Goal: Transaction & Acquisition: Purchase product/service

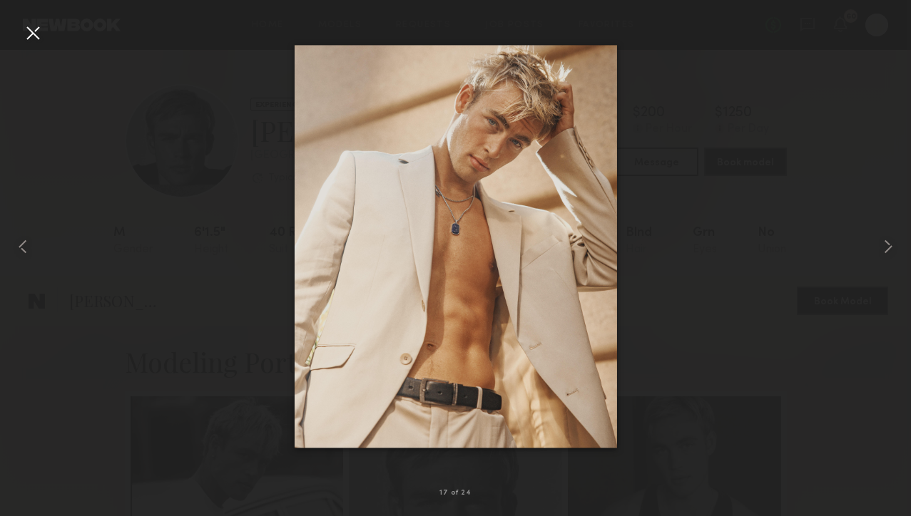
scroll to position [1271, 0]
click at [34, 30] on div at bounding box center [32, 32] width 23 height 23
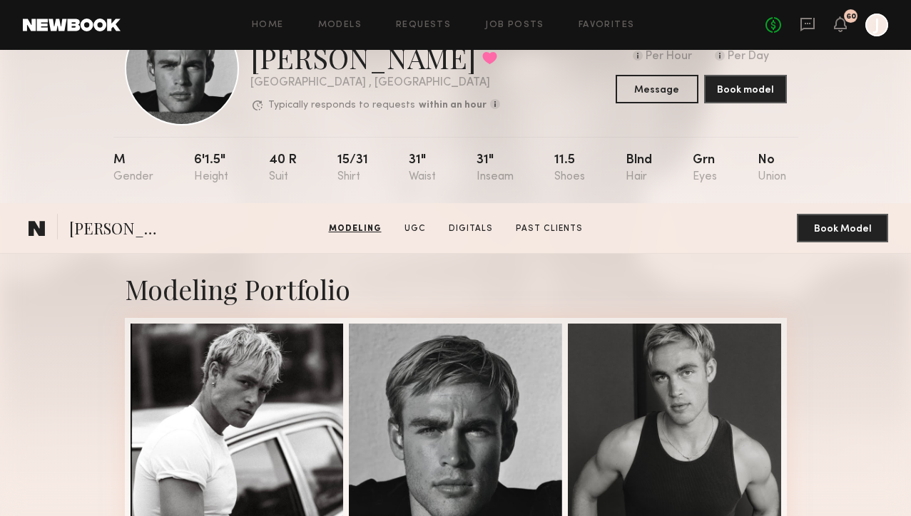
scroll to position [0, 0]
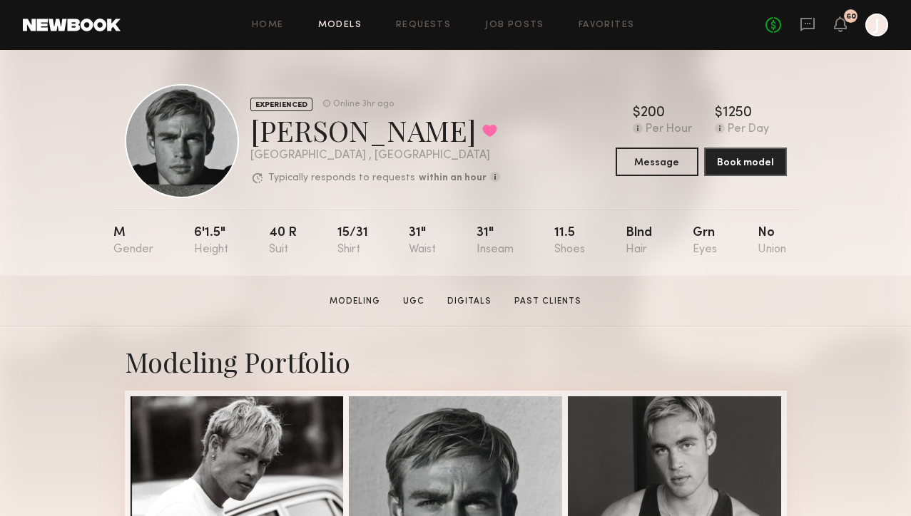
click at [354, 24] on link "Models" at bounding box center [340, 25] width 44 height 9
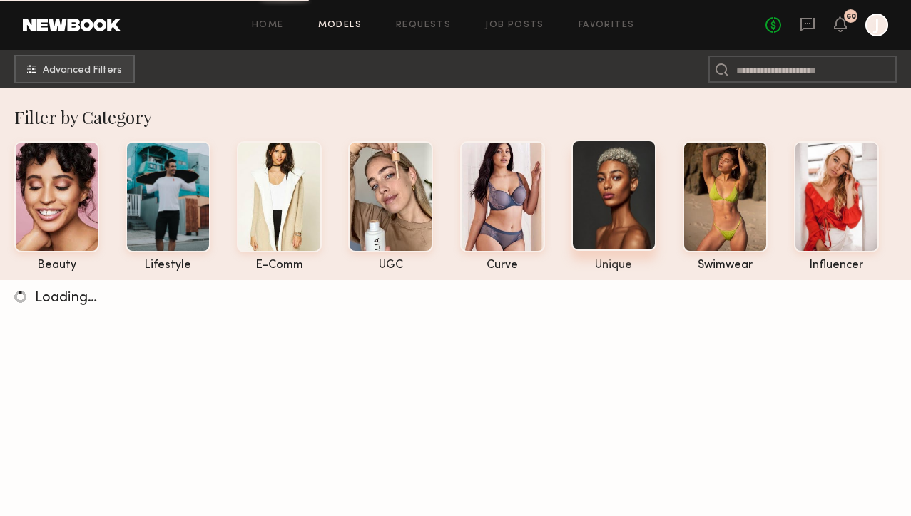
click at [620, 207] on div at bounding box center [613, 195] width 85 height 111
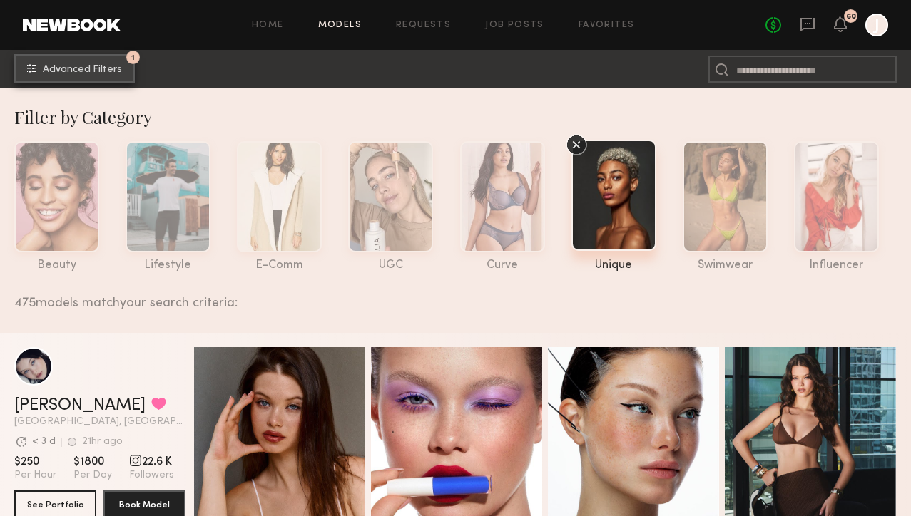
click at [99, 67] on span "Advanced Filters" at bounding box center [82, 70] width 79 height 10
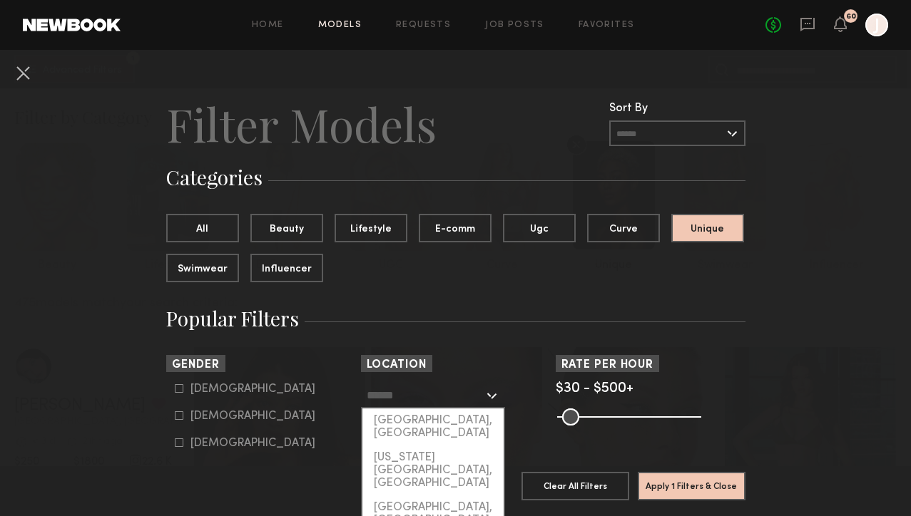
click at [407, 401] on input "text" at bounding box center [425, 395] width 117 height 24
click at [419, 420] on div "[GEOGRAPHIC_DATA], [GEOGRAPHIC_DATA]" at bounding box center [432, 427] width 141 height 37
type input "**********"
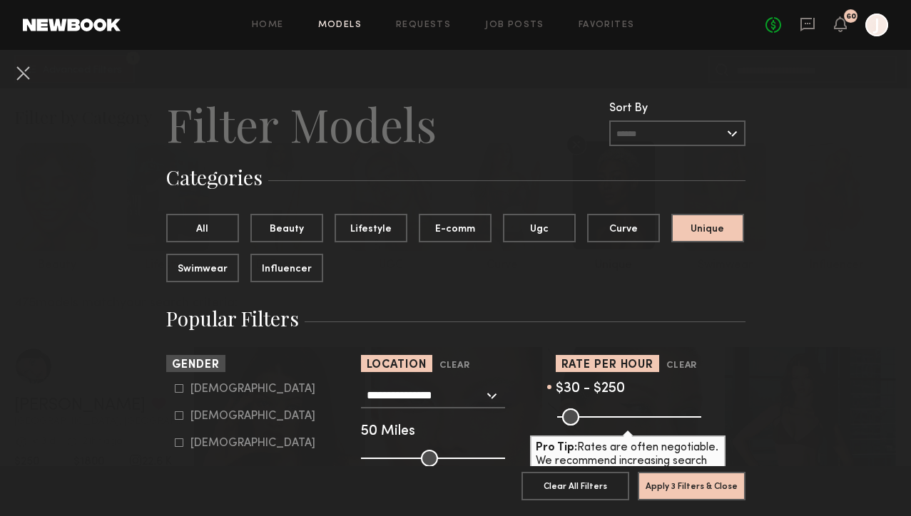
drag, startPoint x: 696, startPoint y: 414, endPoint x: 624, endPoint y: 415, distance: 72.0
type input "***"
click at [624, 415] on input "range" at bounding box center [629, 417] width 144 height 17
drag, startPoint x: 426, startPoint y: 459, endPoint x: 377, endPoint y: 457, distance: 49.3
type input "**"
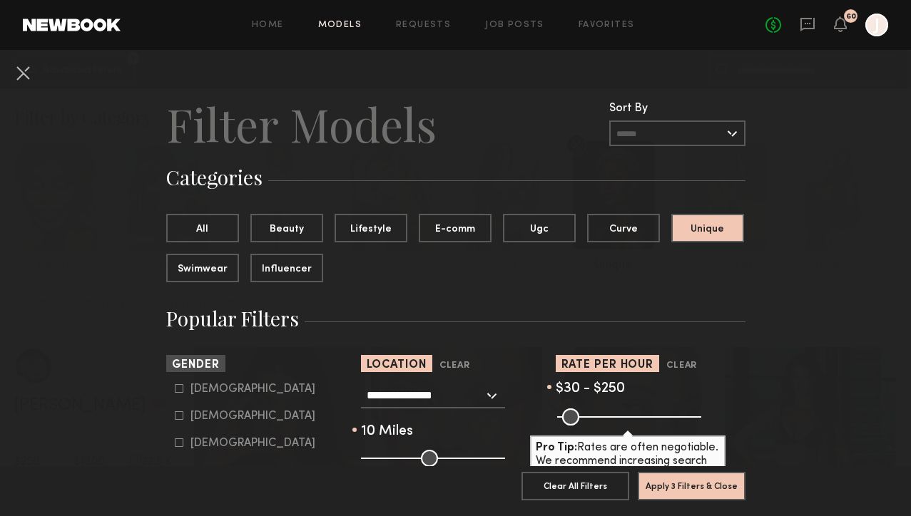
click at [377, 457] on input "range" at bounding box center [433, 458] width 144 height 17
click at [179, 417] on icon at bounding box center [179, 416] width 9 height 9
type input "**"
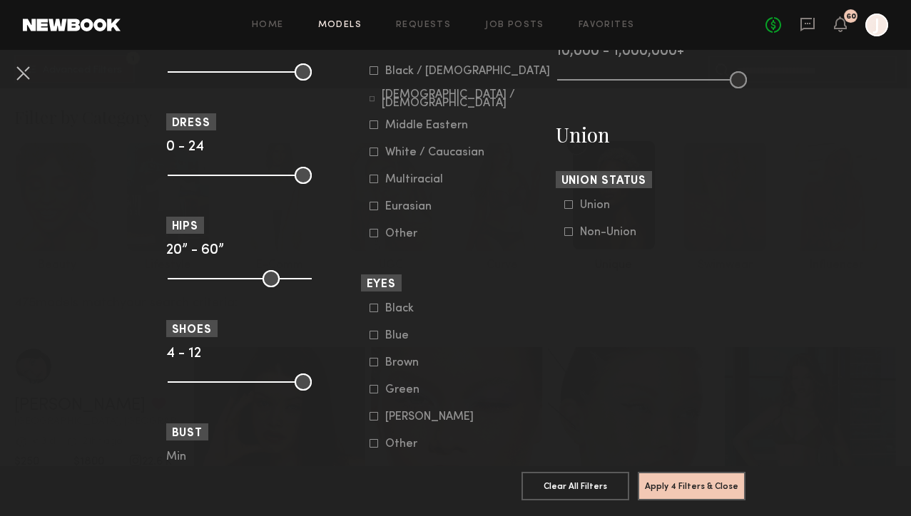
scroll to position [685, 0]
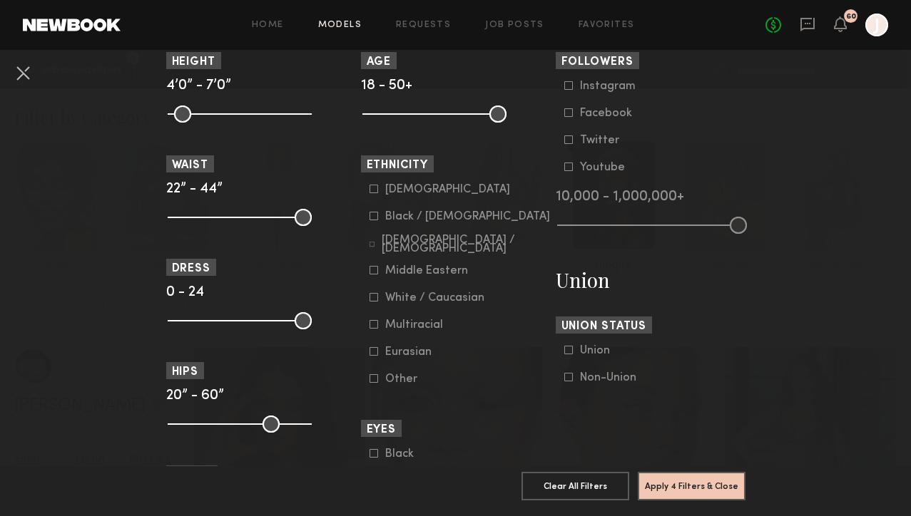
click at [376, 218] on icon at bounding box center [373, 216] width 9 height 9
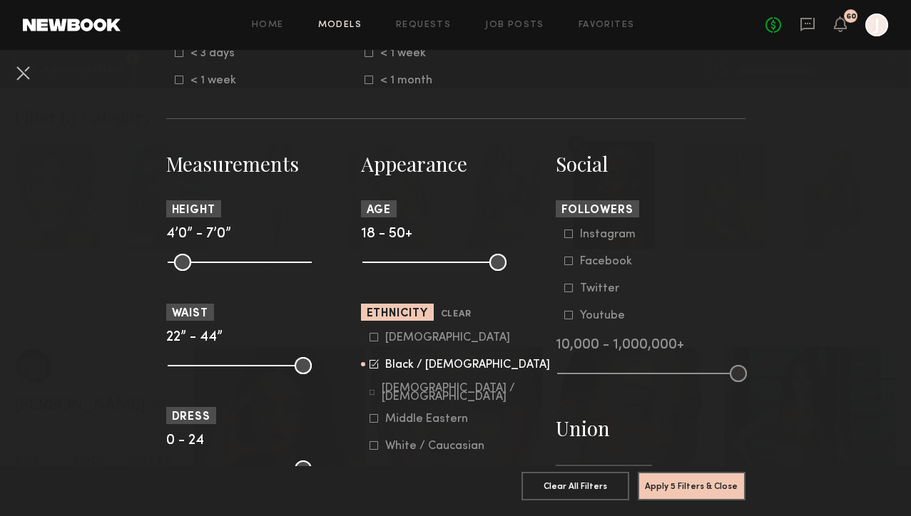
scroll to position [494, 0]
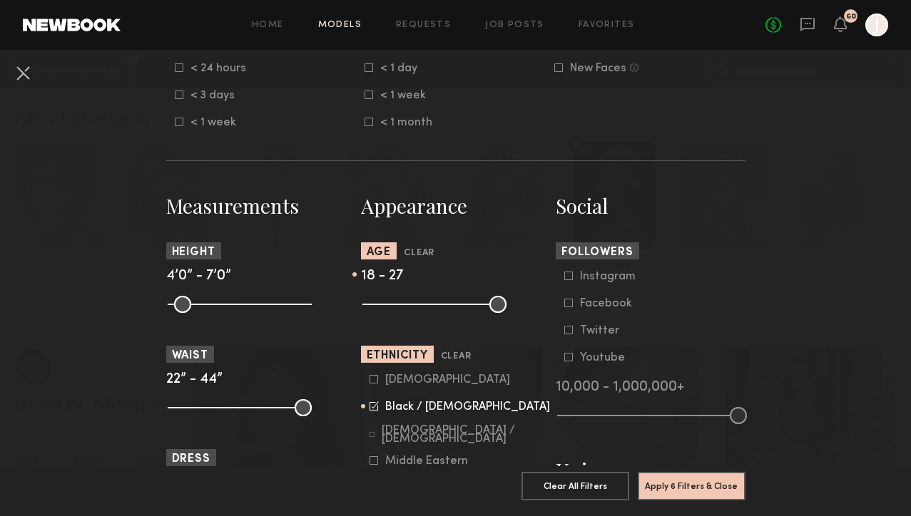
drag, startPoint x: 504, startPoint y: 304, endPoint x: 402, endPoint y: 299, distance: 101.4
type input "**"
click at [404, 300] on input "range" at bounding box center [434, 304] width 144 height 17
click at [698, 481] on button "Apply 6 Filters & Close" at bounding box center [692, 485] width 108 height 29
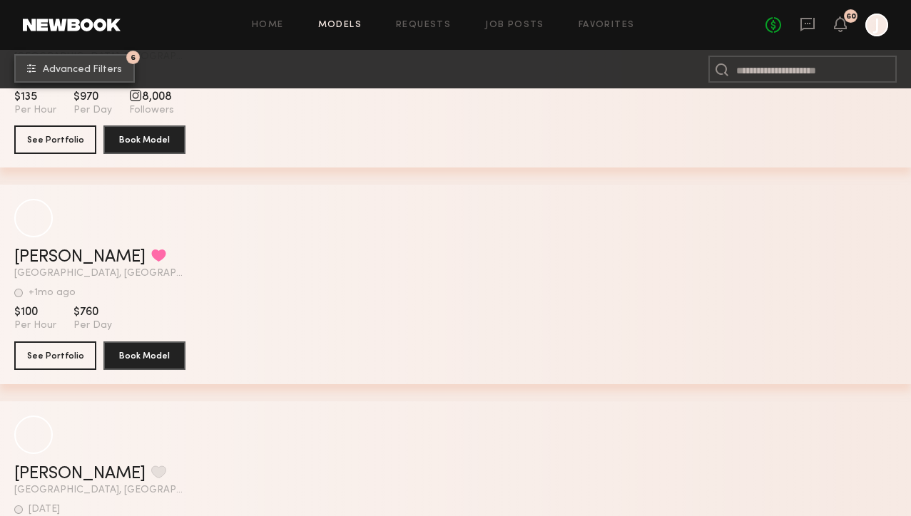
scroll to position [1043, 0]
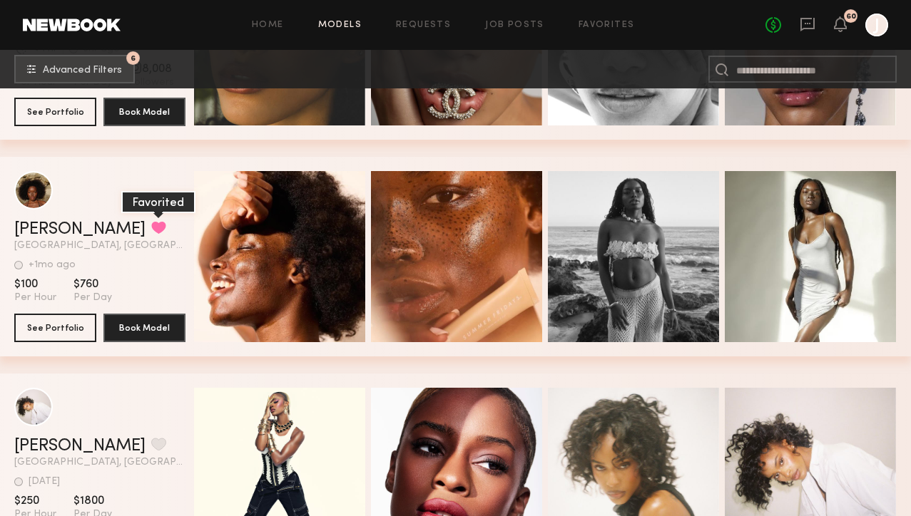
click at [151, 230] on button "grid" at bounding box center [158, 227] width 15 height 13
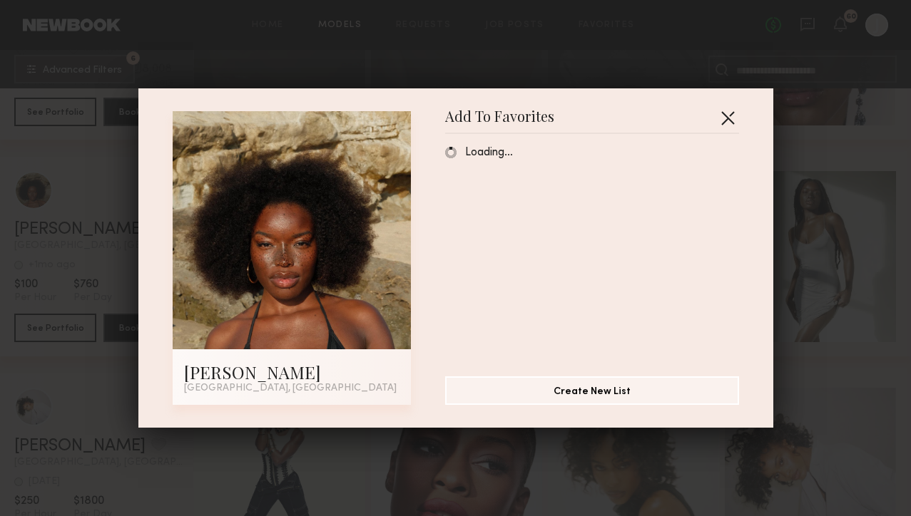
click at [730, 119] on button "button" at bounding box center [727, 117] width 23 height 23
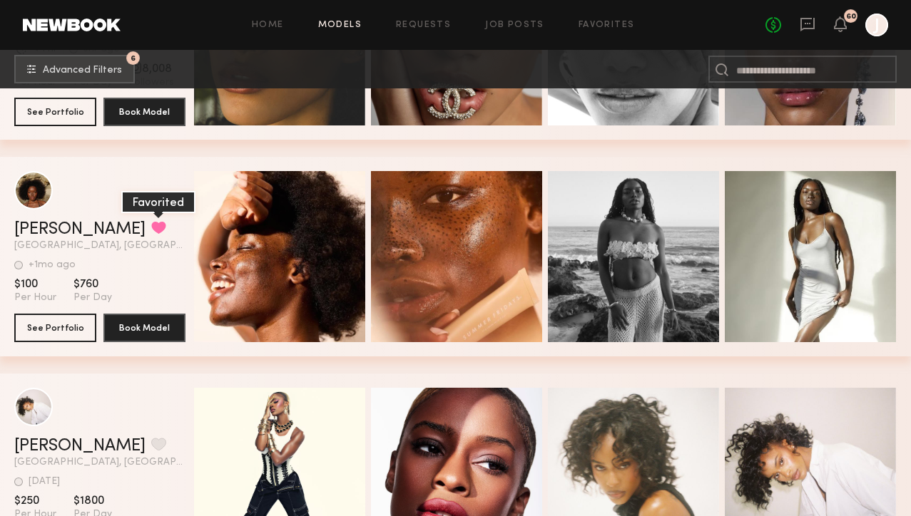
click at [151, 228] on button "grid" at bounding box center [158, 227] width 15 height 13
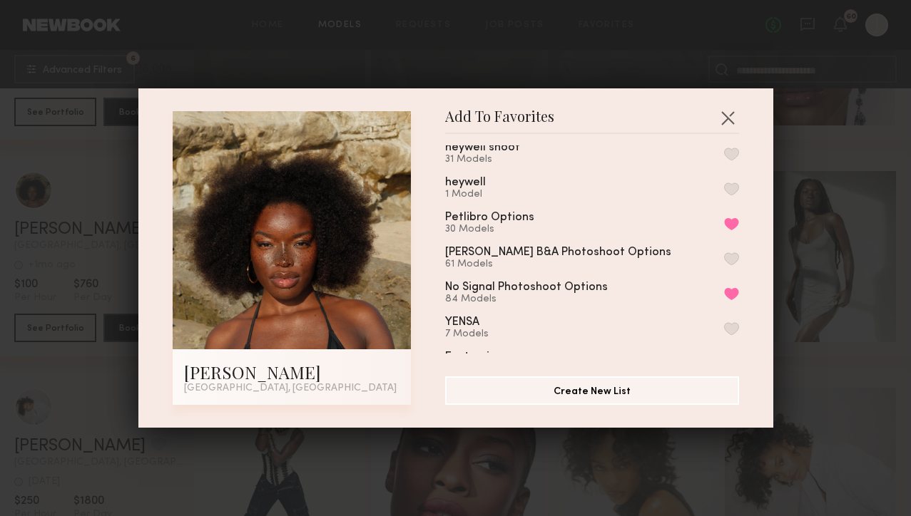
scroll to position [91, 0]
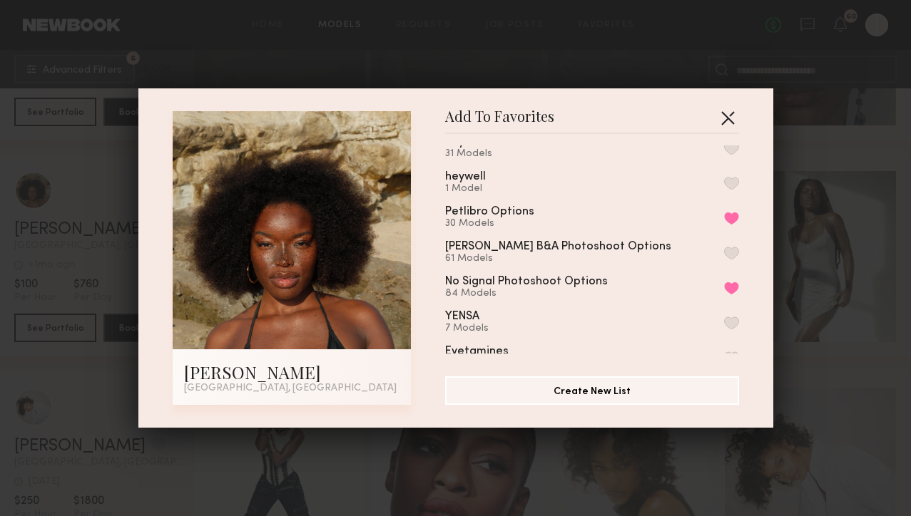
click at [730, 113] on button "button" at bounding box center [727, 117] width 23 height 23
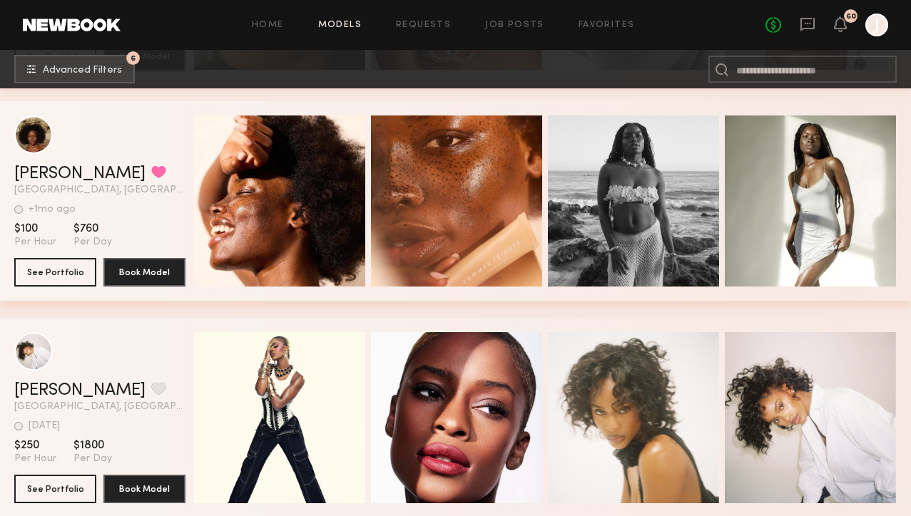
scroll to position [1210, 0]
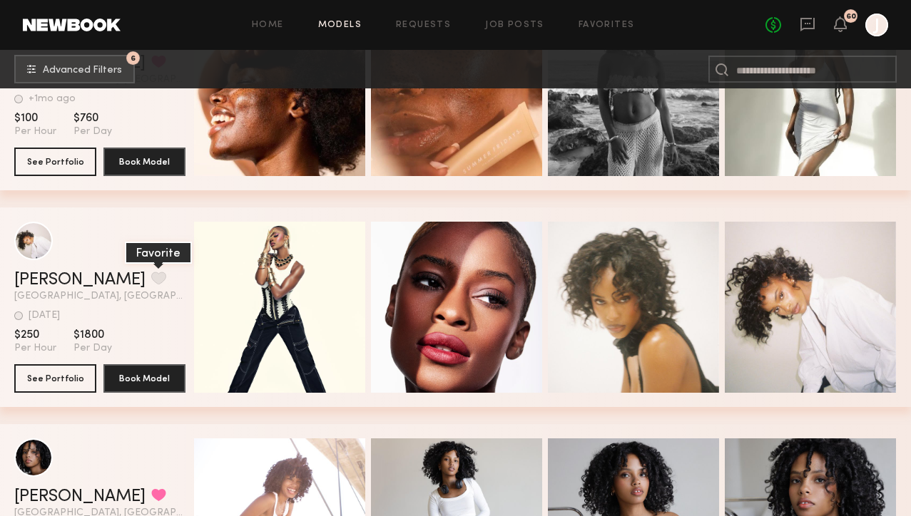
click at [151, 282] on button "grid" at bounding box center [158, 278] width 15 height 13
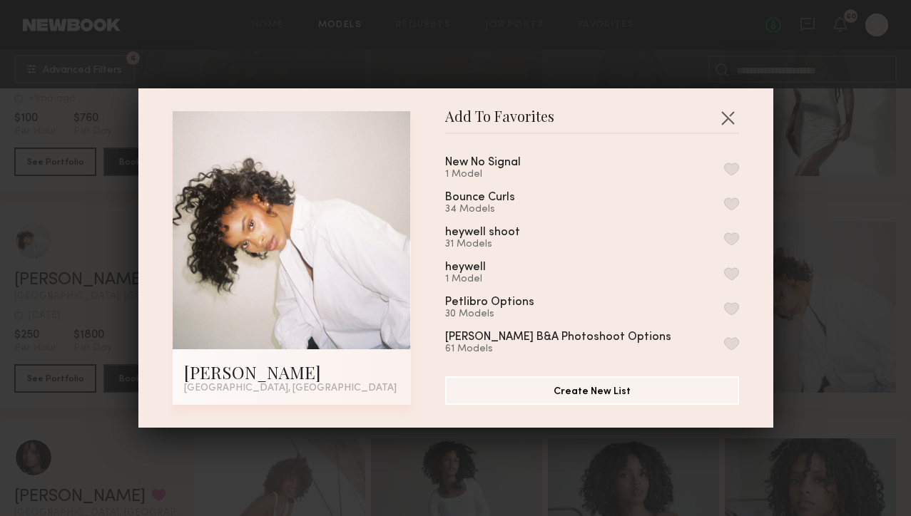
click at [732, 165] on button "button" at bounding box center [731, 169] width 15 height 13
click at [727, 113] on button "button" at bounding box center [727, 117] width 23 height 23
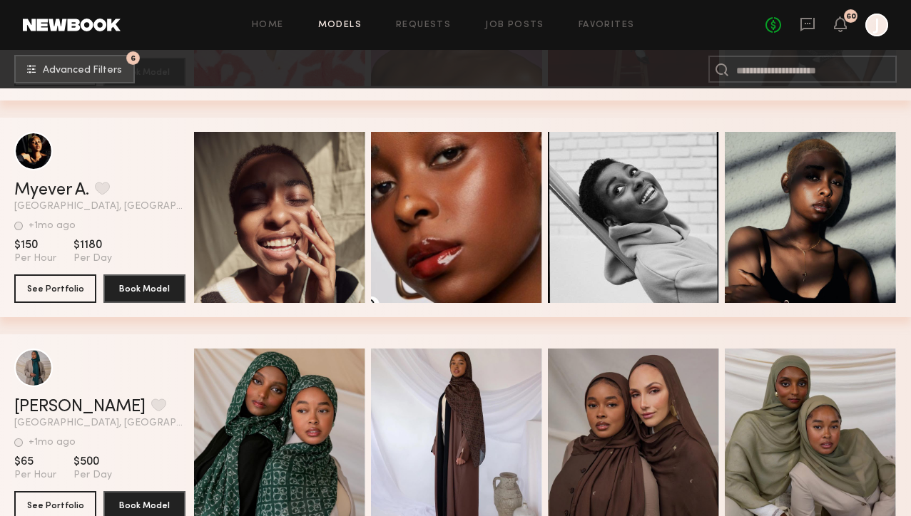
scroll to position [2166, 0]
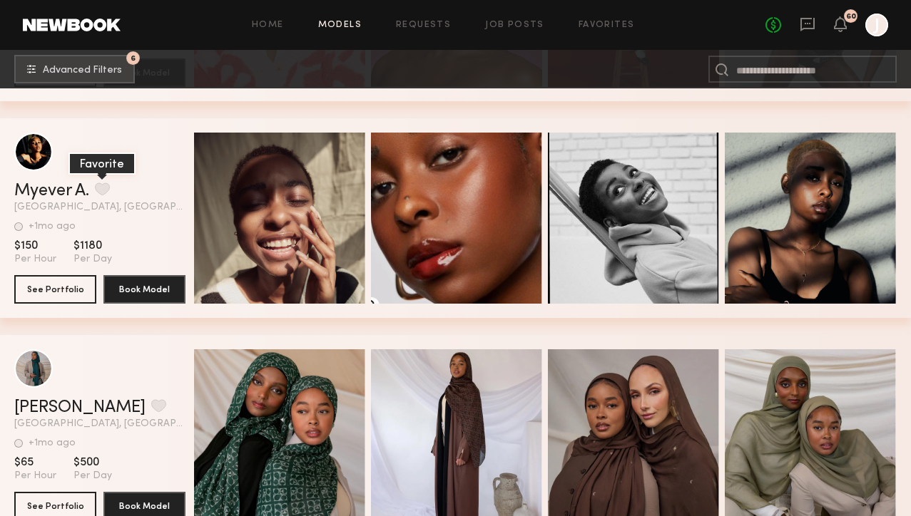
click at [104, 193] on button "grid" at bounding box center [102, 189] width 15 height 13
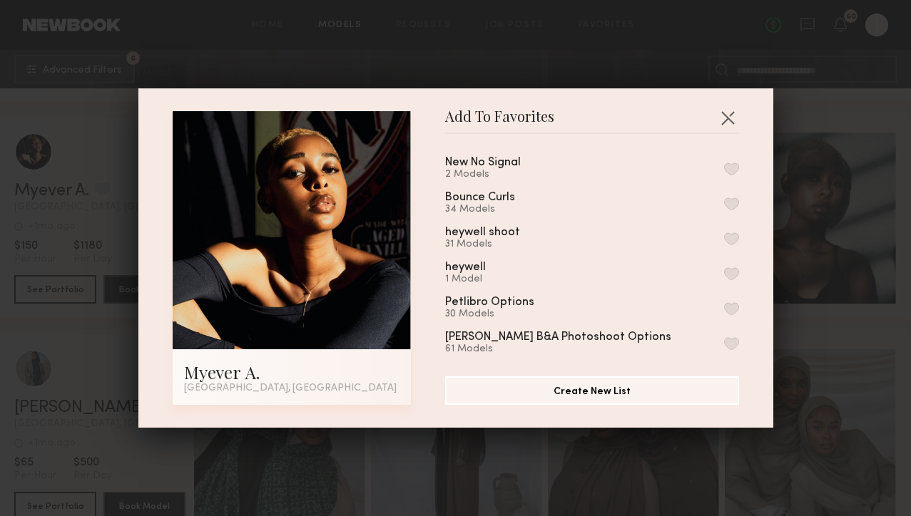
click at [730, 169] on button "button" at bounding box center [731, 169] width 15 height 13
click at [730, 117] on button "button" at bounding box center [727, 117] width 23 height 23
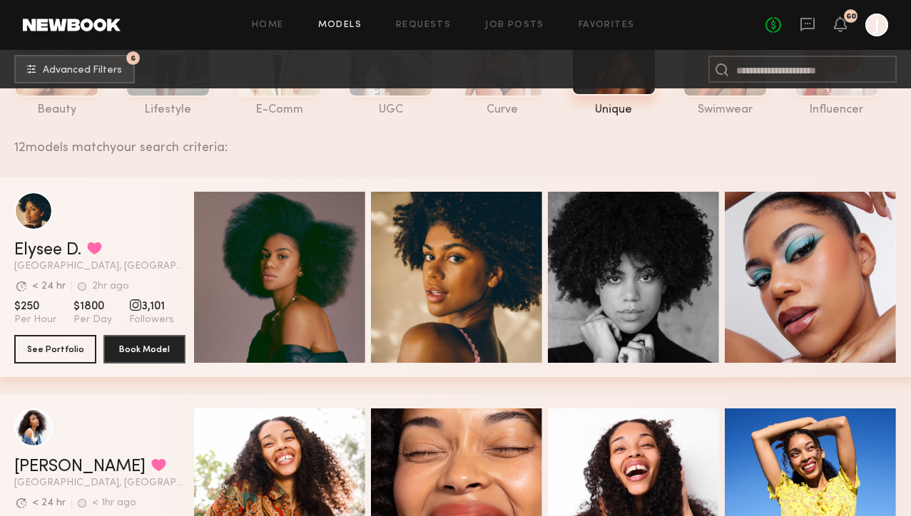
scroll to position [0, 0]
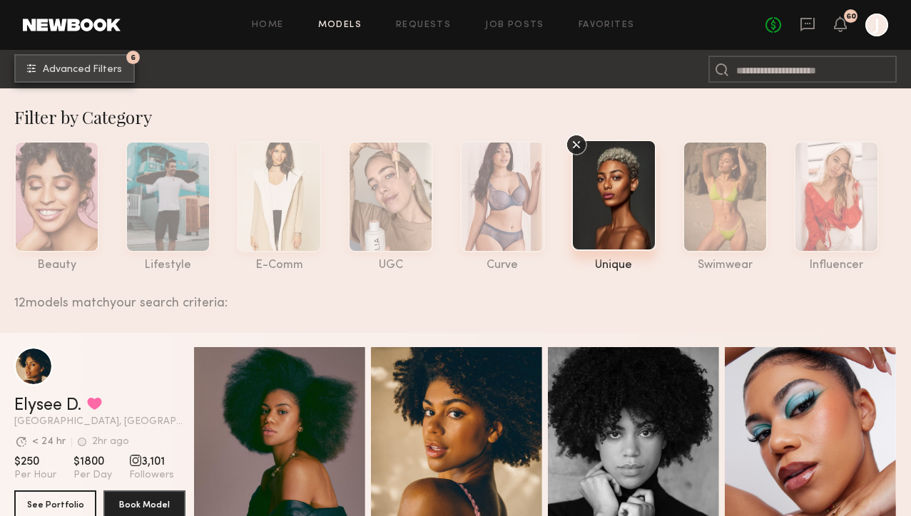
click at [116, 81] on button "6 Advanced Filters" at bounding box center [74, 68] width 121 height 29
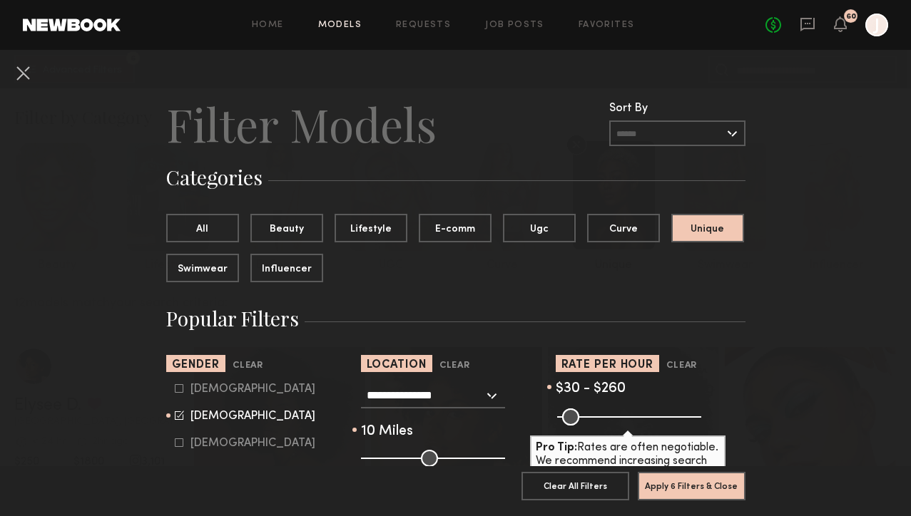
type input "***"
click at [627, 418] on input "range" at bounding box center [629, 417] width 144 height 17
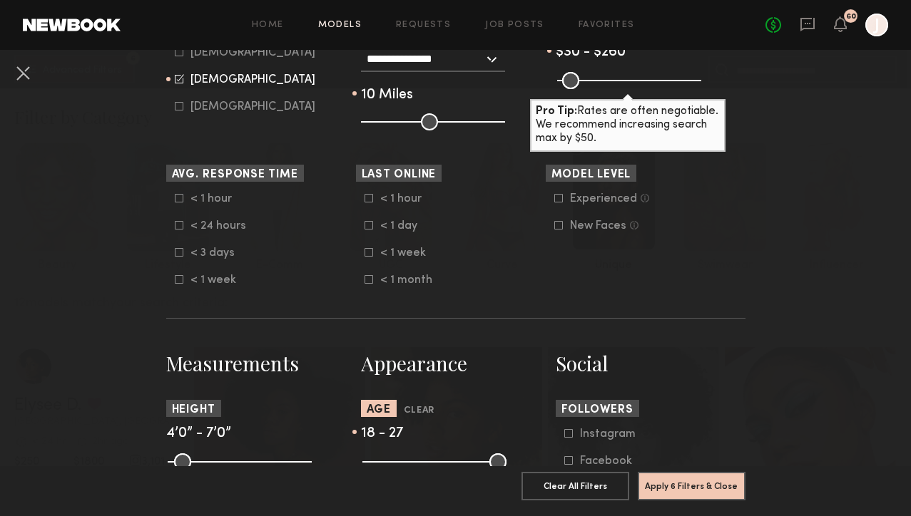
scroll to position [559, 0]
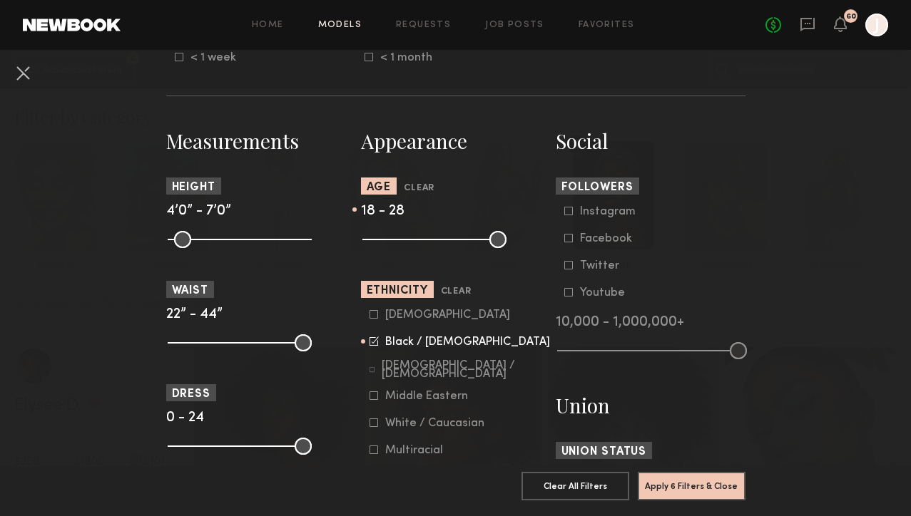
type input "**"
click at [409, 245] on input "range" at bounding box center [434, 239] width 144 height 17
click at [664, 476] on button "Apply 6 Filters & Close" at bounding box center [692, 485] width 108 height 29
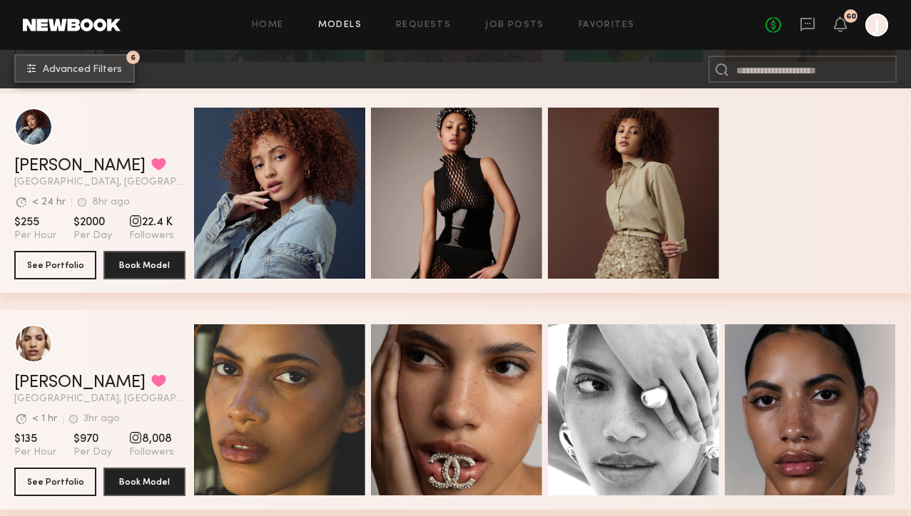
scroll to position [1041, 0]
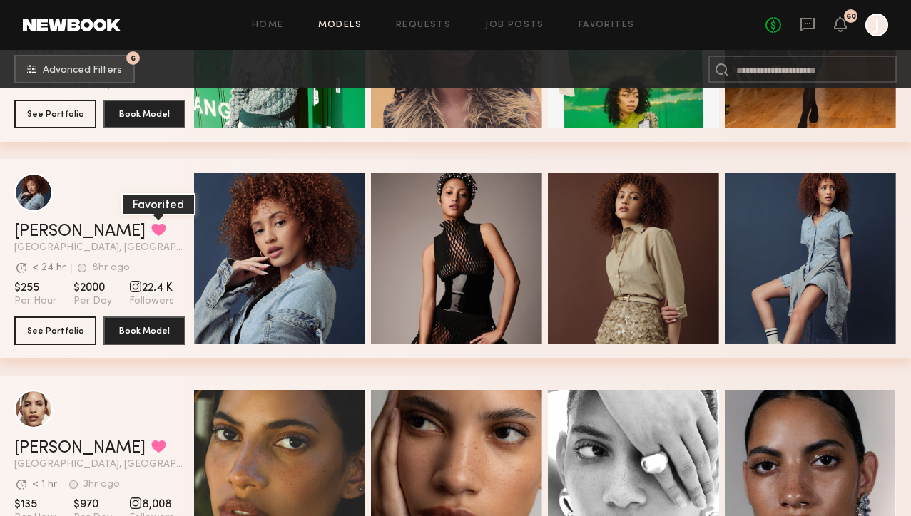
click at [151, 230] on button "grid" at bounding box center [158, 229] width 15 height 13
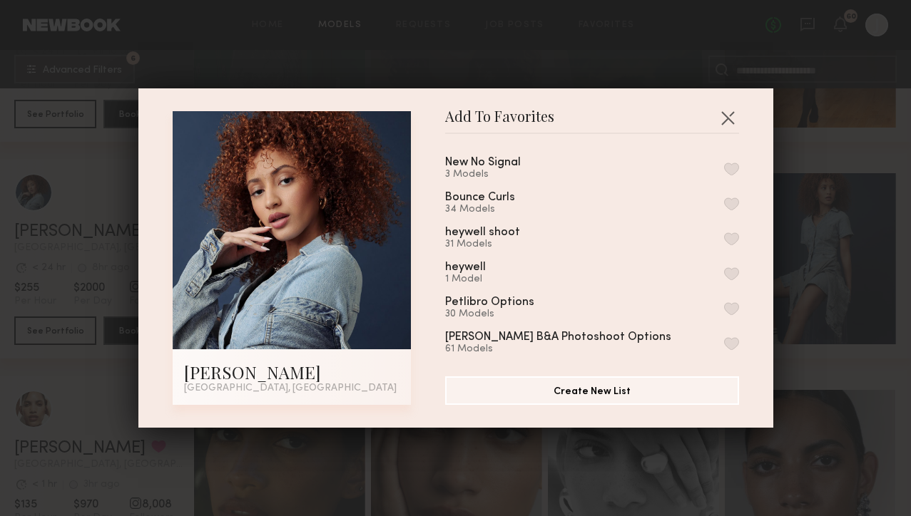
click at [727, 166] on button "button" at bounding box center [731, 169] width 15 height 13
click at [726, 109] on button "button" at bounding box center [727, 117] width 23 height 23
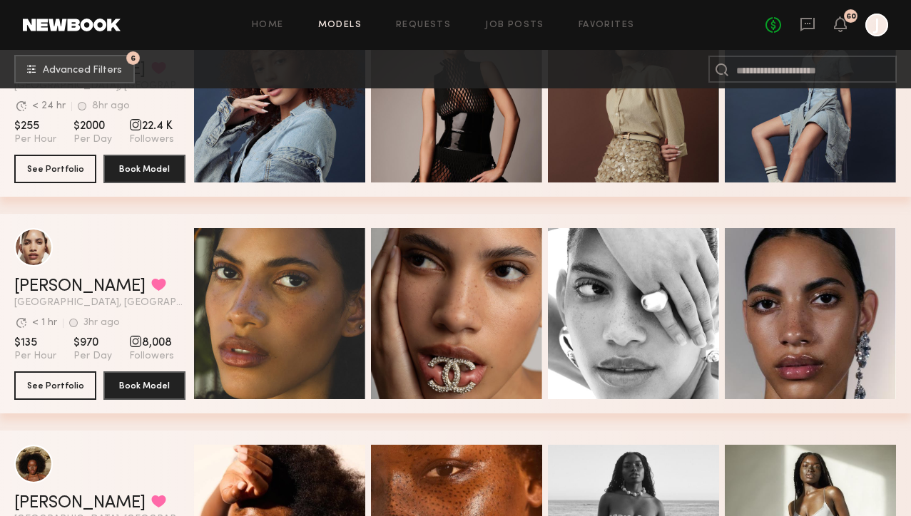
scroll to position [1205, 0]
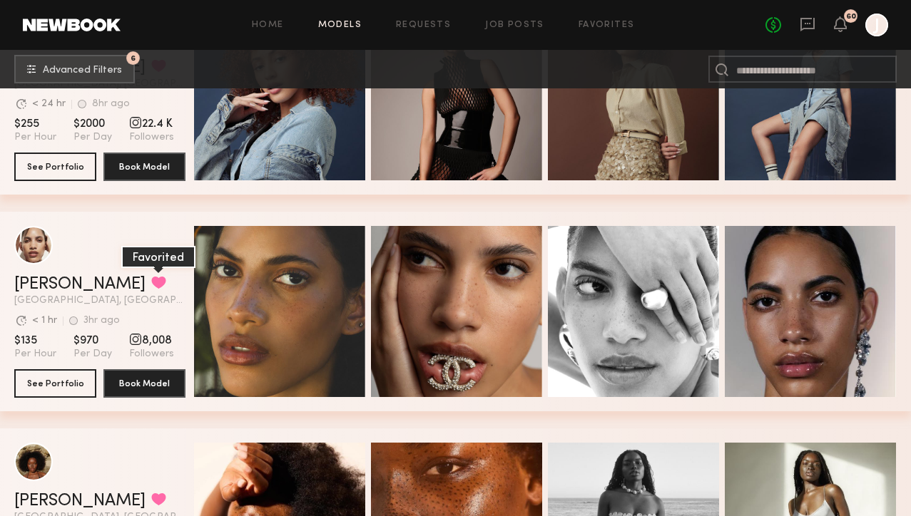
click at [151, 288] on button "grid" at bounding box center [158, 282] width 15 height 13
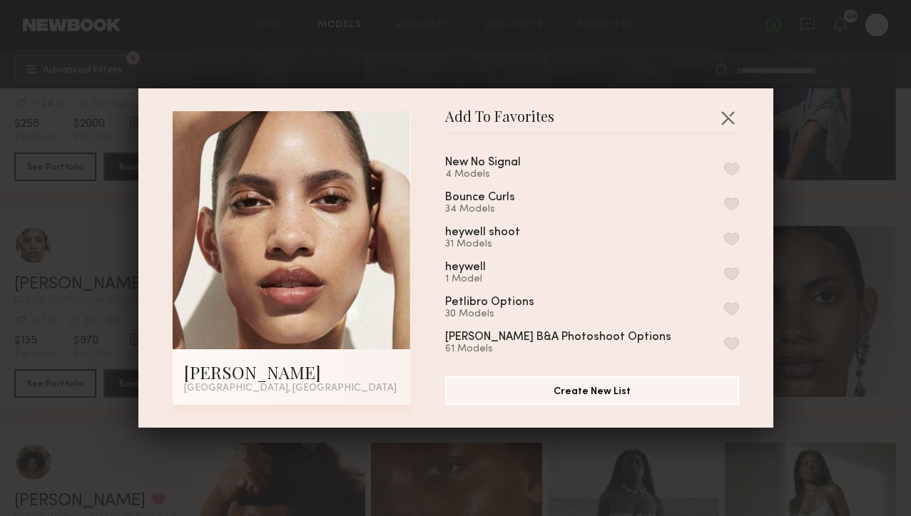
click at [727, 168] on button "button" at bounding box center [731, 169] width 15 height 13
click at [717, 113] on button "button" at bounding box center [727, 117] width 23 height 23
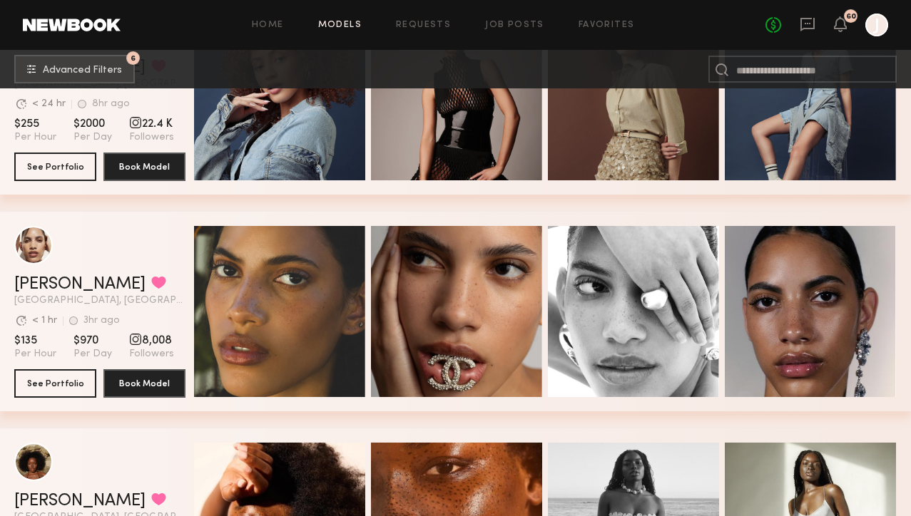
scroll to position [1416, 0]
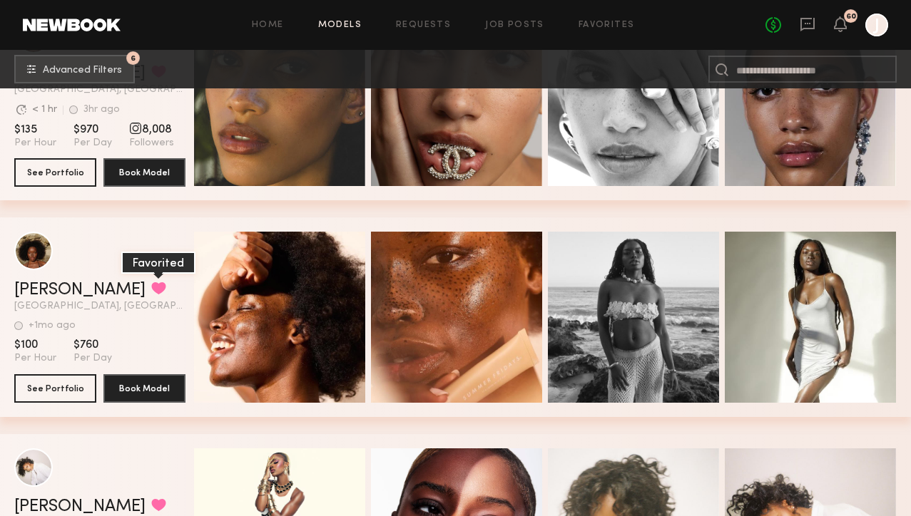
click at [151, 282] on button "grid" at bounding box center [158, 288] width 15 height 13
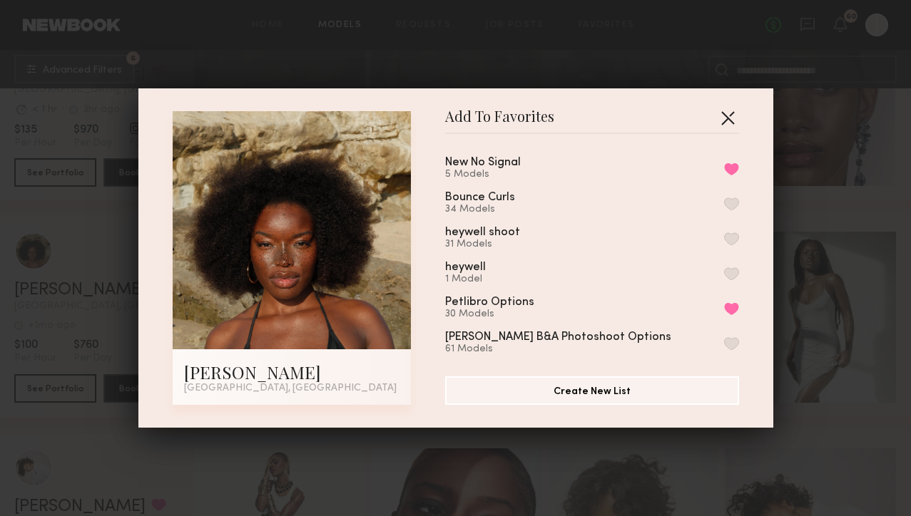
click at [725, 118] on button "button" at bounding box center [727, 117] width 23 height 23
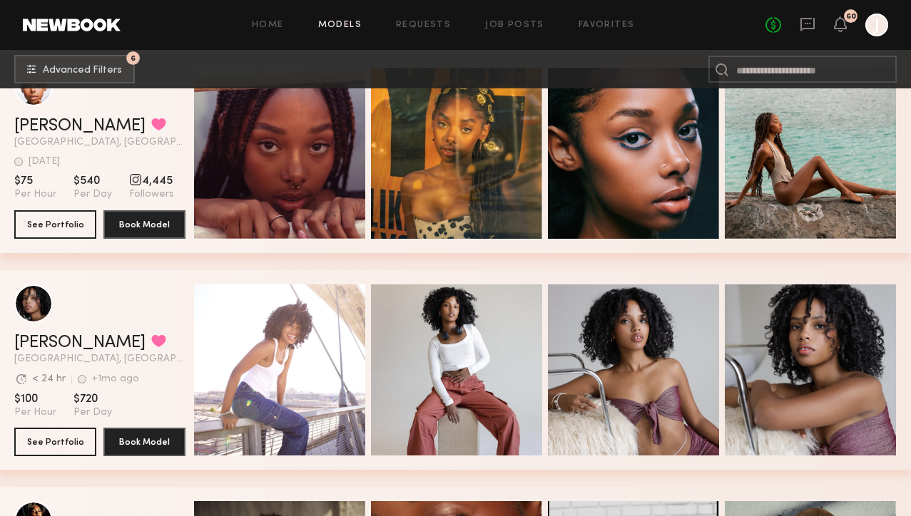
scroll to position [2551, 0]
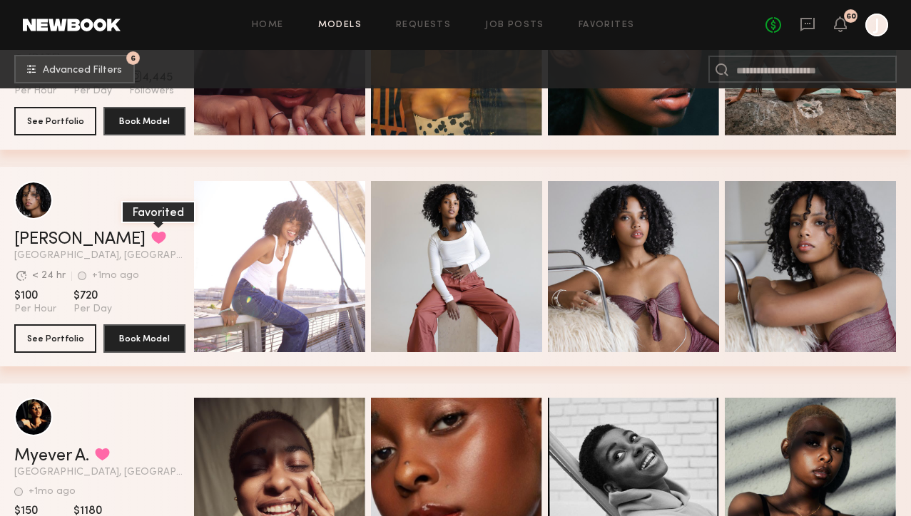
click at [151, 238] on button "grid" at bounding box center [158, 237] width 15 height 13
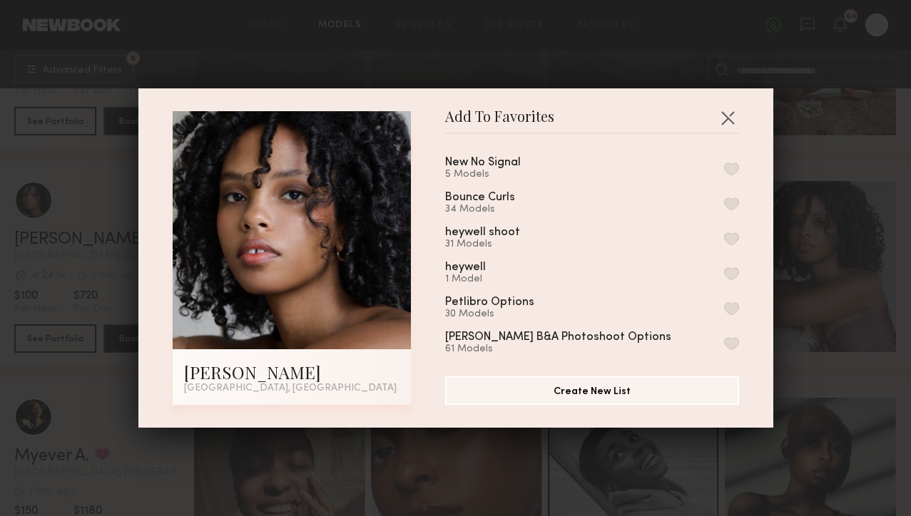
click at [732, 171] on button "button" at bounding box center [731, 169] width 15 height 13
click at [720, 106] on div "Add To Favorites Destinee S. Los Angeles, CA Add To Favorites New No Signal 6 M…" at bounding box center [455, 257] width 635 height 339
click at [721, 111] on button "button" at bounding box center [727, 117] width 23 height 23
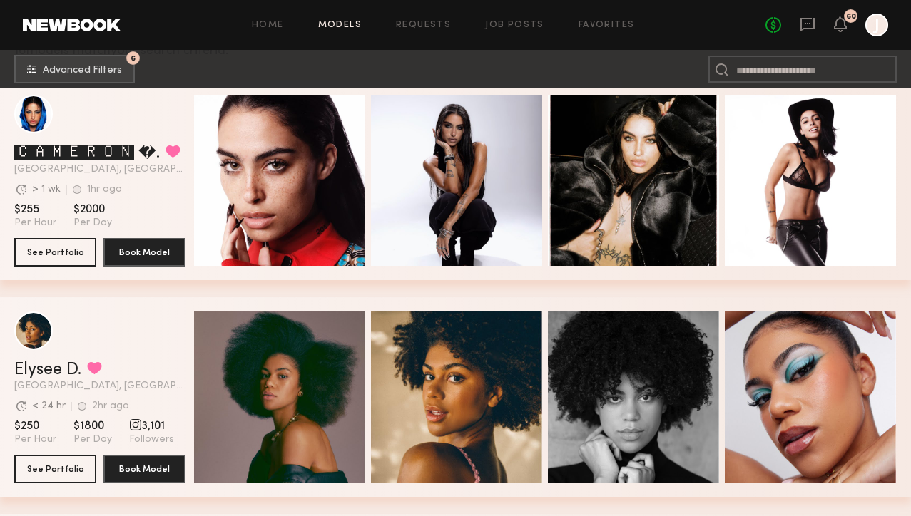
scroll to position [0, 0]
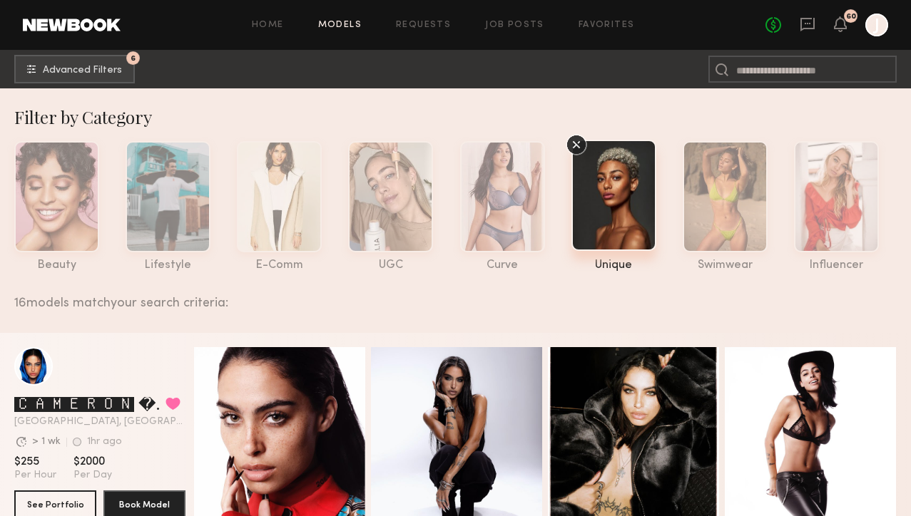
click at [576, 141] on icon at bounding box center [576, 144] width 21 height 21
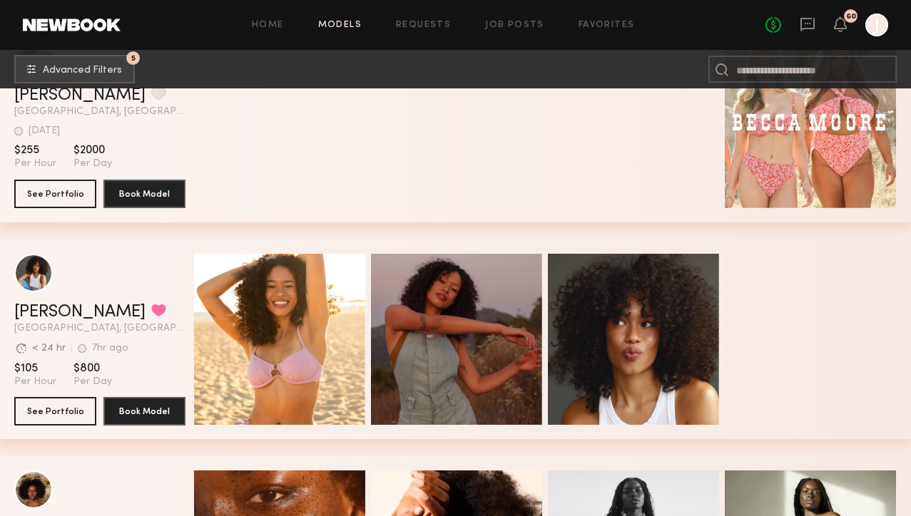
scroll to position [6005, 0]
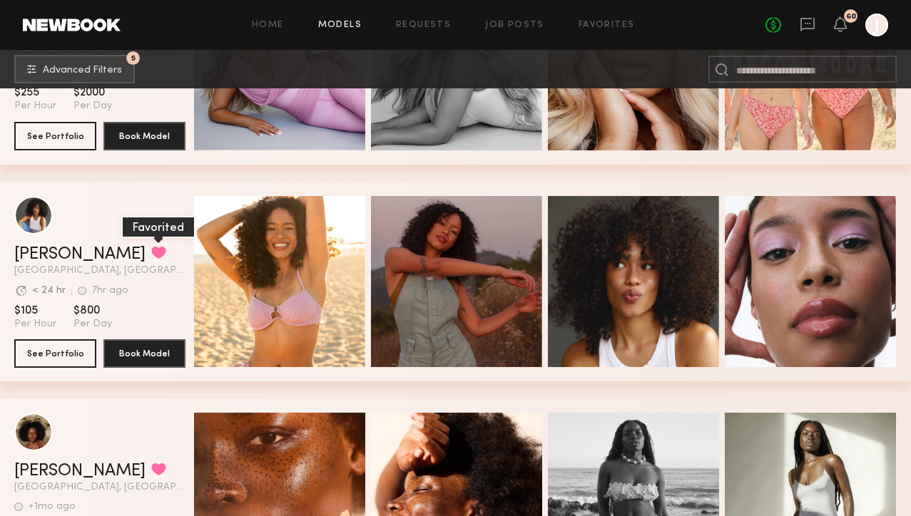
click at [151, 255] on button "grid" at bounding box center [158, 252] width 15 height 13
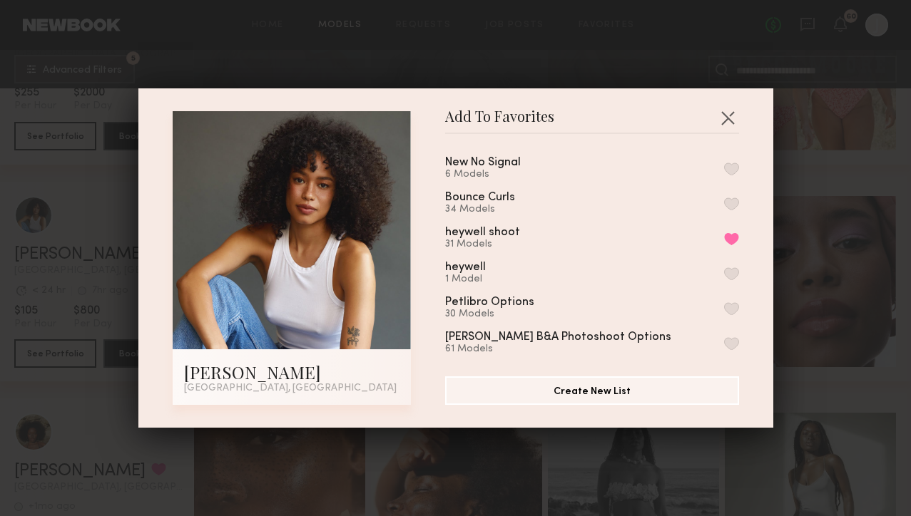
click at [729, 173] on button "button" at bounding box center [731, 169] width 15 height 13
click at [725, 120] on button "button" at bounding box center [727, 117] width 23 height 23
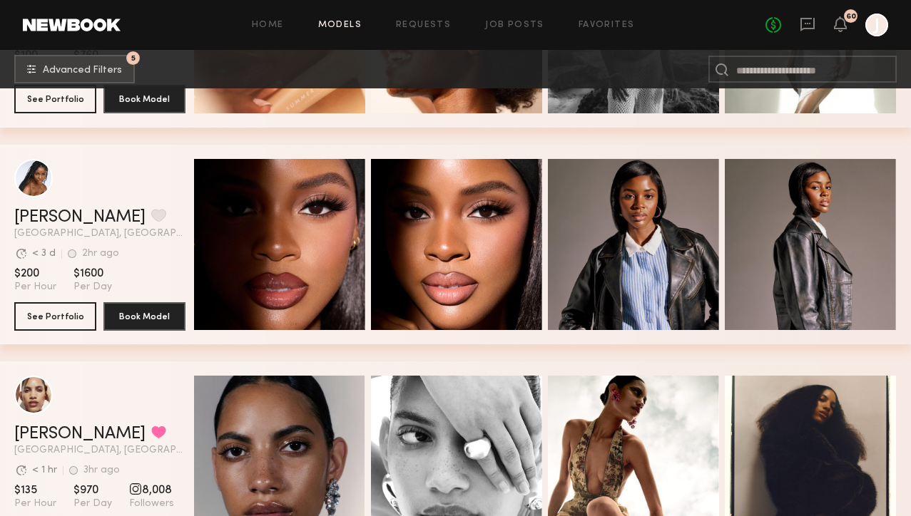
scroll to position [6089, 0]
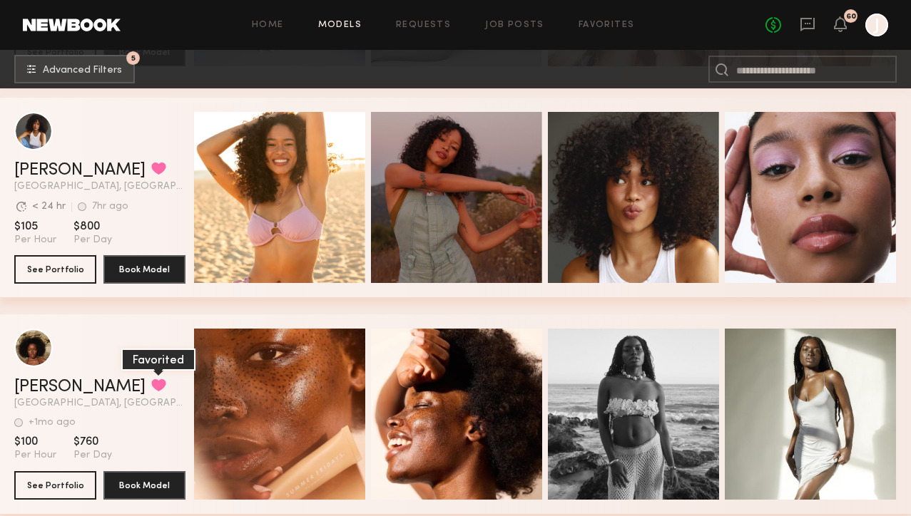
click at [151, 382] on button "grid" at bounding box center [158, 385] width 15 height 13
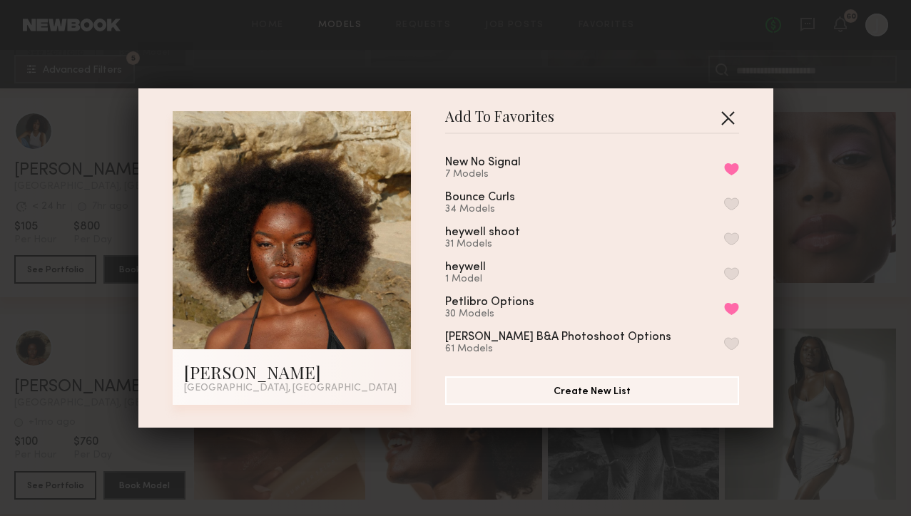
click at [726, 114] on button "button" at bounding box center [727, 117] width 23 height 23
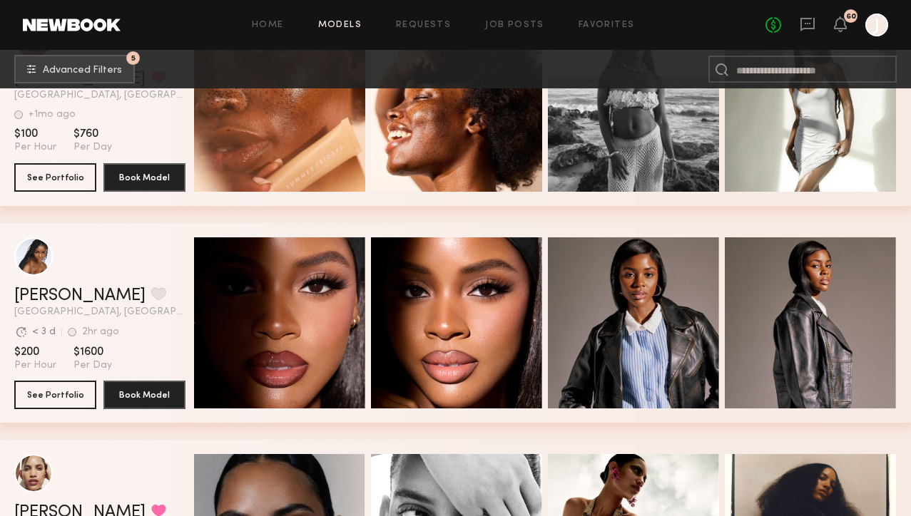
scroll to position [6747, 0]
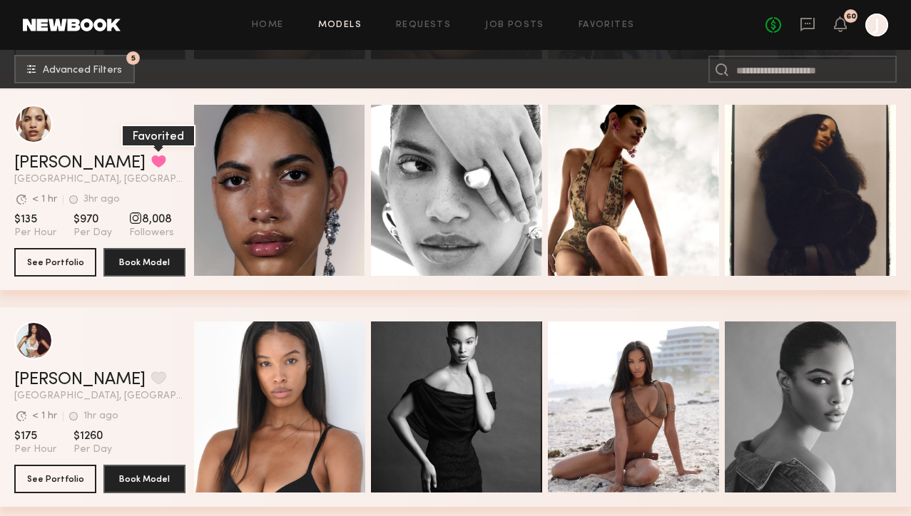
click at [151, 161] on button "grid" at bounding box center [158, 161] width 15 height 13
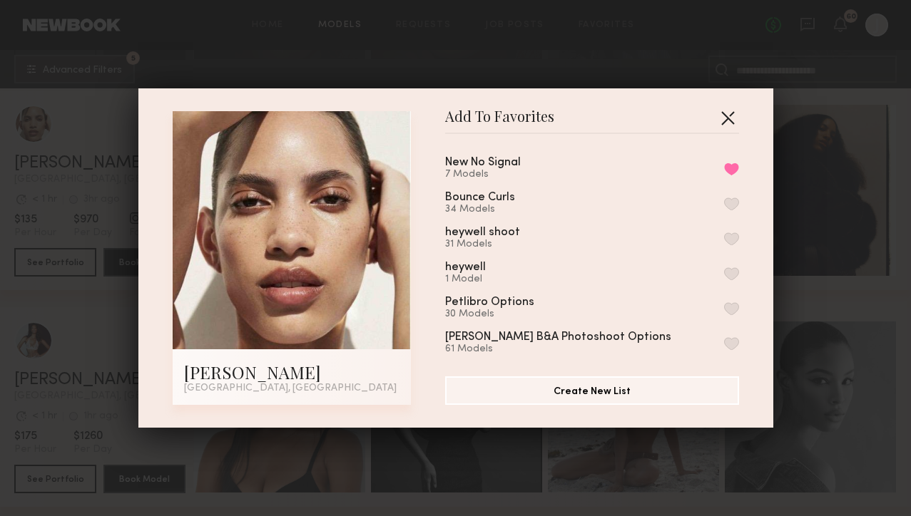
click at [731, 117] on button "button" at bounding box center [727, 117] width 23 height 23
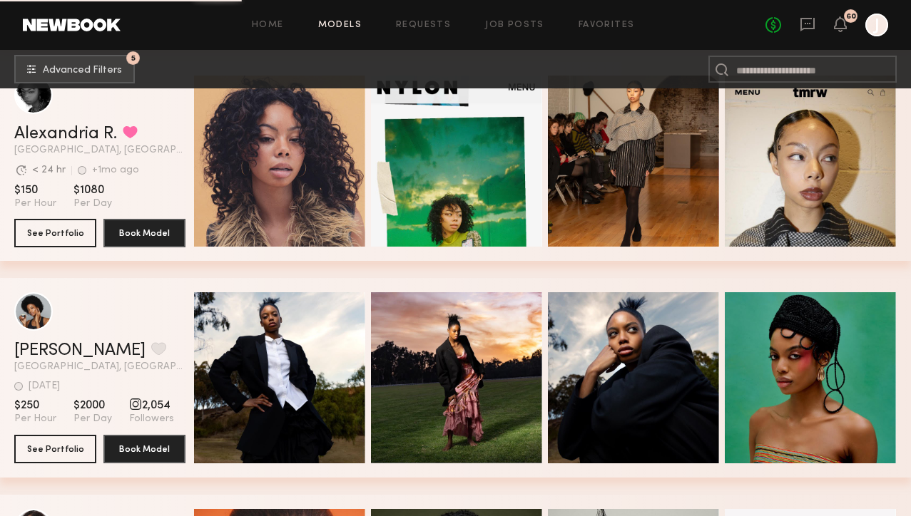
scroll to position [7389, 0]
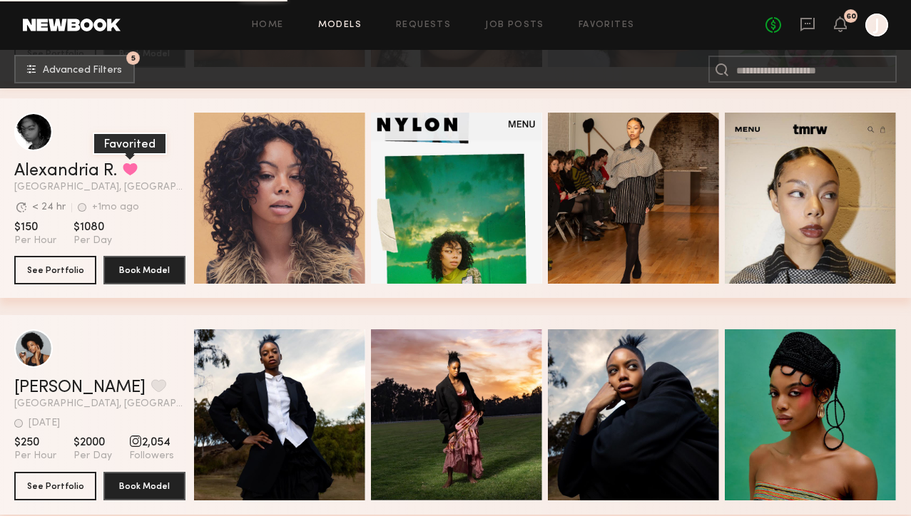
click at [131, 170] on button "grid" at bounding box center [130, 169] width 15 height 13
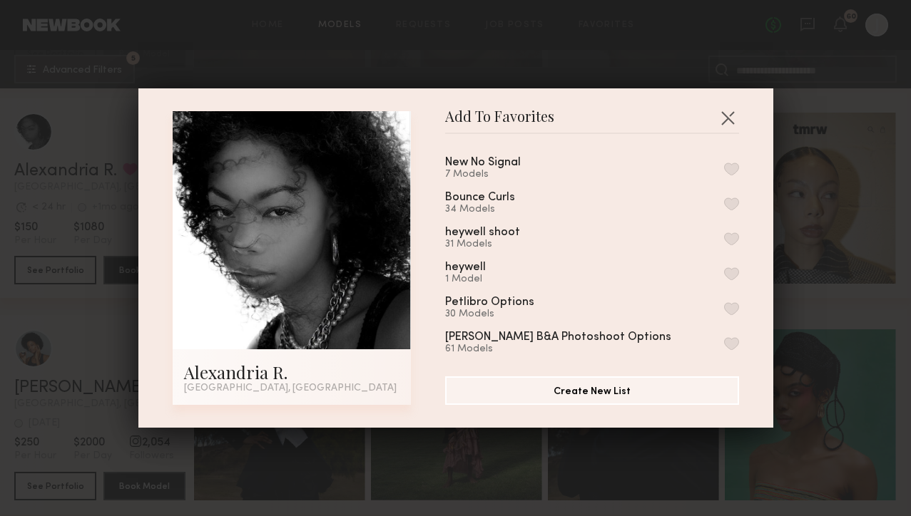
click at [732, 166] on button "button" at bounding box center [731, 169] width 15 height 13
click at [731, 118] on button "button" at bounding box center [727, 117] width 23 height 23
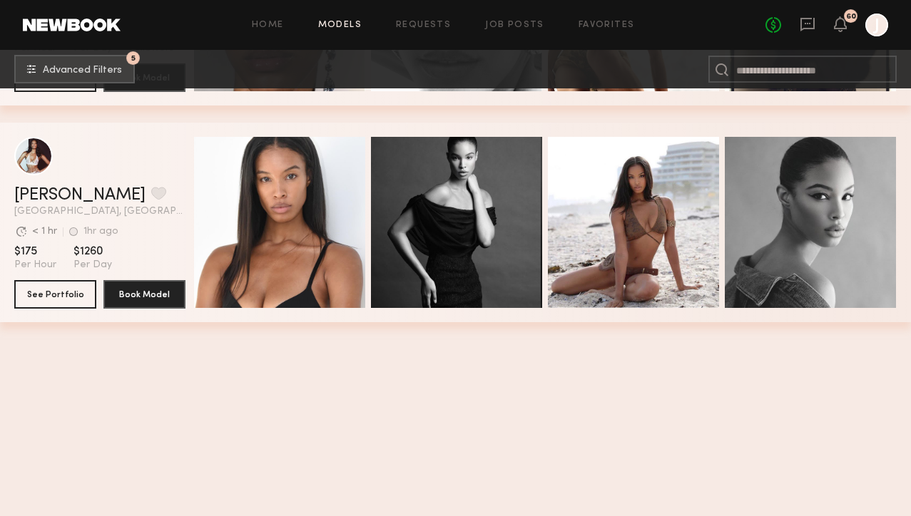
scroll to position [6385, 0]
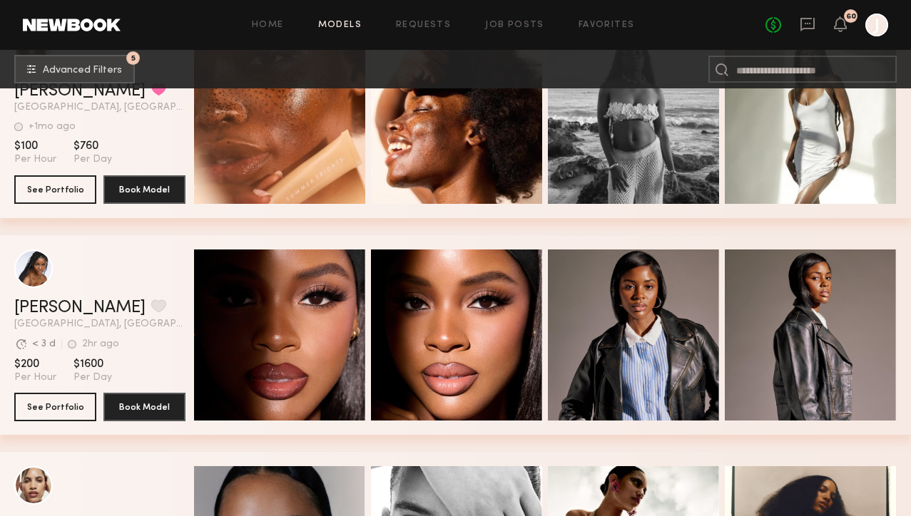
click at [592, 19] on div "Home Models Requests Job Posts Favorites Sign Out No fees up to $5,000 60 J" at bounding box center [504, 25] width 767 height 23
click at [590, 23] on link "Favorites" at bounding box center [606, 25] width 56 height 9
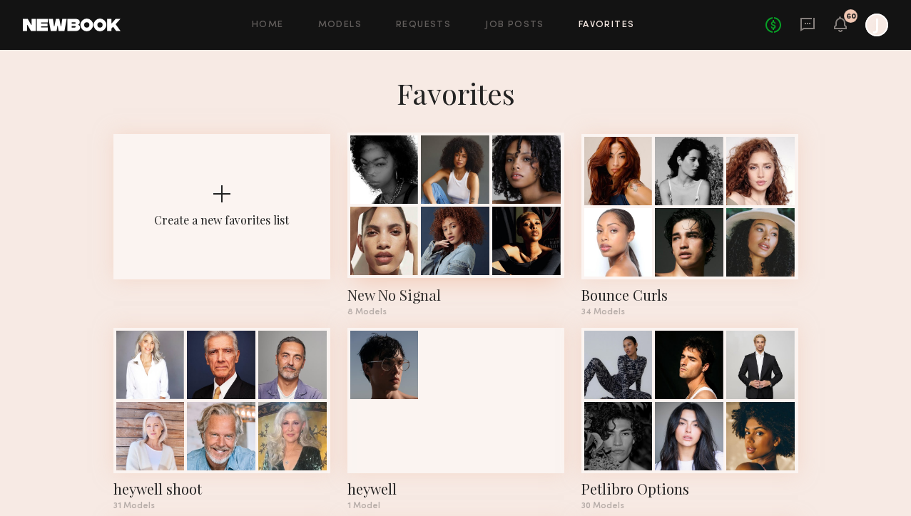
click at [470, 180] on div at bounding box center [455, 170] width 68 height 68
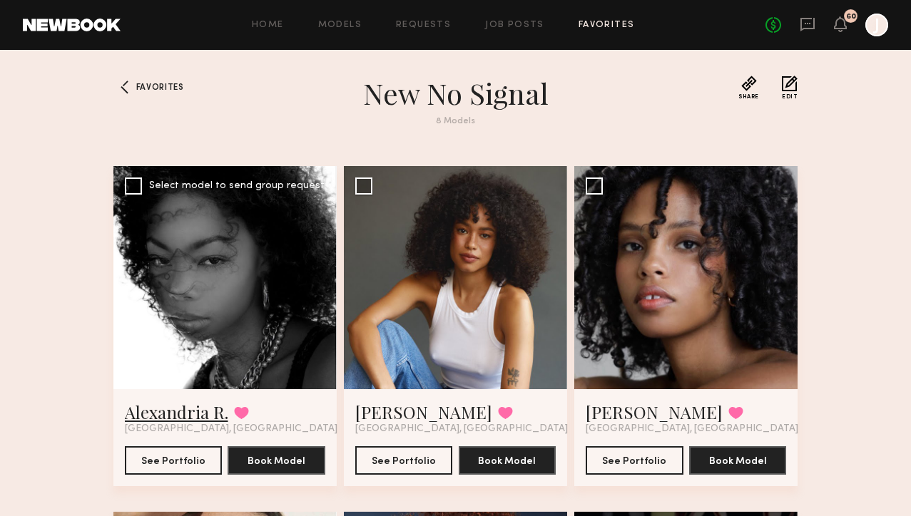
click at [180, 409] on link "Alexandria R." at bounding box center [176, 412] width 103 height 23
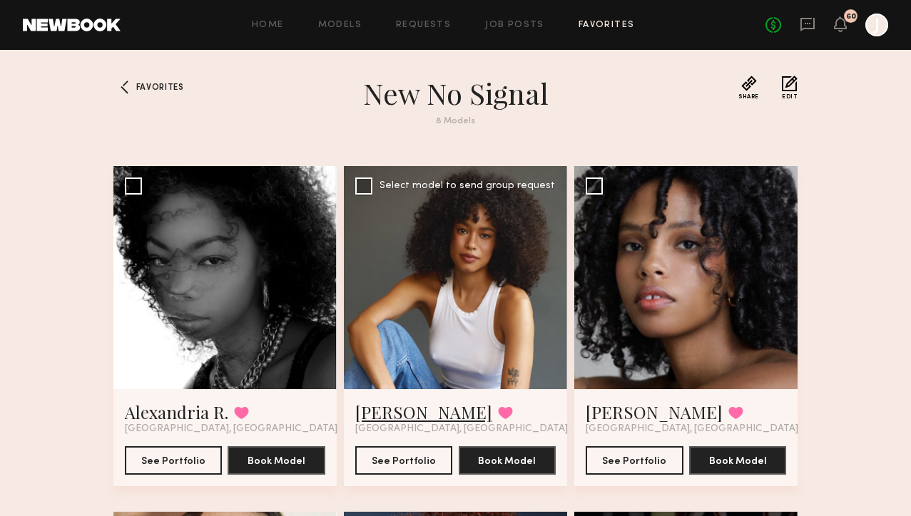
click at [385, 412] on link "Cyan C." at bounding box center [423, 412] width 137 height 23
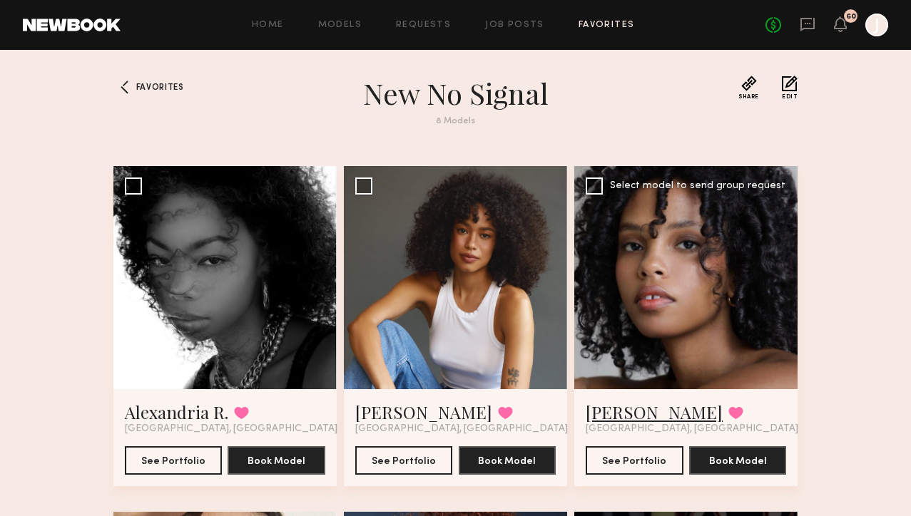
click at [654, 409] on link "Destinee S." at bounding box center [654, 412] width 137 height 23
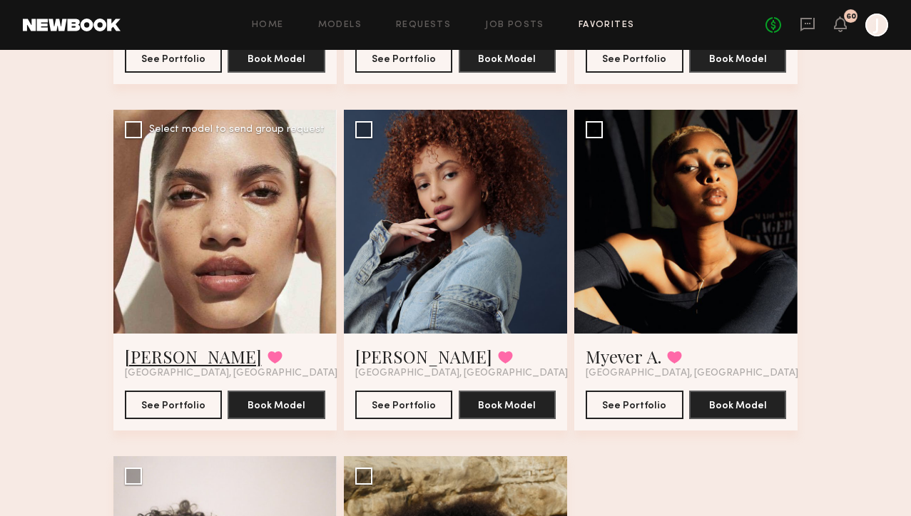
click at [159, 362] on link "Ellie L." at bounding box center [193, 356] width 137 height 23
click at [407, 354] on link "Janelle F." at bounding box center [423, 356] width 137 height 23
click at [643, 359] on link "Myever A." at bounding box center [624, 356] width 76 height 23
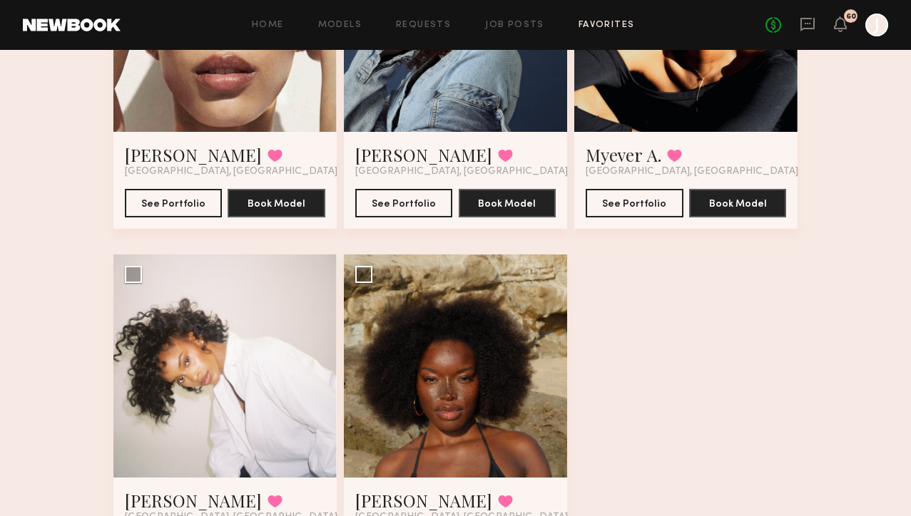
scroll to position [710, 0]
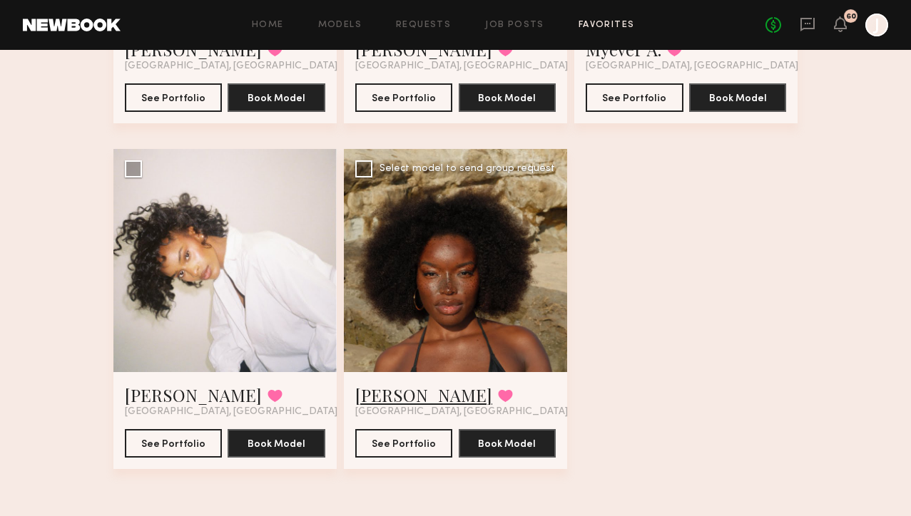
click at [414, 399] on link "Cassandra P." at bounding box center [423, 395] width 137 height 23
click at [178, 395] on link "Imani B." at bounding box center [193, 395] width 137 height 23
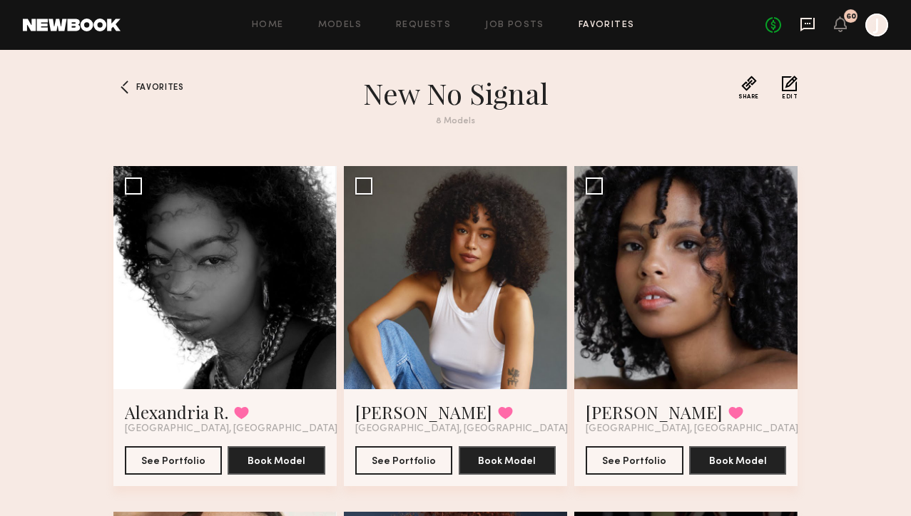
click at [808, 23] on icon at bounding box center [807, 23] width 6 height 1
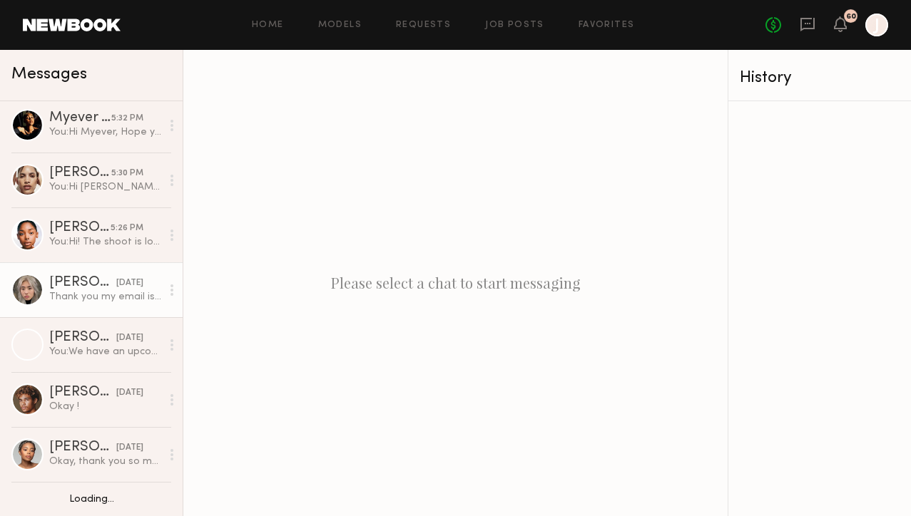
scroll to position [56, 0]
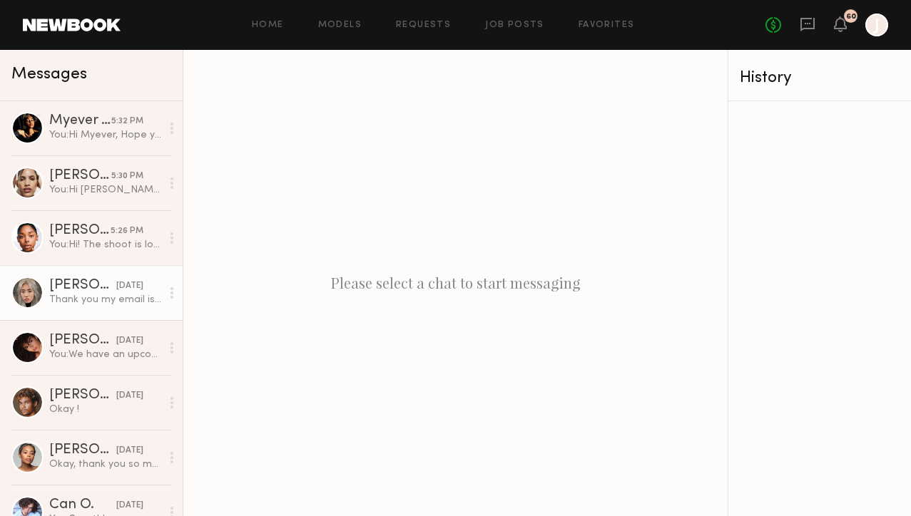
click at [116, 284] on div "yesterday" at bounding box center [129, 287] width 27 height 14
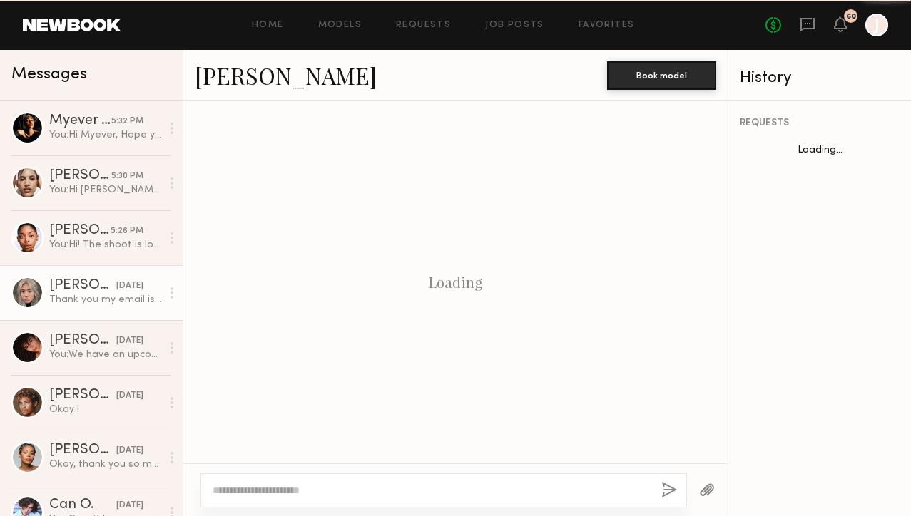
scroll to position [1409, 0]
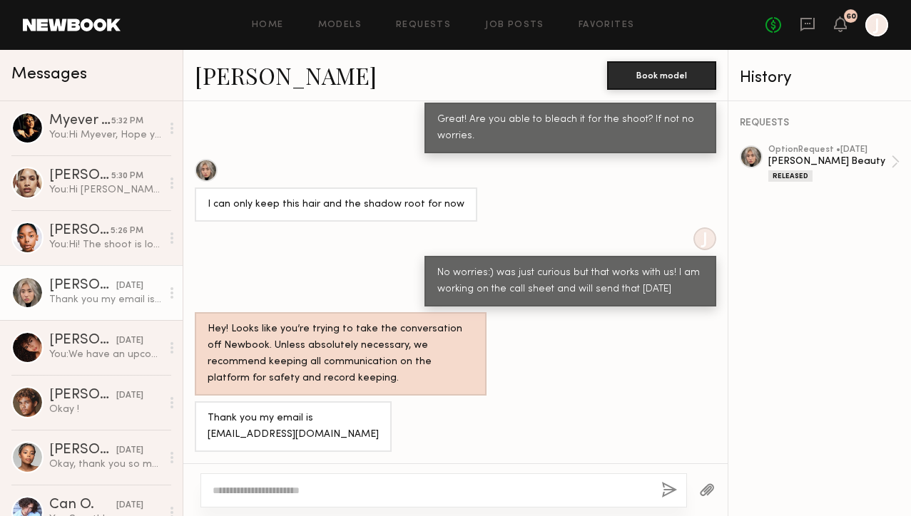
click at [225, 81] on link "Jane N." at bounding box center [286, 75] width 182 height 31
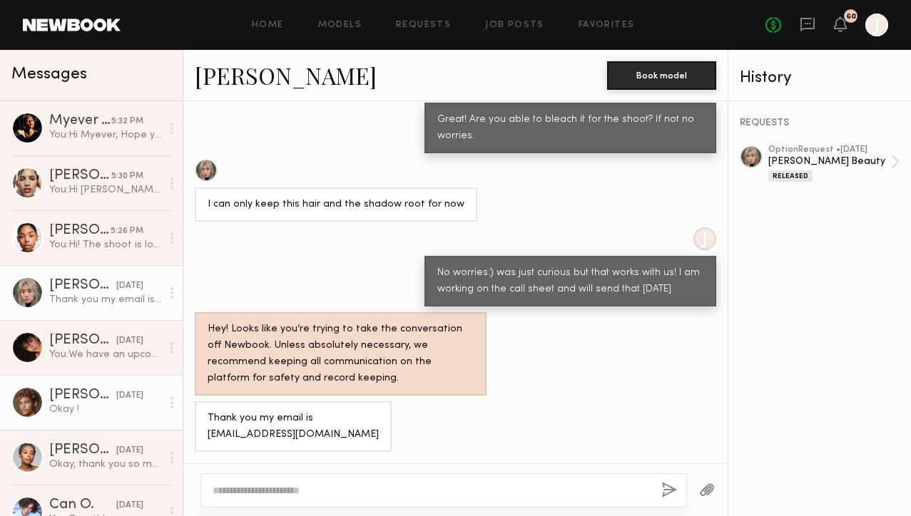
click at [93, 408] on div "Okay !" at bounding box center [105, 410] width 112 height 14
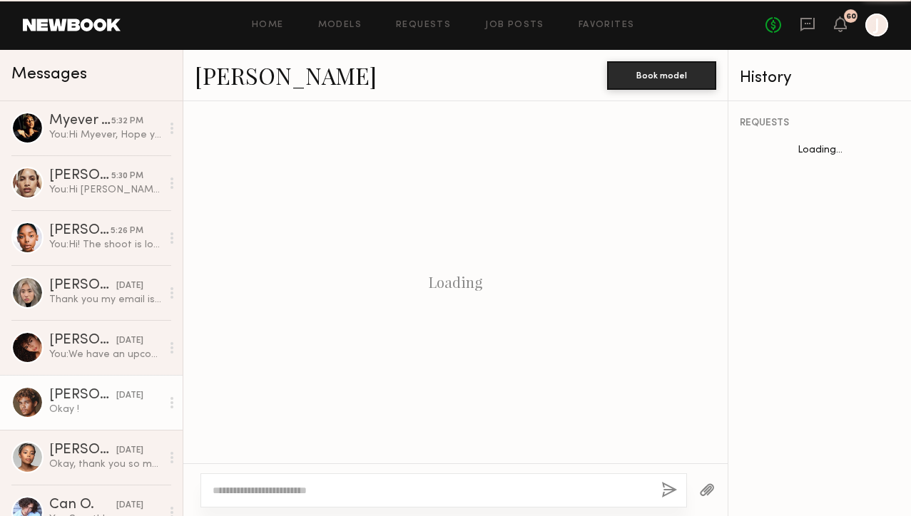
scroll to position [1041, 0]
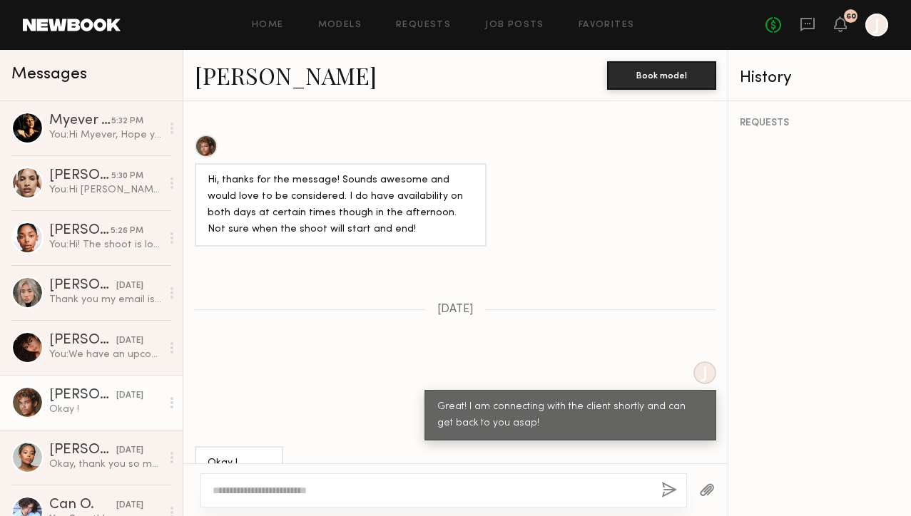
click at [242, 82] on link "Andres W." at bounding box center [286, 75] width 182 height 31
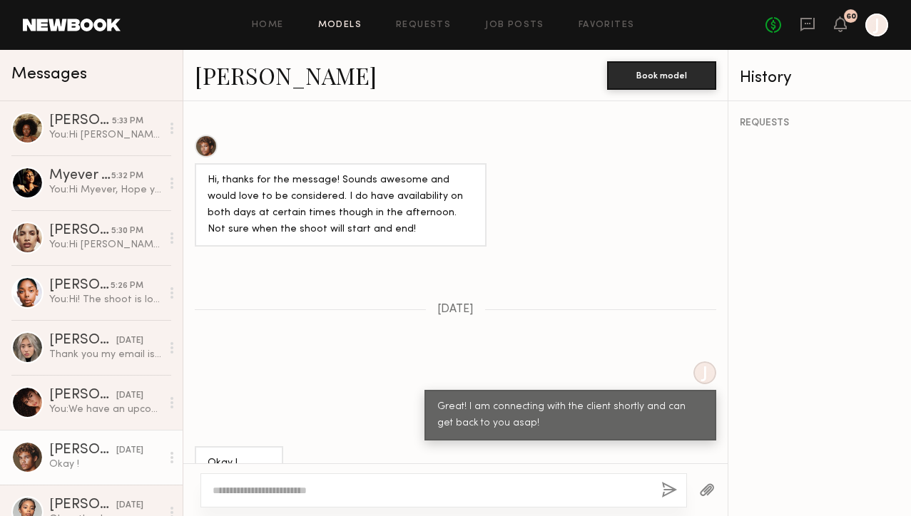
click at [350, 26] on link "Models" at bounding box center [340, 25] width 44 height 9
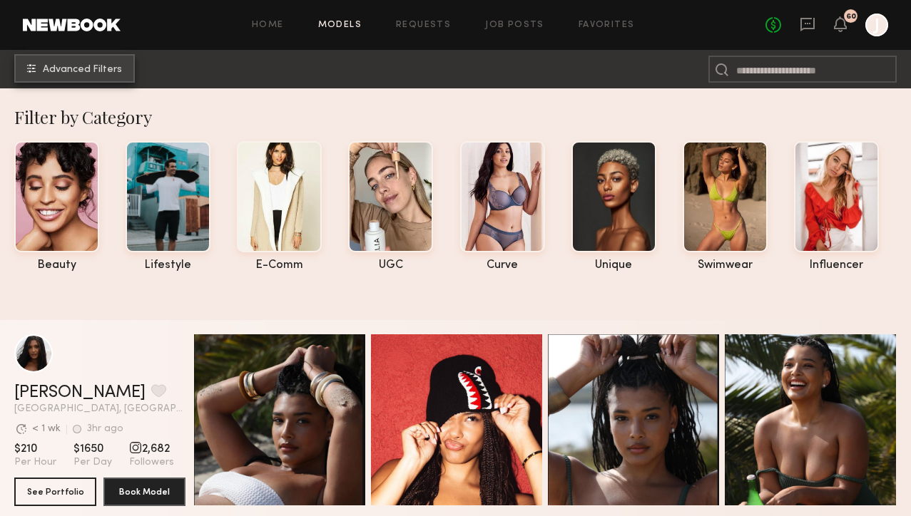
click at [114, 73] on span "Advanced Filters" at bounding box center [82, 70] width 79 height 10
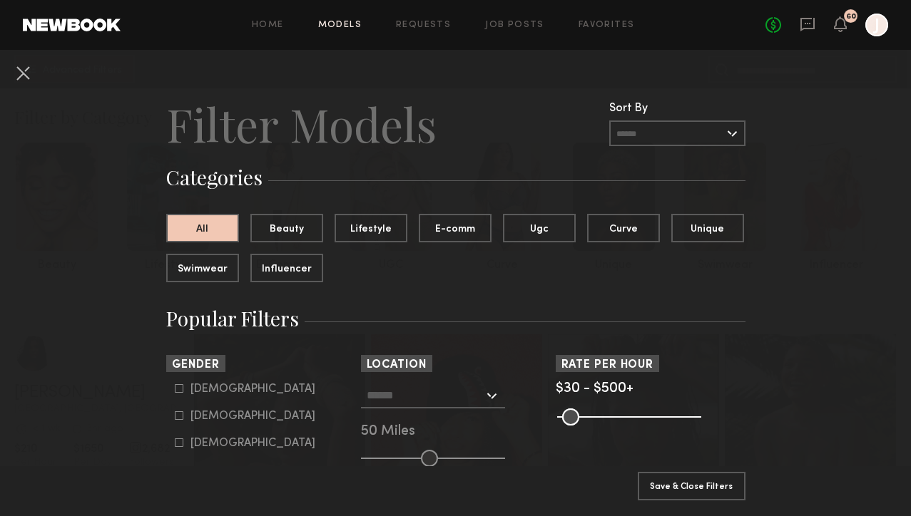
click at [492, 396] on div at bounding box center [433, 396] width 144 height 26
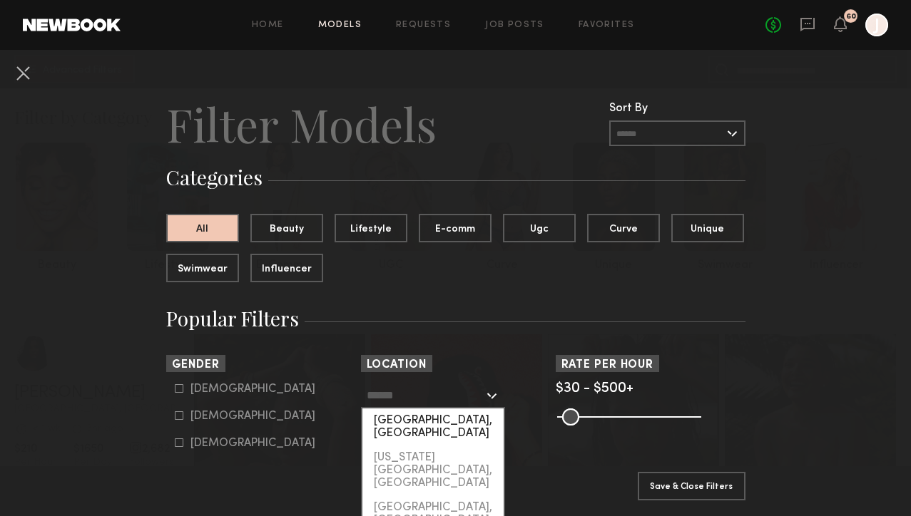
click at [435, 424] on div "[GEOGRAPHIC_DATA], [GEOGRAPHIC_DATA]" at bounding box center [432, 427] width 141 height 37
type input "**********"
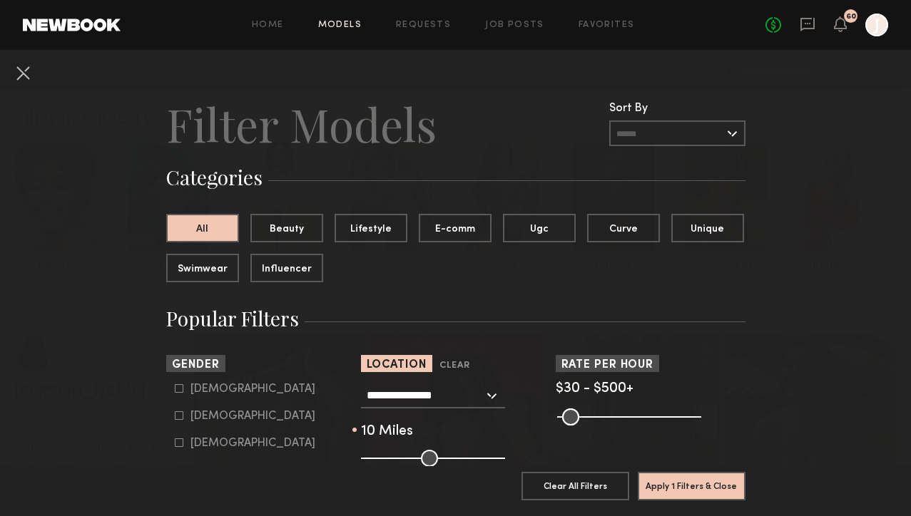
drag, startPoint x: 431, startPoint y: 456, endPoint x: 377, endPoint y: 456, distance: 54.2
type input "**"
click at [377, 456] on input "range" at bounding box center [433, 458] width 144 height 17
click at [180, 418] on icon at bounding box center [179, 416] width 9 height 9
click at [178, 391] on icon at bounding box center [179, 388] width 9 height 9
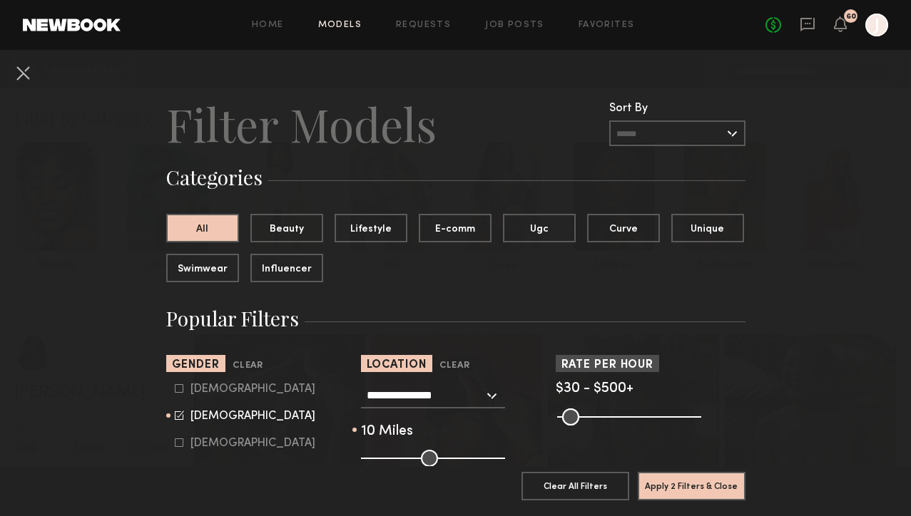
type input "**"
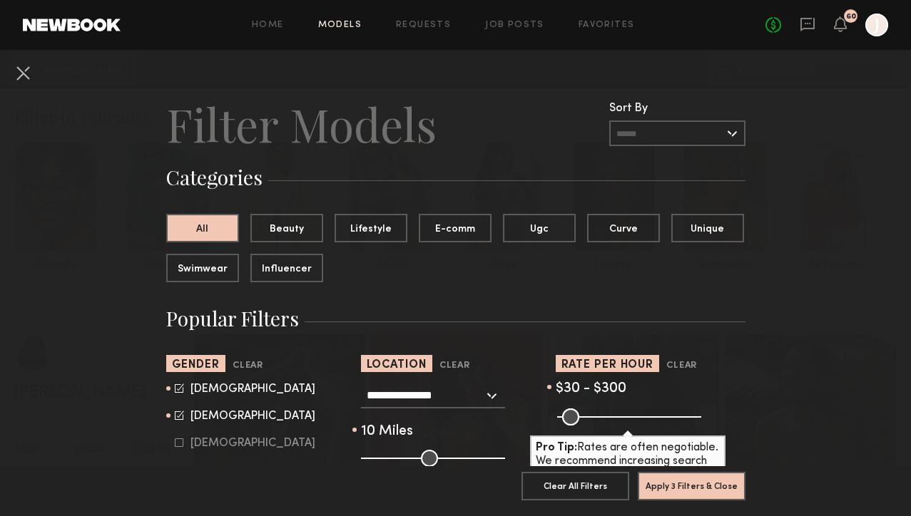
drag, startPoint x: 693, startPoint y: 421, endPoint x: 638, endPoint y: 421, distance: 54.9
type input "***"
click at [638, 421] on input "range" at bounding box center [629, 417] width 144 height 17
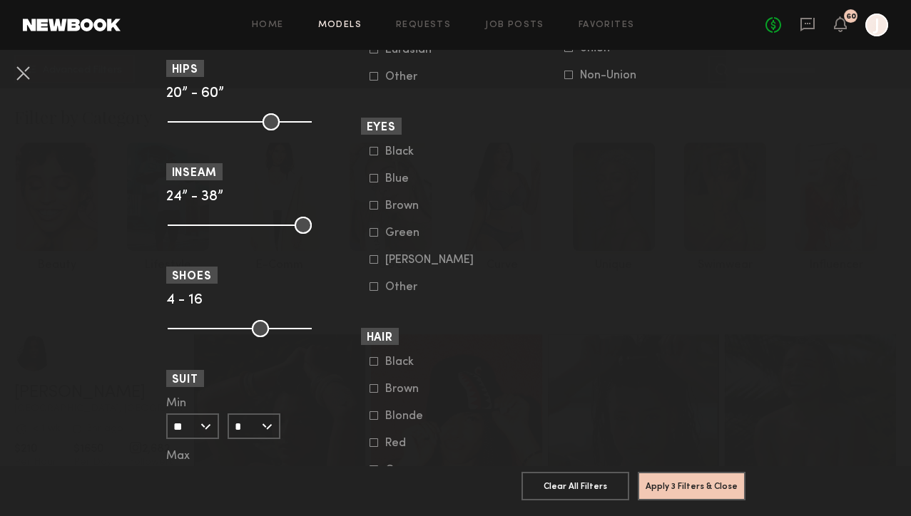
scroll to position [1132, 0]
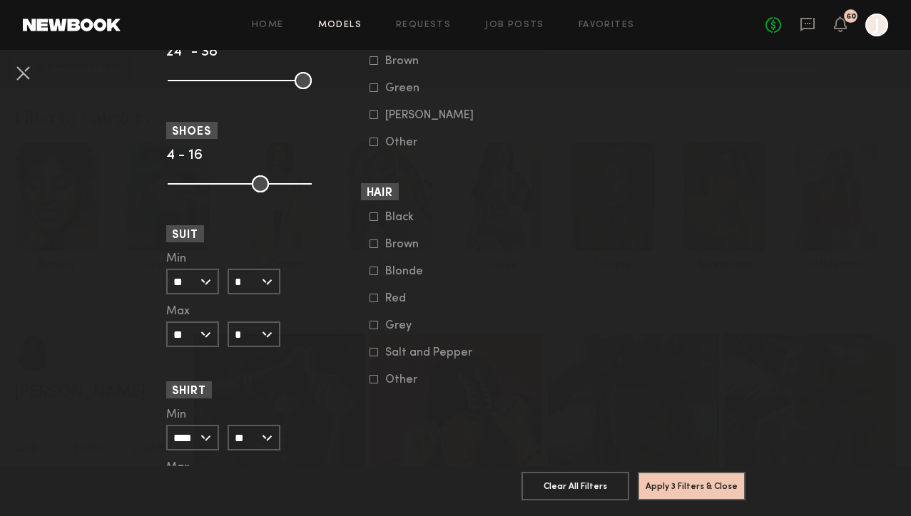
click at [374, 275] on icon at bounding box center [373, 271] width 9 height 9
click at [373, 248] on icon at bounding box center [373, 244] width 9 height 9
click at [373, 221] on icon at bounding box center [373, 217] width 9 height 9
click at [374, 302] on icon at bounding box center [373, 298] width 9 height 9
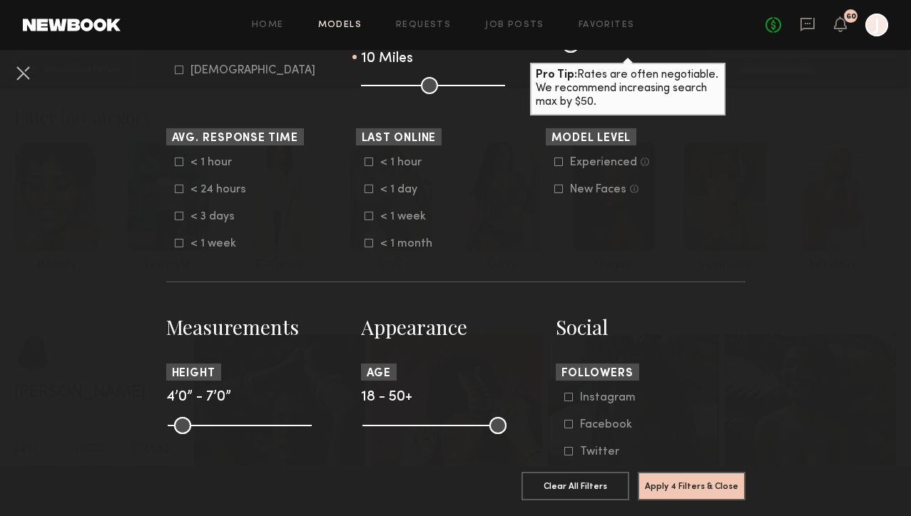
scroll to position [488, 0]
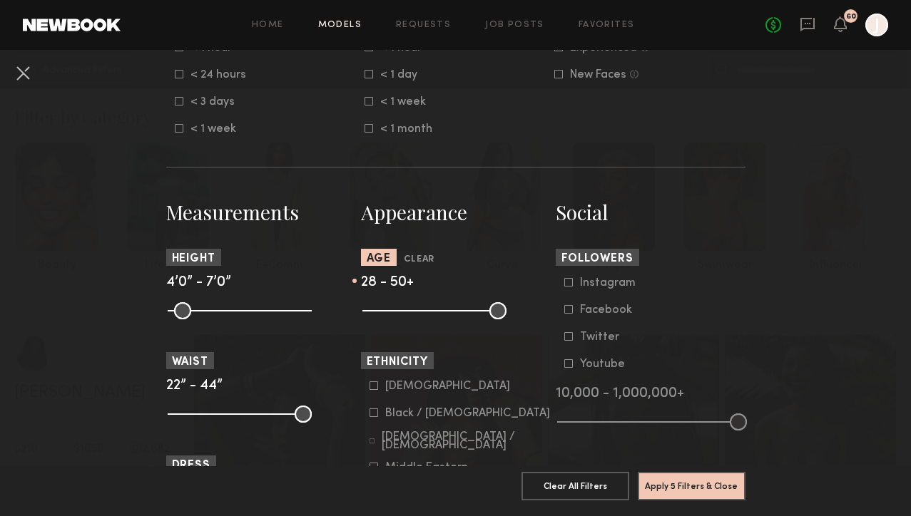
drag, startPoint x: 373, startPoint y: 308, endPoint x: 411, endPoint y: 309, distance: 37.8
type input "**"
click at [411, 309] on input "range" at bounding box center [434, 310] width 144 height 17
drag, startPoint x: 491, startPoint y: 310, endPoint x: 439, endPoint y: 311, distance: 52.8
type input "**"
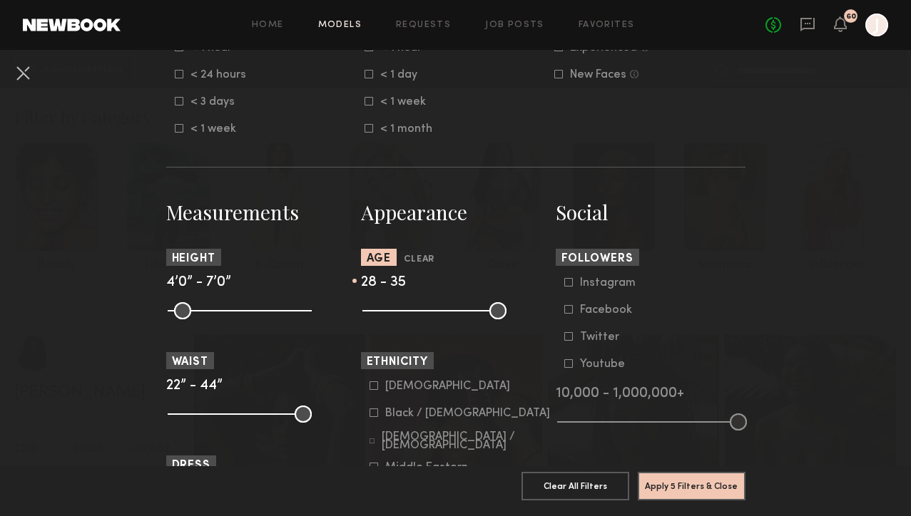
click at [439, 311] on input "range" at bounding box center [434, 310] width 144 height 17
click at [411, 317] on input "range" at bounding box center [434, 310] width 144 height 17
click at [408, 317] on input "range" at bounding box center [434, 310] width 144 height 17
click at [407, 317] on input "range" at bounding box center [434, 310] width 144 height 17
type input "**"
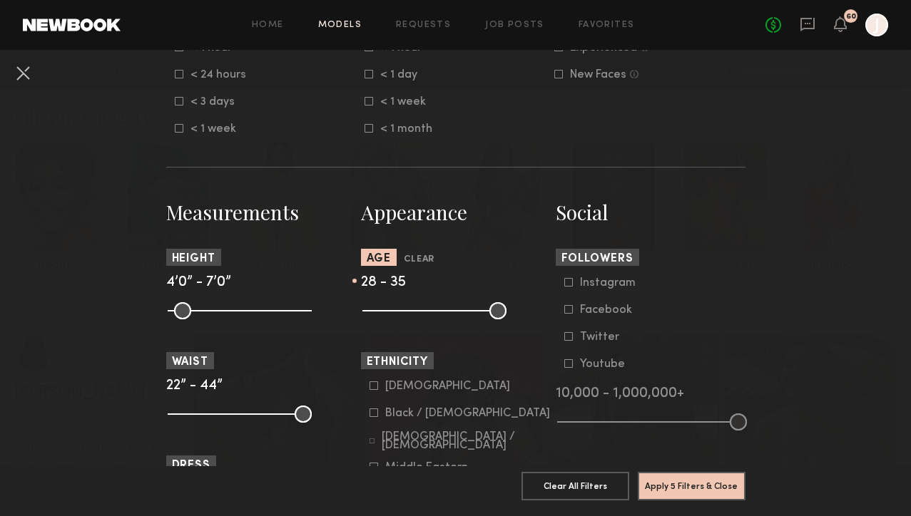
click at [411, 317] on input "range" at bounding box center [434, 310] width 144 height 17
click at [675, 489] on button "Apply 5 Filters & Close" at bounding box center [692, 485] width 108 height 29
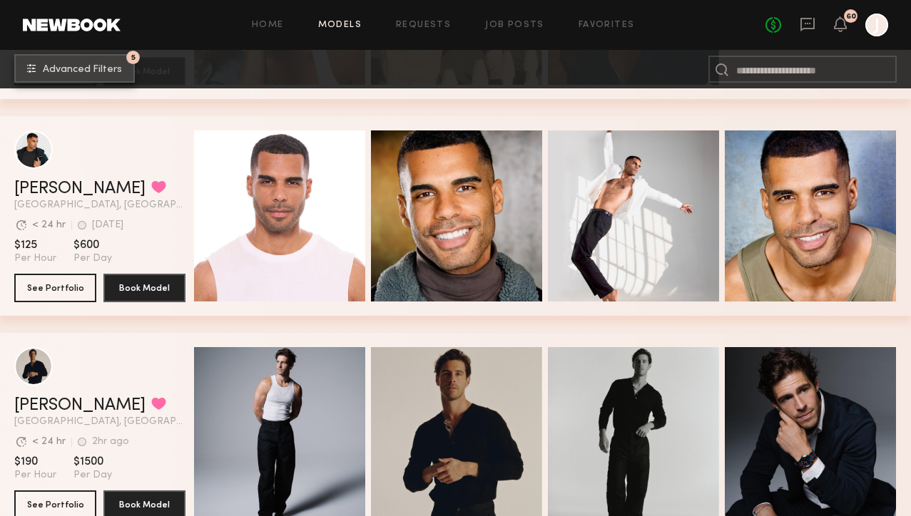
scroll to position [7534, 0]
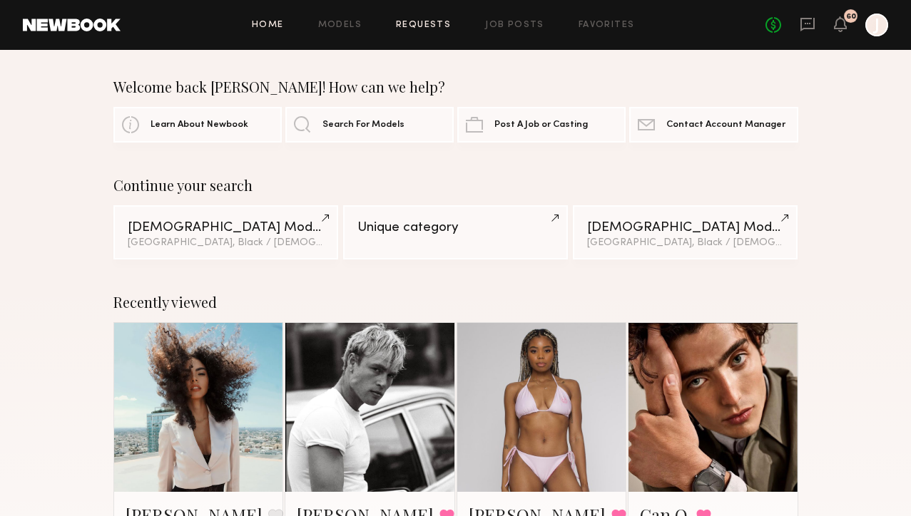
click at [806, 26] on icon at bounding box center [807, 24] width 16 height 16
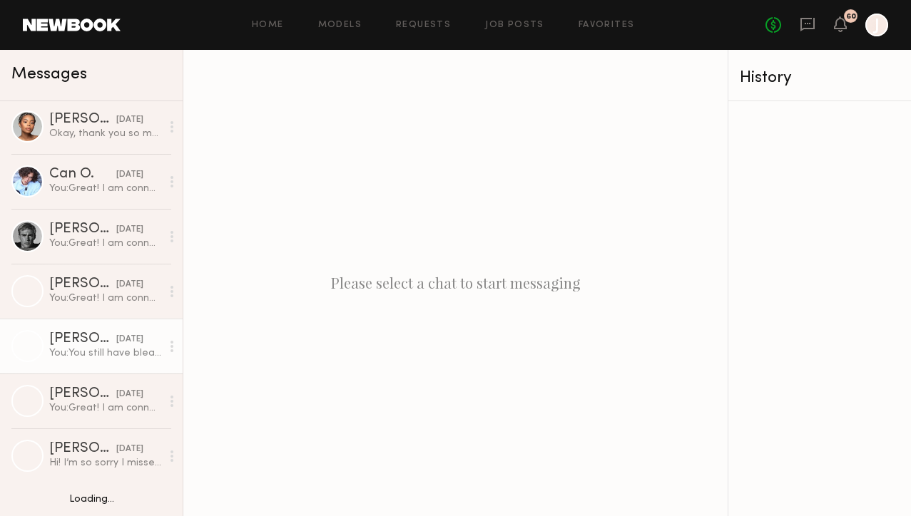
scroll to position [332, 0]
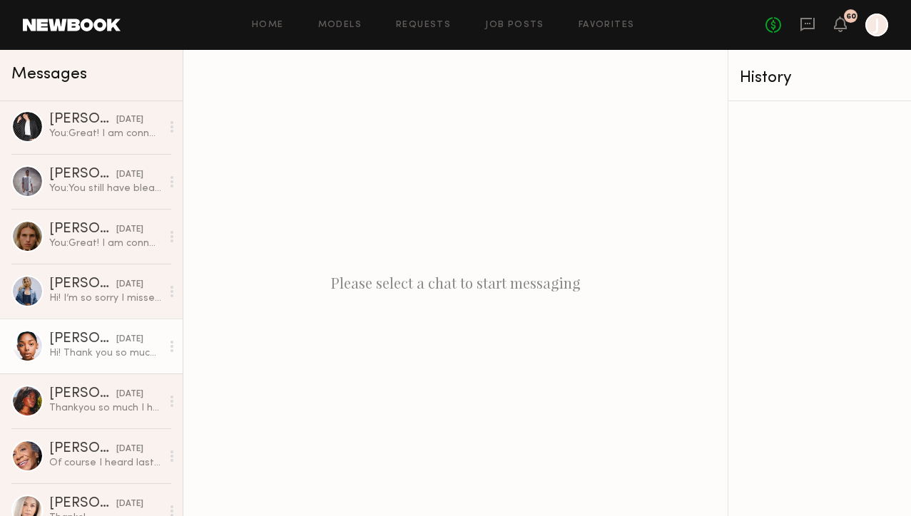
click at [101, 347] on div "Hi! Thank you so much for reaching out. Please remind me will this shoot be in …" at bounding box center [105, 354] width 112 height 14
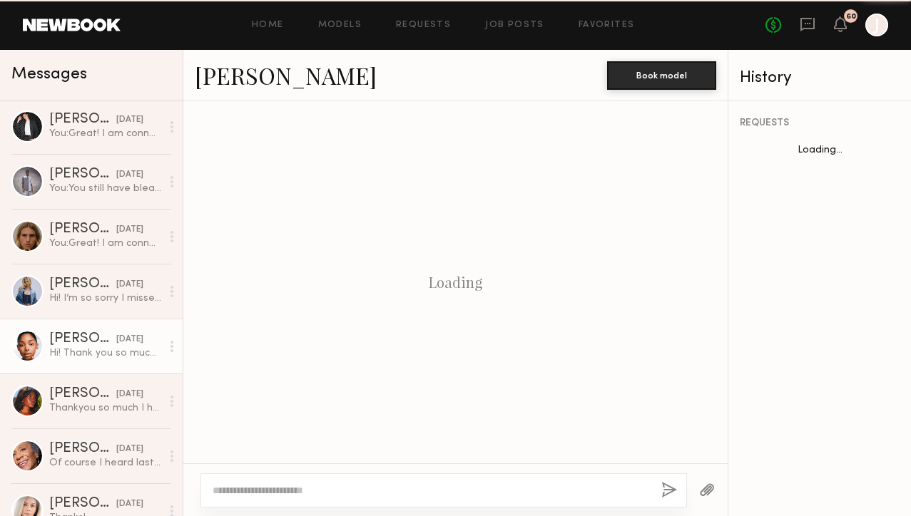
scroll to position [795, 0]
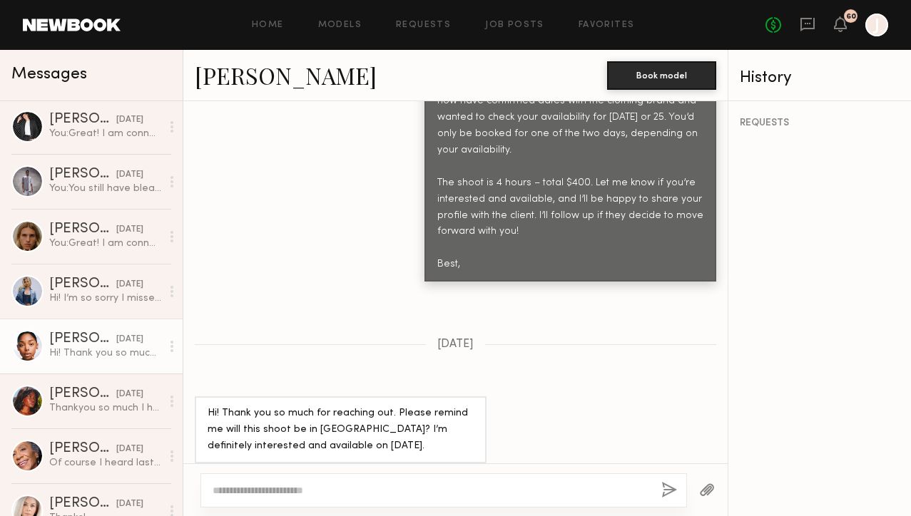
click at [344, 496] on textarea at bounding box center [431, 491] width 437 height 14
type textarea "**********"
click at [672, 489] on button "button" at bounding box center [669, 491] width 16 height 18
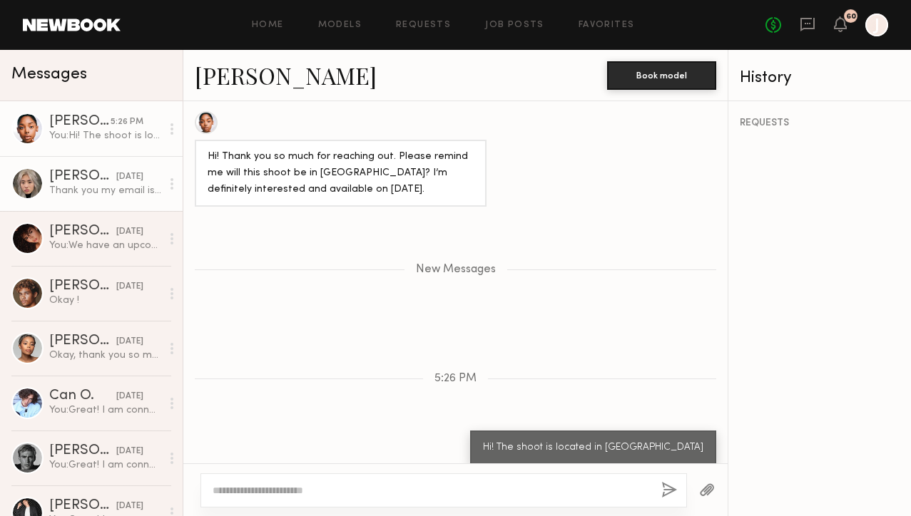
click at [124, 197] on div "Thank you my email is [EMAIL_ADDRESS][DOMAIN_NAME]" at bounding box center [105, 191] width 112 height 14
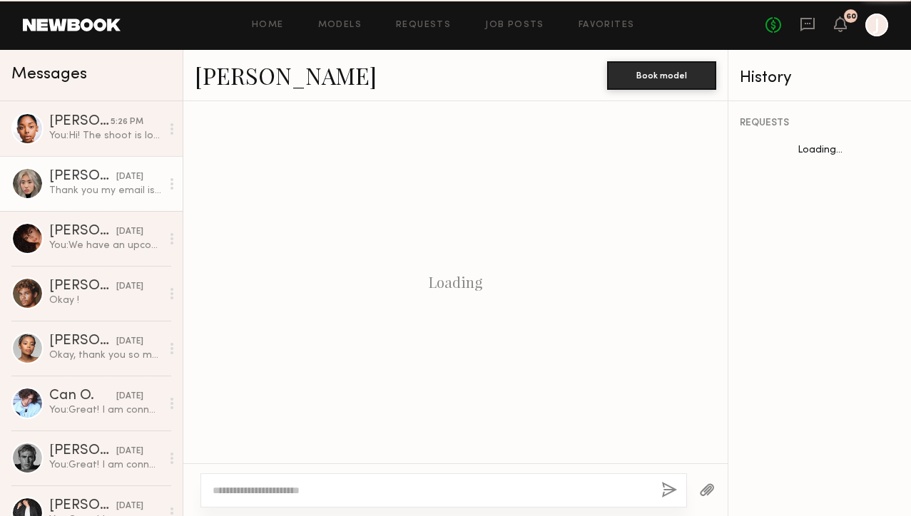
scroll to position [1409, 0]
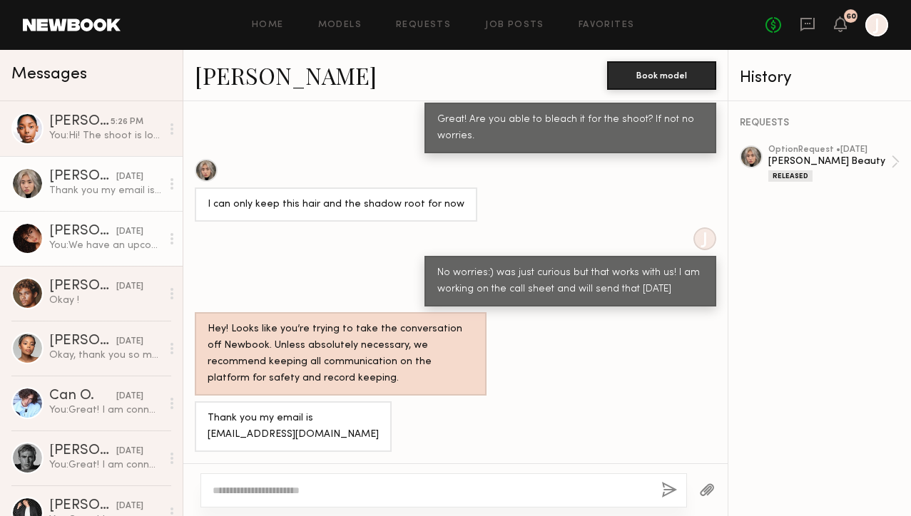
click at [121, 250] on div "You: We have an upcoming shoot with a new gen z clothing brand and wanted to ch…" at bounding box center [105, 246] width 112 height 14
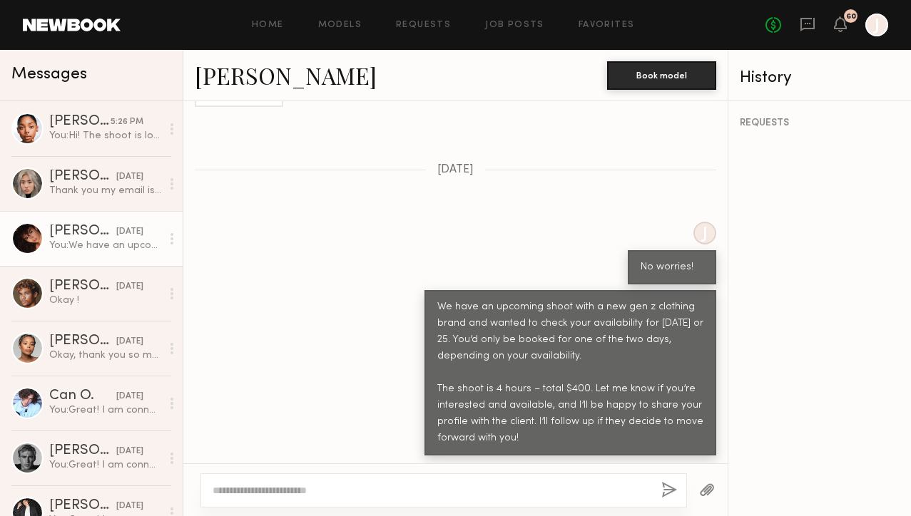
scroll to position [1208, 0]
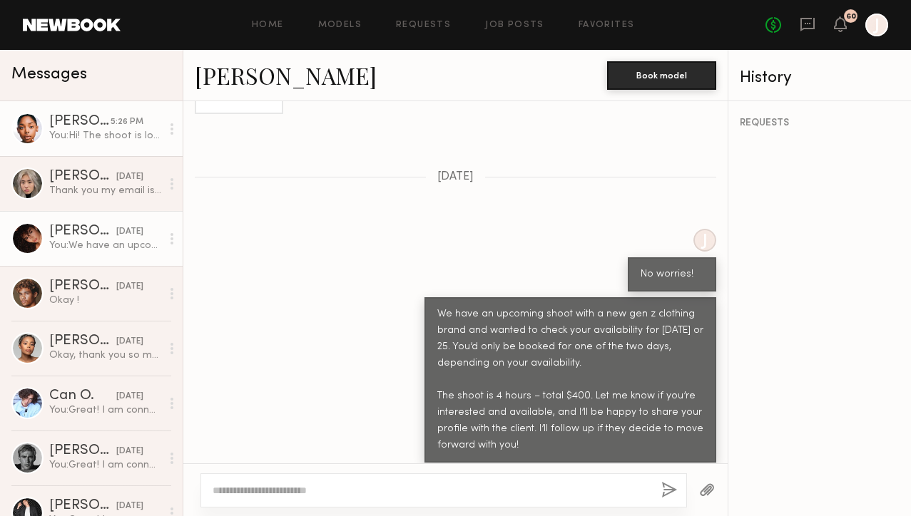
click at [129, 134] on div "You: Hi! The shoot is located in LA" at bounding box center [105, 136] width 112 height 14
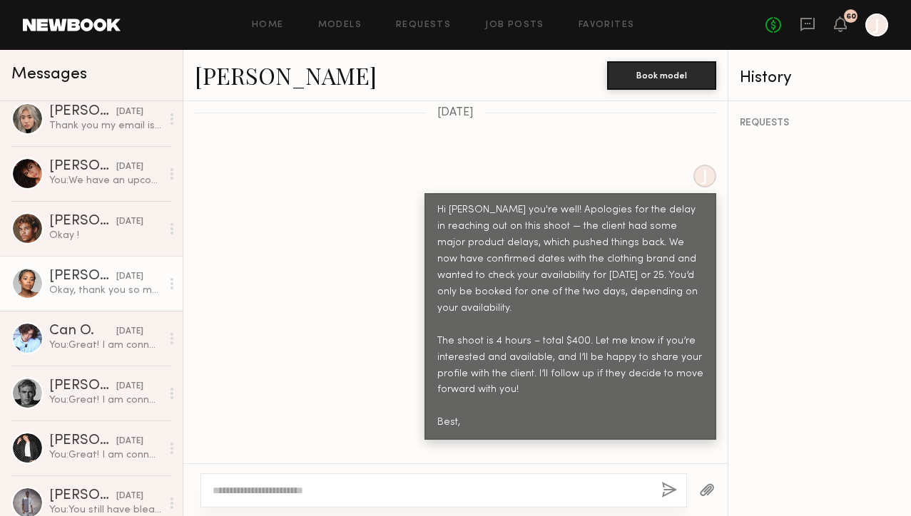
scroll to position [67, 0]
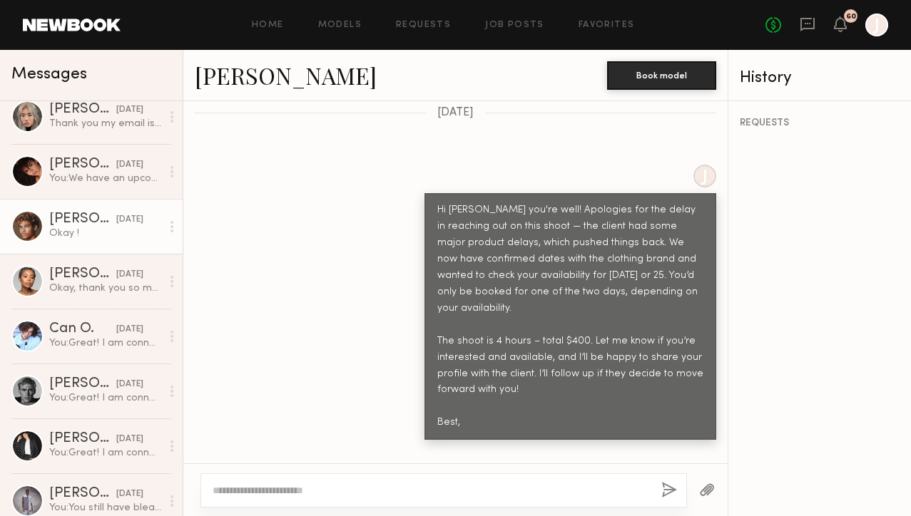
click at [105, 233] on div "Okay !" at bounding box center [105, 234] width 112 height 14
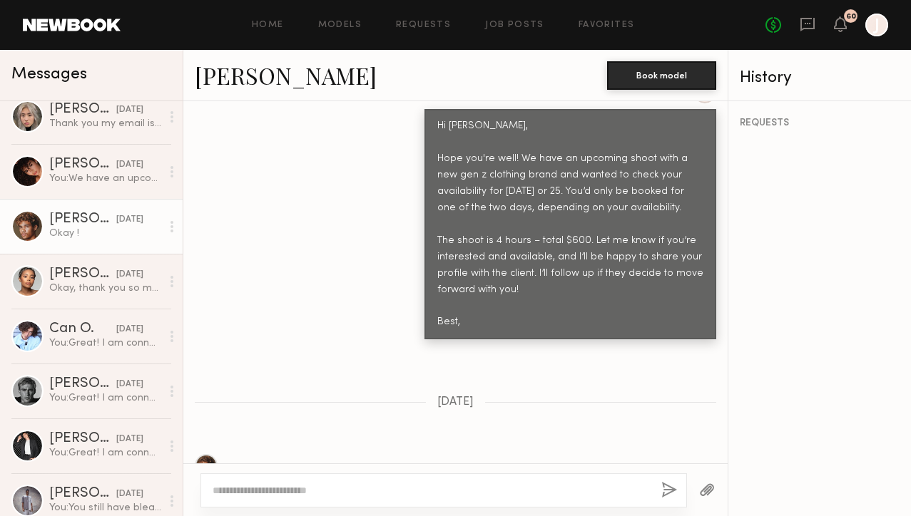
scroll to position [596, 0]
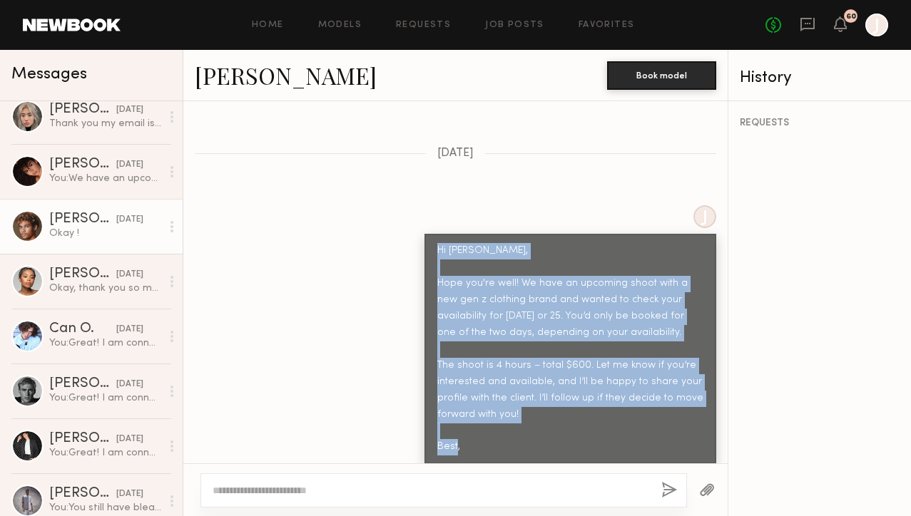
drag, startPoint x: 439, startPoint y: 224, endPoint x: 517, endPoint y: 424, distance: 214.3
click at [517, 424] on div "Hi [PERSON_NAME], Hope you're well! We have an upcoming shoot with a new gen z …" at bounding box center [570, 349] width 266 height 213
copy div "Hi Andres, Hope you're well! We have an upcoming shoot with a new gen z clothin…"
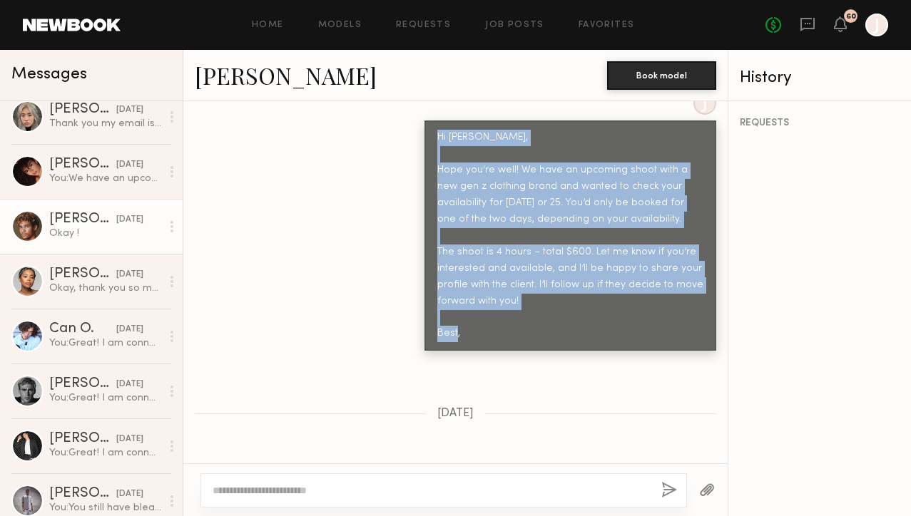
scroll to position [633, 0]
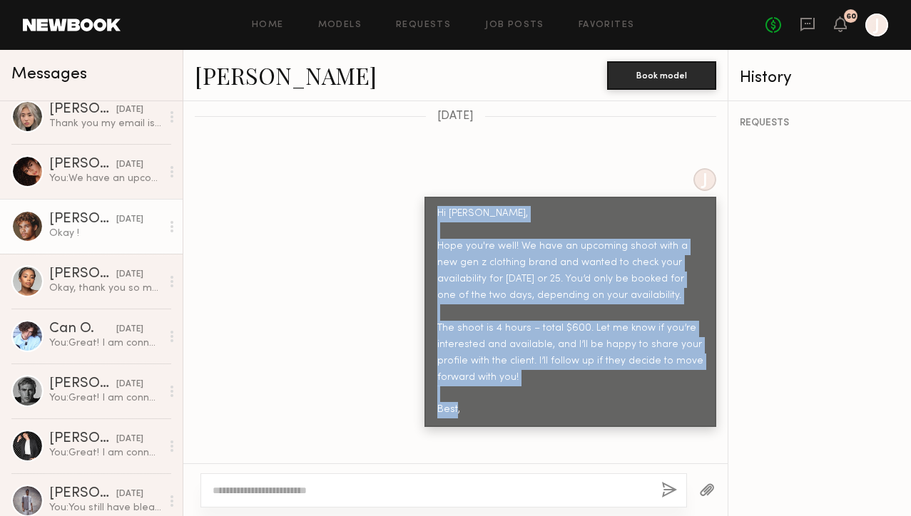
copy div "Hi Andres, Hope you're well! We have an upcoming shoot with a new gen z clothin…"
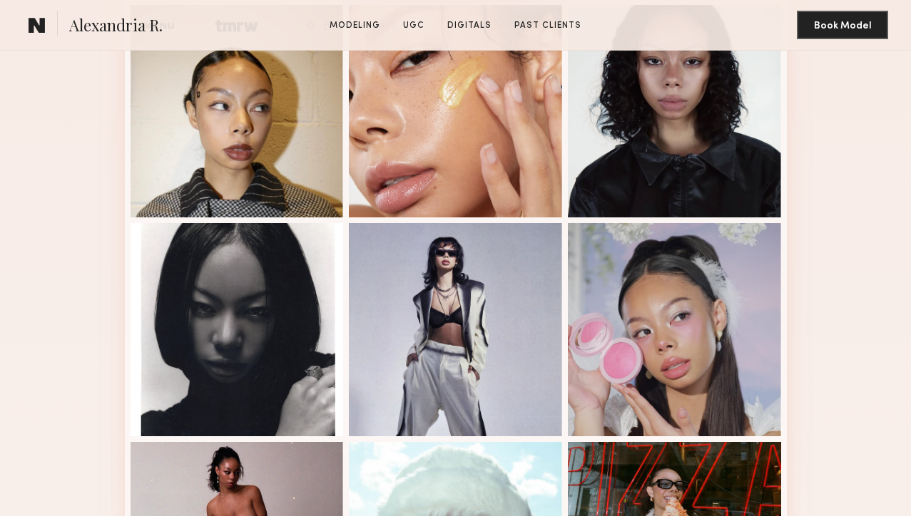
scroll to position [808, 0]
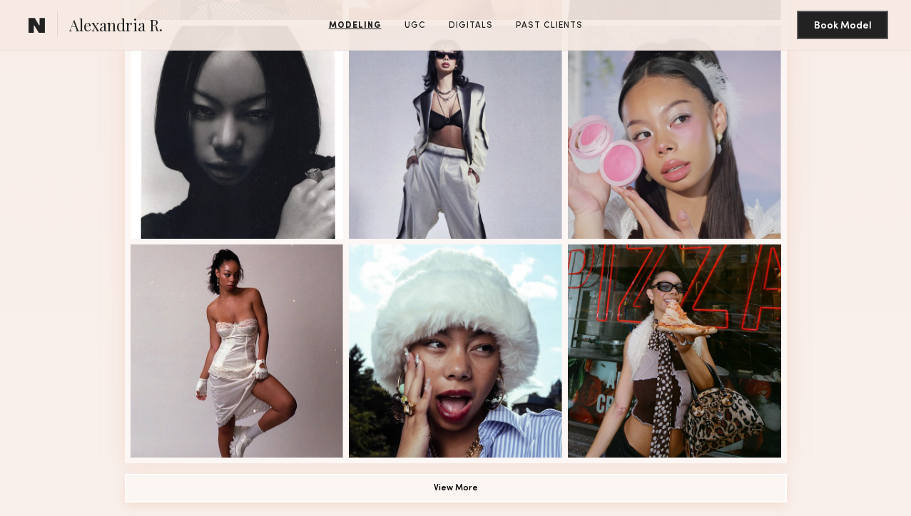
click at [496, 493] on button "View More" at bounding box center [456, 488] width 662 height 29
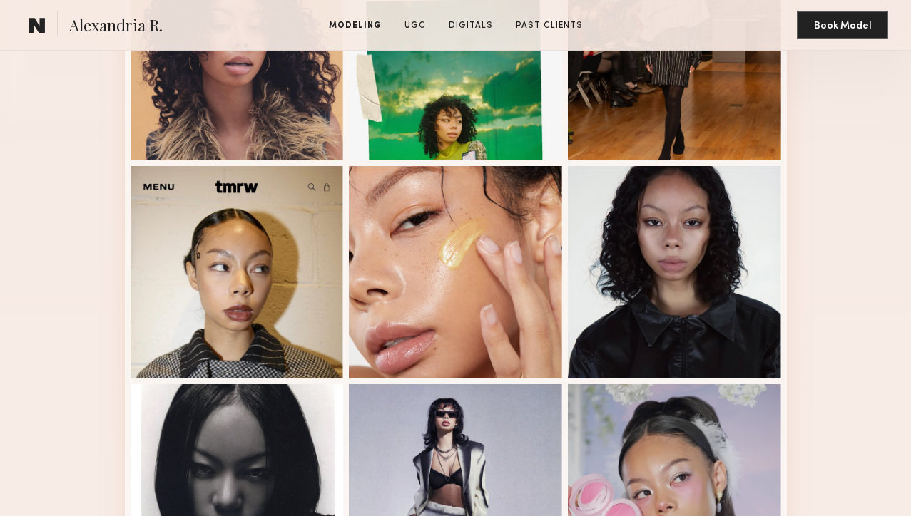
scroll to position [0, 0]
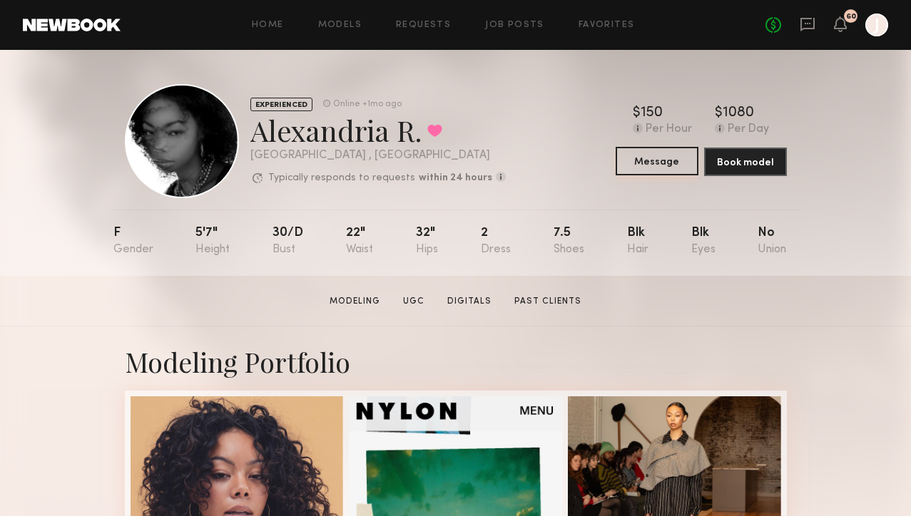
click at [668, 167] on button "Message" at bounding box center [656, 161] width 83 height 29
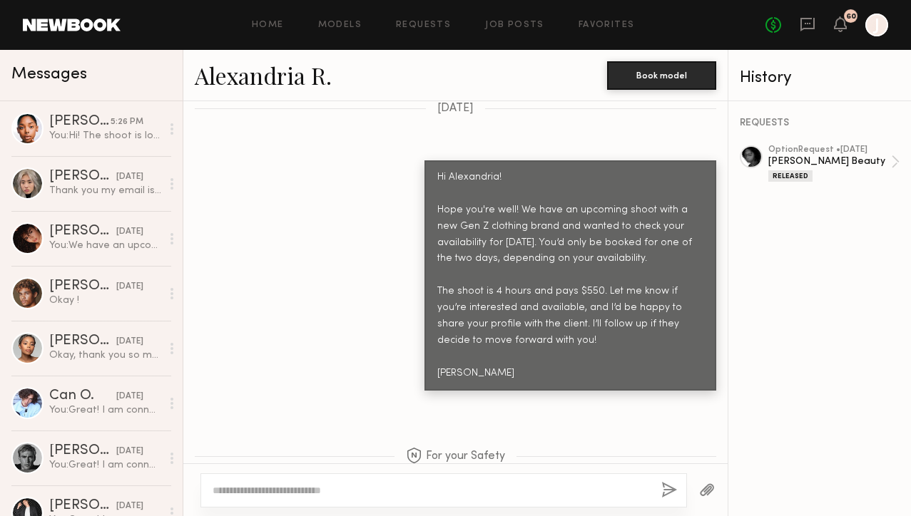
scroll to position [2578, 0]
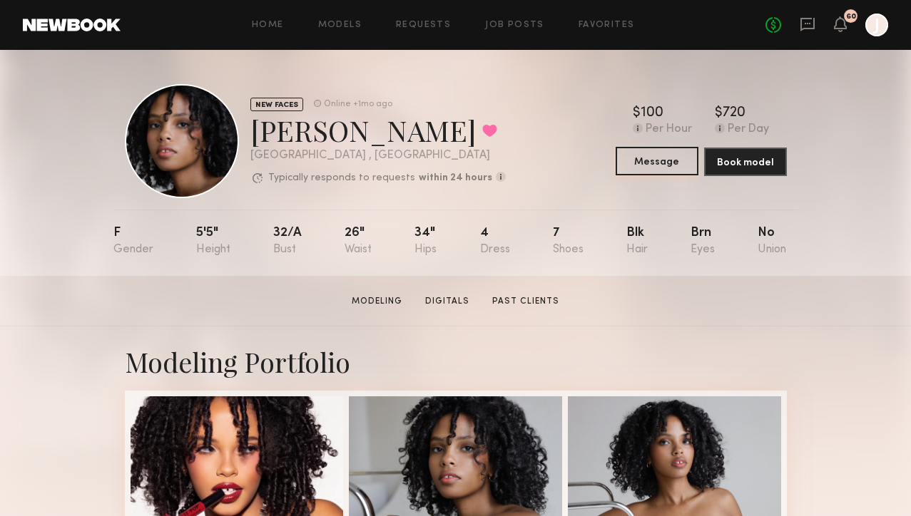
click at [633, 165] on button "Message" at bounding box center [656, 161] width 83 height 29
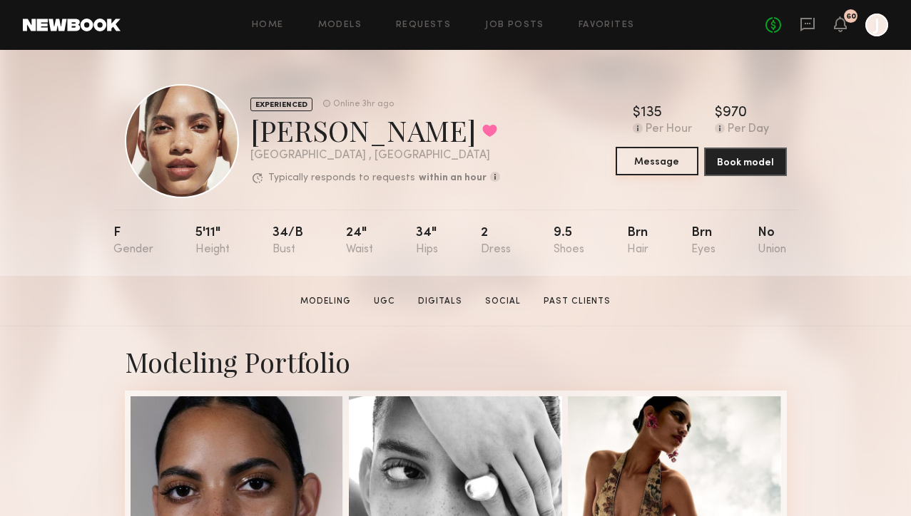
click at [648, 163] on button "Message" at bounding box center [656, 161] width 83 height 29
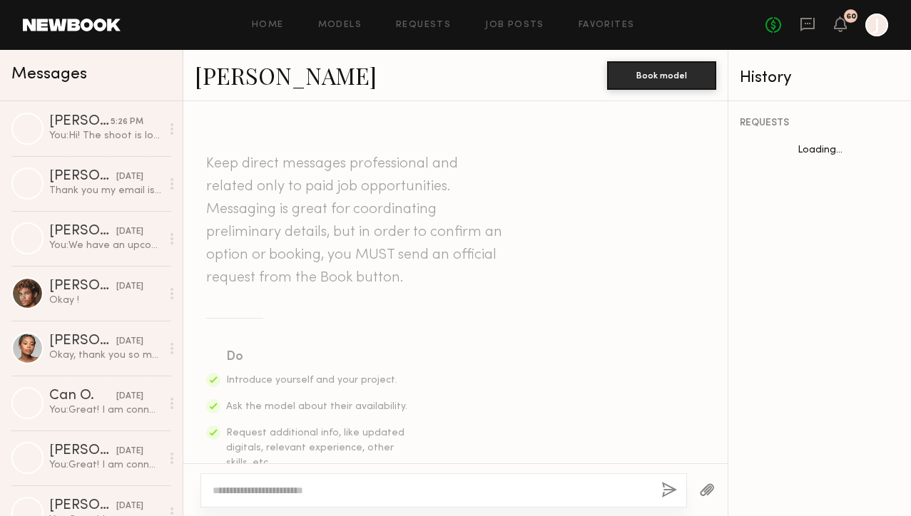
scroll to position [1391, 0]
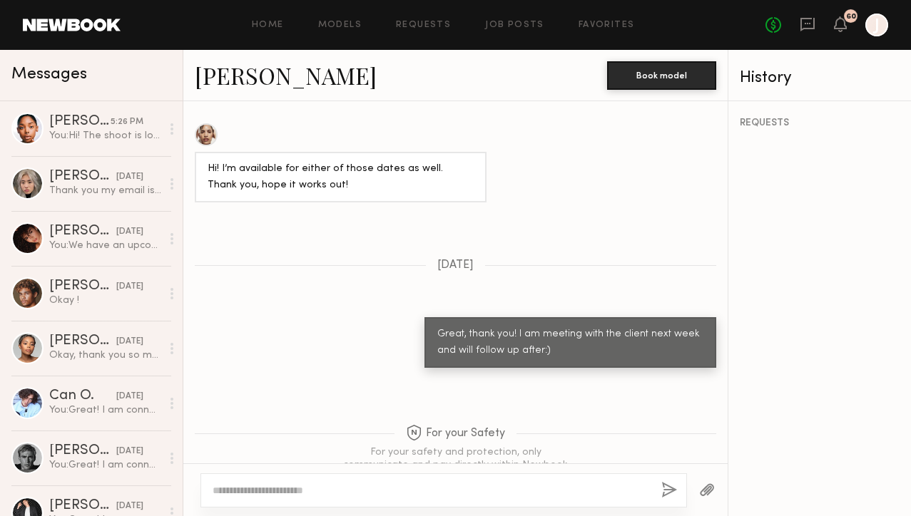
click at [434, 499] on div at bounding box center [443, 491] width 486 height 34
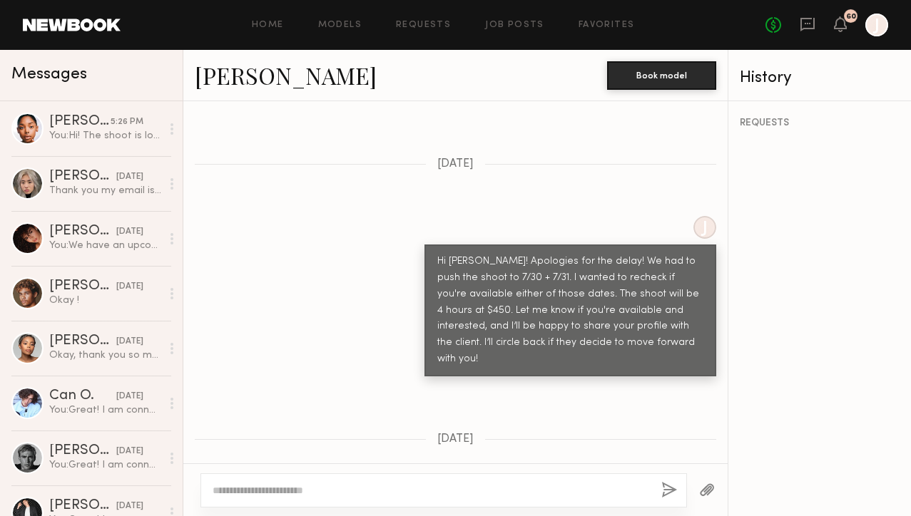
scroll to position [1011, 0]
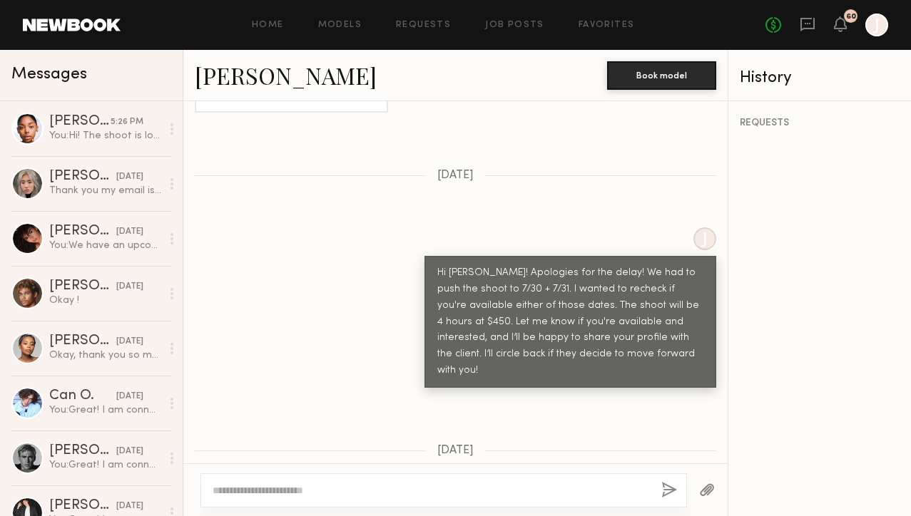
click at [395, 494] on textarea at bounding box center [431, 491] width 437 height 14
paste textarea "**********"
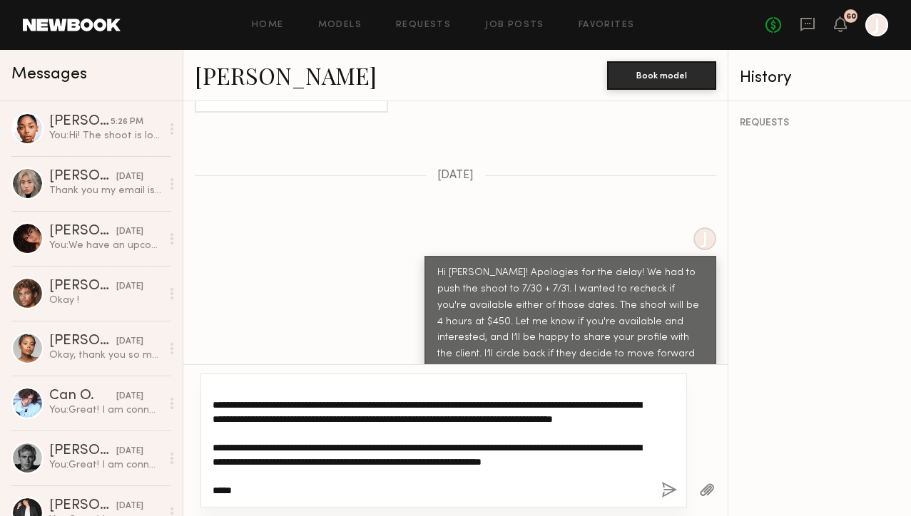
scroll to position [0, 0]
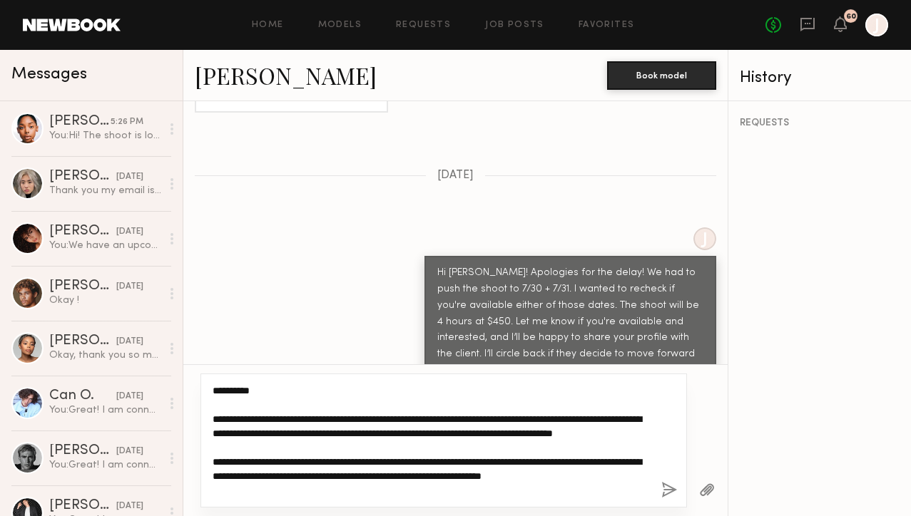
drag, startPoint x: 257, startPoint y: 393, endPoint x: 226, endPoint y: 392, distance: 30.7
click at [226, 392] on textarea "**********" at bounding box center [431, 441] width 437 height 114
drag, startPoint x: 359, startPoint y: 476, endPoint x: 343, endPoint y: 476, distance: 15.7
click at [343, 476] on textarea "**********" at bounding box center [431, 441] width 437 height 114
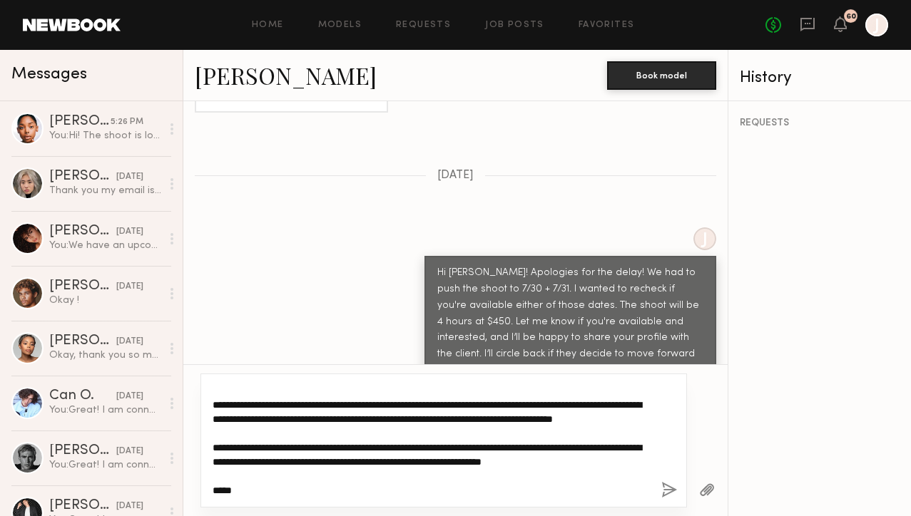
type textarea "**********"
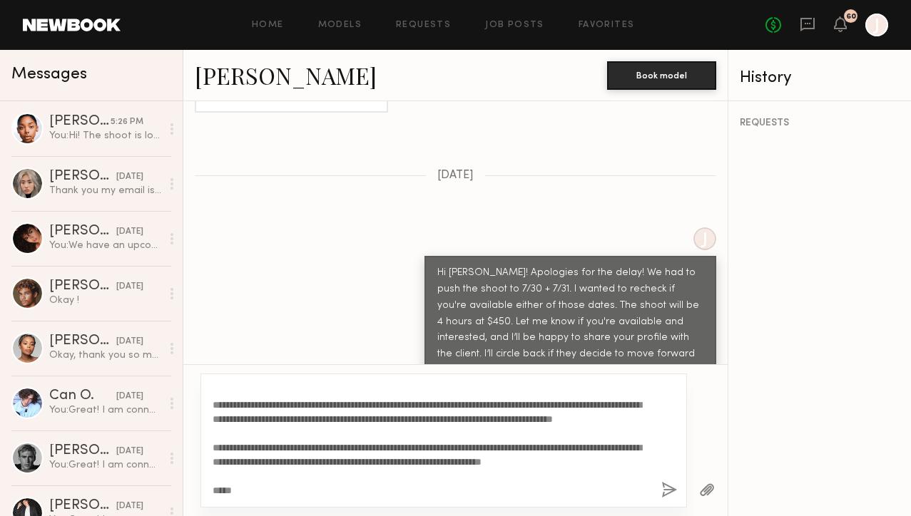
click at [669, 488] on button "button" at bounding box center [669, 491] width 16 height 18
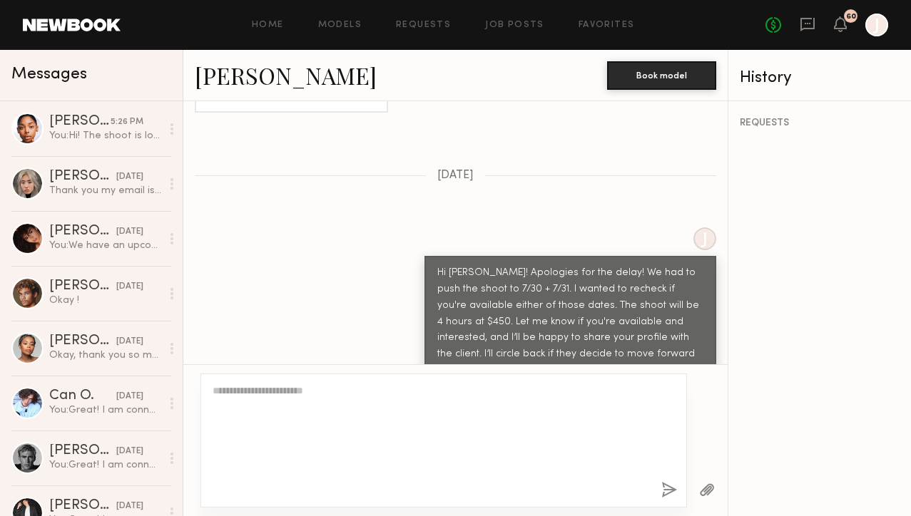
scroll to position [0, 0]
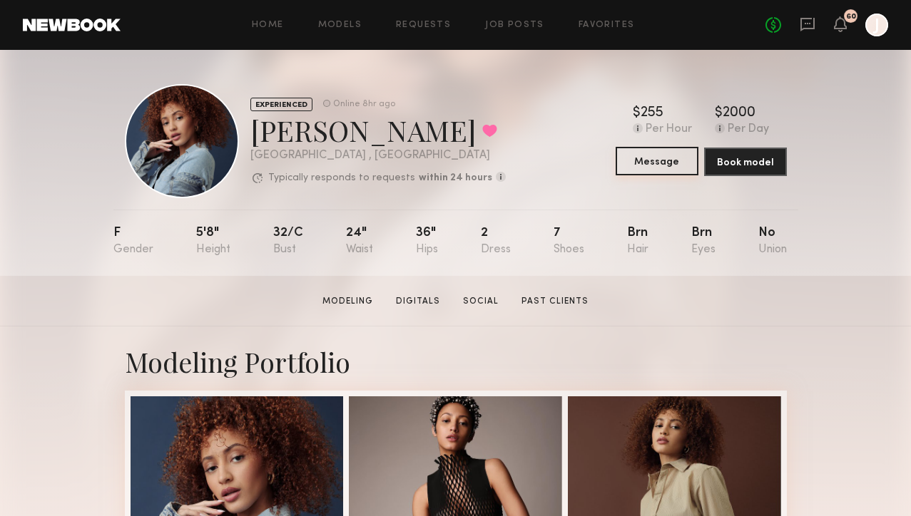
click at [632, 160] on button "Message" at bounding box center [656, 161] width 83 height 29
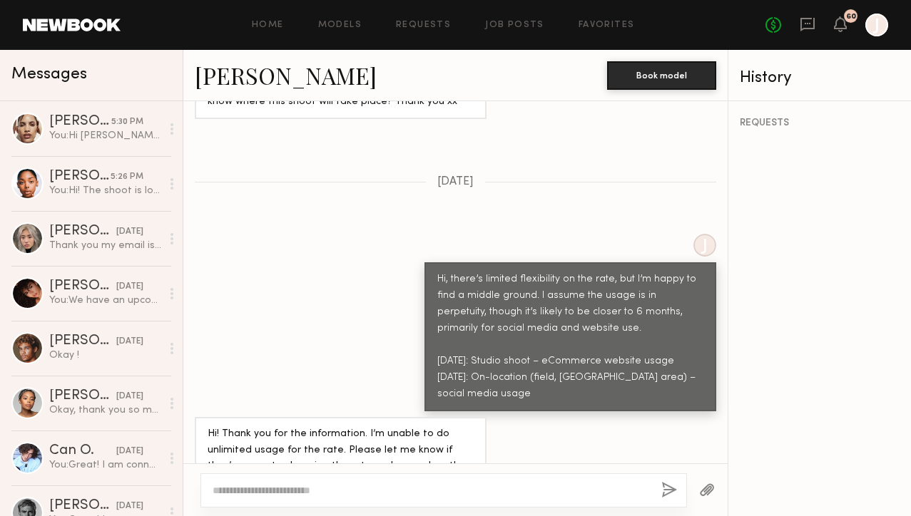
scroll to position [1952, 0]
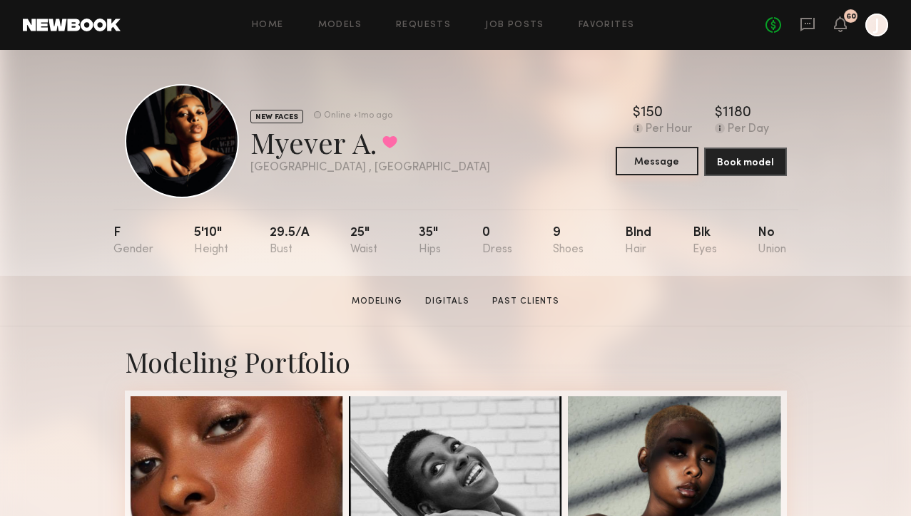
click at [628, 159] on button "Message" at bounding box center [656, 161] width 83 height 29
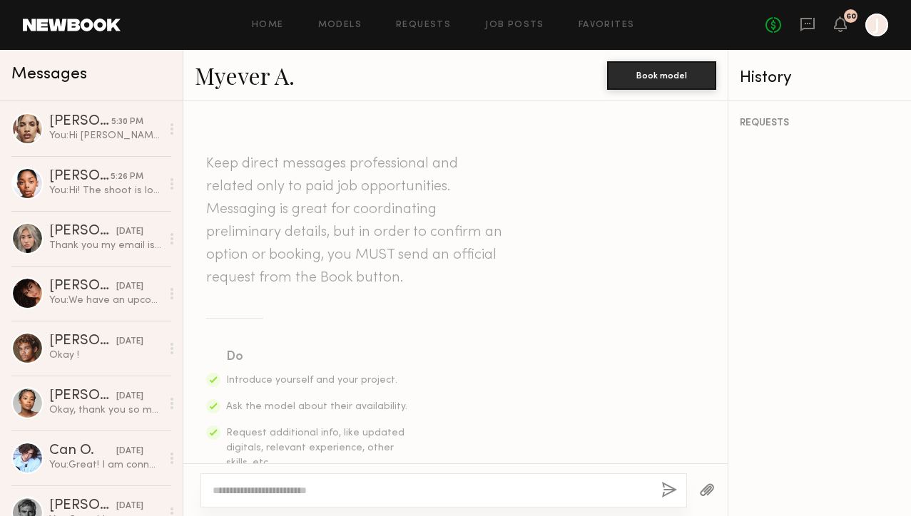
click at [473, 487] on textarea at bounding box center [431, 491] width 437 height 14
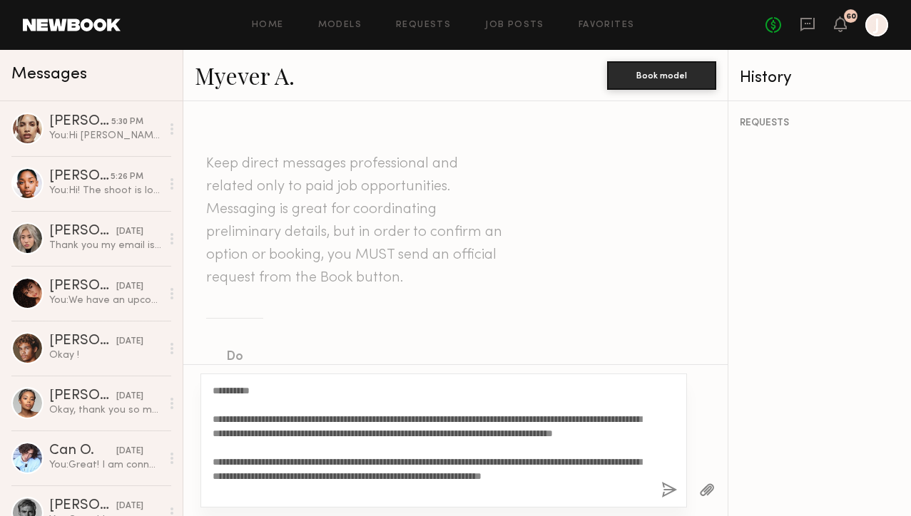
drag, startPoint x: 255, startPoint y: 389, endPoint x: 227, endPoint y: 387, distance: 28.6
click at [227, 387] on textarea "**********" at bounding box center [431, 441] width 437 height 114
drag, startPoint x: 358, startPoint y: 473, endPoint x: 342, endPoint y: 473, distance: 15.7
click at [342, 473] on textarea "**********" at bounding box center [431, 441] width 437 height 114
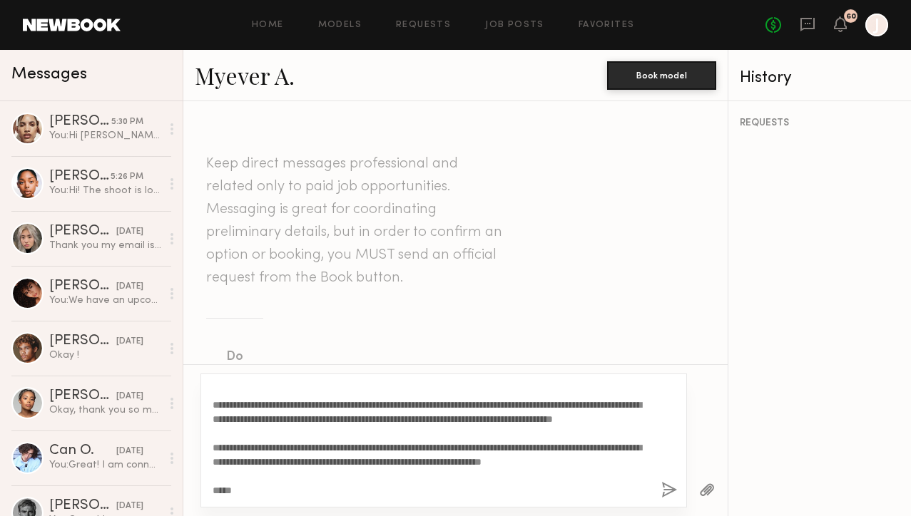
type textarea "**********"
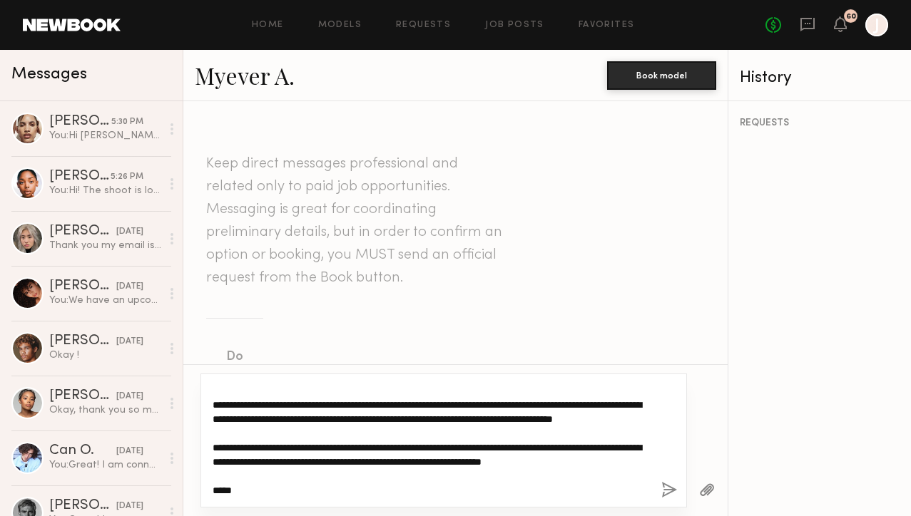
scroll to position [20, 0]
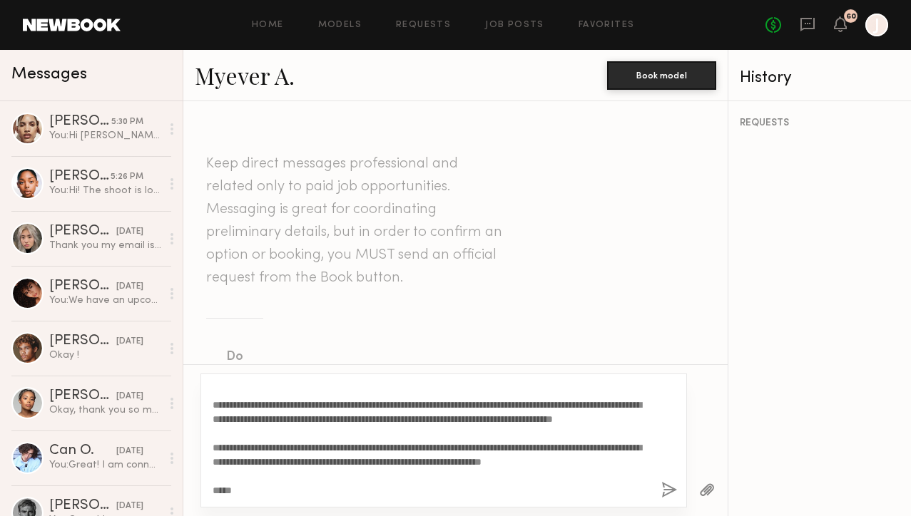
click at [233, 71] on link "Myever A." at bounding box center [245, 75] width 100 height 31
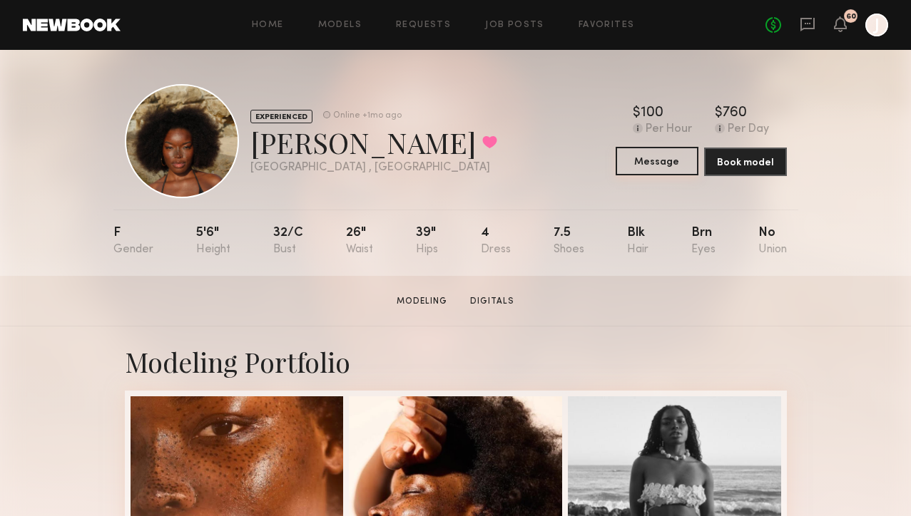
click at [650, 160] on button "Message" at bounding box center [656, 161] width 83 height 29
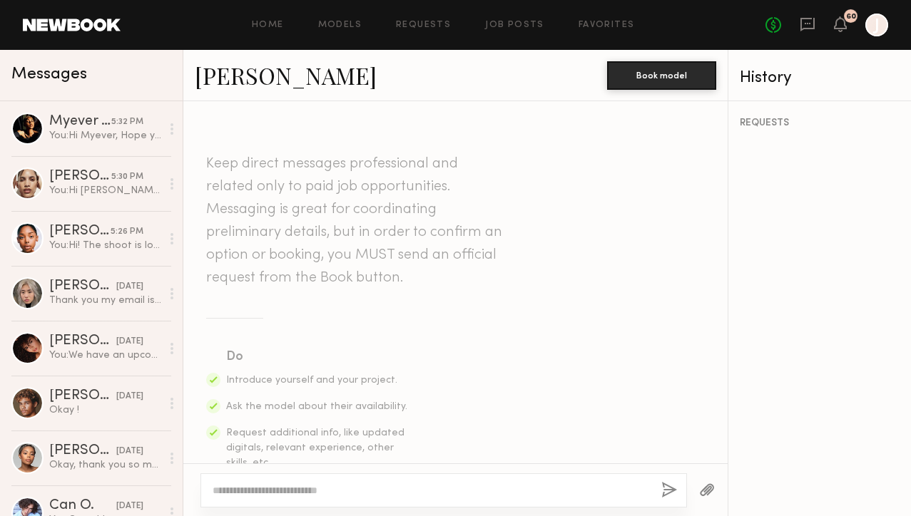
click at [424, 490] on textarea at bounding box center [431, 491] width 437 height 14
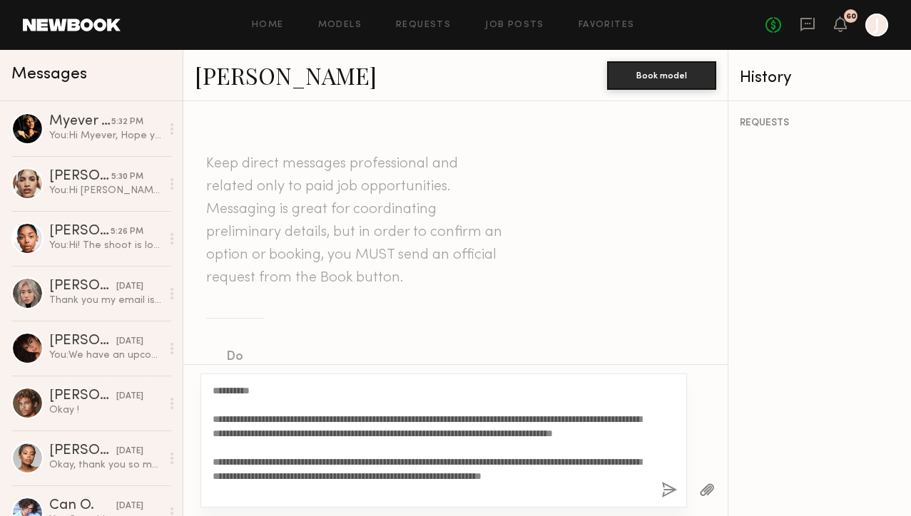
drag, startPoint x: 257, startPoint y: 392, endPoint x: 225, endPoint y: 392, distance: 32.1
click at [225, 392] on textarea "**********" at bounding box center [431, 441] width 437 height 114
click at [347, 476] on textarea "**********" at bounding box center [431, 441] width 437 height 114
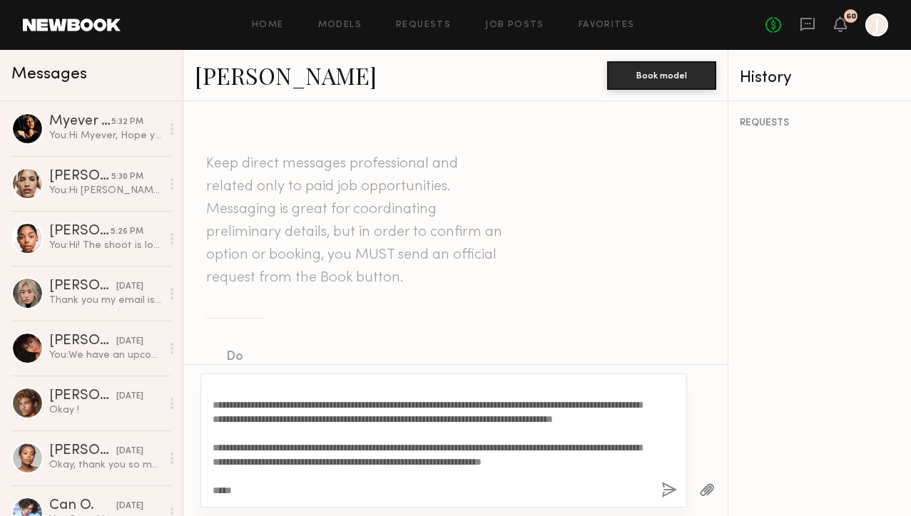
type textarea "**********"
click at [673, 491] on button "button" at bounding box center [669, 491] width 16 height 18
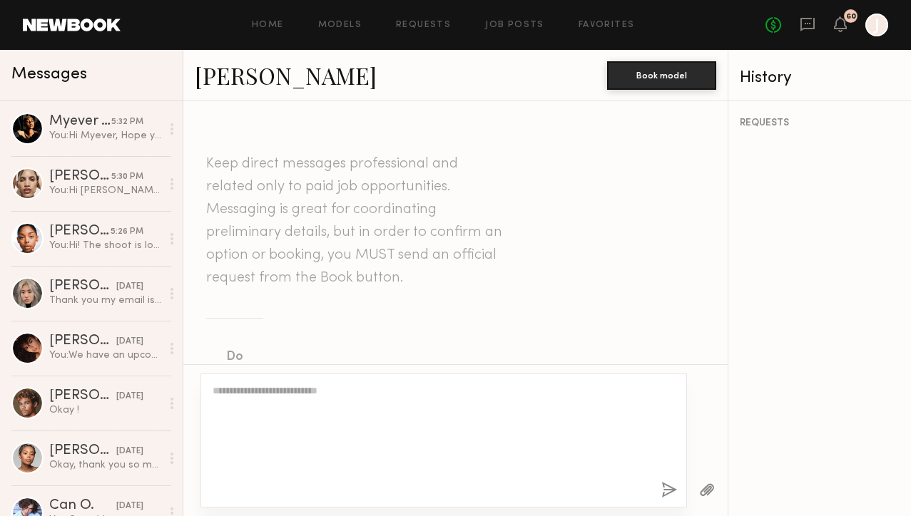
scroll to position [0, 0]
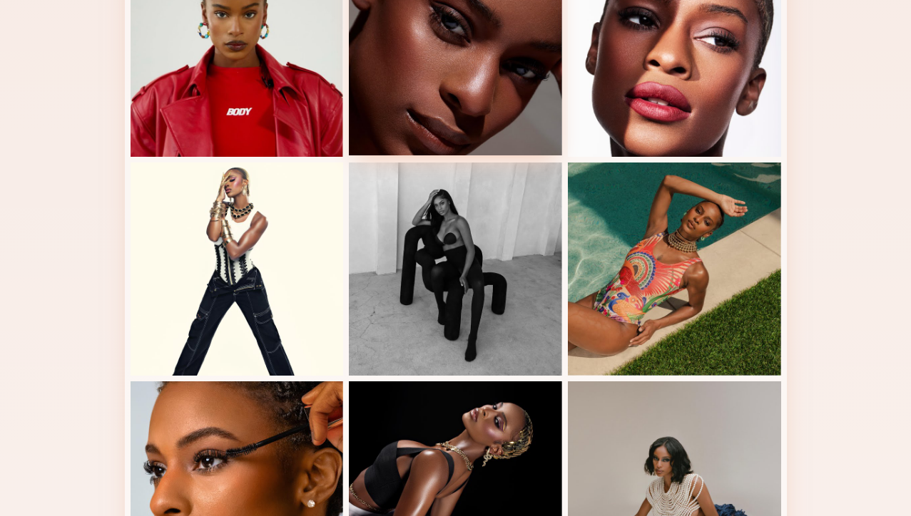
scroll to position [1010, 0]
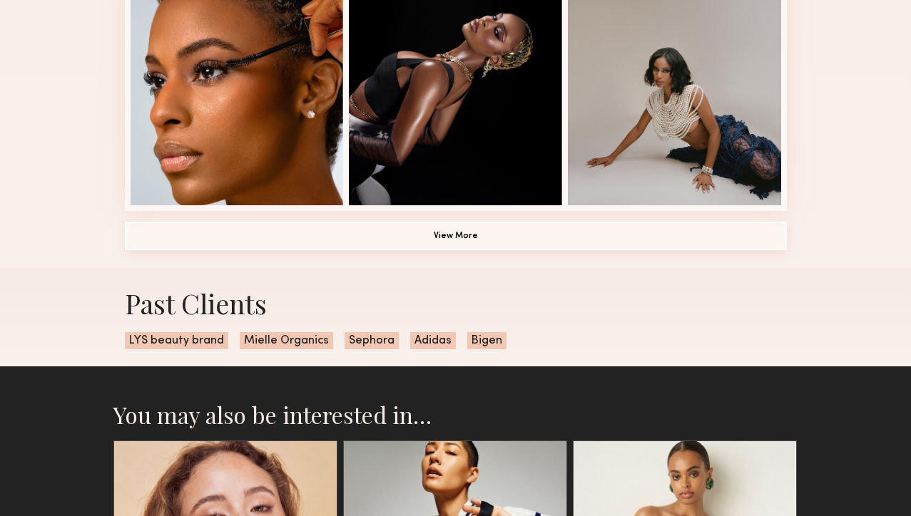
click at [526, 233] on button "View More" at bounding box center [456, 236] width 662 height 29
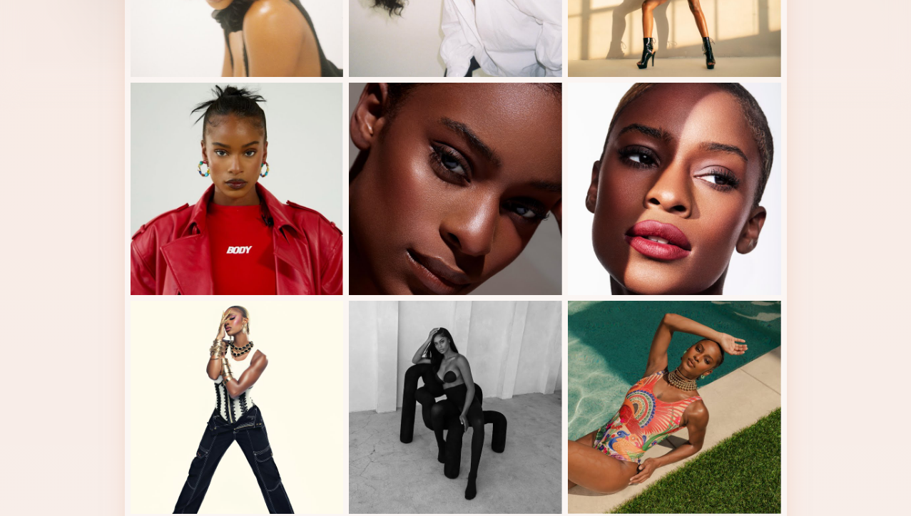
scroll to position [0, 0]
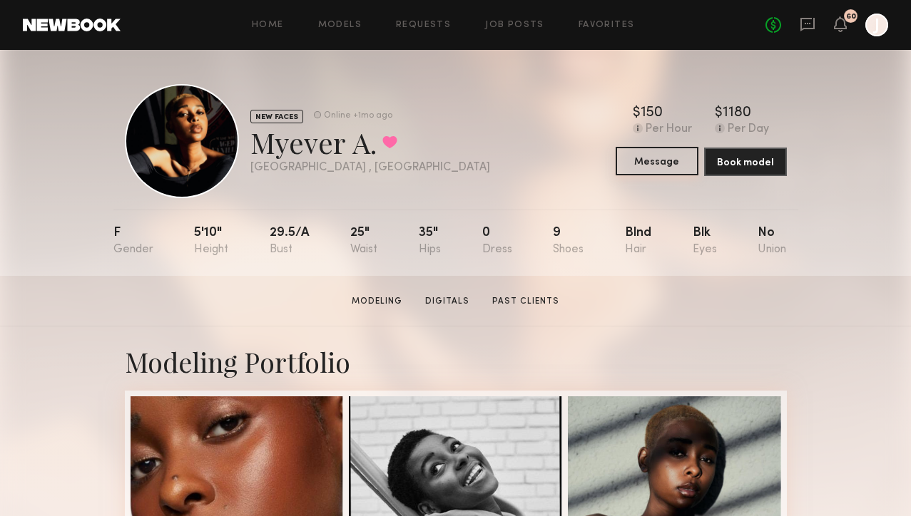
click at [639, 162] on button "Message" at bounding box center [656, 161] width 83 height 29
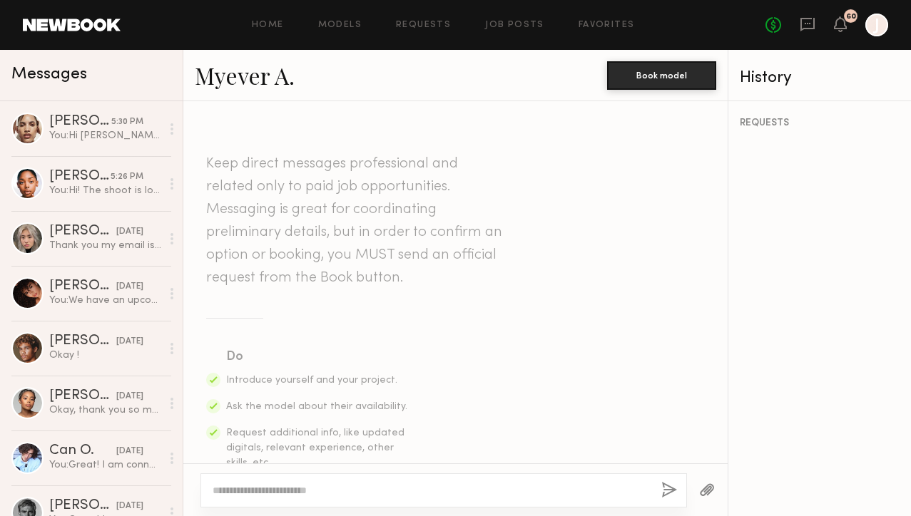
click at [433, 484] on textarea at bounding box center [431, 491] width 437 height 14
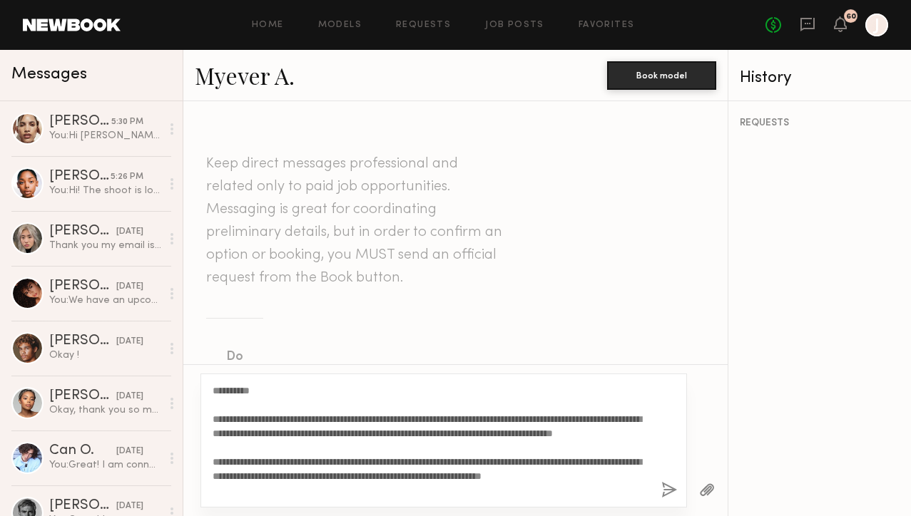
scroll to position [26, 0]
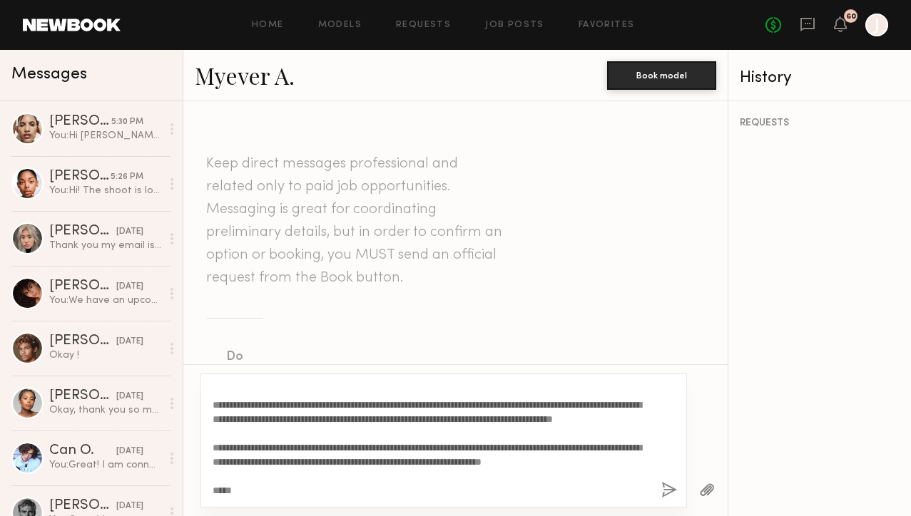
drag, startPoint x: 358, startPoint y: 452, endPoint x: 344, endPoint y: 452, distance: 14.3
click at [344, 452] on textarea "**********" at bounding box center [431, 441] width 437 height 114
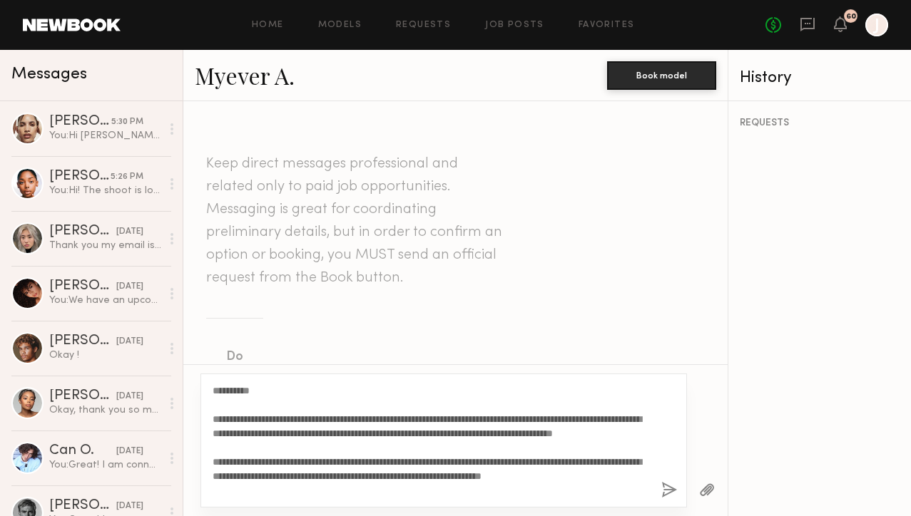
drag, startPoint x: 255, startPoint y: 389, endPoint x: 228, endPoint y: 389, distance: 27.8
click at [228, 389] on textarea "**********" at bounding box center [431, 441] width 437 height 114
type textarea "**********"
click at [668, 490] on button "button" at bounding box center [669, 491] width 16 height 18
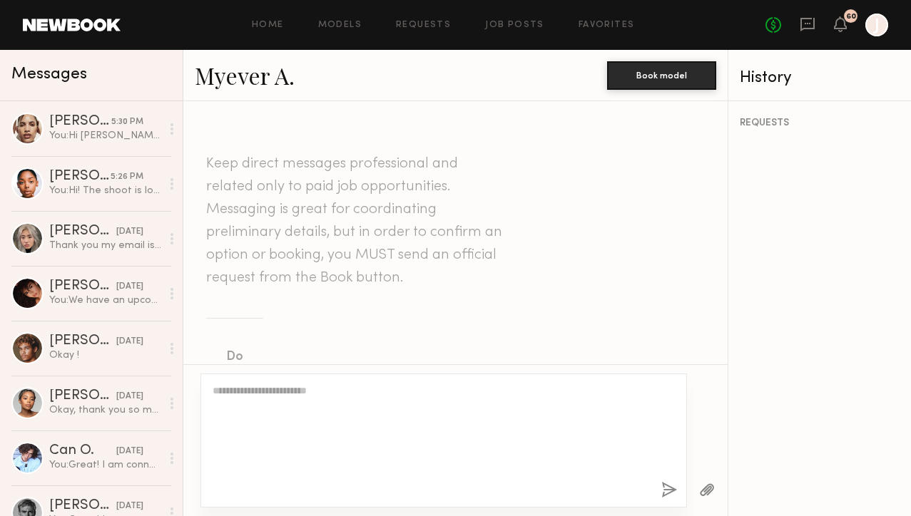
scroll to position [582, 0]
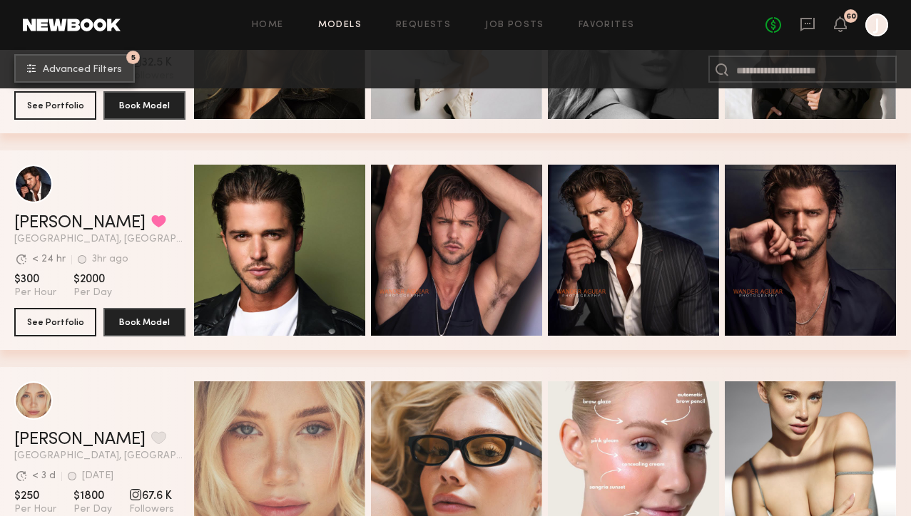
scroll to position [6588, 0]
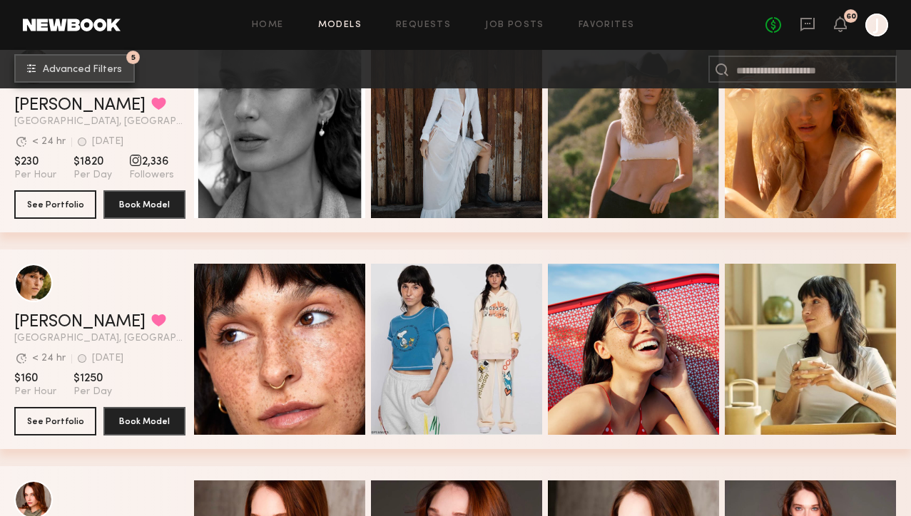
click at [111, 71] on span "Advanced Filters" at bounding box center [82, 70] width 79 height 10
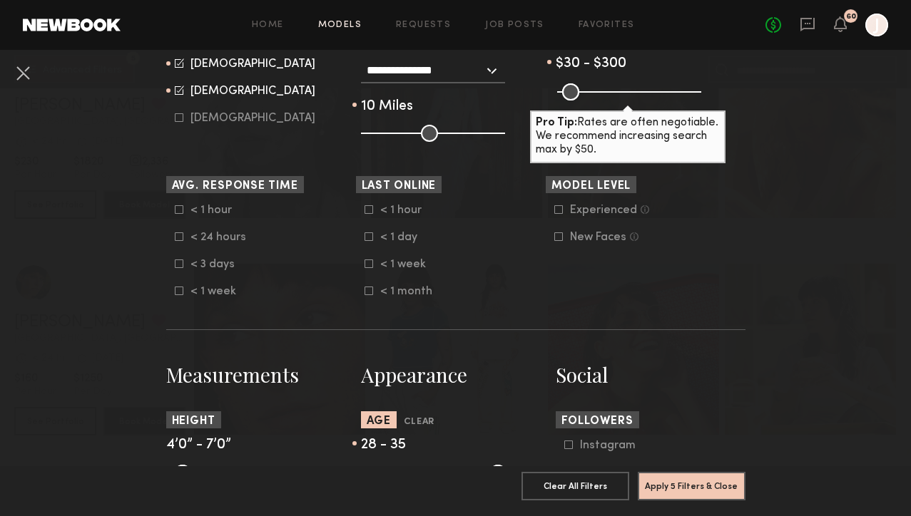
scroll to position [574, 0]
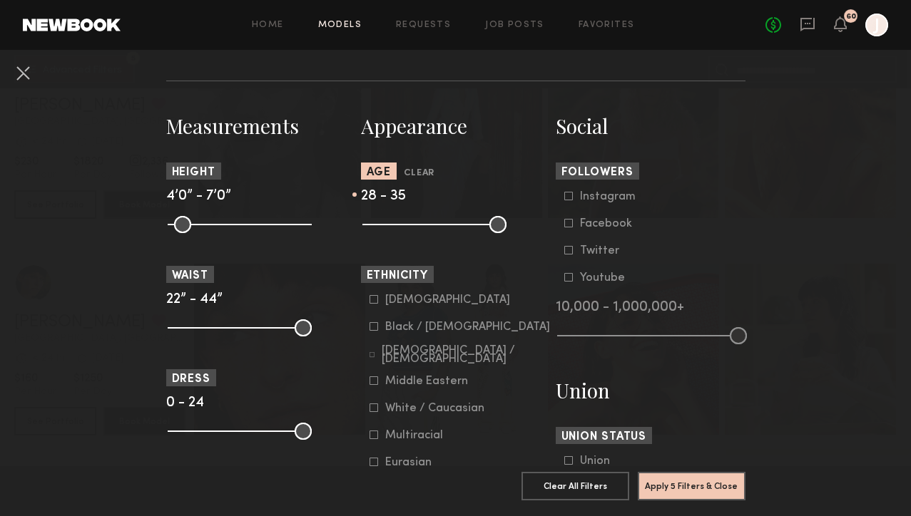
click at [372, 330] on icon at bounding box center [373, 326] width 9 height 9
click at [374, 382] on icon at bounding box center [373, 381] width 9 height 9
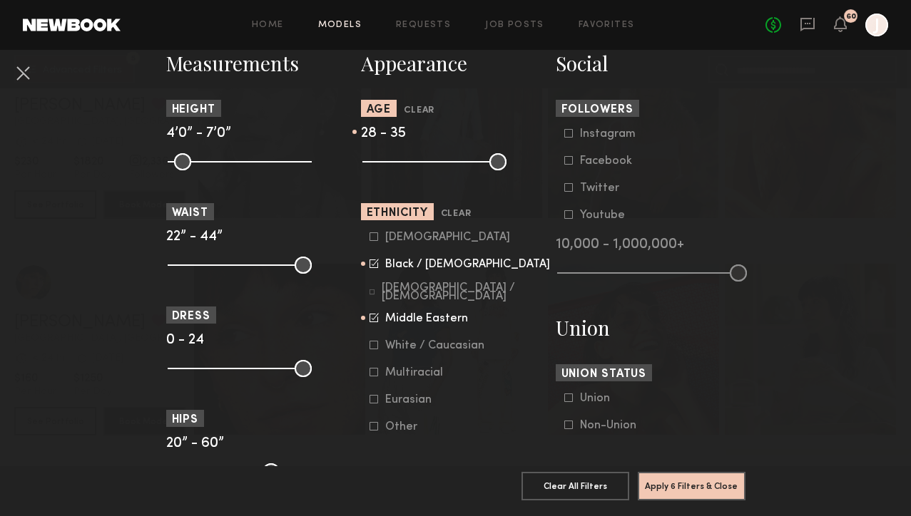
scroll to position [639, 0]
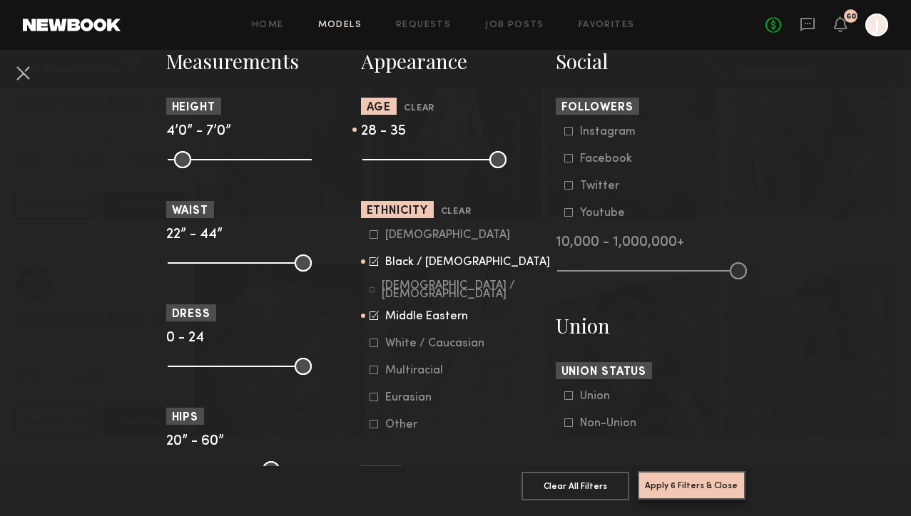
click at [664, 494] on button "Apply 6 Filters & Close" at bounding box center [692, 485] width 108 height 29
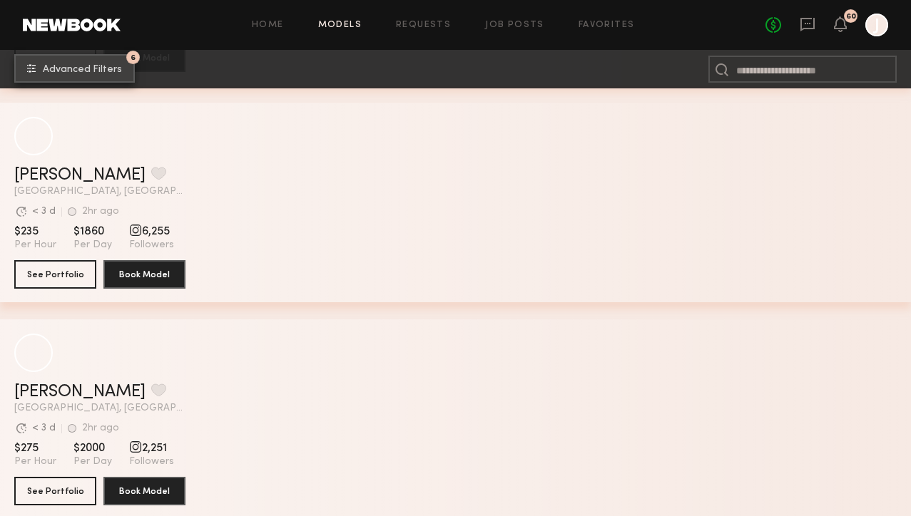
scroll to position [5437, 0]
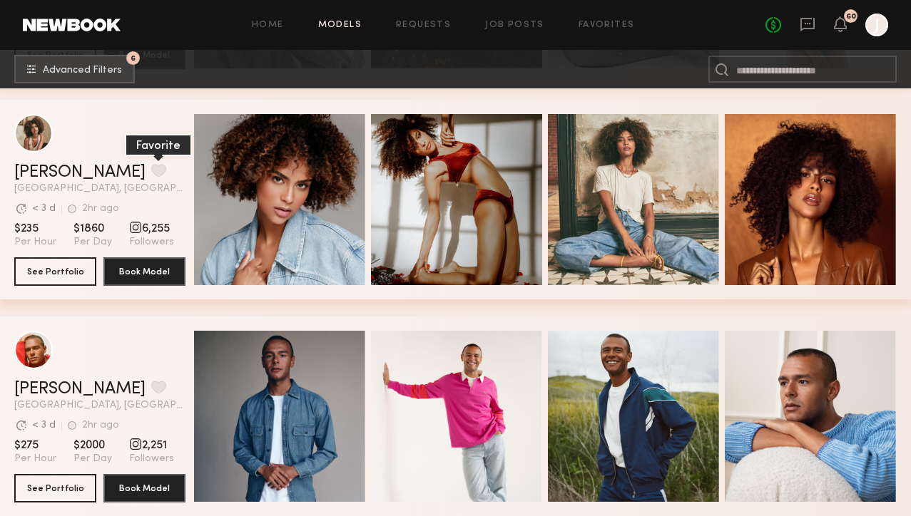
click at [151, 166] on button "grid" at bounding box center [158, 170] width 15 height 13
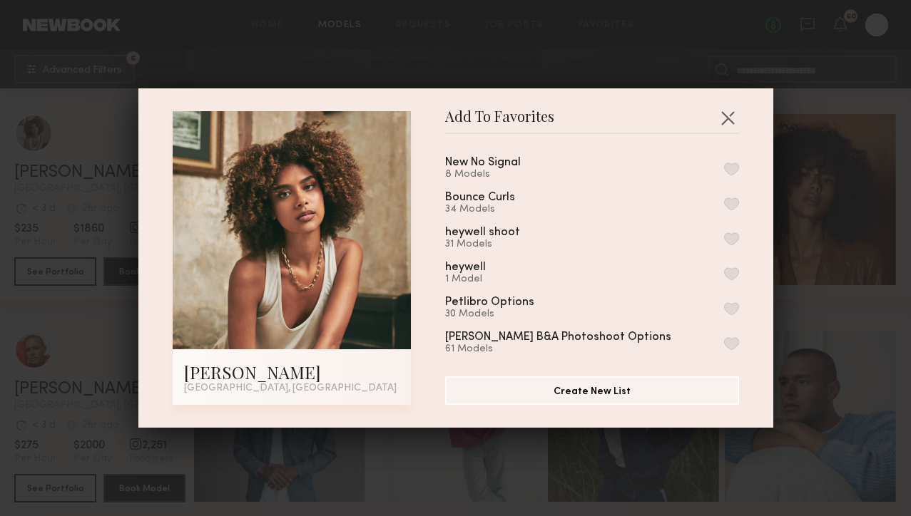
click at [731, 203] on button "button" at bounding box center [731, 204] width 15 height 13
click at [724, 120] on button "button" at bounding box center [727, 117] width 23 height 23
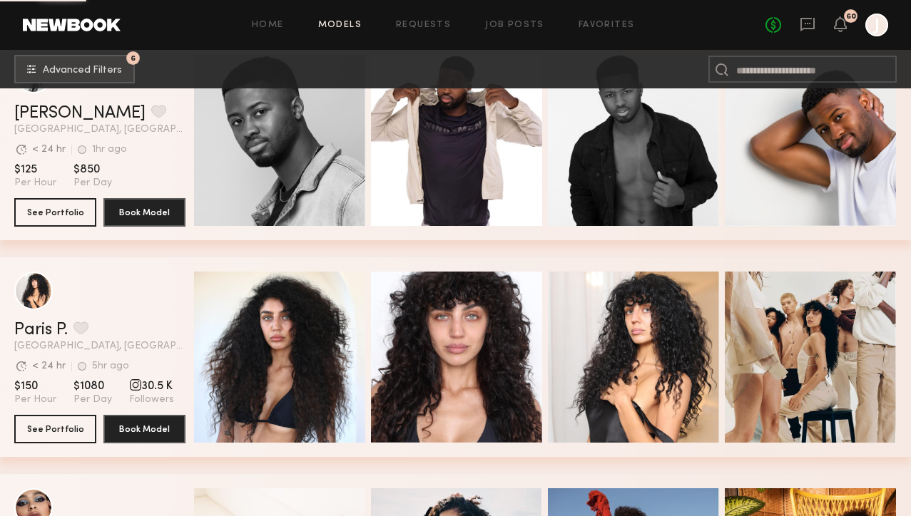
scroll to position [7263, 0]
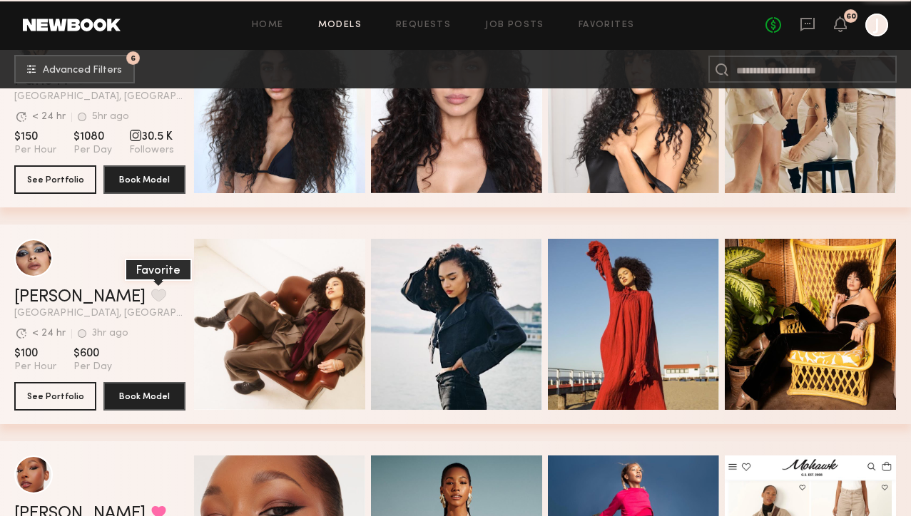
click at [151, 295] on button "grid" at bounding box center [158, 295] width 15 height 13
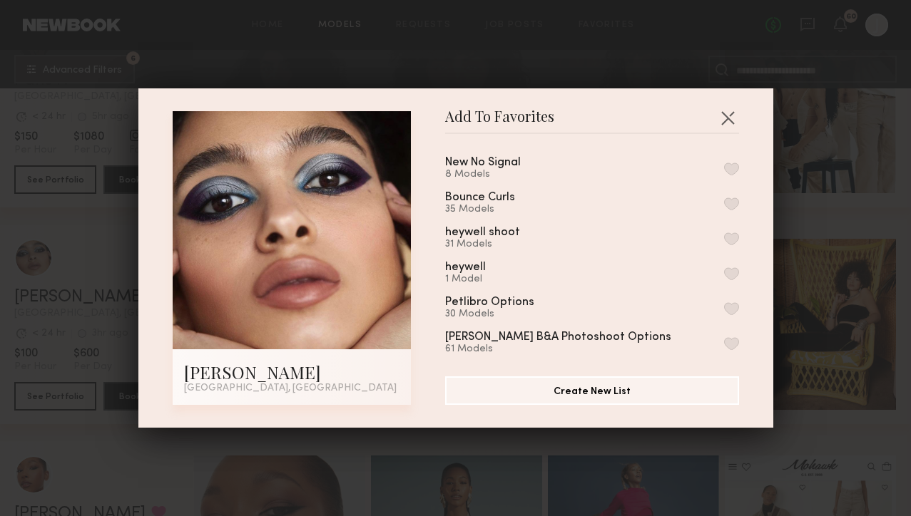
click at [729, 168] on button "button" at bounding box center [731, 169] width 15 height 13
click at [730, 168] on button "Remove from favorite list" at bounding box center [731, 169] width 15 height 13
click at [733, 200] on button "button" at bounding box center [731, 204] width 15 height 13
click at [724, 116] on button "button" at bounding box center [727, 117] width 23 height 23
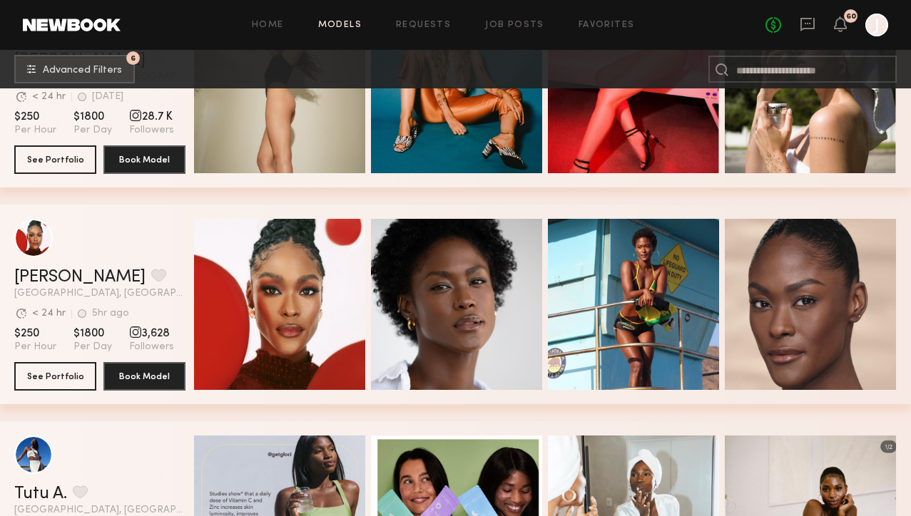
scroll to position [8826, 0]
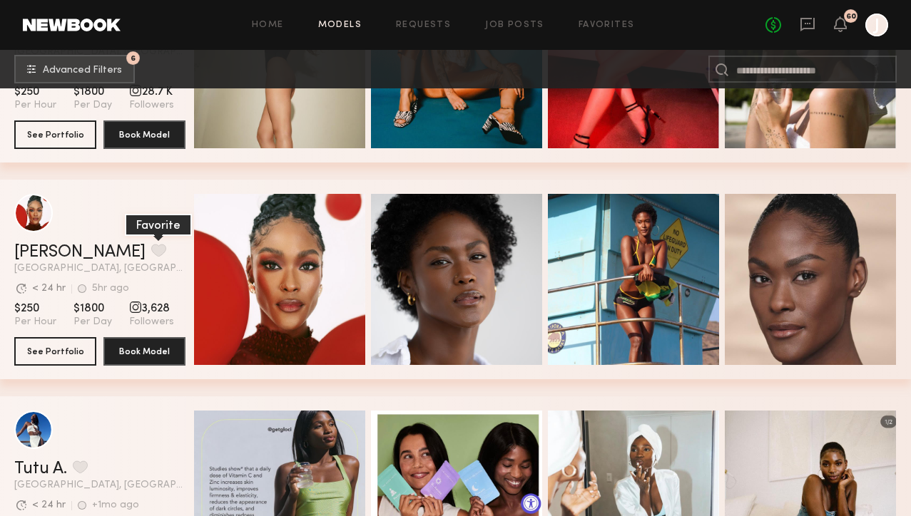
click at [151, 250] on button "grid" at bounding box center [158, 250] width 15 height 13
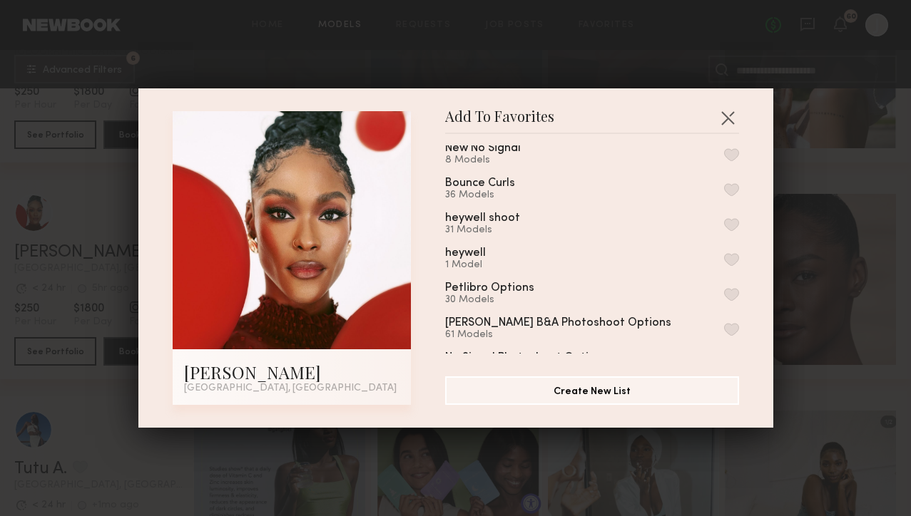
scroll to position [0, 0]
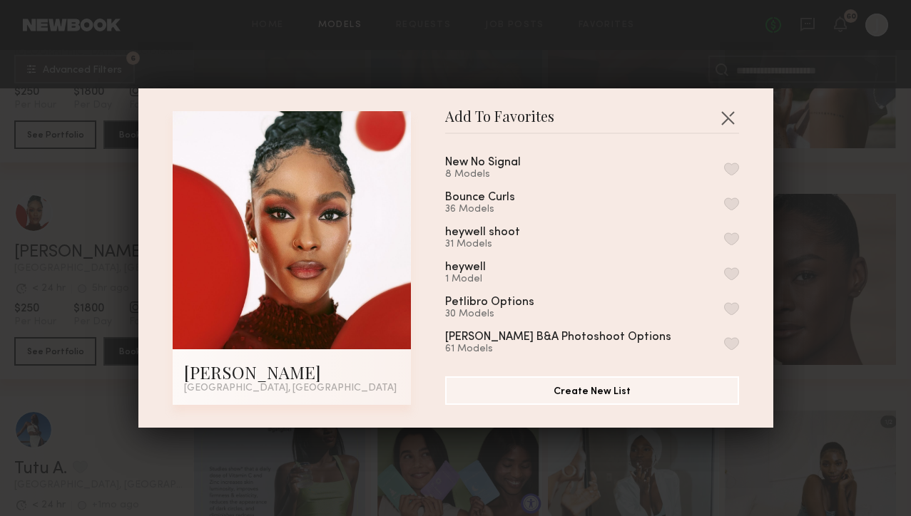
click at [733, 200] on button "button" at bounding box center [731, 204] width 15 height 13
click at [730, 124] on button "button" at bounding box center [727, 117] width 23 height 23
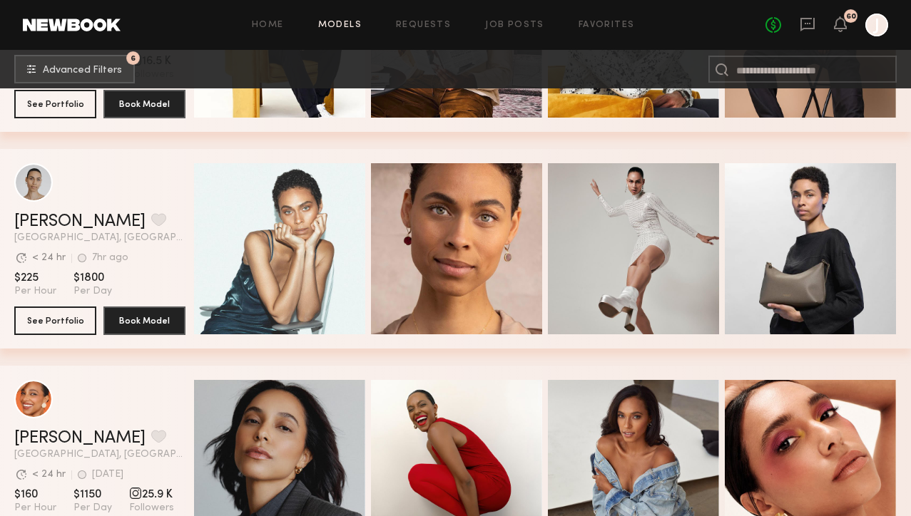
scroll to position [9946, 0]
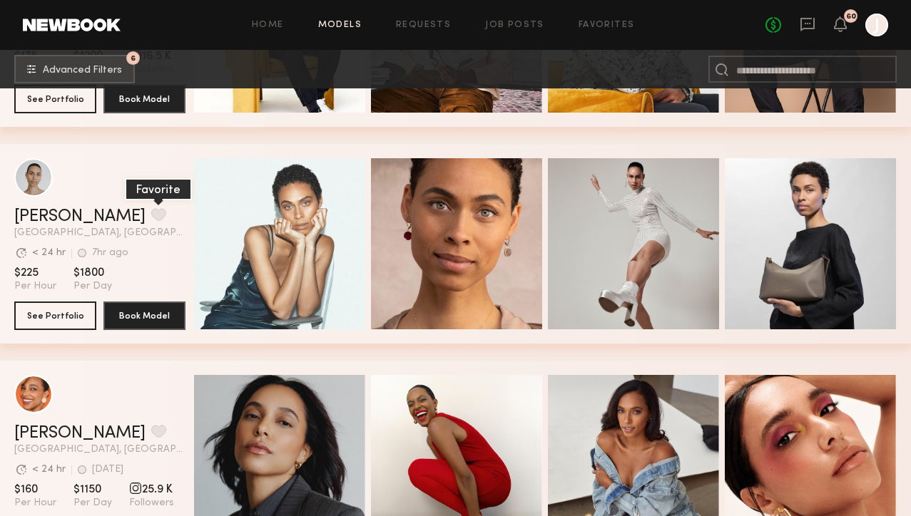
click at [151, 213] on button "grid" at bounding box center [158, 214] width 15 height 13
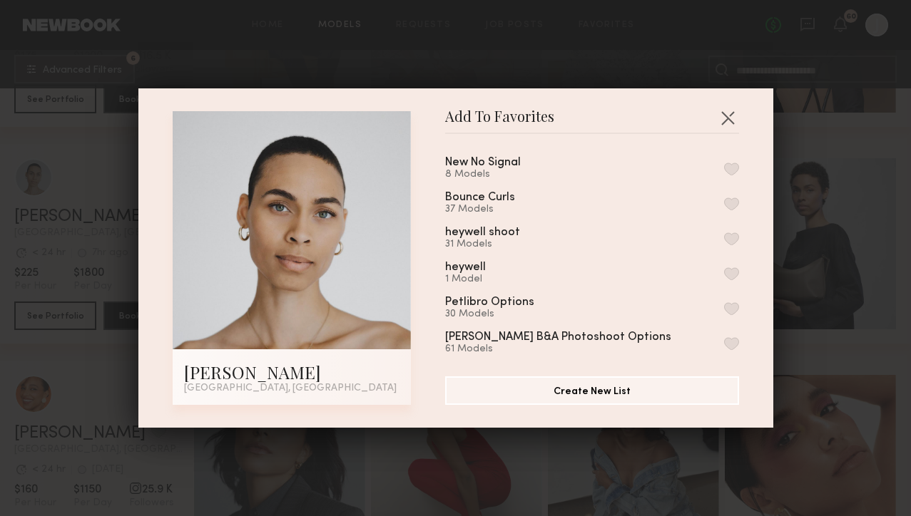
click at [735, 206] on button "button" at bounding box center [731, 204] width 15 height 13
click at [723, 108] on button "button" at bounding box center [727, 117] width 23 height 23
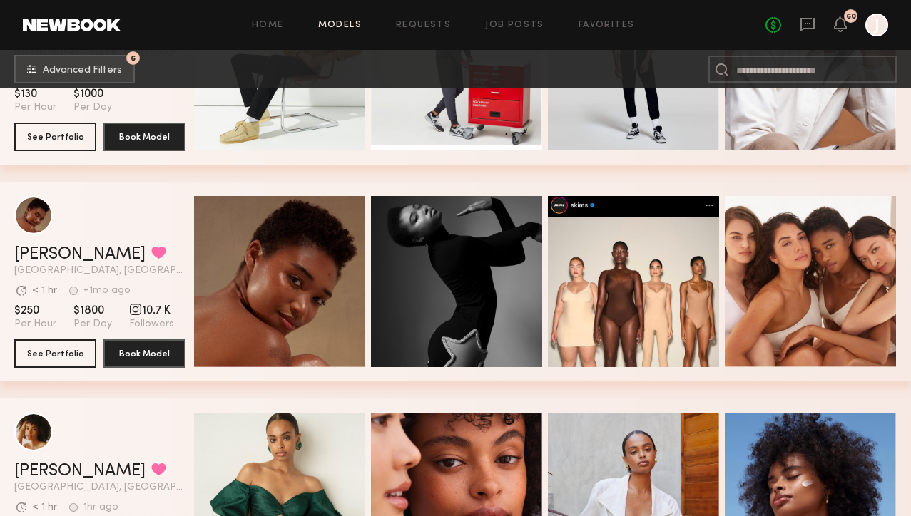
scroll to position [15004, 0]
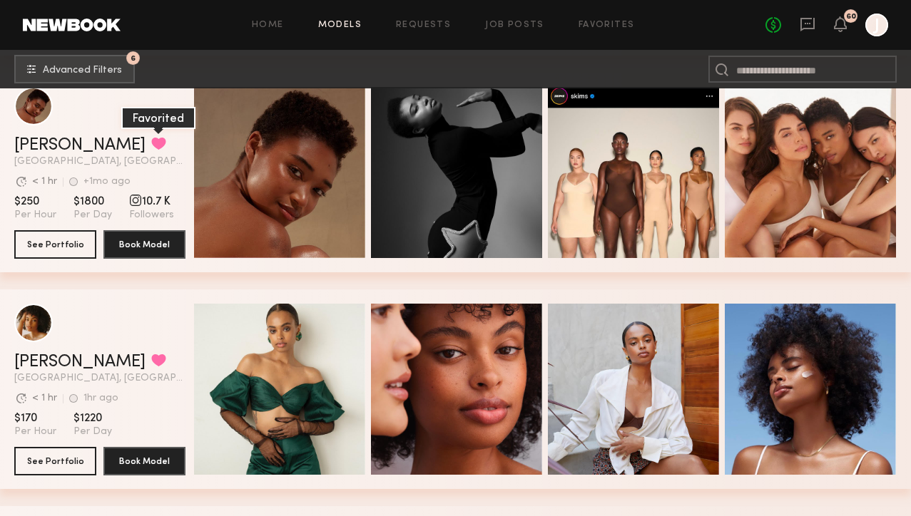
click at [151, 150] on button "grid" at bounding box center [158, 143] width 15 height 13
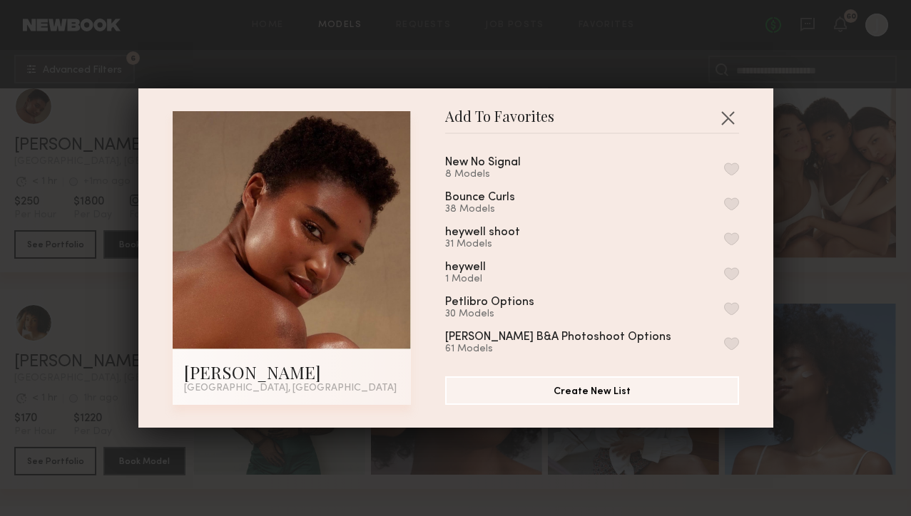
click at [731, 208] on button "button" at bounding box center [731, 204] width 15 height 13
click at [724, 119] on button "button" at bounding box center [727, 117] width 23 height 23
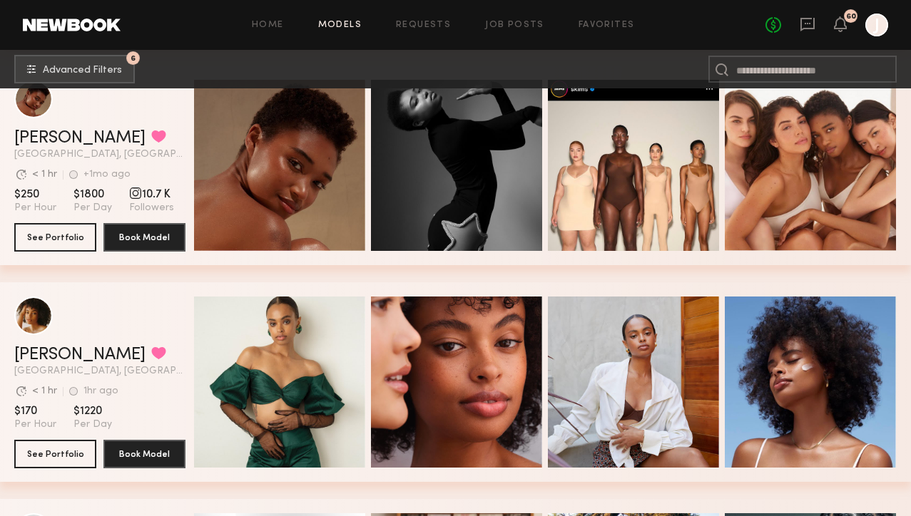
scroll to position [15141, 0]
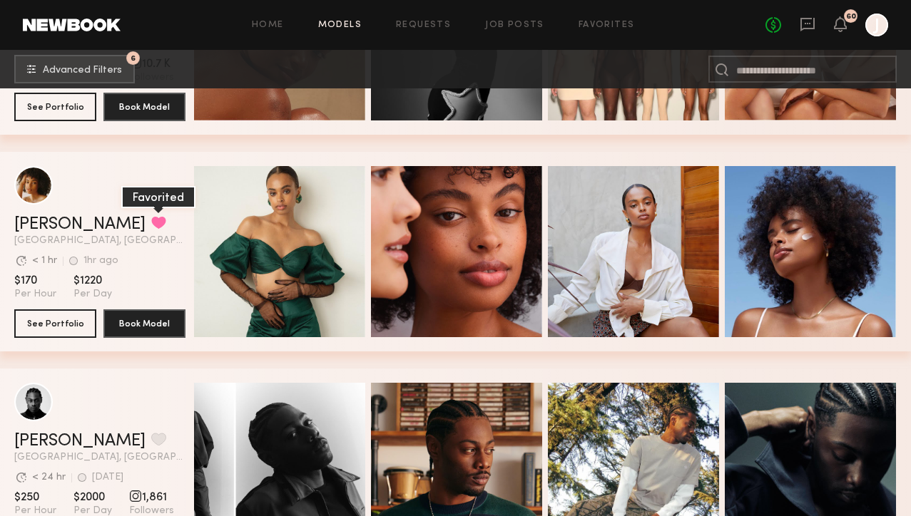
click at [151, 223] on button "grid" at bounding box center [158, 222] width 15 height 13
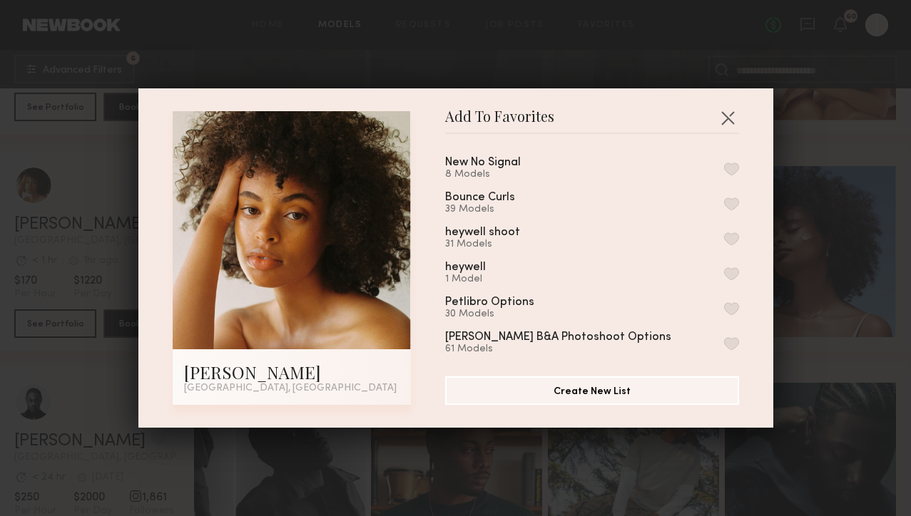
click at [730, 200] on button "button" at bounding box center [731, 204] width 15 height 13
click at [727, 122] on button "button" at bounding box center [727, 117] width 23 height 23
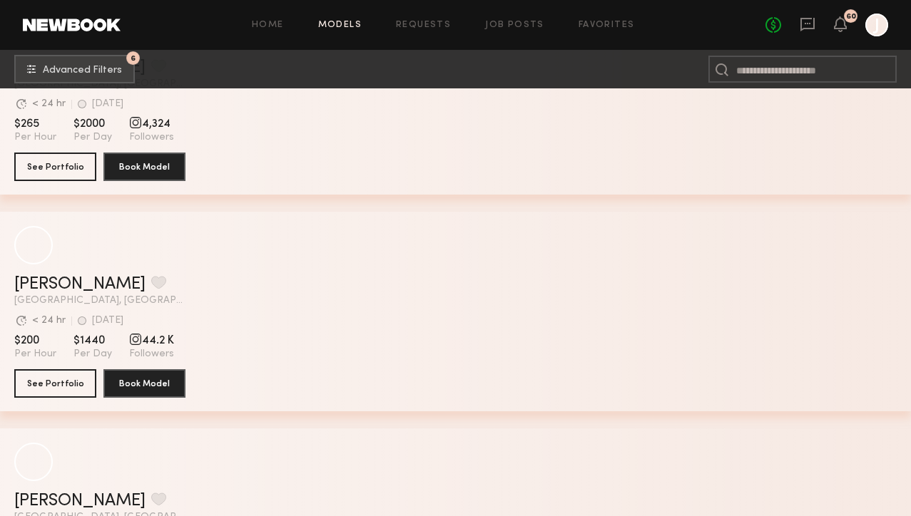
scroll to position [19077, 0]
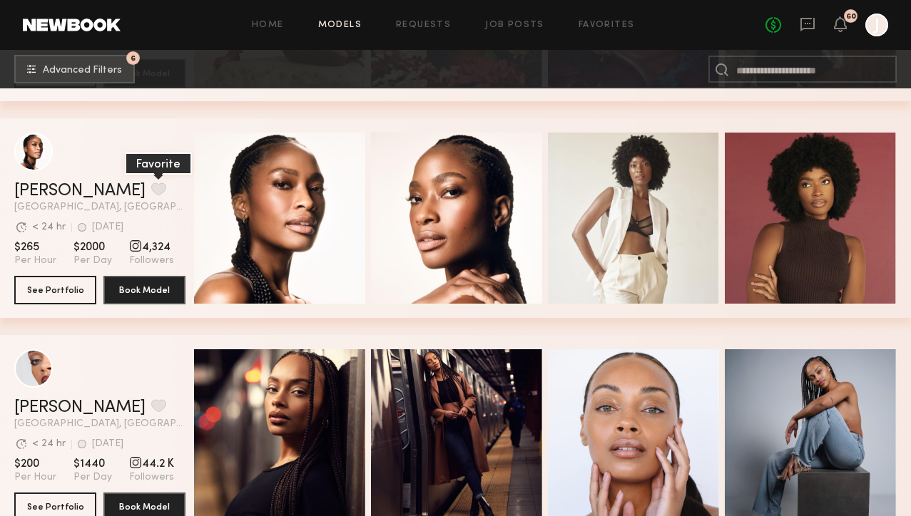
click at [151, 188] on button "grid" at bounding box center [158, 189] width 15 height 13
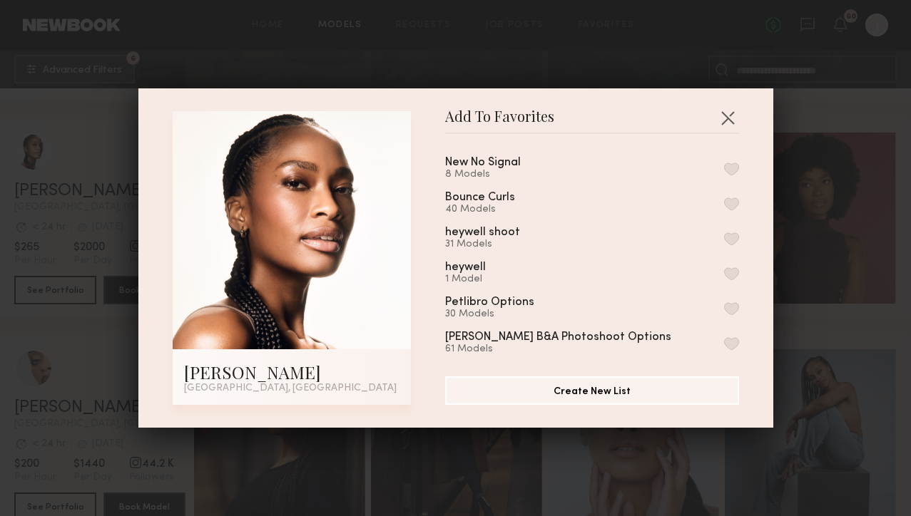
click at [733, 201] on button "button" at bounding box center [731, 204] width 15 height 13
click at [722, 121] on button "button" at bounding box center [727, 117] width 23 height 23
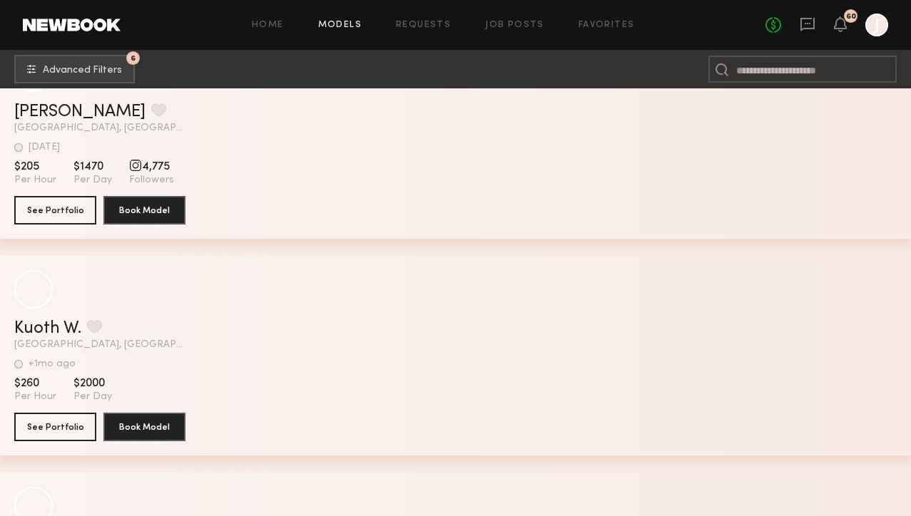
scroll to position [20829, 0]
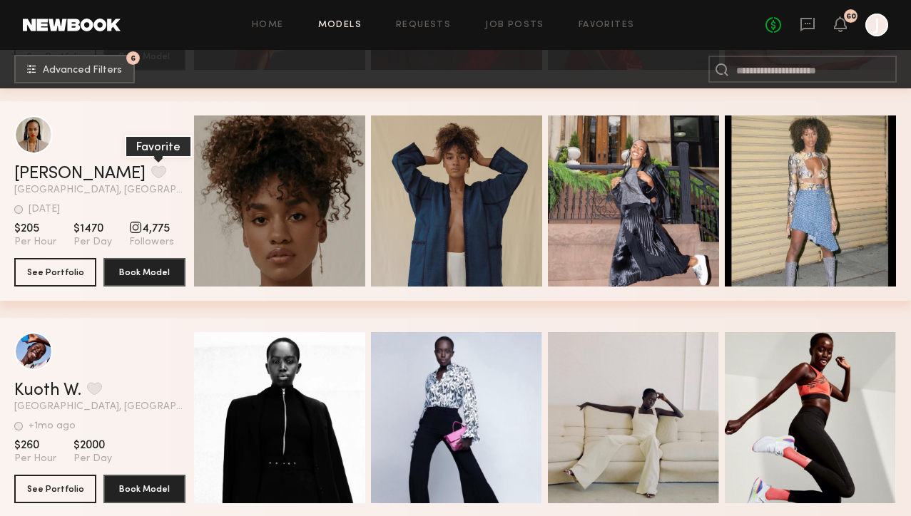
click at [151, 173] on button "grid" at bounding box center [158, 171] width 15 height 13
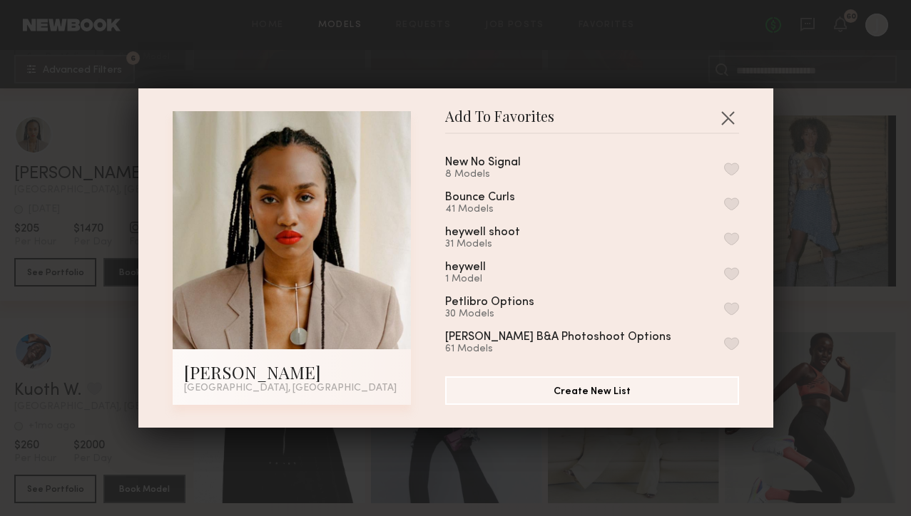
click at [731, 199] on button "button" at bounding box center [731, 204] width 15 height 13
click at [727, 121] on button "button" at bounding box center [727, 117] width 23 height 23
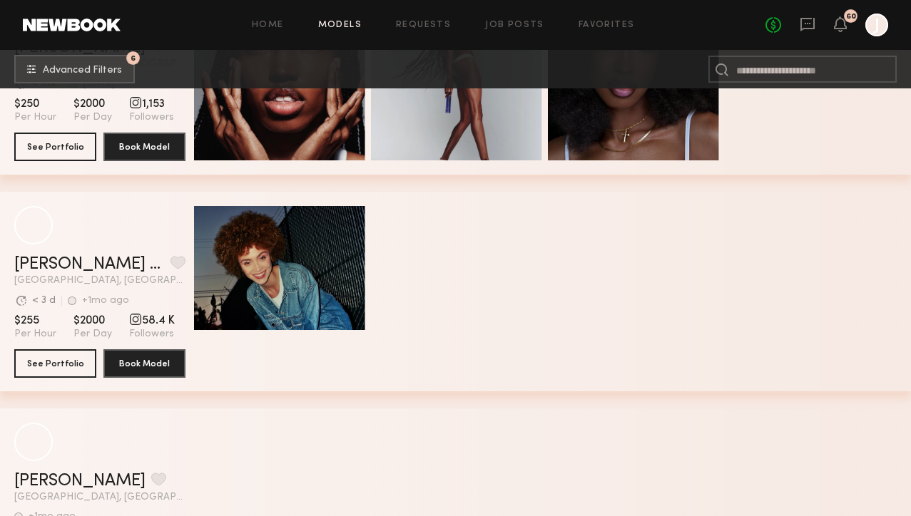
scroll to position [23603, 0]
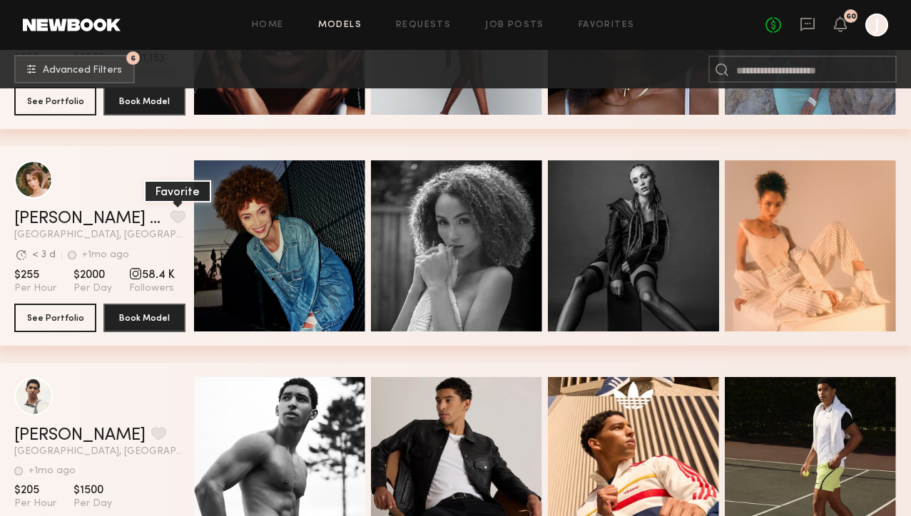
click at [170, 215] on button "grid" at bounding box center [177, 216] width 15 height 13
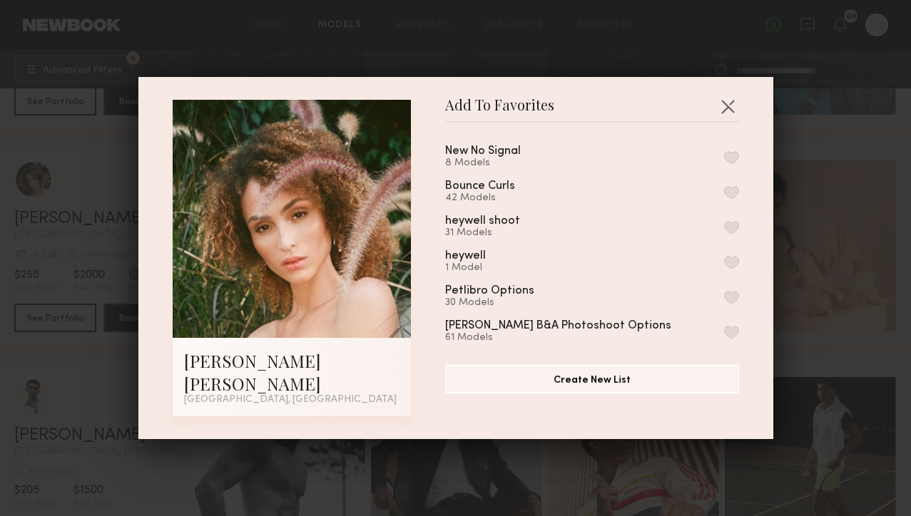
click at [733, 199] on button "button" at bounding box center [731, 192] width 15 height 13
click at [727, 110] on button "button" at bounding box center [727, 106] width 23 height 23
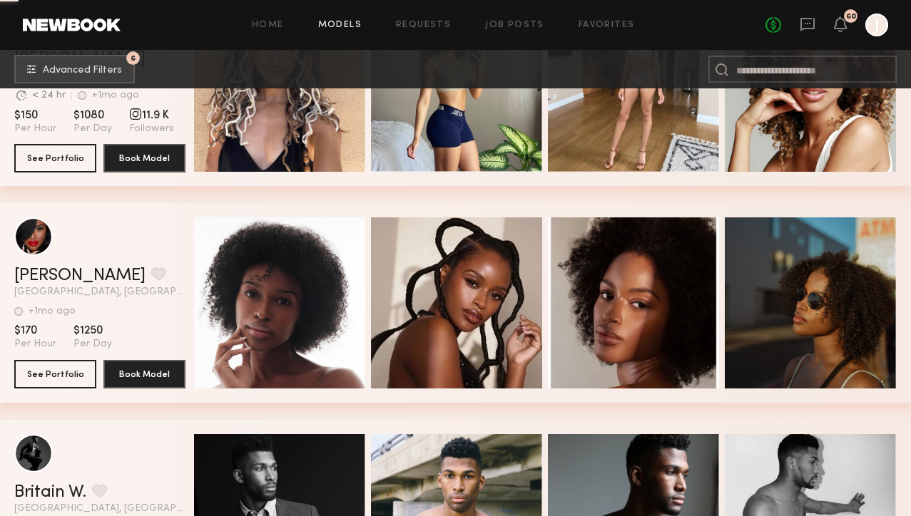
scroll to position [25378, 0]
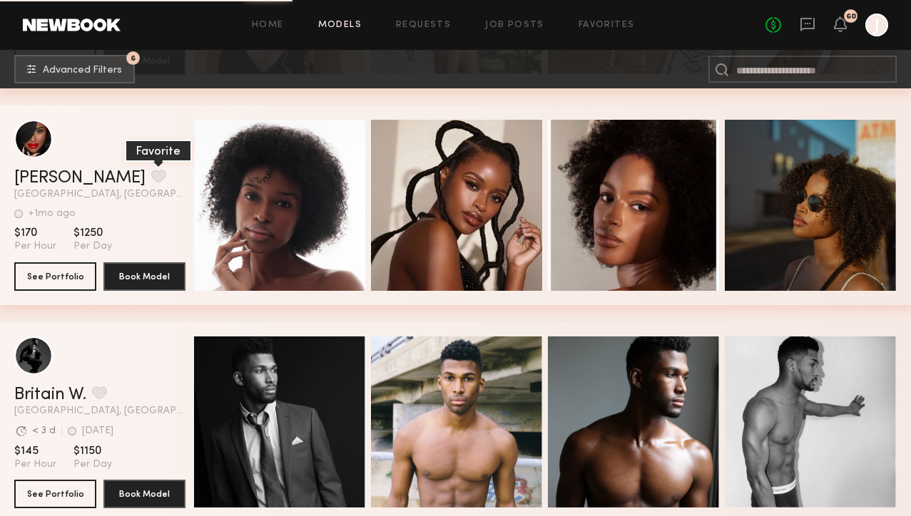
click at [151, 174] on button "grid" at bounding box center [158, 176] width 15 height 13
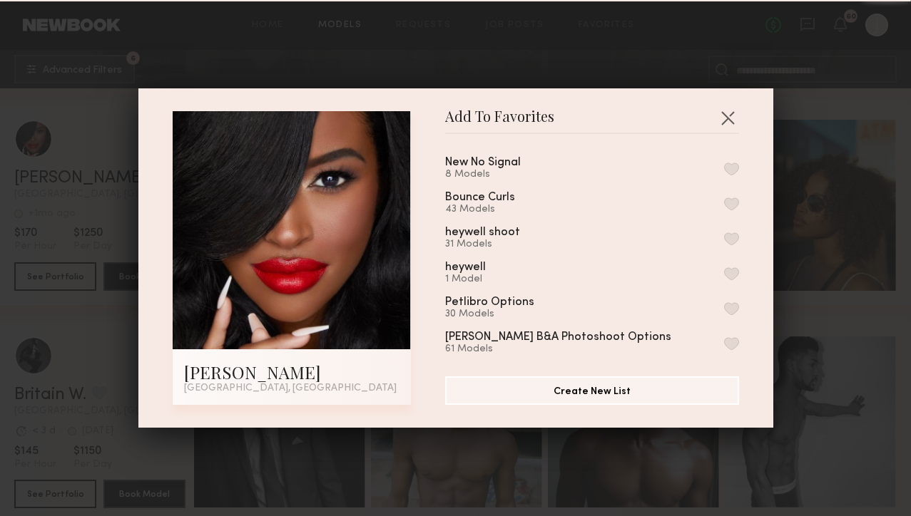
click at [733, 198] on button "button" at bounding box center [731, 204] width 15 height 13
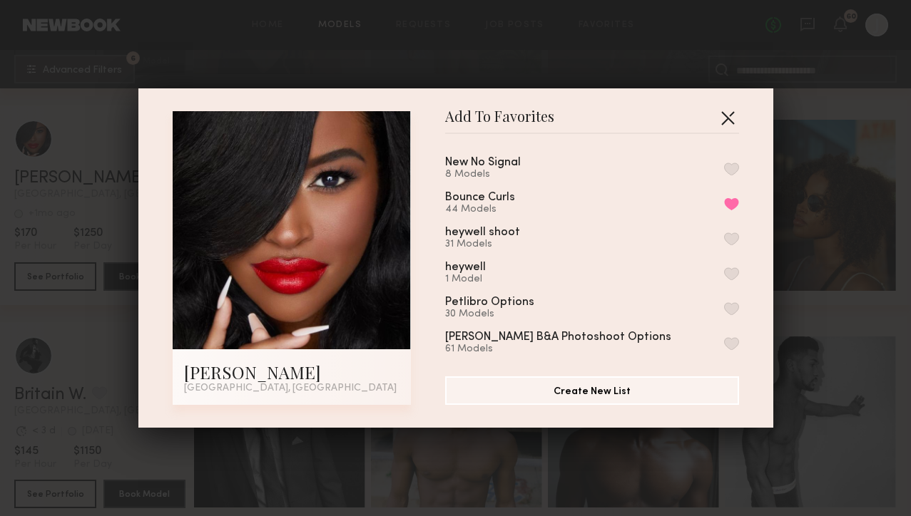
click at [730, 111] on button "button" at bounding box center [727, 117] width 23 height 23
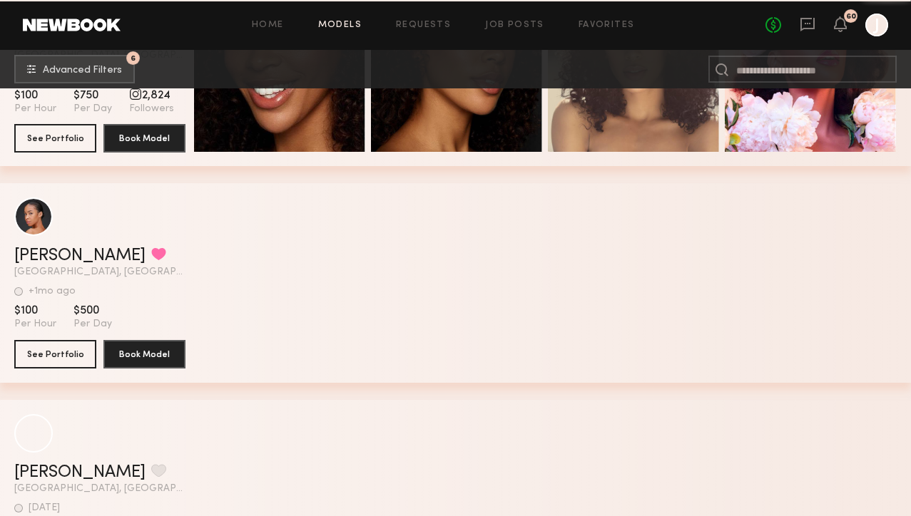
scroll to position [28338, 0]
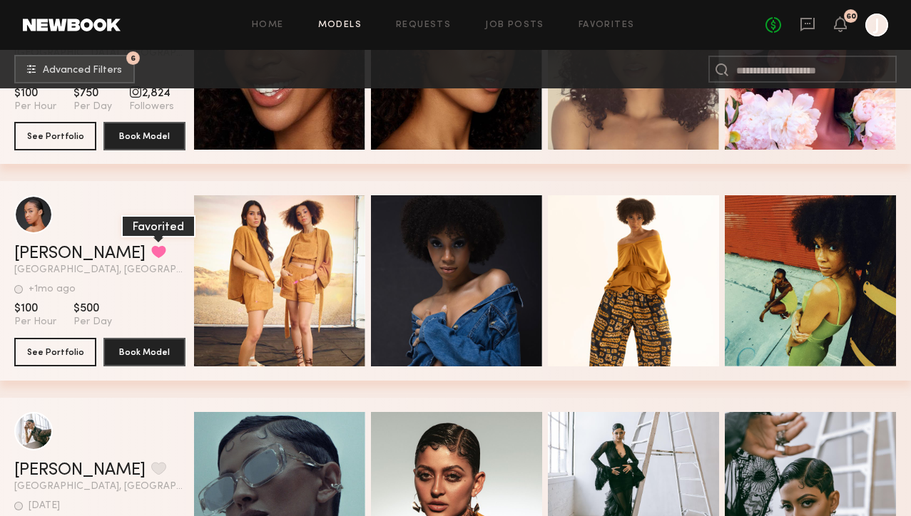
click at [151, 247] on button "grid" at bounding box center [158, 251] width 15 height 13
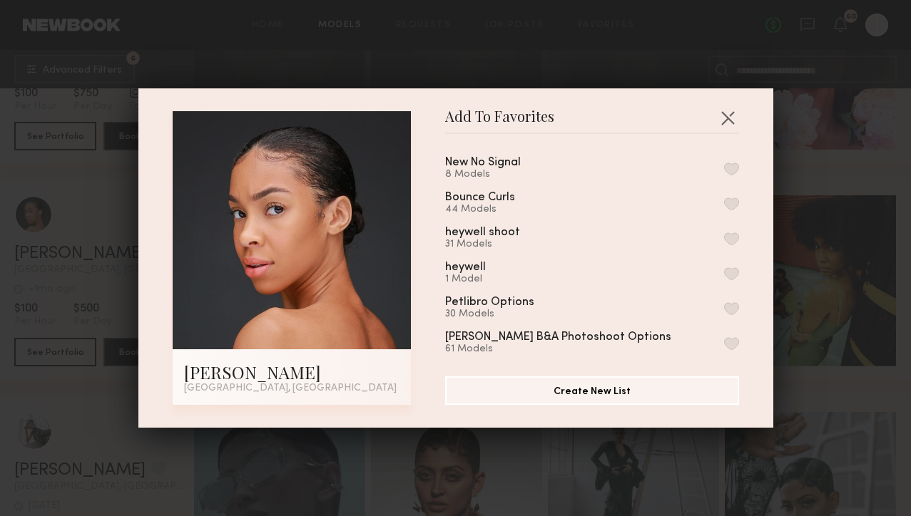
click at [728, 201] on button "button" at bounding box center [731, 204] width 15 height 13
click at [730, 121] on button "button" at bounding box center [727, 117] width 23 height 23
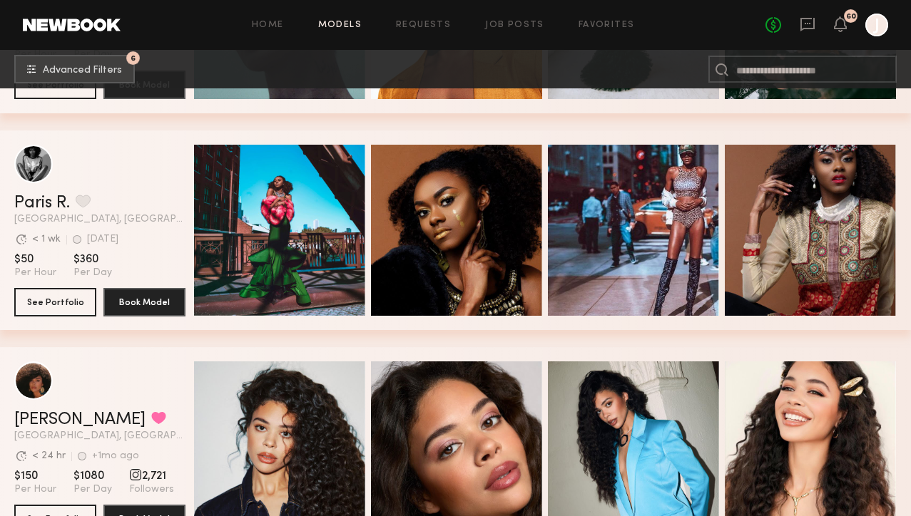
scroll to position [28823, 0]
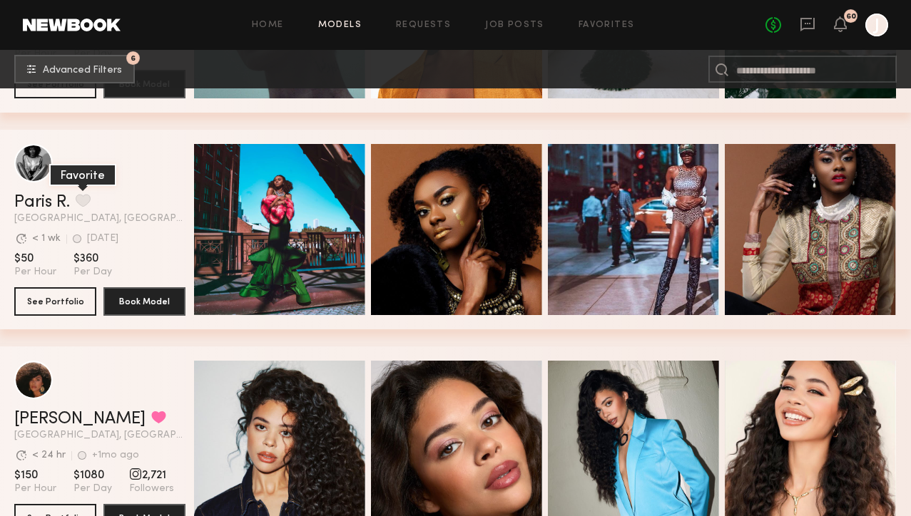
click at [82, 203] on button "grid" at bounding box center [83, 200] width 15 height 13
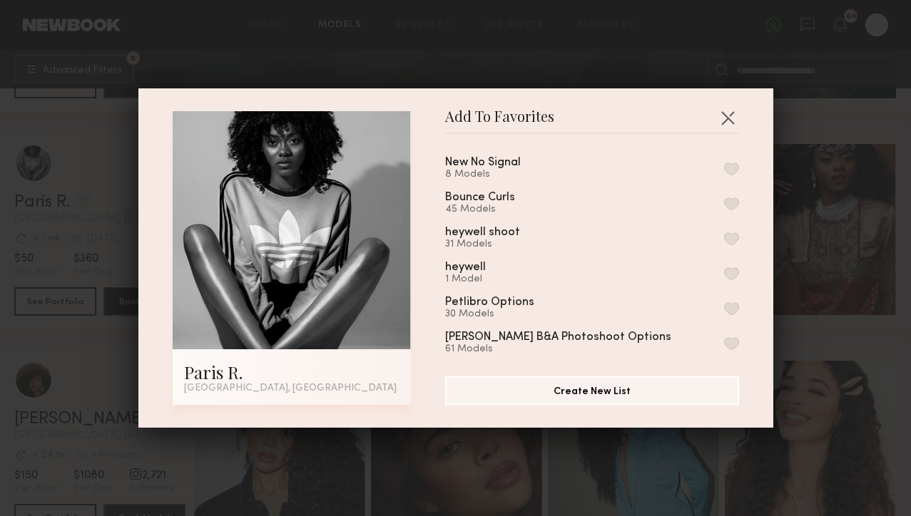
click at [736, 208] on button "button" at bounding box center [731, 204] width 15 height 13
click at [729, 123] on button "button" at bounding box center [727, 117] width 23 height 23
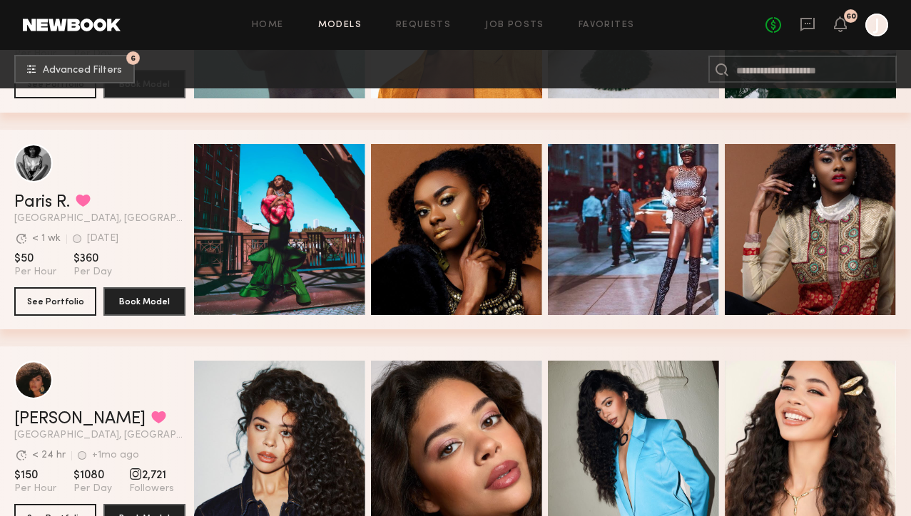
scroll to position [29076, 0]
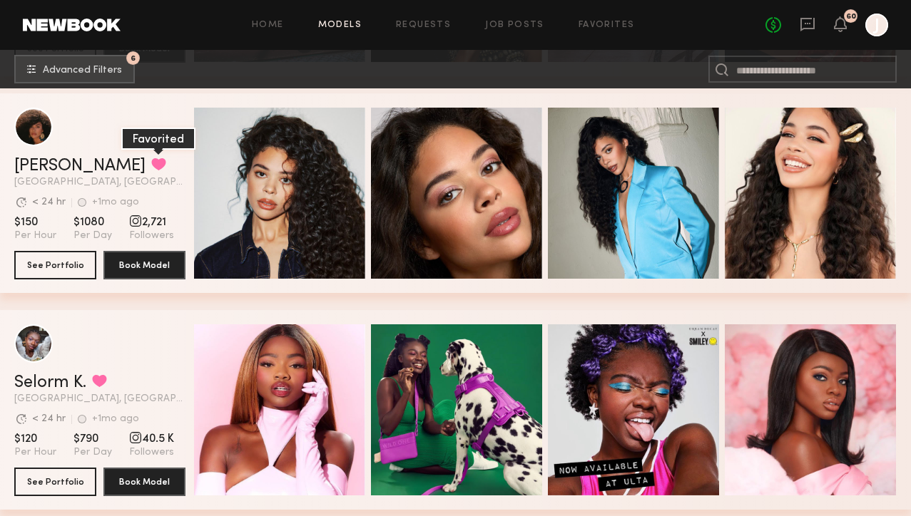
click at [151, 162] on button "grid" at bounding box center [158, 164] width 15 height 13
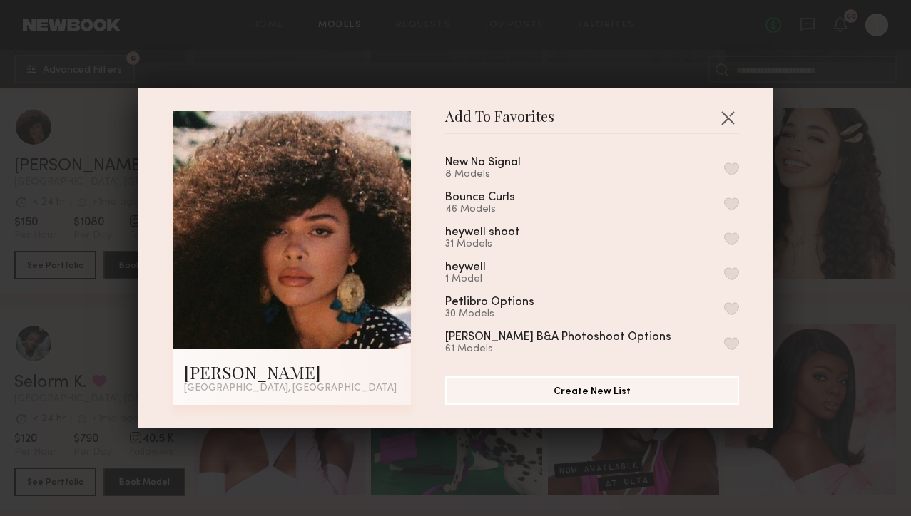
click at [734, 200] on button "button" at bounding box center [731, 204] width 15 height 13
click at [727, 118] on button "button" at bounding box center [727, 117] width 23 height 23
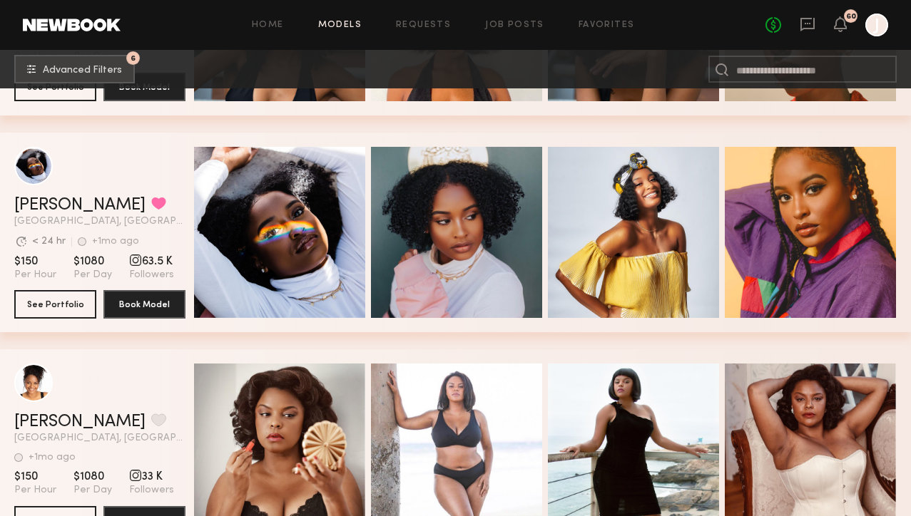
scroll to position [31002, 0]
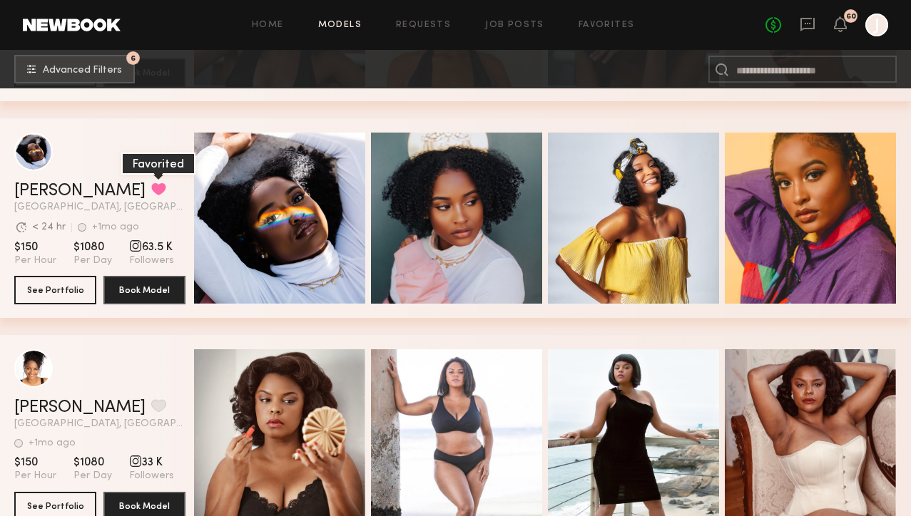
click at [151, 190] on button "grid" at bounding box center [158, 189] width 15 height 13
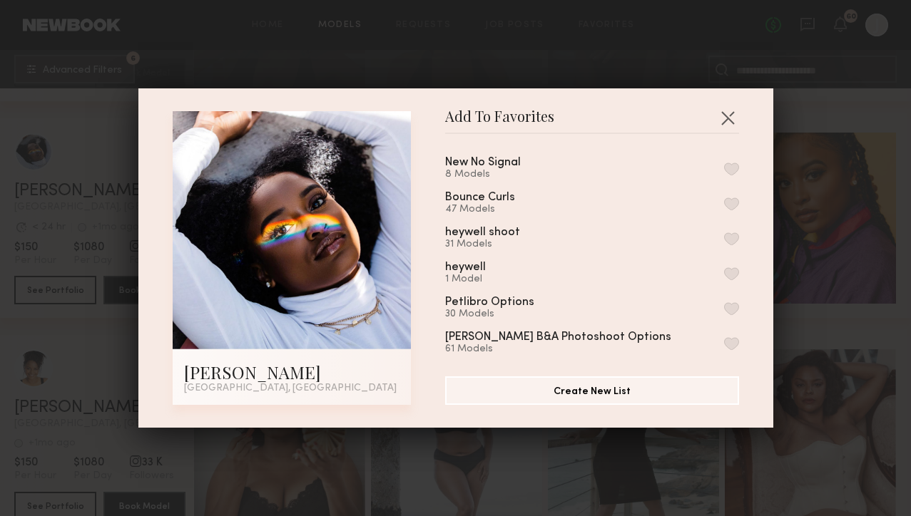
click at [732, 203] on button "button" at bounding box center [731, 204] width 15 height 13
click at [726, 123] on button "button" at bounding box center [727, 117] width 23 height 23
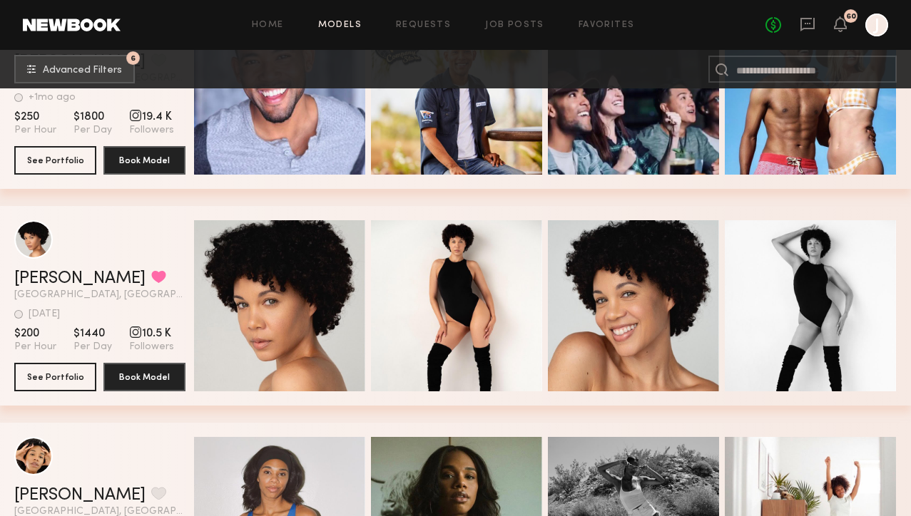
scroll to position [34839, 0]
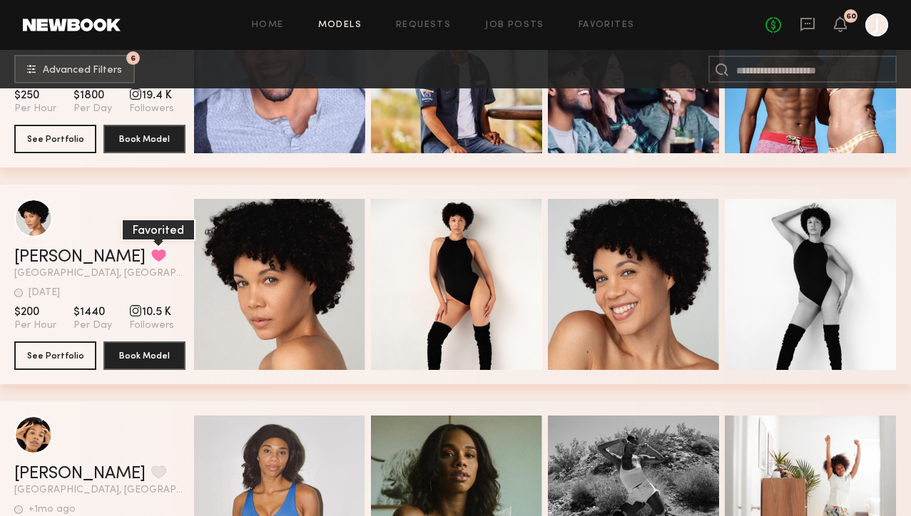
click at [151, 249] on button "grid" at bounding box center [158, 255] width 15 height 13
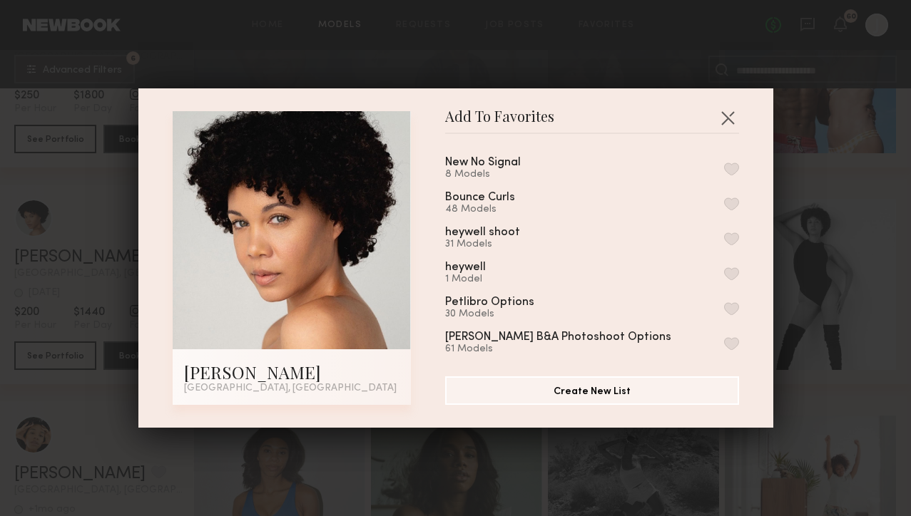
click at [731, 203] on button "button" at bounding box center [731, 204] width 15 height 13
click at [731, 120] on button "button" at bounding box center [727, 117] width 23 height 23
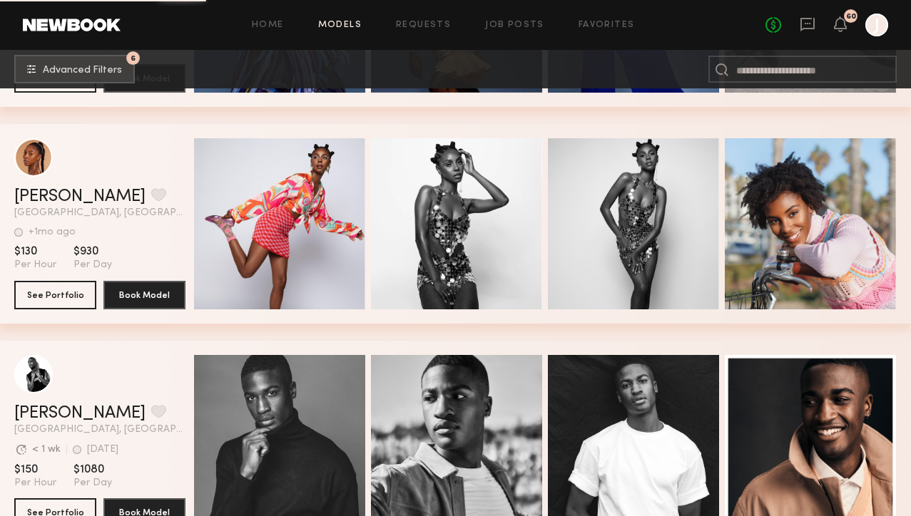
scroll to position [35761, 0]
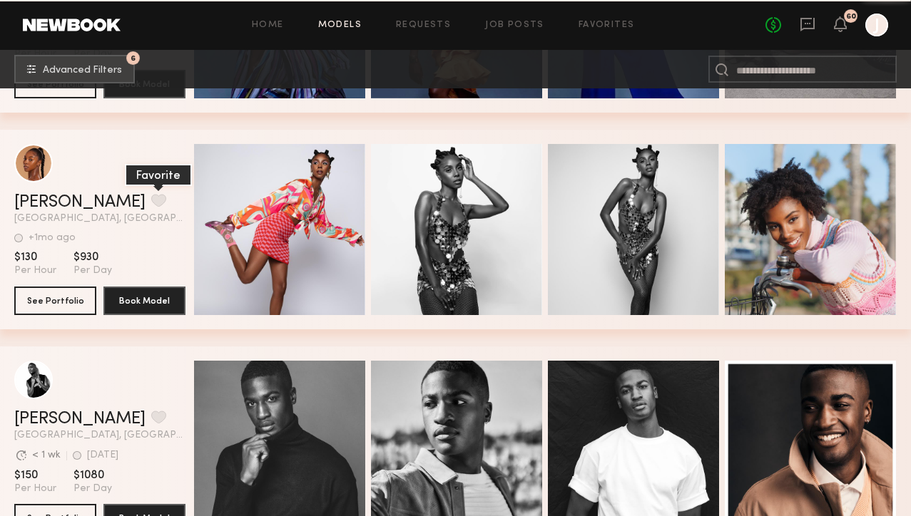
click at [151, 198] on button "grid" at bounding box center [158, 200] width 15 height 13
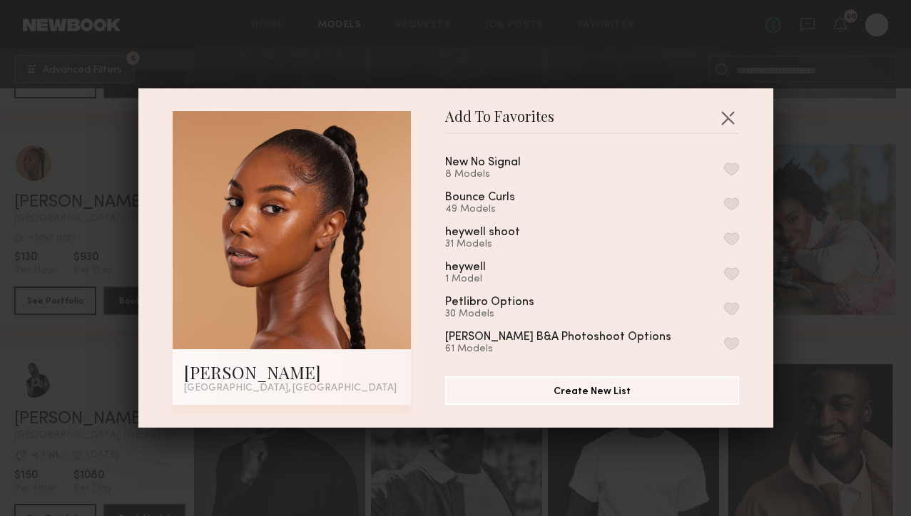
click at [730, 203] on button "button" at bounding box center [731, 204] width 15 height 13
click at [724, 120] on button "button" at bounding box center [727, 117] width 23 height 23
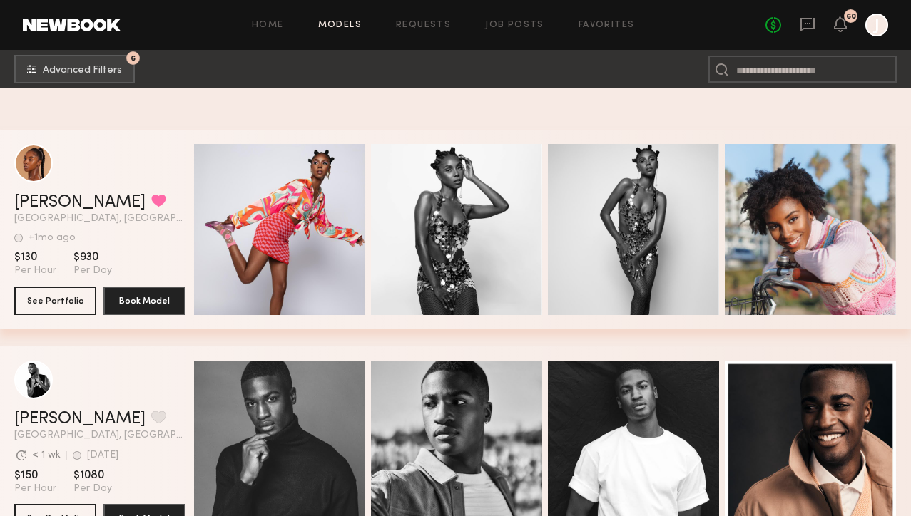
scroll to position [36106, 0]
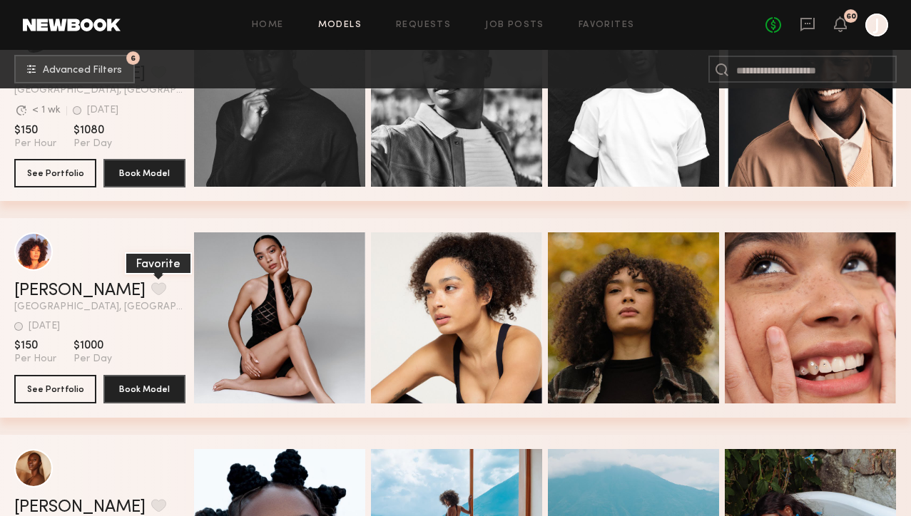
click at [151, 289] on button "grid" at bounding box center [158, 288] width 15 height 13
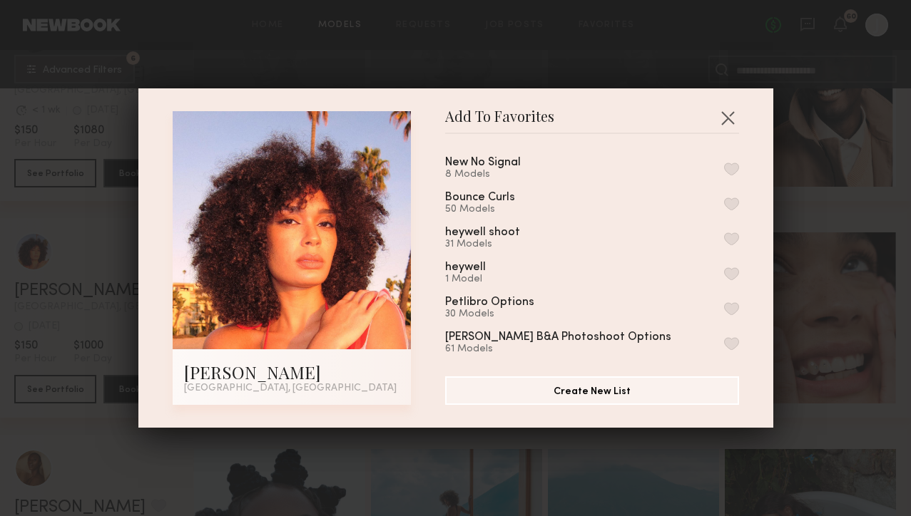
click at [729, 203] on button "button" at bounding box center [731, 204] width 15 height 13
click at [729, 117] on button "button" at bounding box center [727, 117] width 23 height 23
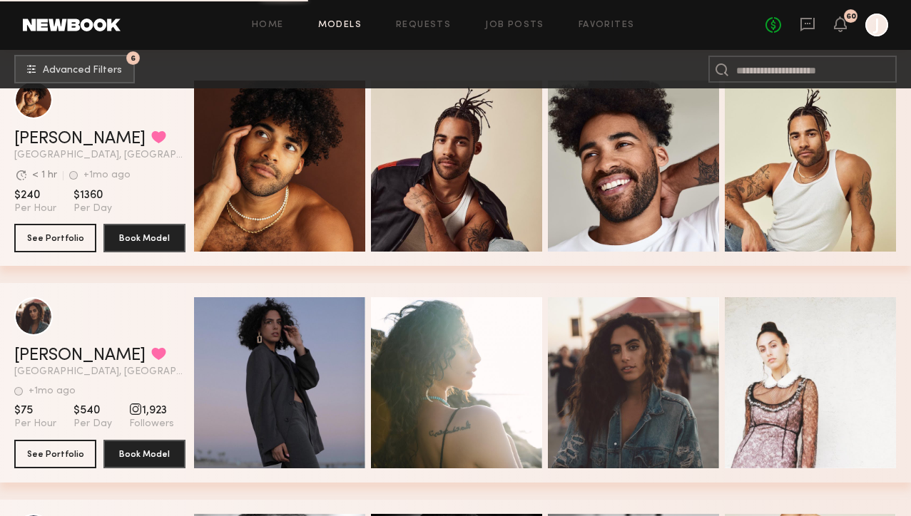
scroll to position [38402, 0]
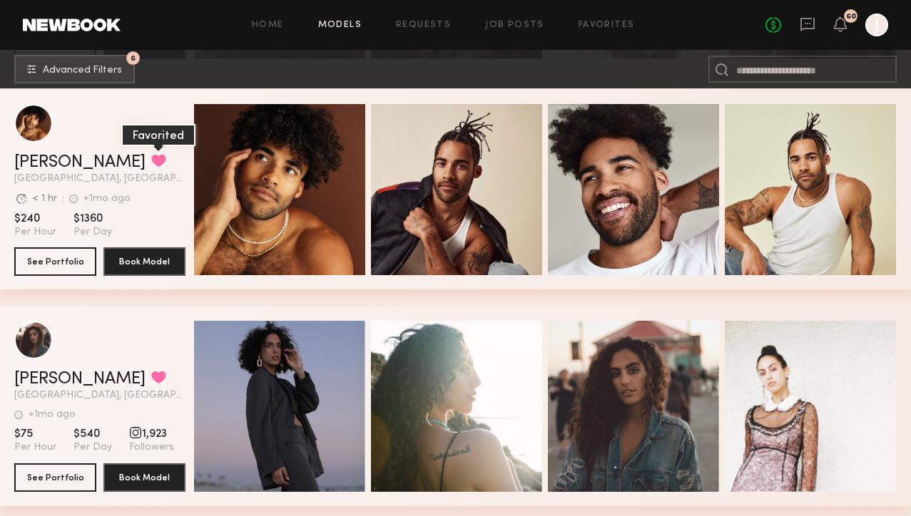
click at [151, 160] on button "grid" at bounding box center [158, 160] width 15 height 13
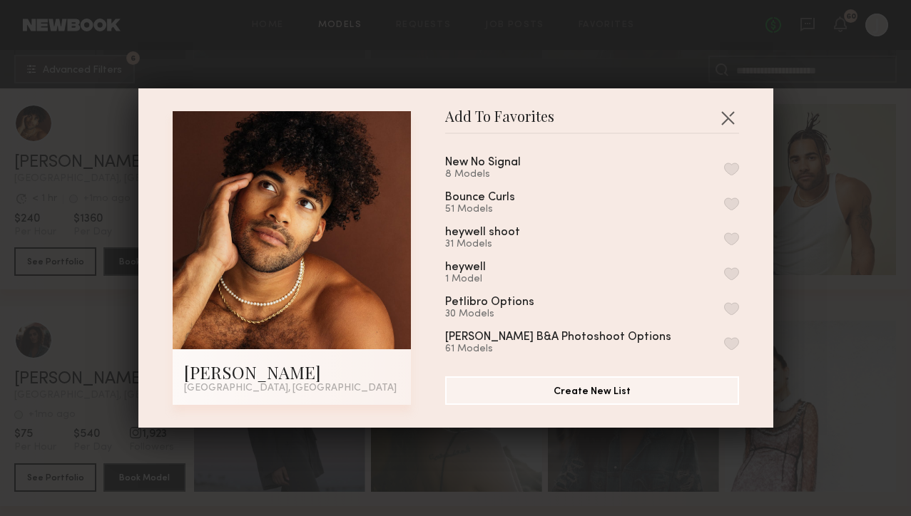
click at [732, 199] on button "button" at bounding box center [731, 204] width 15 height 13
click at [732, 116] on button "button" at bounding box center [727, 117] width 23 height 23
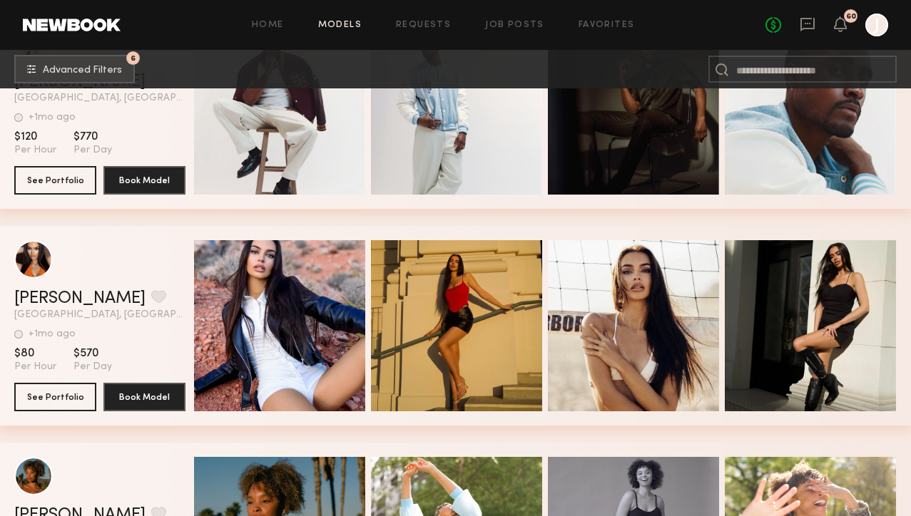
scroll to position [45504, 0]
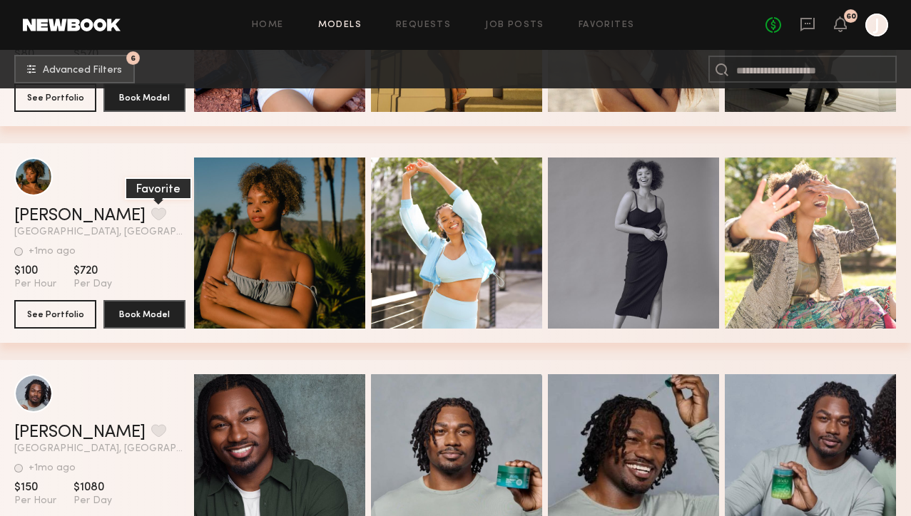
click at [151, 215] on button "grid" at bounding box center [158, 214] width 15 height 13
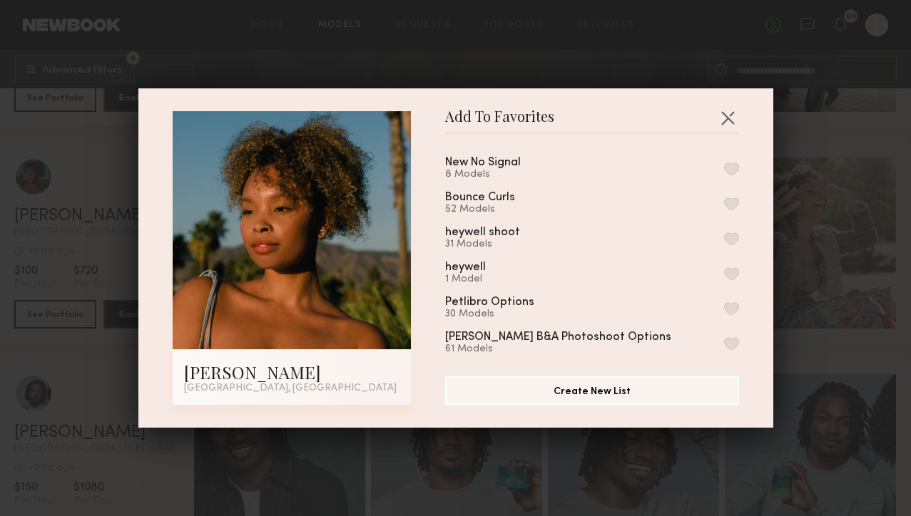
click at [731, 168] on button "button" at bounding box center [731, 169] width 15 height 13
click at [732, 163] on button "Remove from favorite list" at bounding box center [731, 169] width 15 height 13
click at [730, 205] on button "button" at bounding box center [731, 204] width 15 height 13
click at [728, 123] on button "button" at bounding box center [727, 117] width 23 height 23
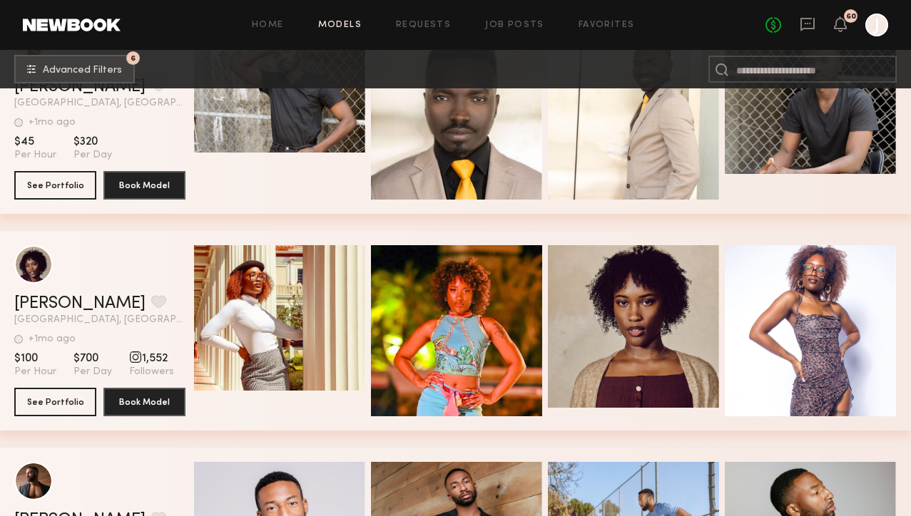
scroll to position [55907, 0]
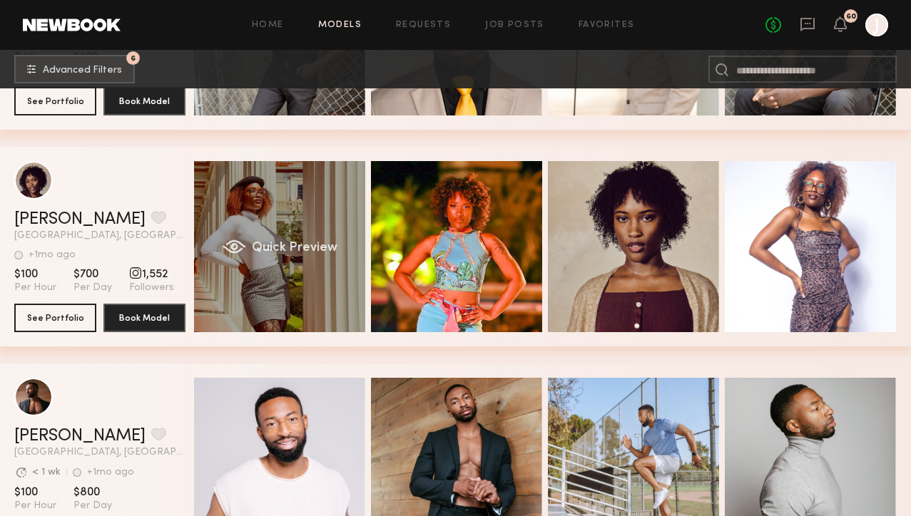
click at [225, 280] on div "Quick Preview" at bounding box center [279, 246] width 171 height 171
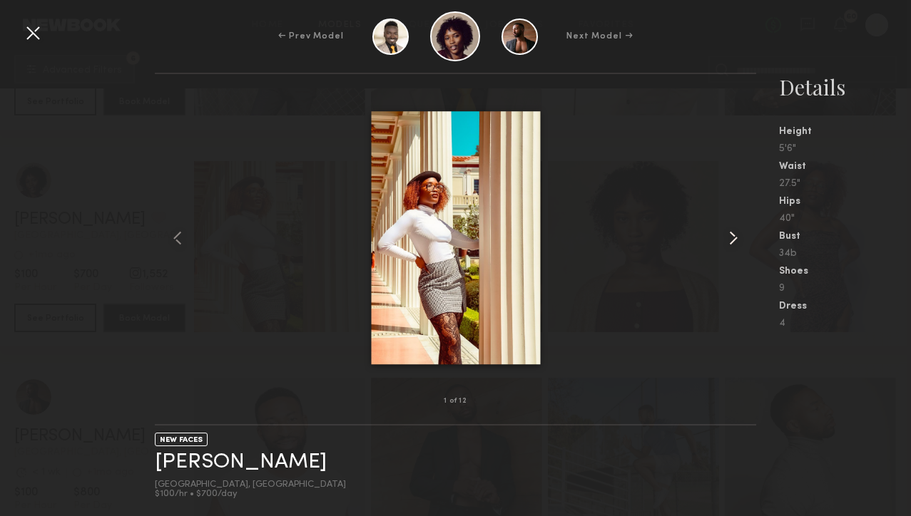
click at [728, 240] on common-icon at bounding box center [733, 238] width 23 height 23
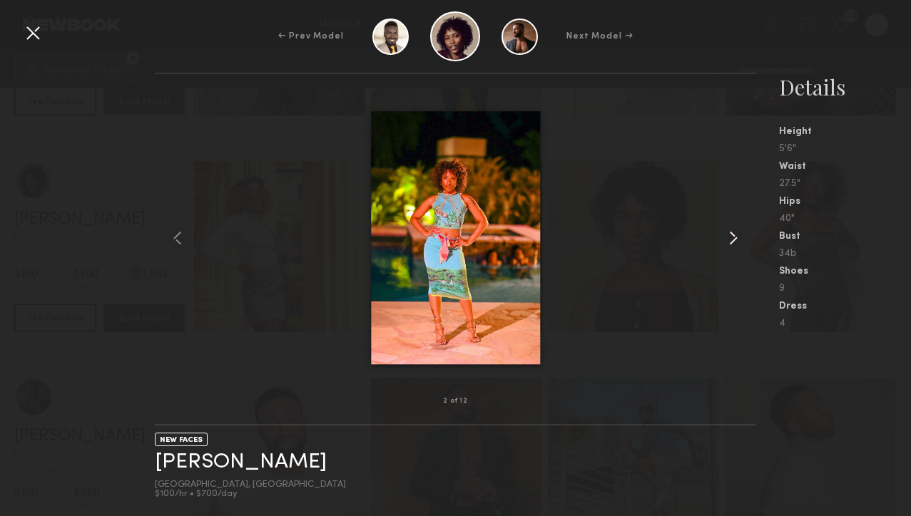
click at [729, 240] on common-icon at bounding box center [733, 238] width 23 height 23
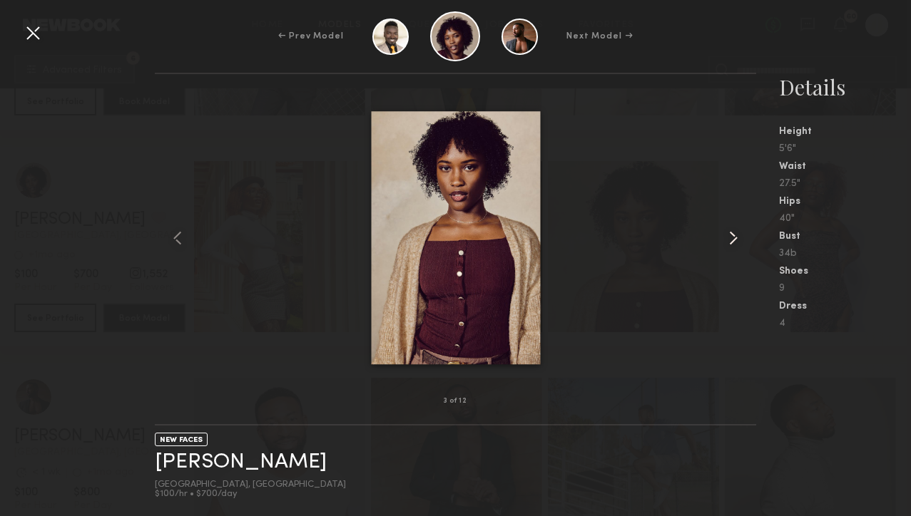
click at [729, 240] on common-icon at bounding box center [733, 238] width 23 height 23
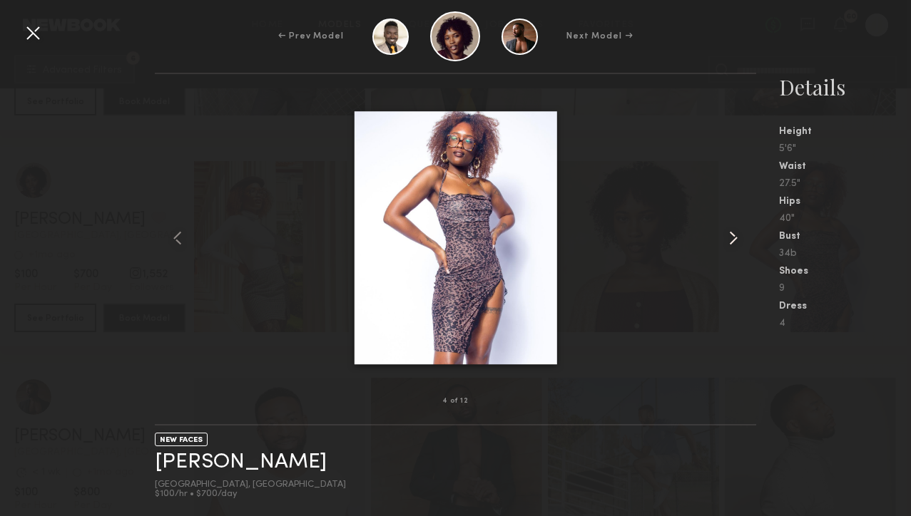
click at [729, 240] on common-icon at bounding box center [733, 238] width 23 height 23
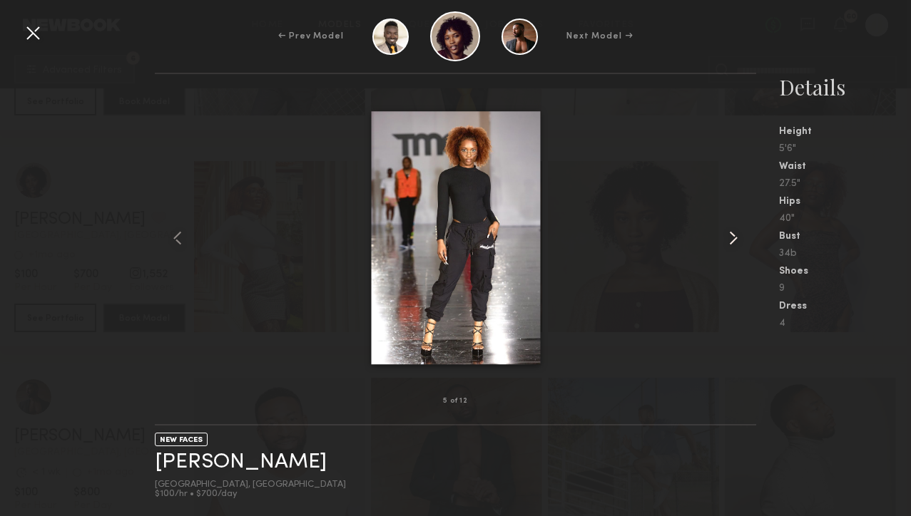
click at [729, 240] on common-icon at bounding box center [733, 238] width 23 height 23
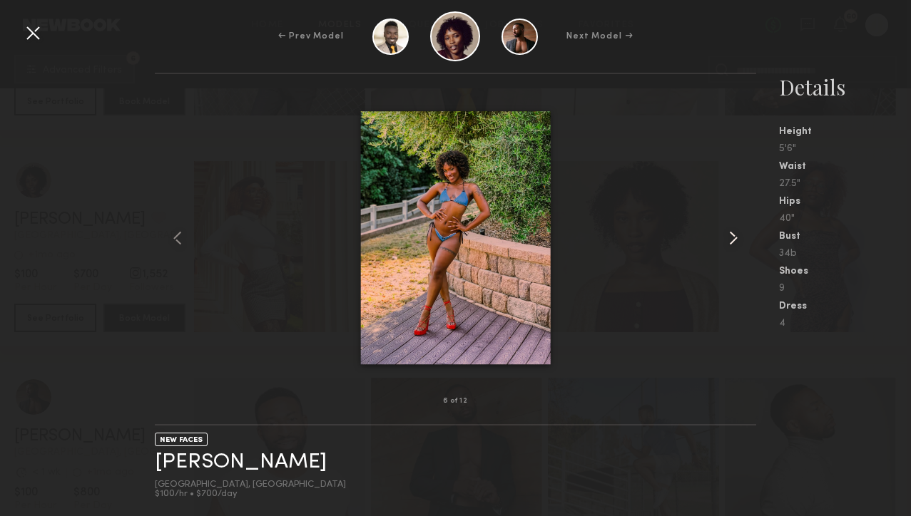
click at [729, 240] on common-icon at bounding box center [733, 238] width 23 height 23
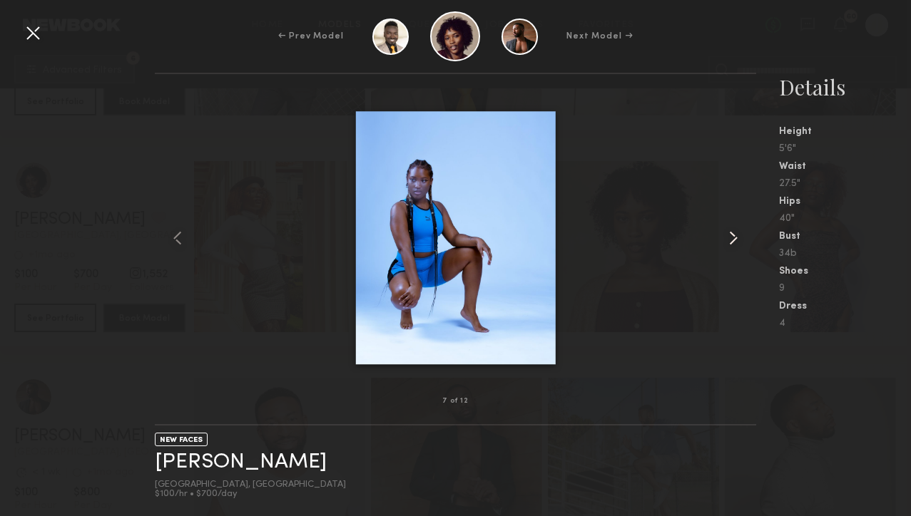
click at [729, 240] on common-icon at bounding box center [733, 238] width 23 height 23
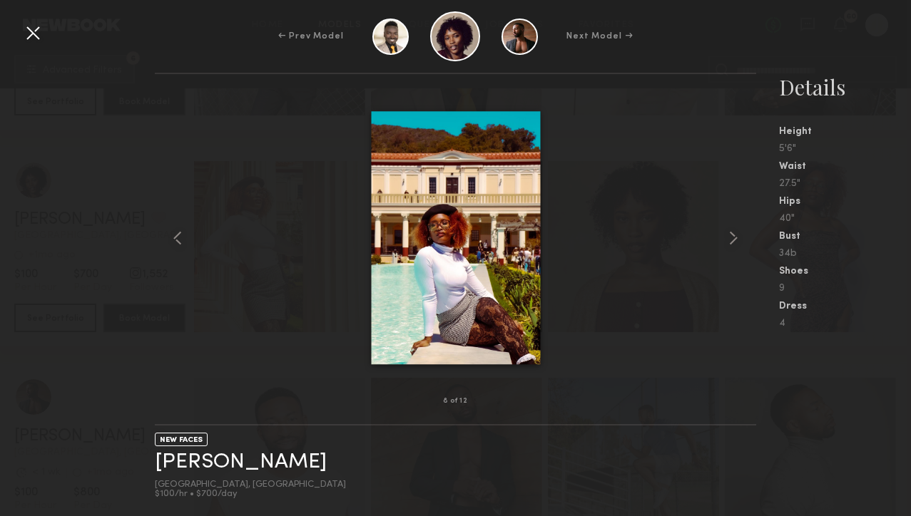
click at [33, 35] on div at bounding box center [32, 32] width 23 height 23
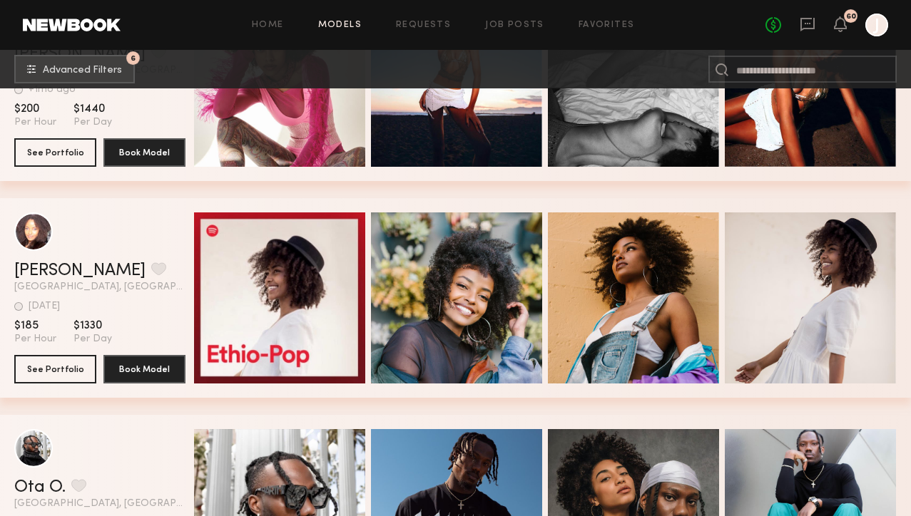
scroll to position [60418, 0]
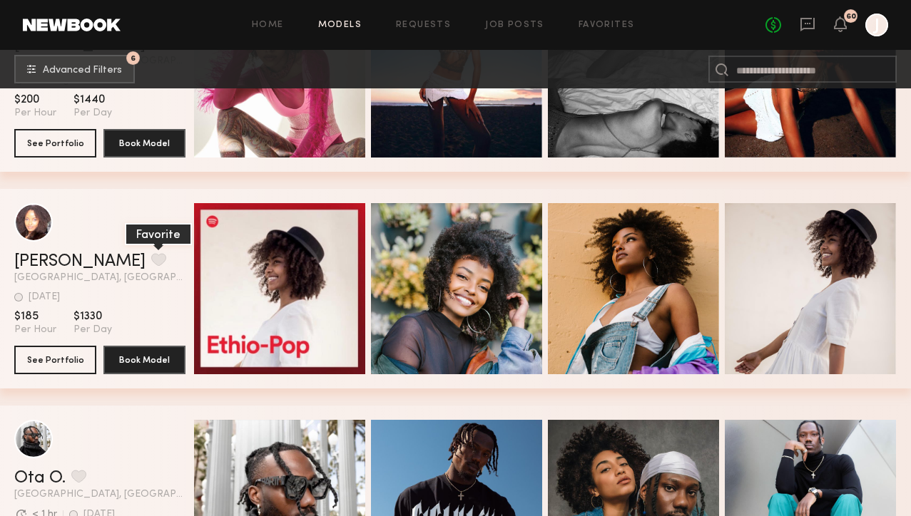
click at [151, 262] on button "grid" at bounding box center [158, 259] width 15 height 13
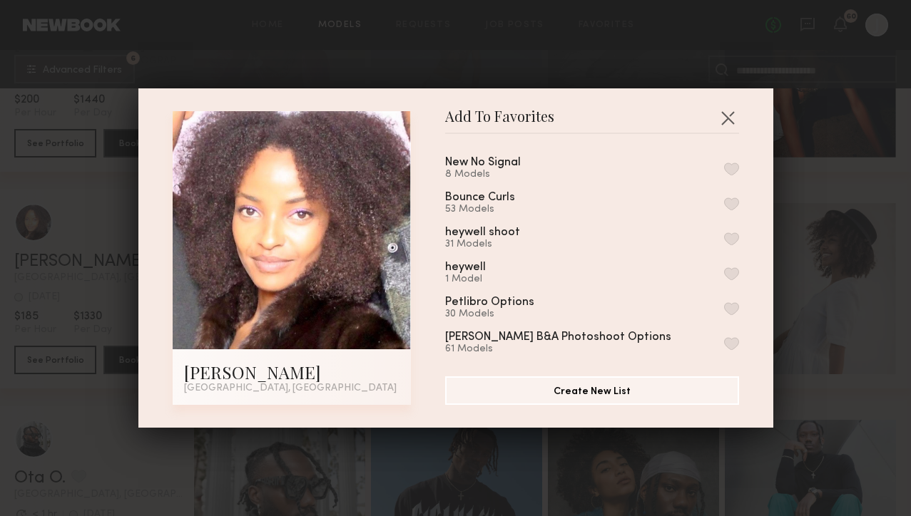
click at [730, 165] on button "button" at bounding box center [731, 169] width 15 height 13
click at [730, 121] on button "button" at bounding box center [727, 117] width 23 height 23
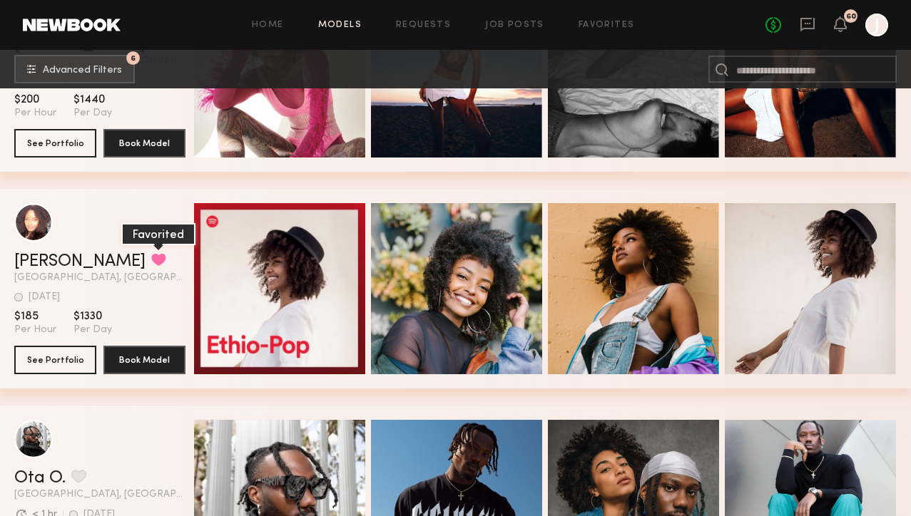
click at [151, 259] on button "grid" at bounding box center [158, 259] width 15 height 13
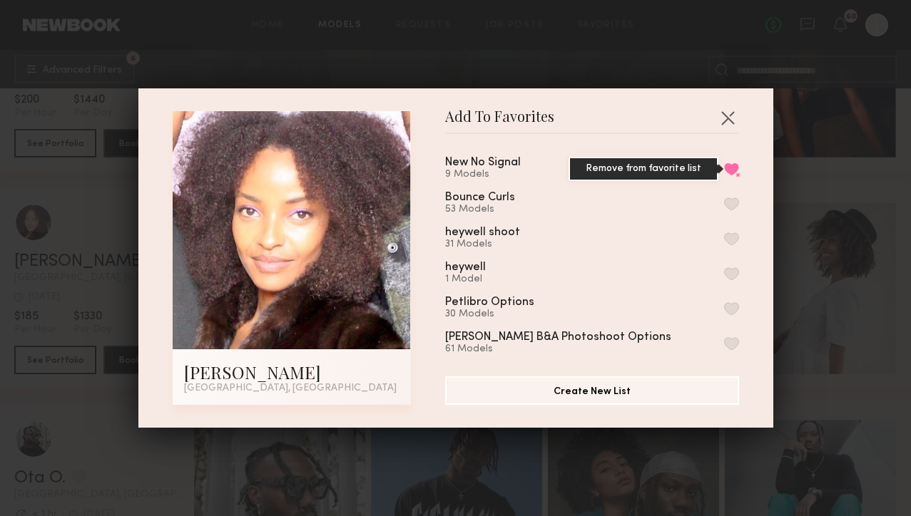
click at [730, 170] on button "Remove from favorite list" at bounding box center [731, 169] width 15 height 13
click at [732, 203] on button "button" at bounding box center [731, 204] width 15 height 13
click at [728, 107] on button "button" at bounding box center [727, 117] width 23 height 23
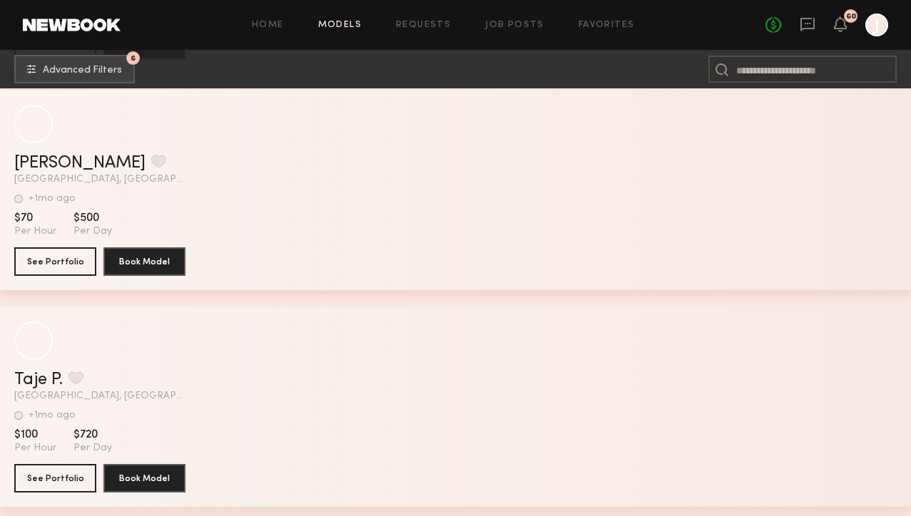
scroll to position [69184, 0]
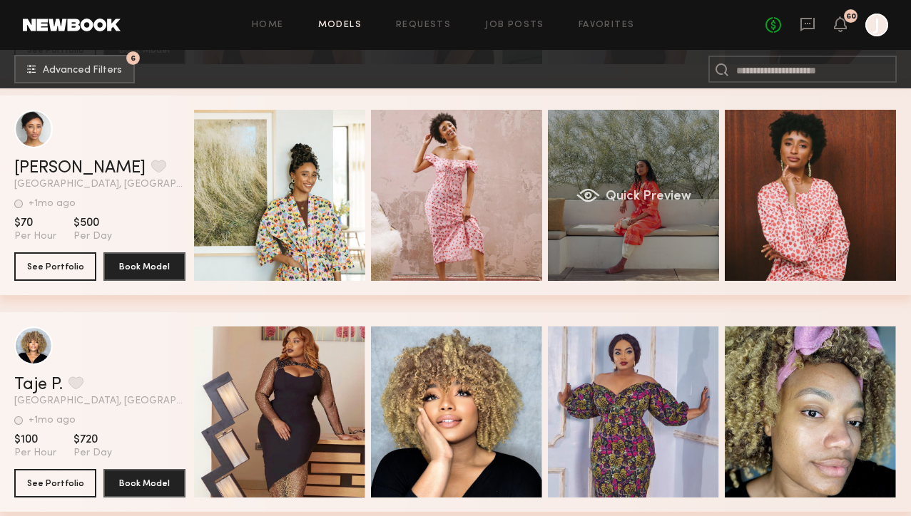
click at [622, 214] on div "Quick Preview" at bounding box center [633, 195] width 171 height 171
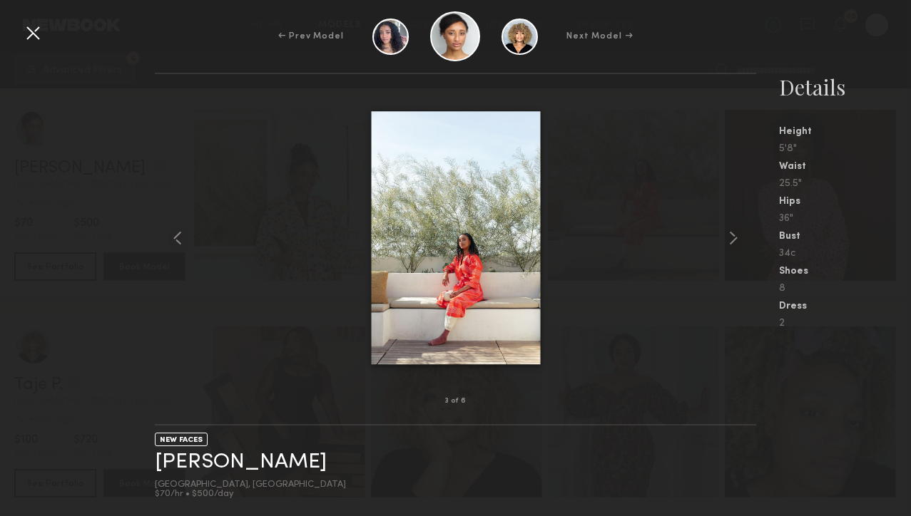
click at [189, 239] on div at bounding box center [455, 238] width 601 height 282
click at [183, 238] on common-icon at bounding box center [177, 238] width 23 height 23
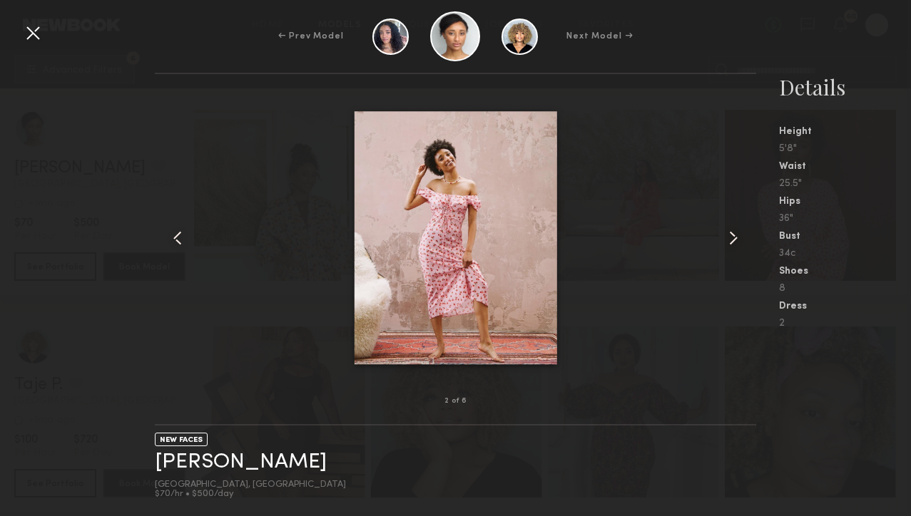
click at [181, 238] on common-icon at bounding box center [177, 238] width 23 height 23
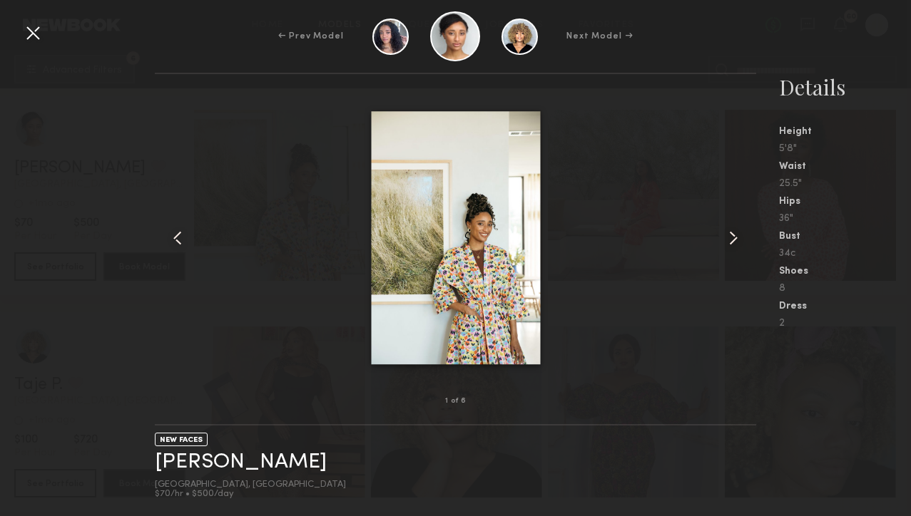
click at [723, 235] on common-icon at bounding box center [733, 238] width 23 height 23
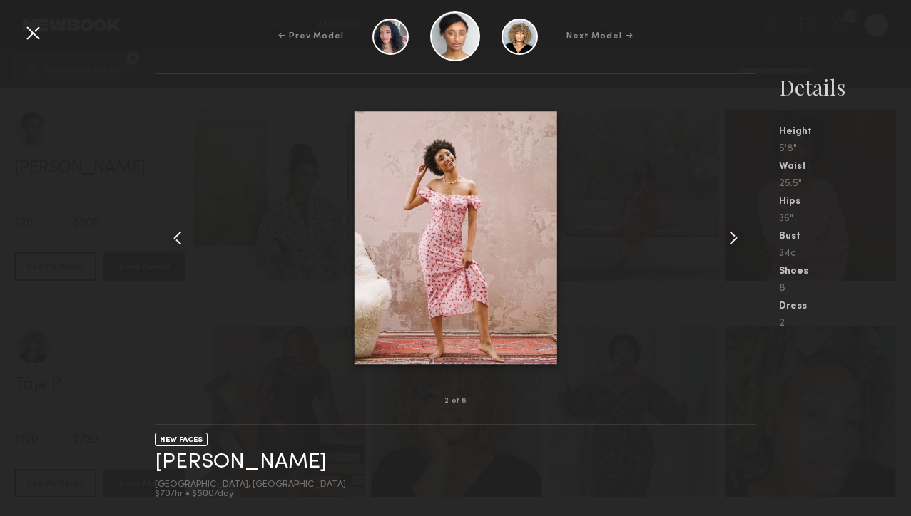
click at [724, 235] on common-icon at bounding box center [733, 238] width 23 height 23
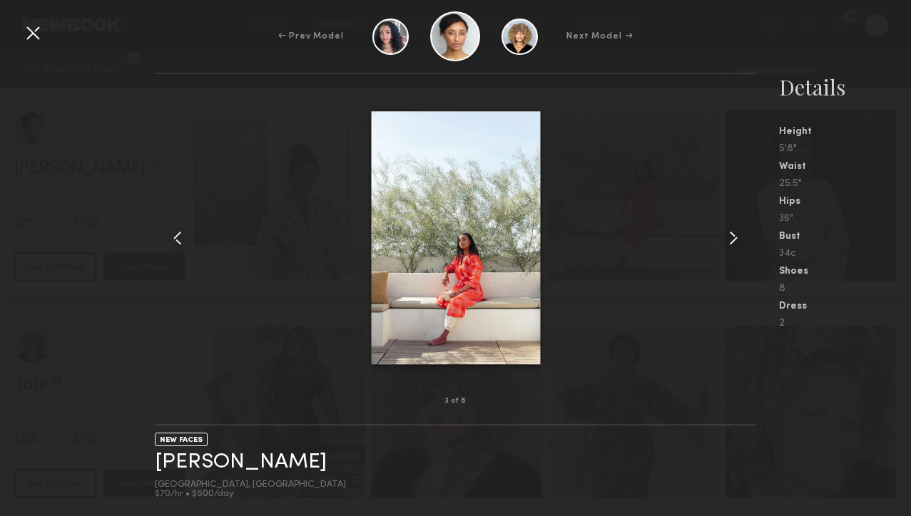
click at [725, 235] on common-icon at bounding box center [733, 238] width 23 height 23
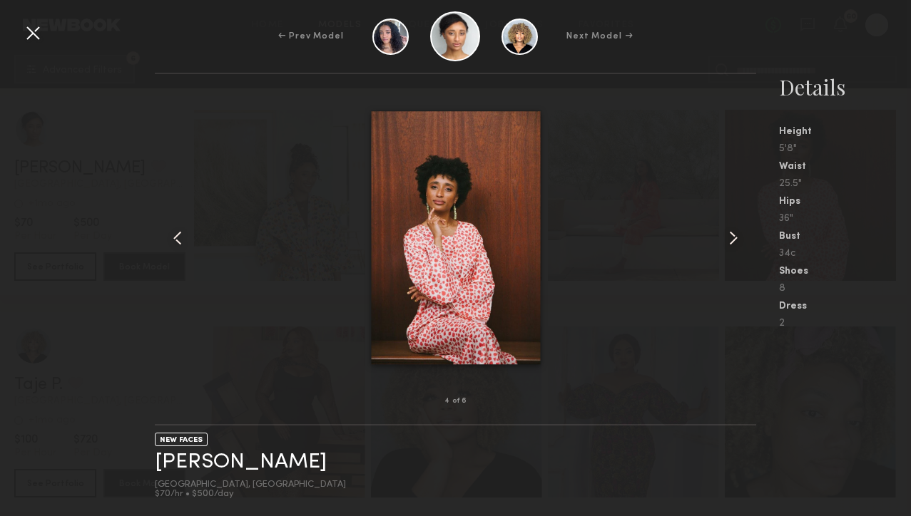
click at [41, 34] on div at bounding box center [32, 32] width 23 height 23
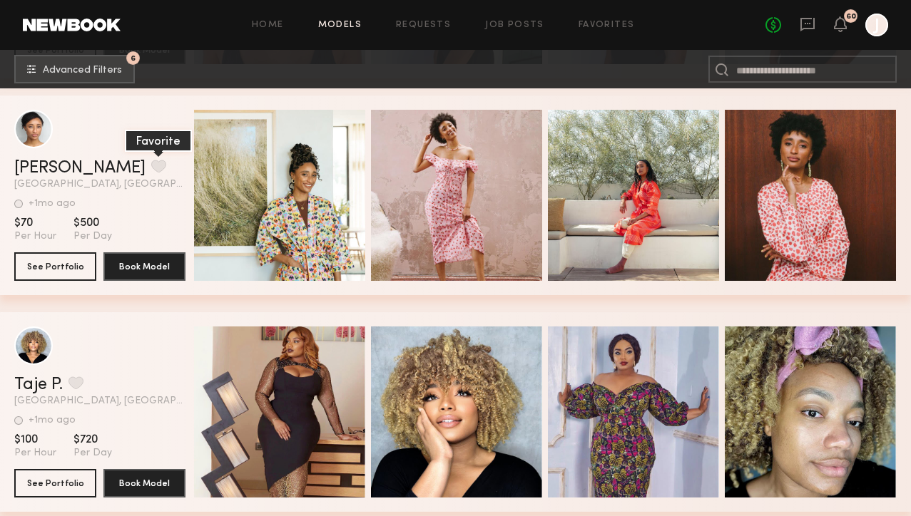
click at [151, 166] on button "grid" at bounding box center [158, 166] width 15 height 13
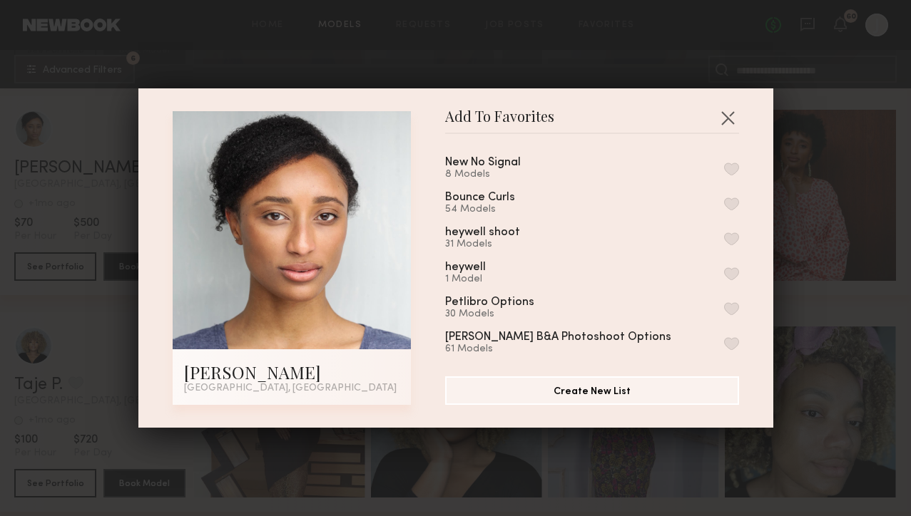
click at [727, 201] on button "button" at bounding box center [731, 204] width 15 height 13
click at [729, 117] on button "button" at bounding box center [727, 117] width 23 height 23
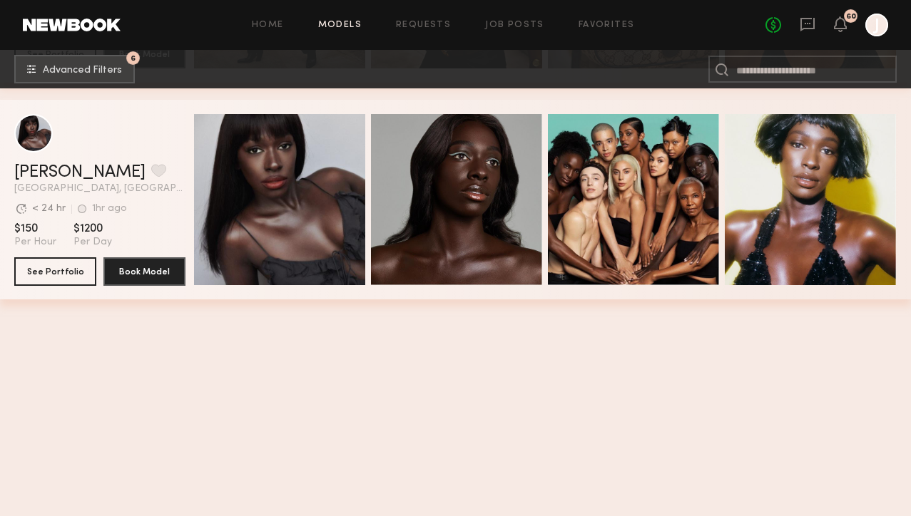
scroll to position [61720, 0]
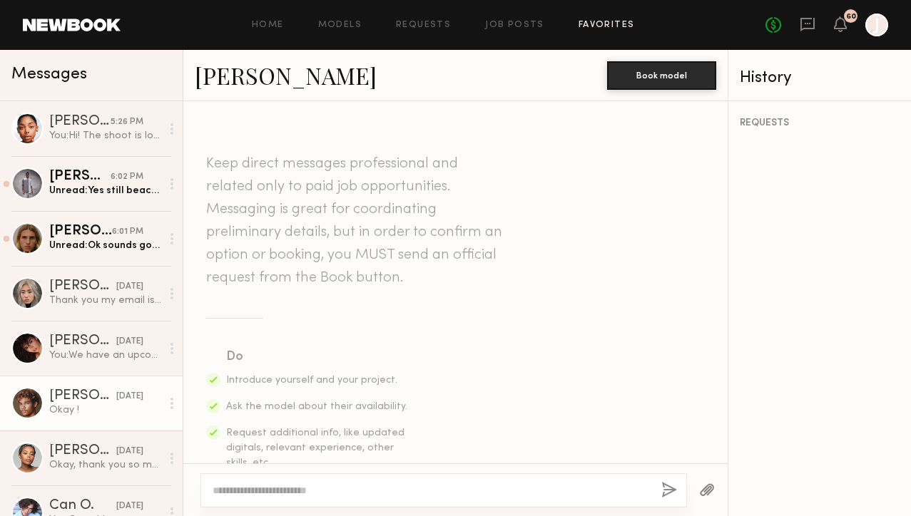
scroll to position [633, 0]
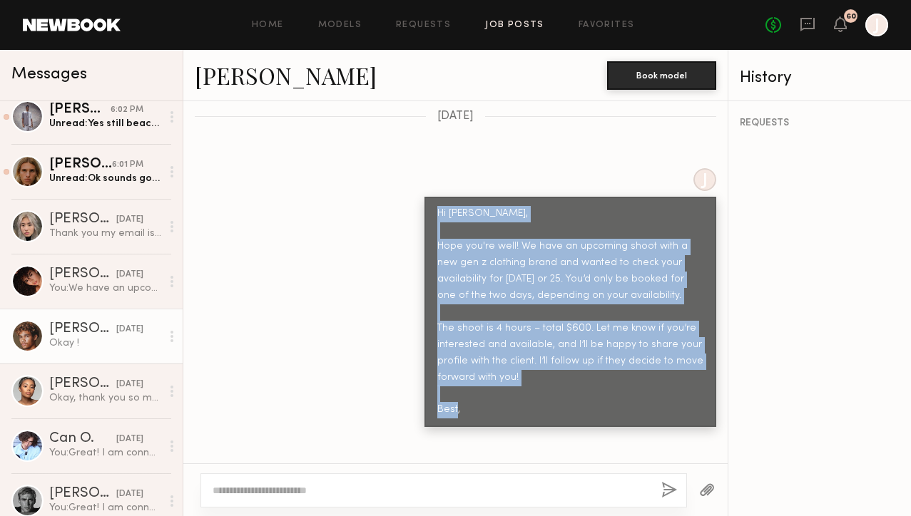
click at [526, 24] on link "Job Posts" at bounding box center [514, 25] width 59 height 9
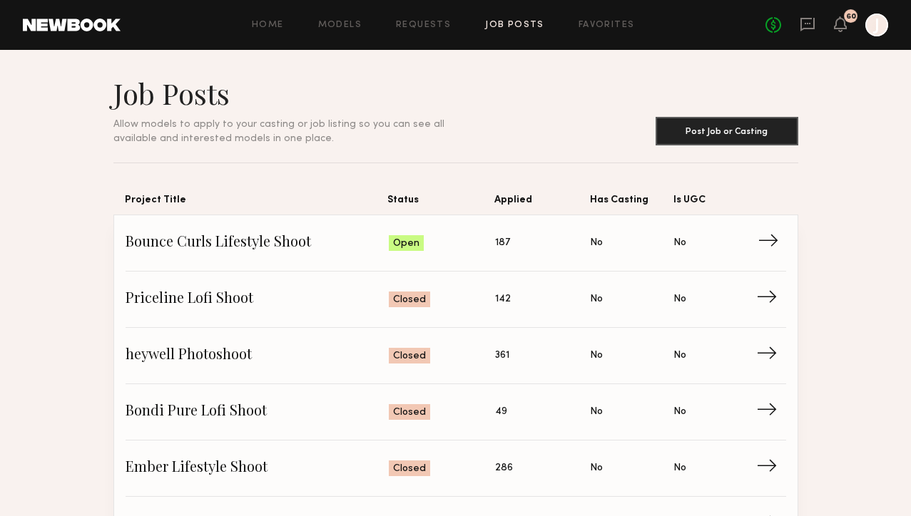
click at [768, 240] on span "→" at bounding box center [771, 243] width 29 height 21
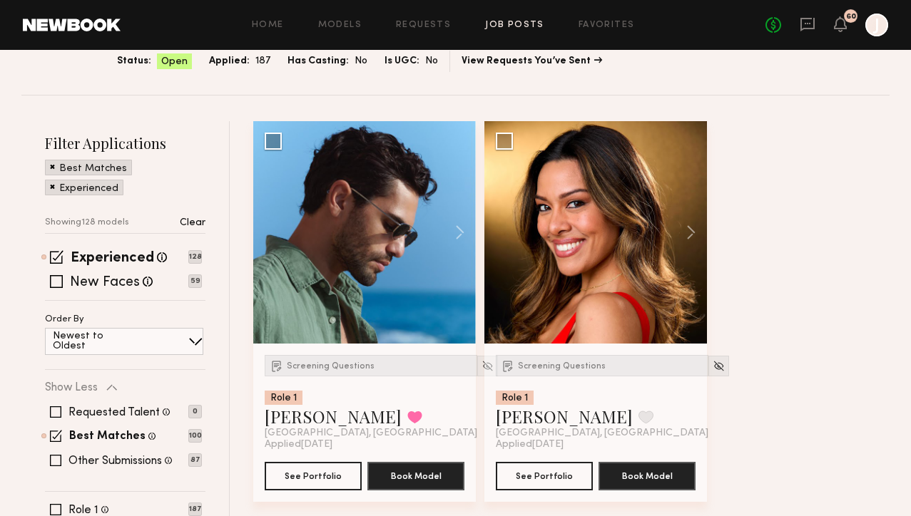
scroll to position [141, 0]
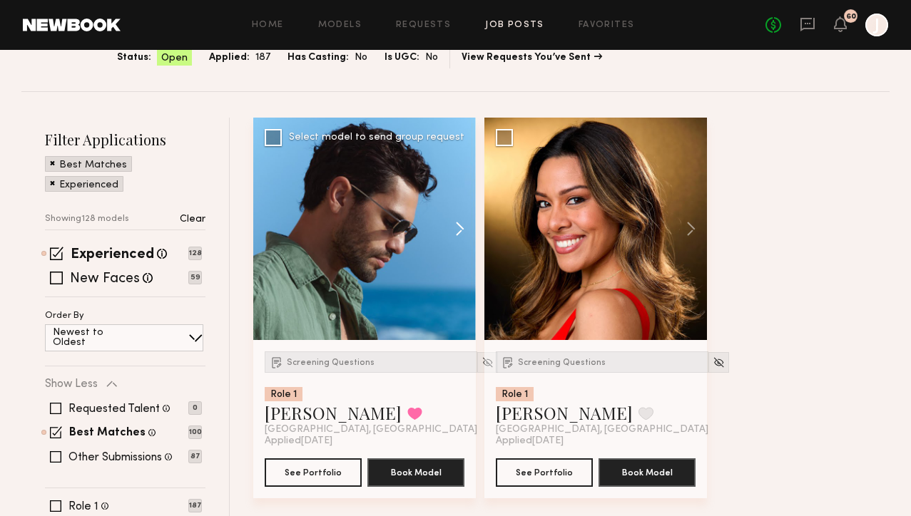
click at [460, 228] on button at bounding box center [453, 229] width 46 height 223
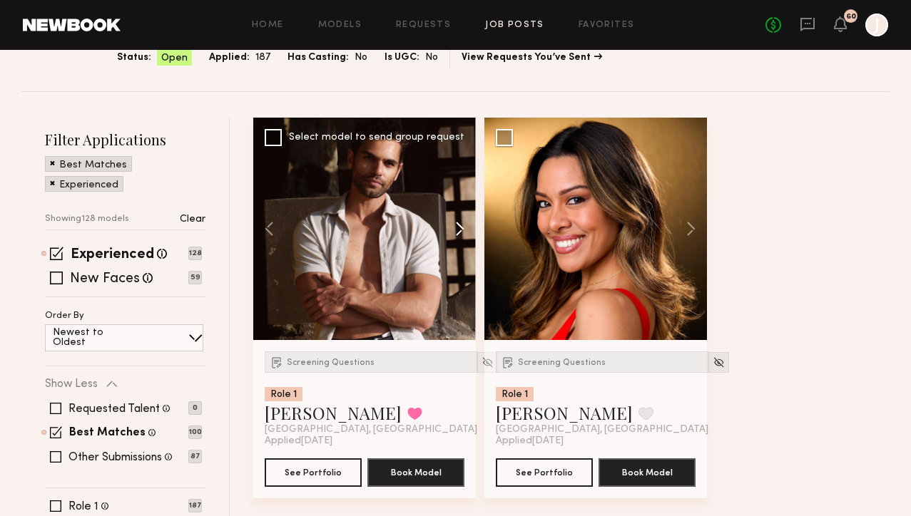
click at [460, 228] on button at bounding box center [453, 229] width 46 height 223
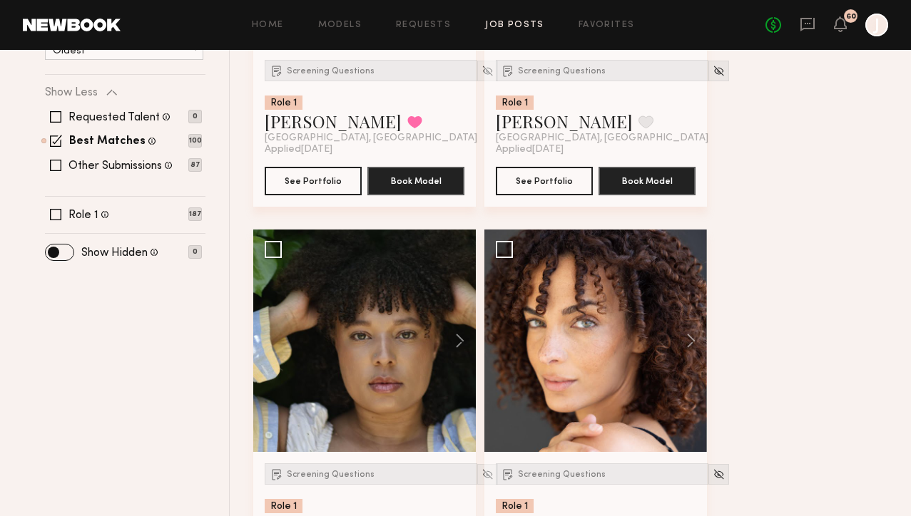
scroll to position [471, 0]
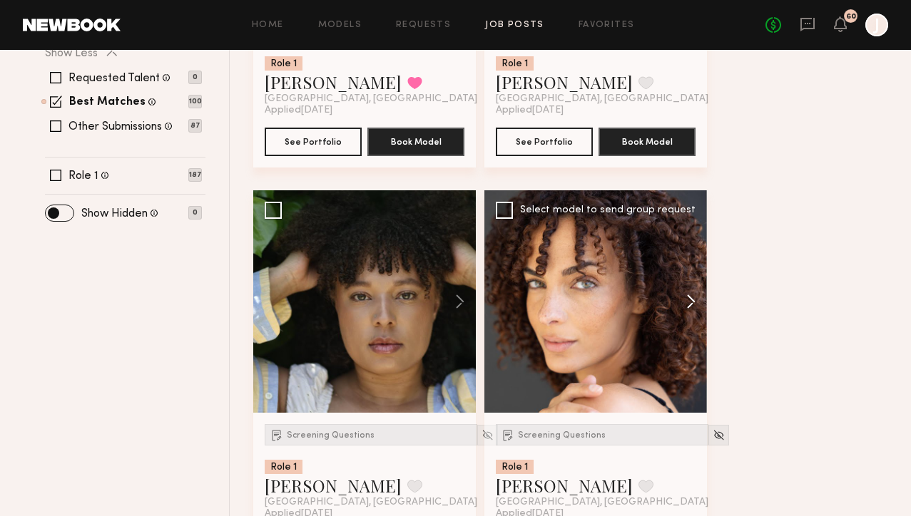
click at [686, 301] on button at bounding box center [684, 301] width 46 height 223
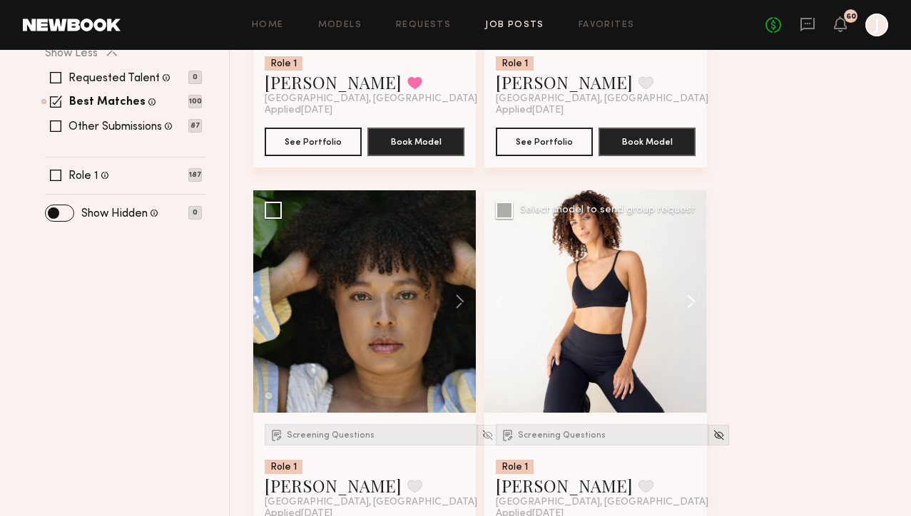
click at [686, 301] on button at bounding box center [684, 301] width 46 height 223
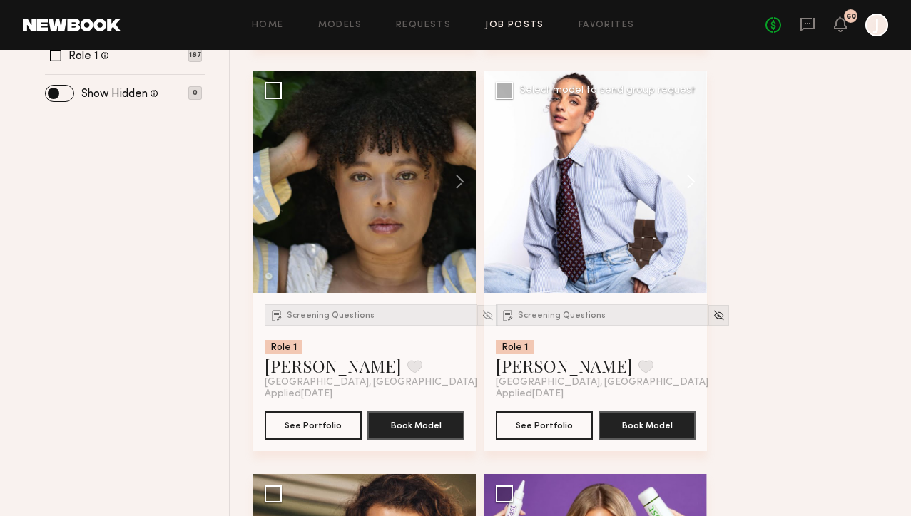
scroll to position [592, 0]
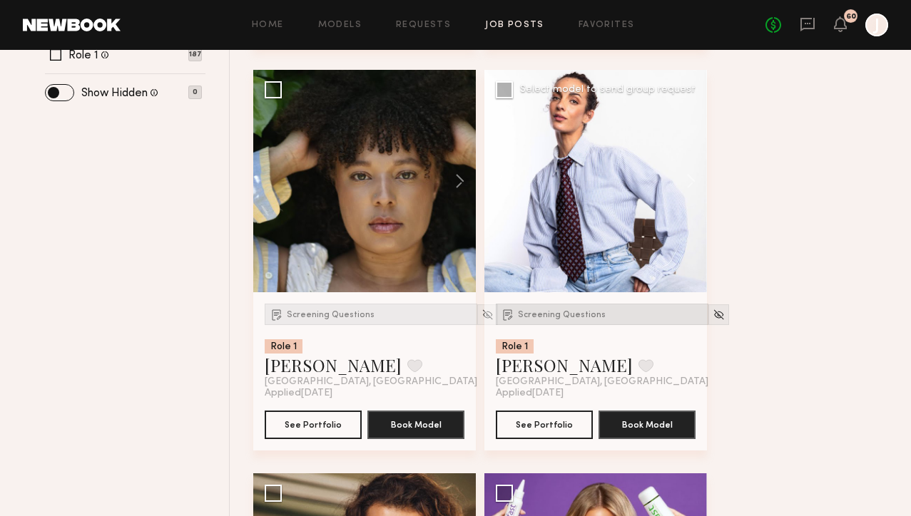
click at [568, 311] on span "Screening Questions" at bounding box center [562, 315] width 88 height 9
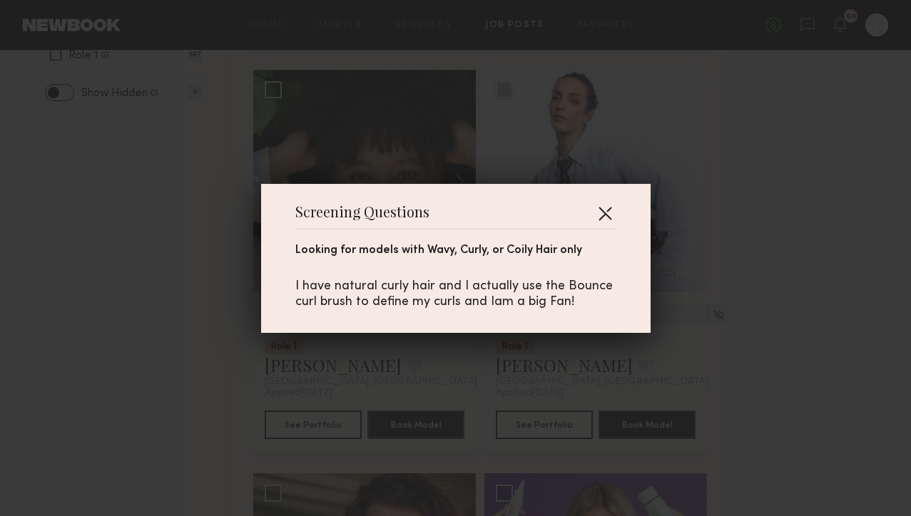
click at [613, 205] on button "button" at bounding box center [604, 213] width 23 height 23
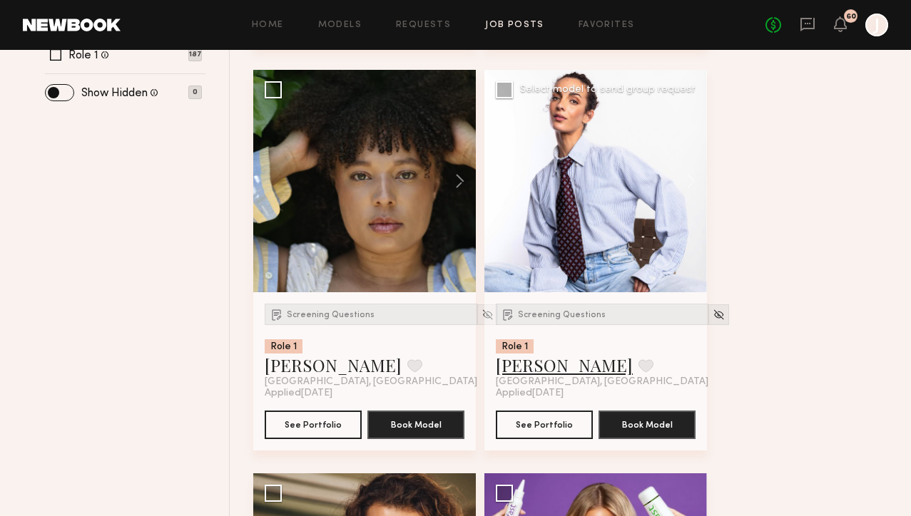
click at [536, 364] on link "Melodie C." at bounding box center [564, 365] width 137 height 23
click at [473, 183] on button at bounding box center [453, 181] width 46 height 223
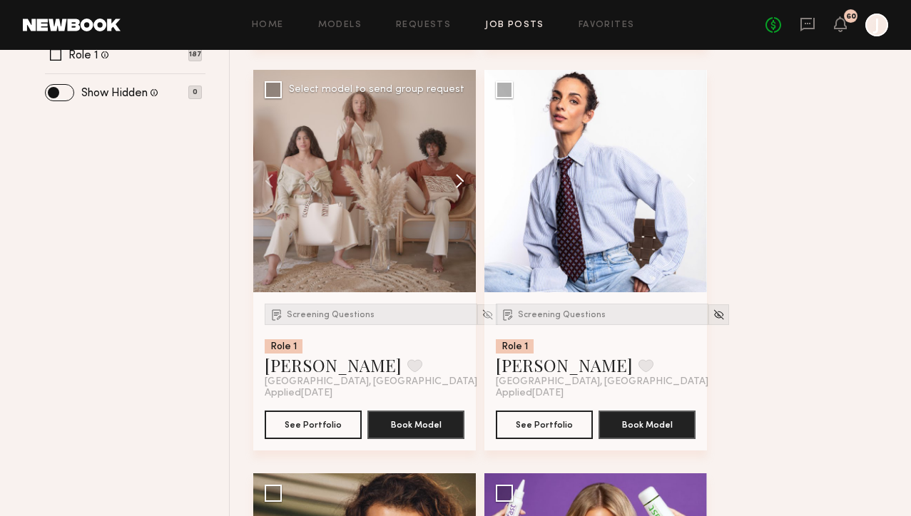
click at [466, 183] on button at bounding box center [453, 181] width 46 height 223
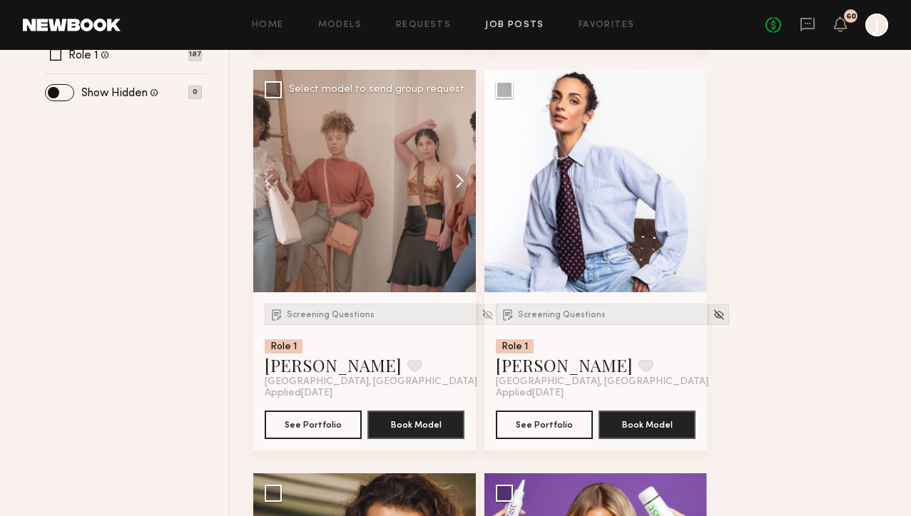
click at [466, 183] on button at bounding box center [453, 181] width 46 height 223
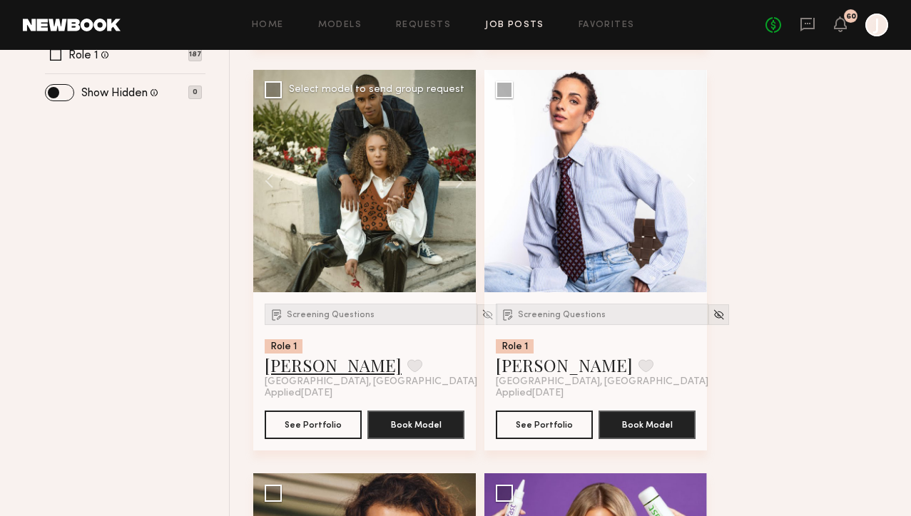
click at [321, 363] on link "Courtney W." at bounding box center [333, 365] width 137 height 23
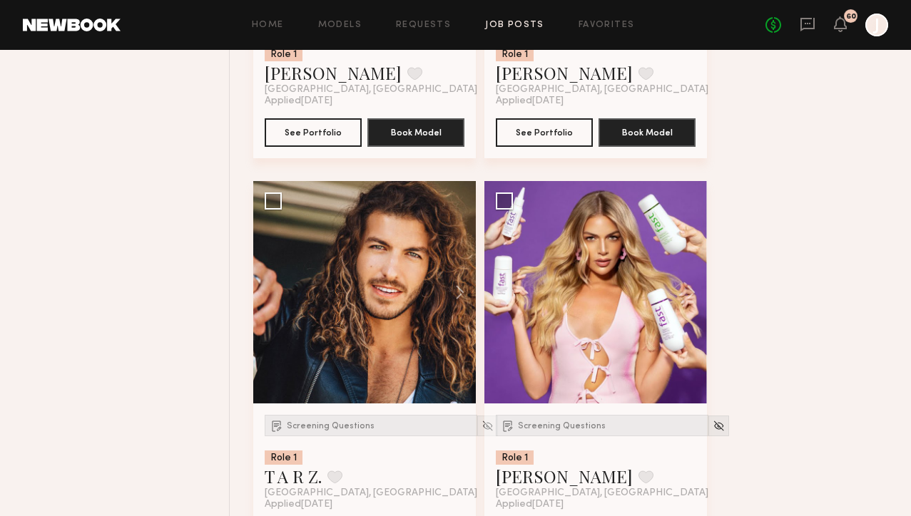
scroll to position [886, 0]
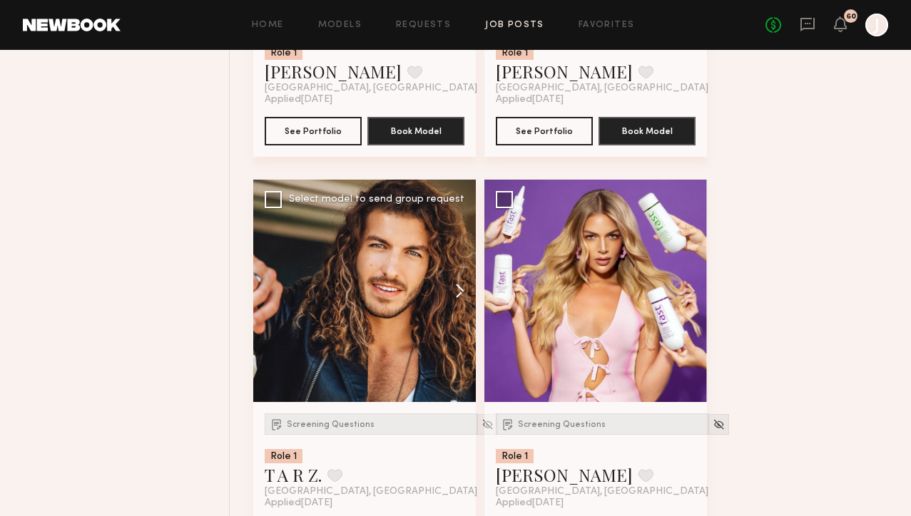
click at [460, 295] on button at bounding box center [453, 291] width 46 height 223
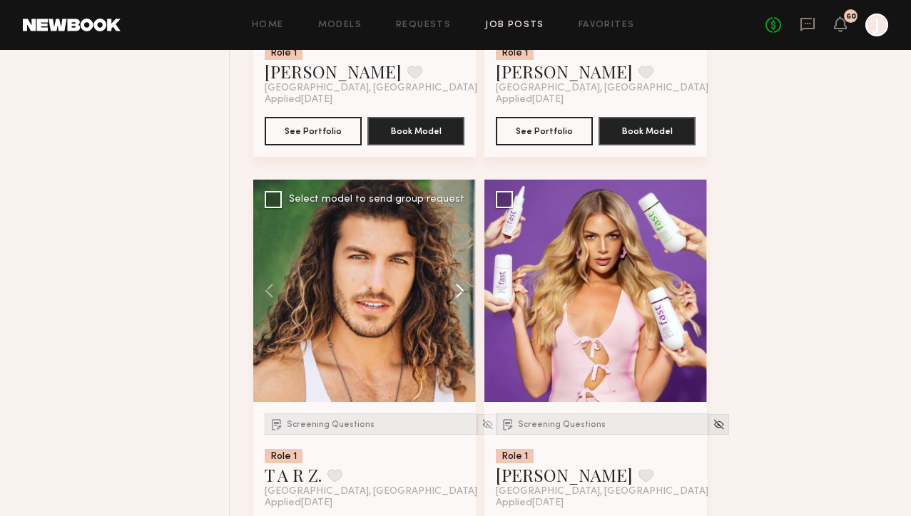
click at [460, 295] on button at bounding box center [453, 291] width 46 height 223
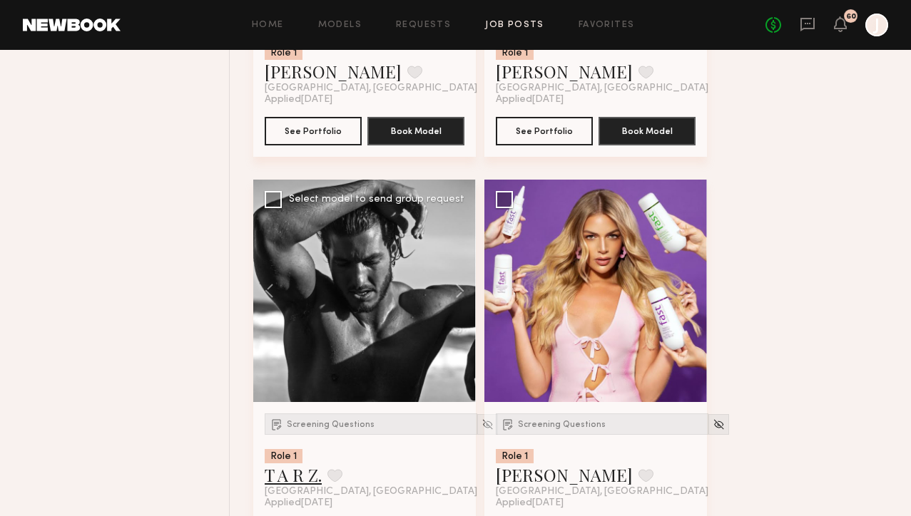
click at [295, 480] on link "T A R Z." at bounding box center [293, 475] width 57 height 23
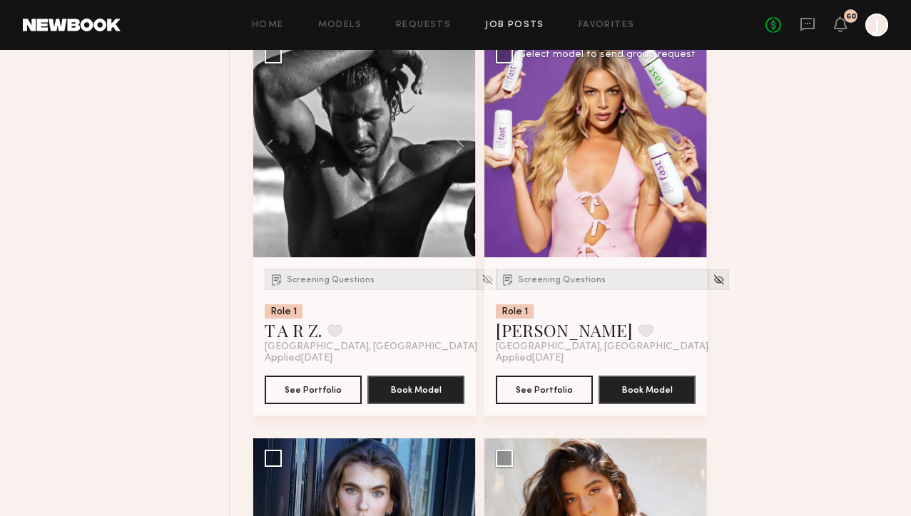
scroll to position [1244, 0]
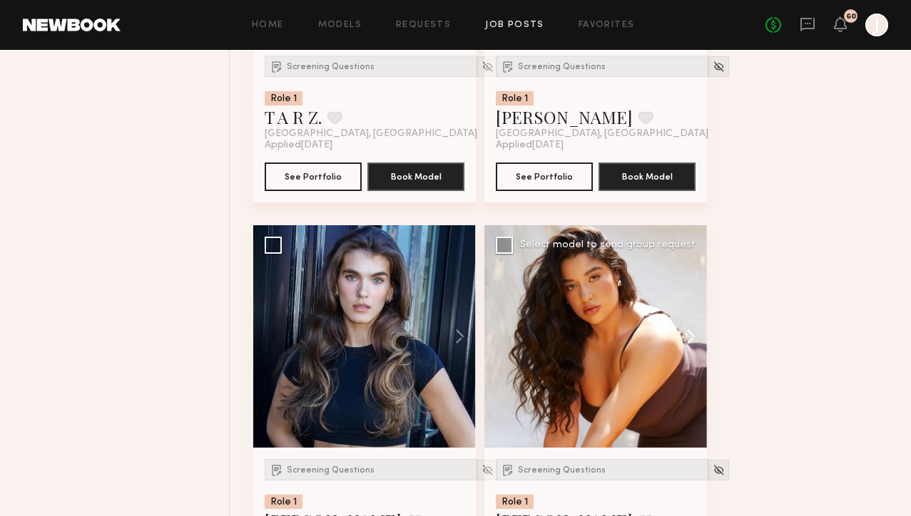
click at [692, 329] on button at bounding box center [684, 336] width 46 height 223
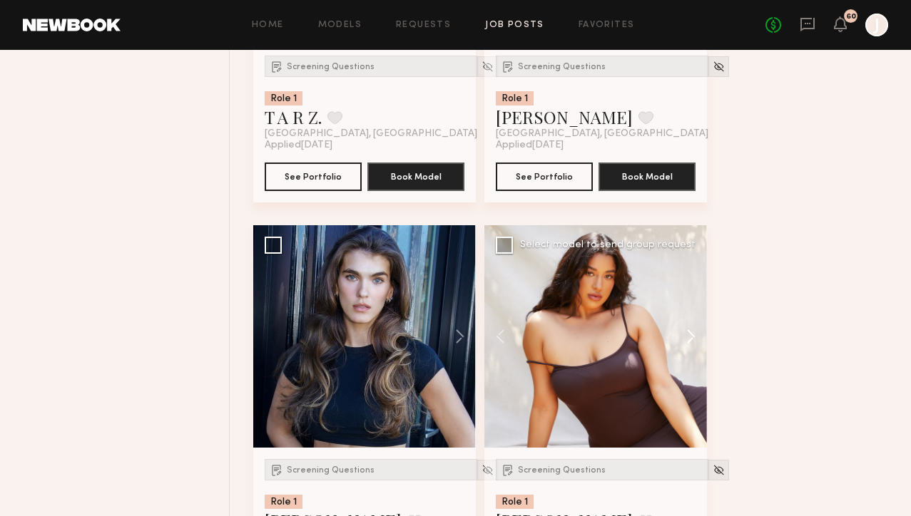
click at [692, 332] on button at bounding box center [684, 336] width 46 height 223
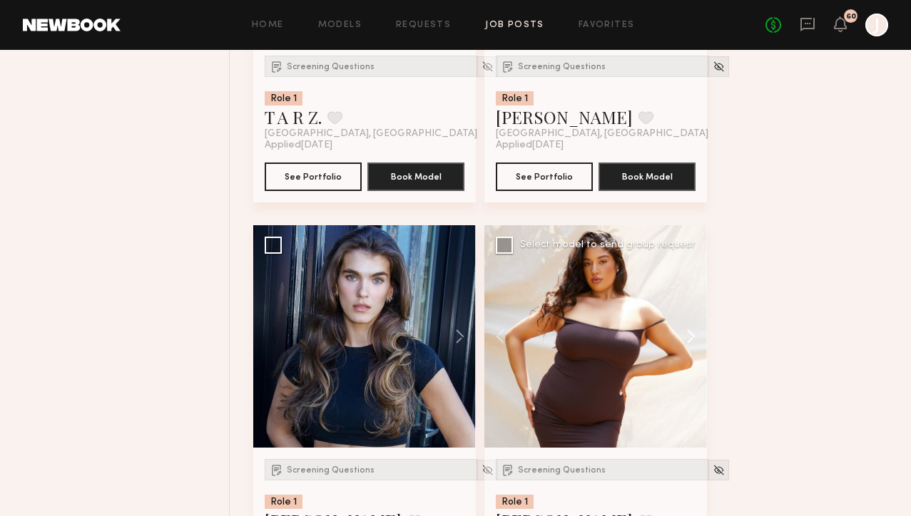
click at [692, 332] on button at bounding box center [684, 336] width 46 height 223
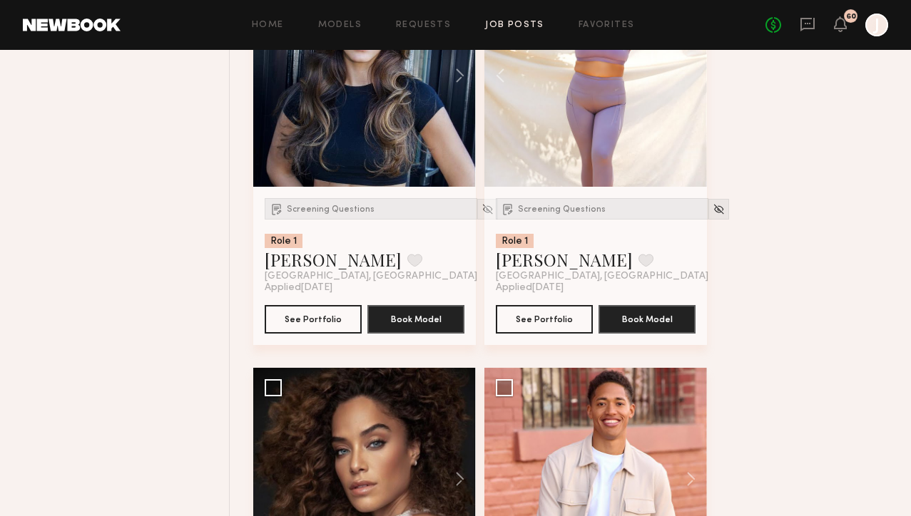
scroll to position [1683, 0]
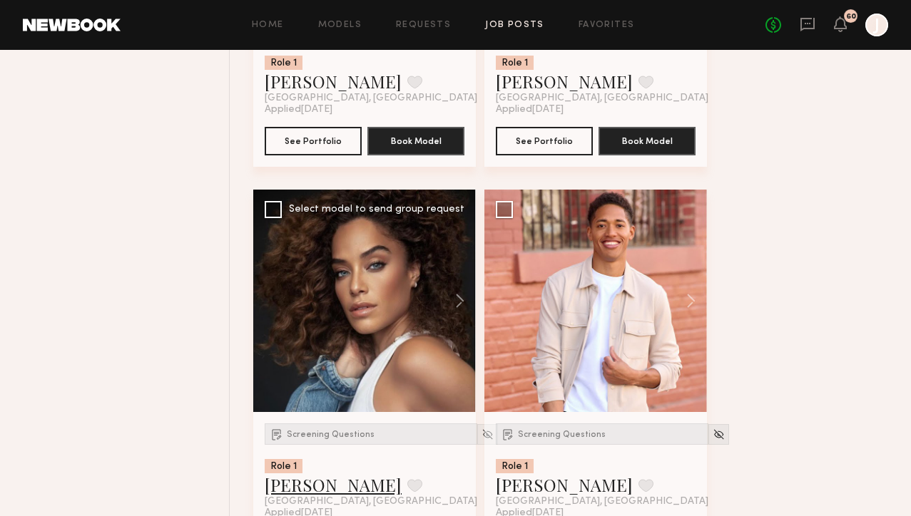
click at [318, 493] on link "[PERSON_NAME]" at bounding box center [333, 485] width 137 height 23
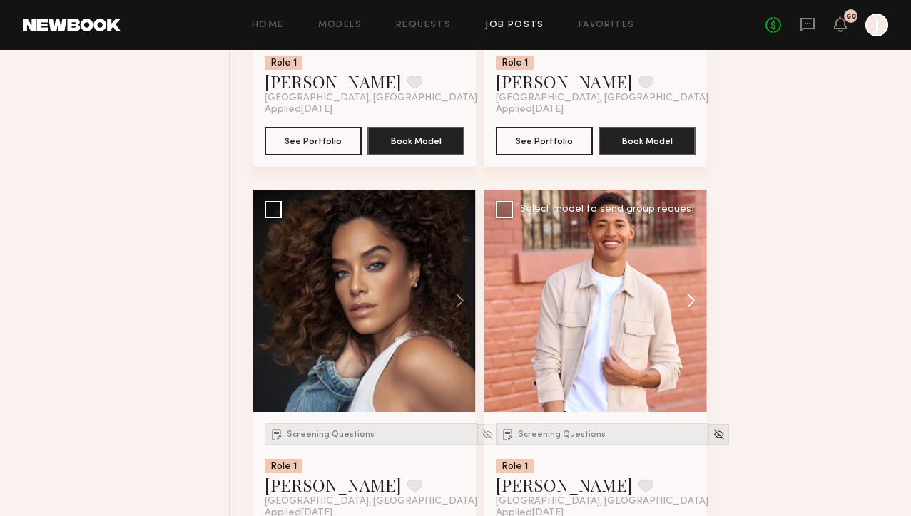
click at [690, 296] on button at bounding box center [684, 301] width 46 height 223
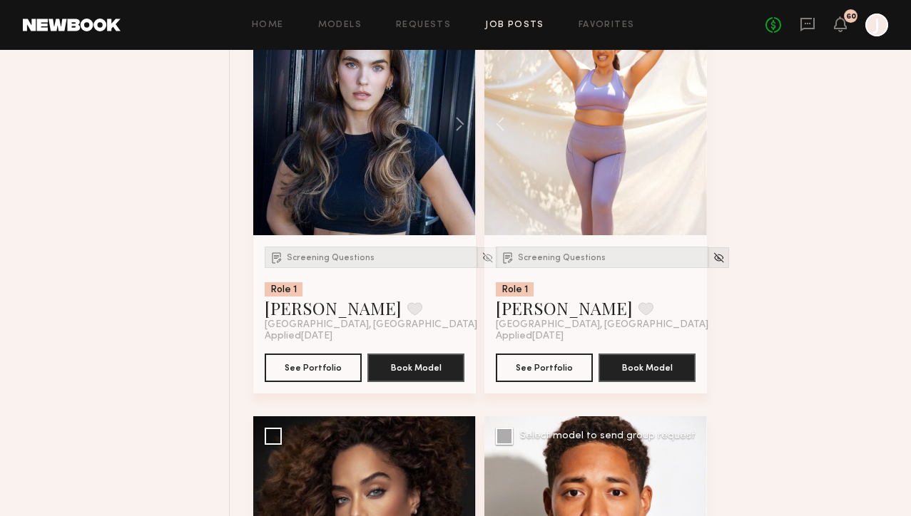
scroll to position [1377, 0]
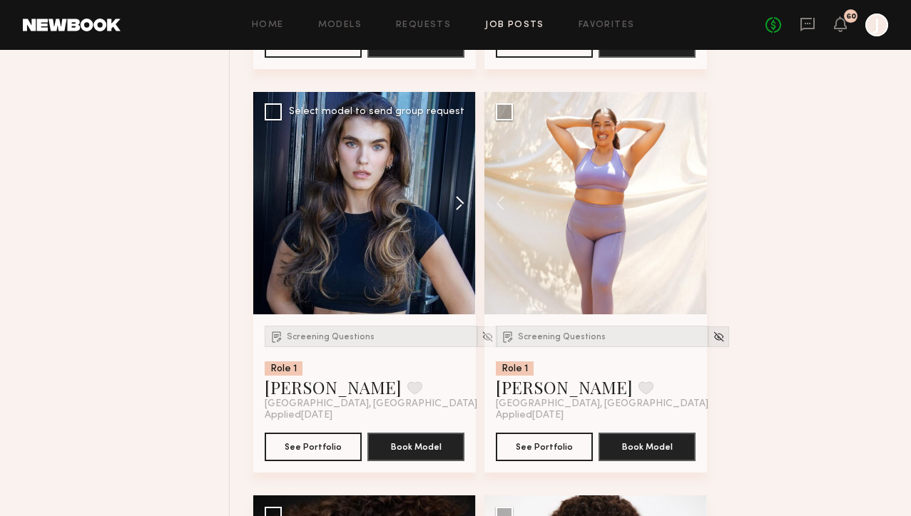
click at [465, 198] on button at bounding box center [453, 203] width 46 height 223
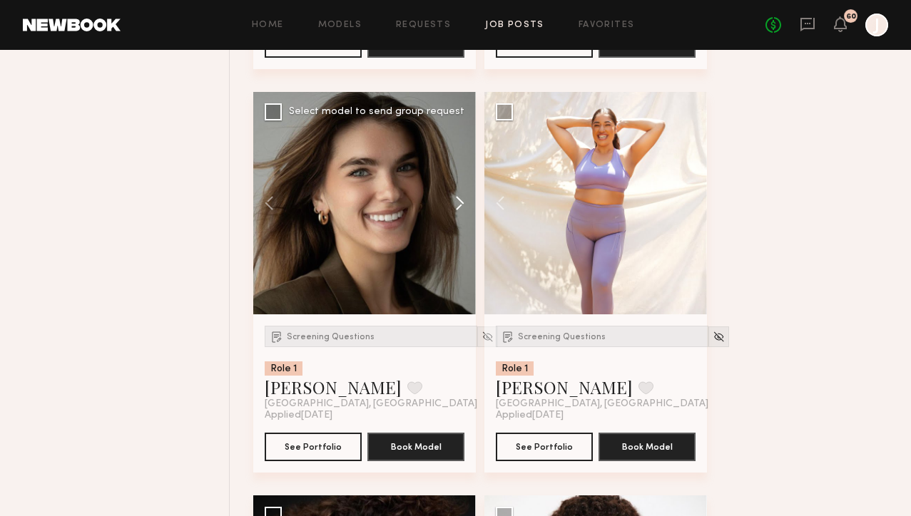
click at [461, 200] on button at bounding box center [453, 203] width 46 height 223
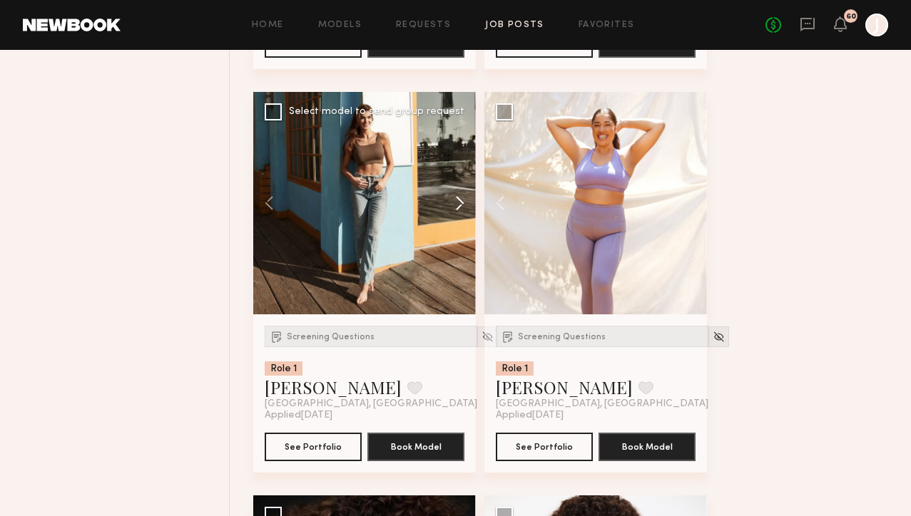
click at [461, 200] on button at bounding box center [453, 203] width 46 height 223
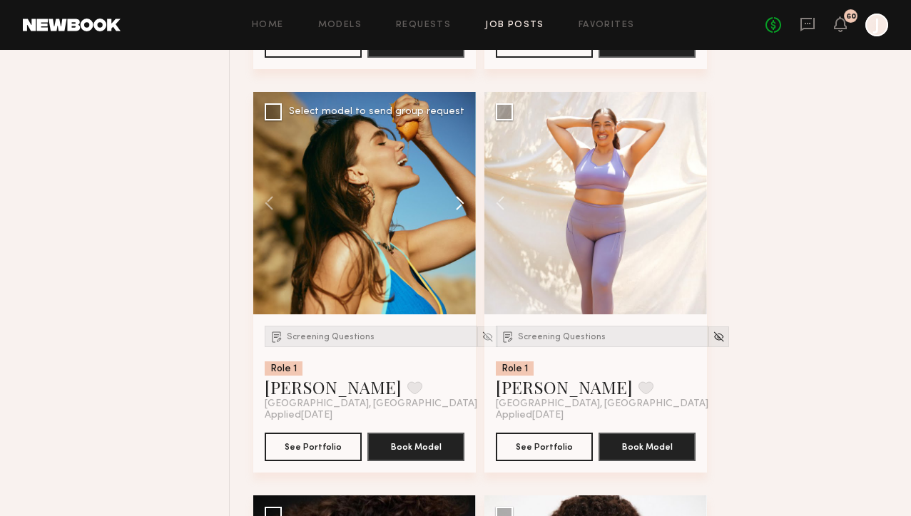
click at [461, 200] on button at bounding box center [453, 203] width 46 height 223
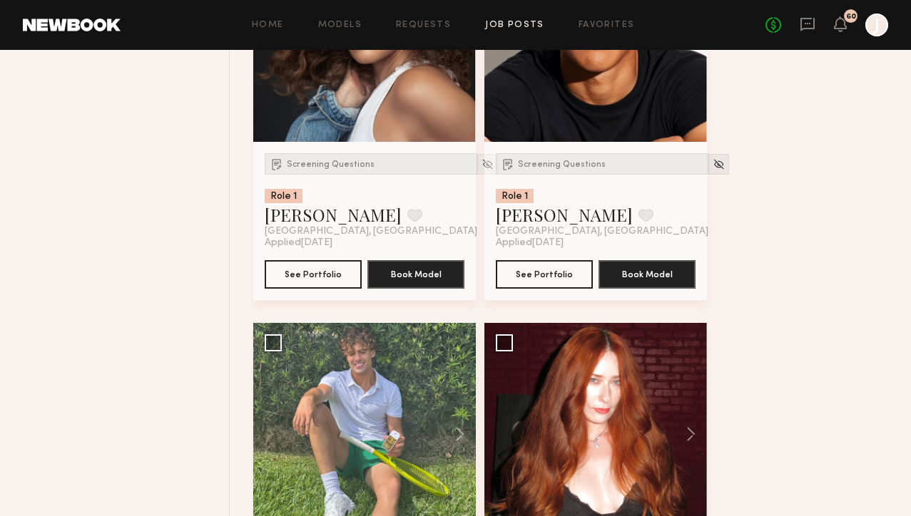
scroll to position [2196, 0]
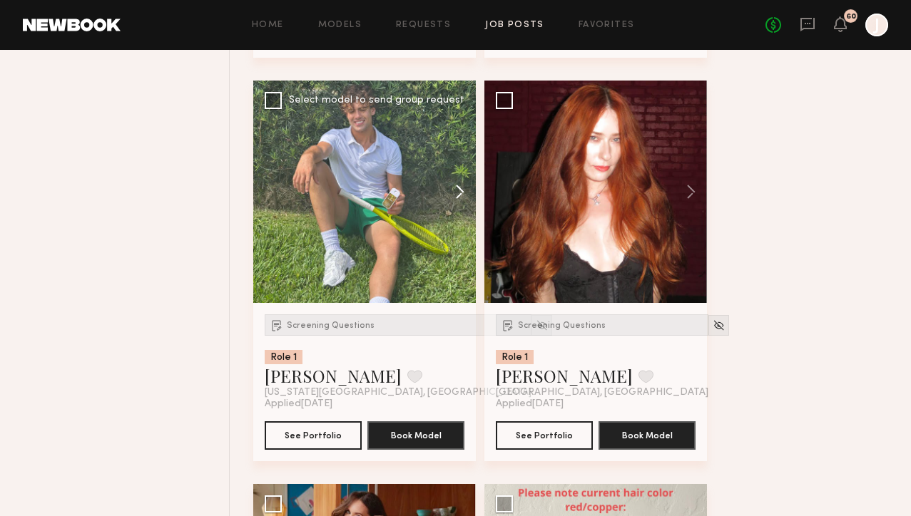
click at [458, 192] on button at bounding box center [453, 192] width 46 height 223
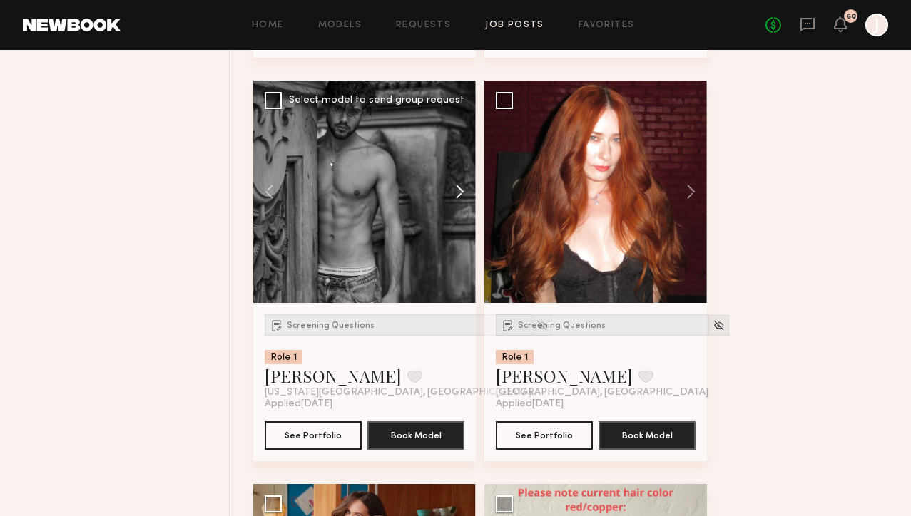
click at [459, 192] on button at bounding box center [453, 192] width 46 height 223
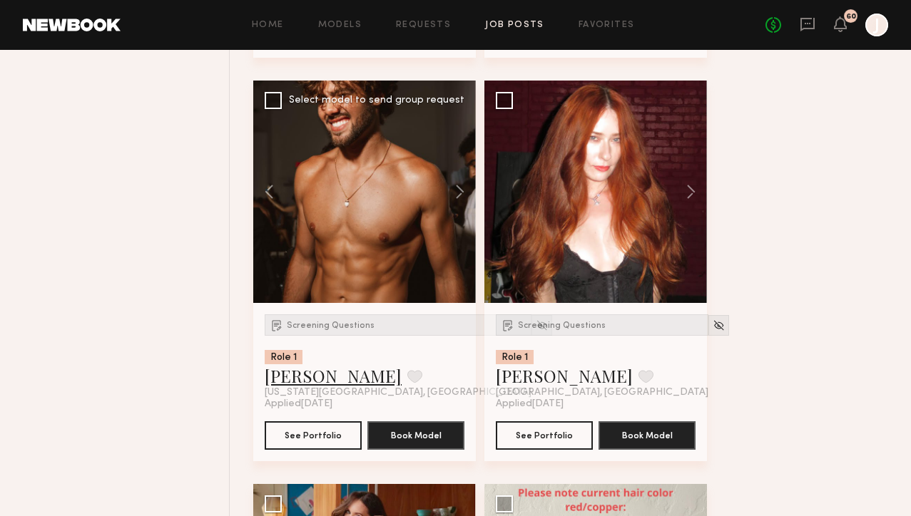
click at [298, 386] on link "[PERSON_NAME]" at bounding box center [333, 375] width 137 height 23
click at [690, 193] on button at bounding box center [684, 192] width 46 height 223
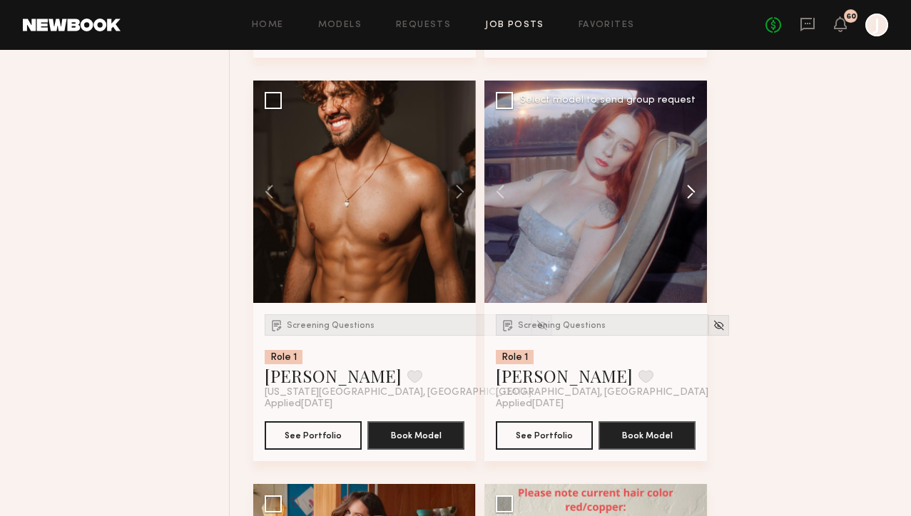
click at [690, 194] on button at bounding box center [684, 192] width 46 height 223
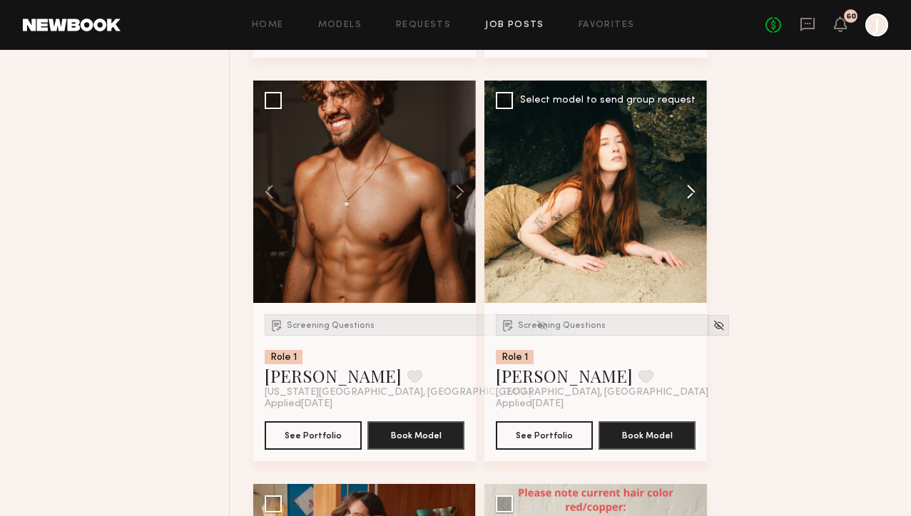
click at [690, 194] on button at bounding box center [684, 192] width 46 height 223
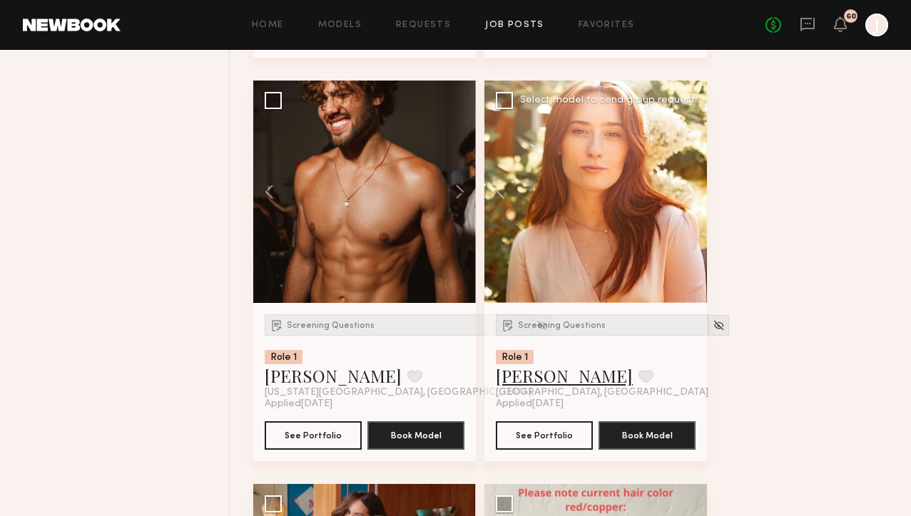
click at [543, 379] on link "Jessica C." at bounding box center [564, 375] width 137 height 23
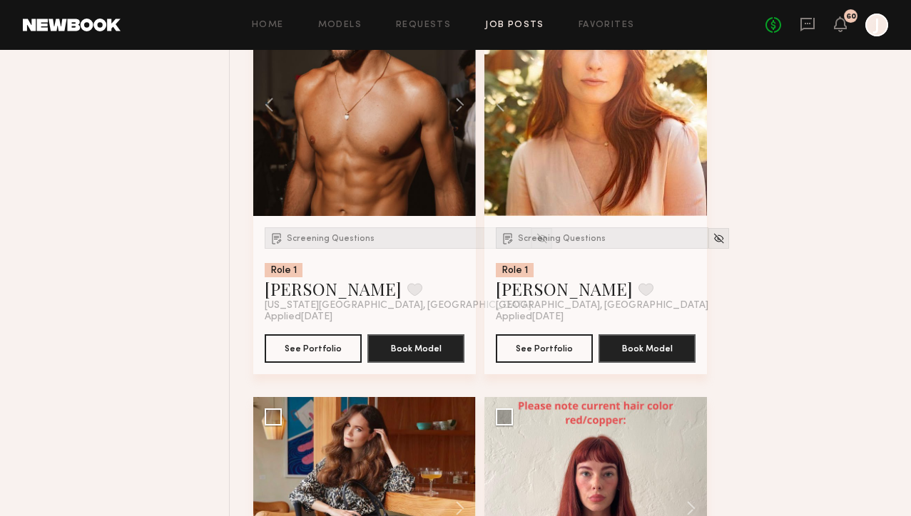
scroll to position [2474, 0]
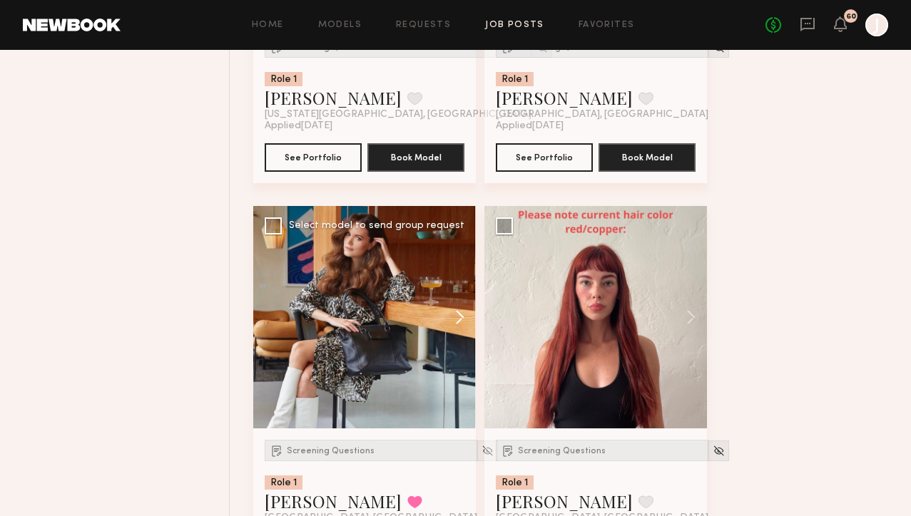
click at [455, 315] on button at bounding box center [453, 317] width 46 height 223
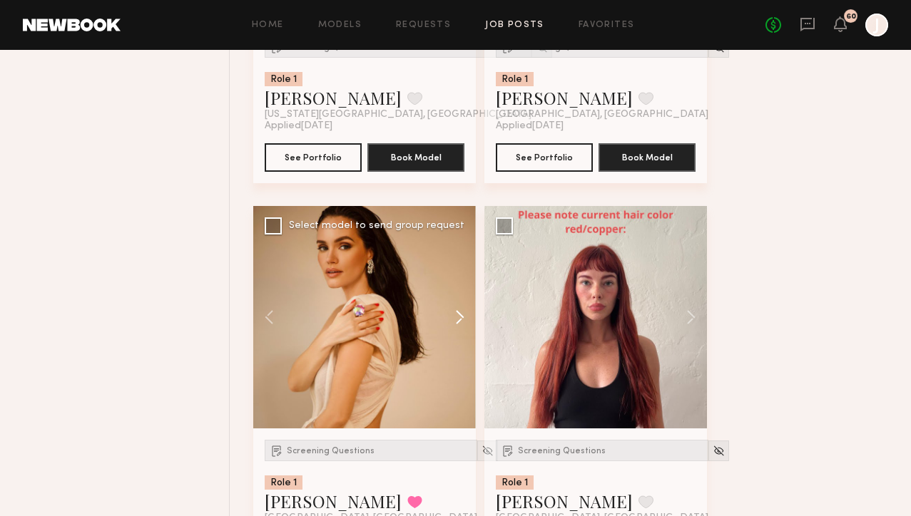
click at [456, 316] on button at bounding box center [453, 317] width 46 height 223
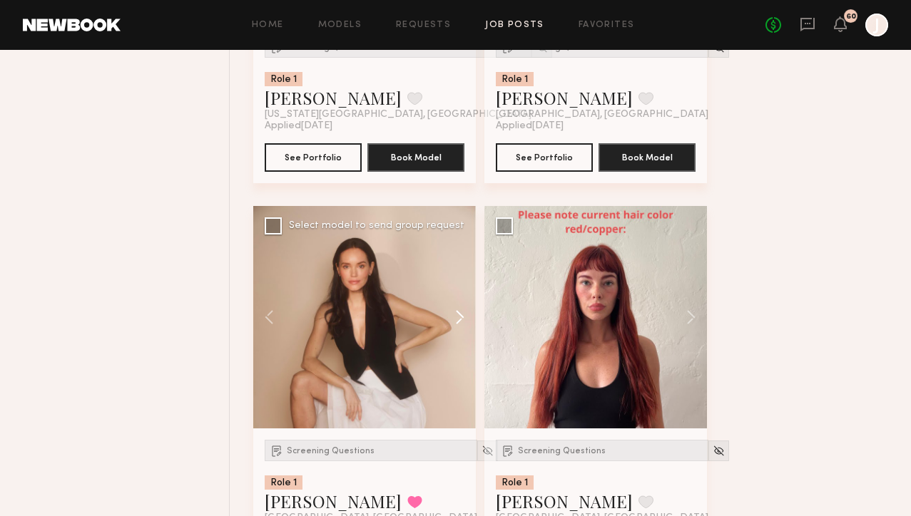
click at [456, 316] on button at bounding box center [453, 317] width 46 height 223
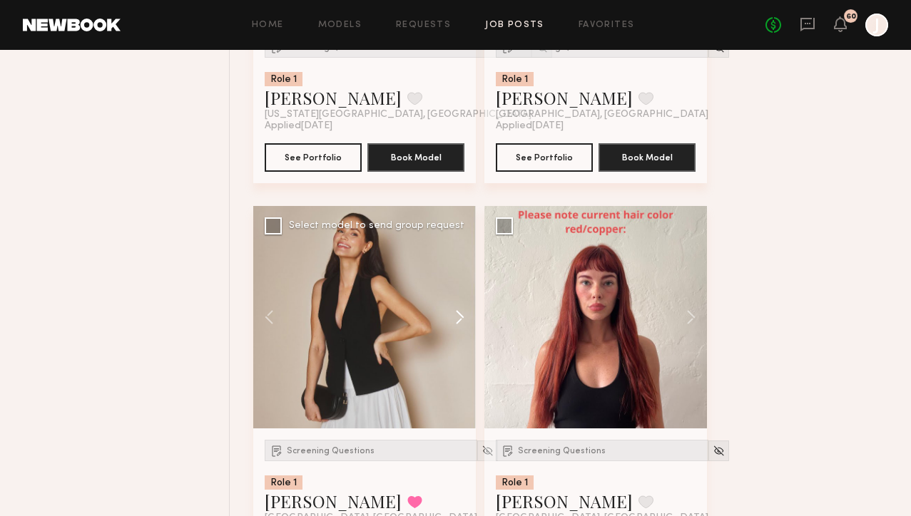
click at [456, 316] on button at bounding box center [453, 317] width 46 height 223
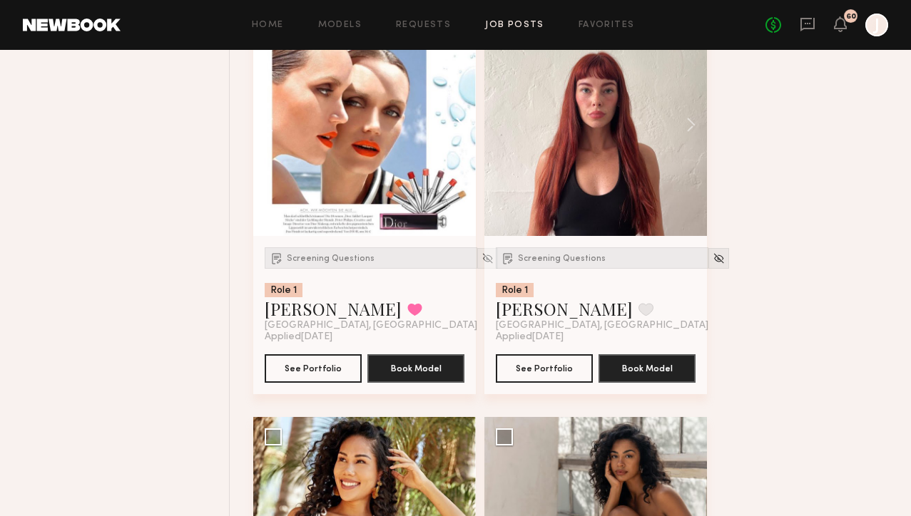
scroll to position [2895, 0]
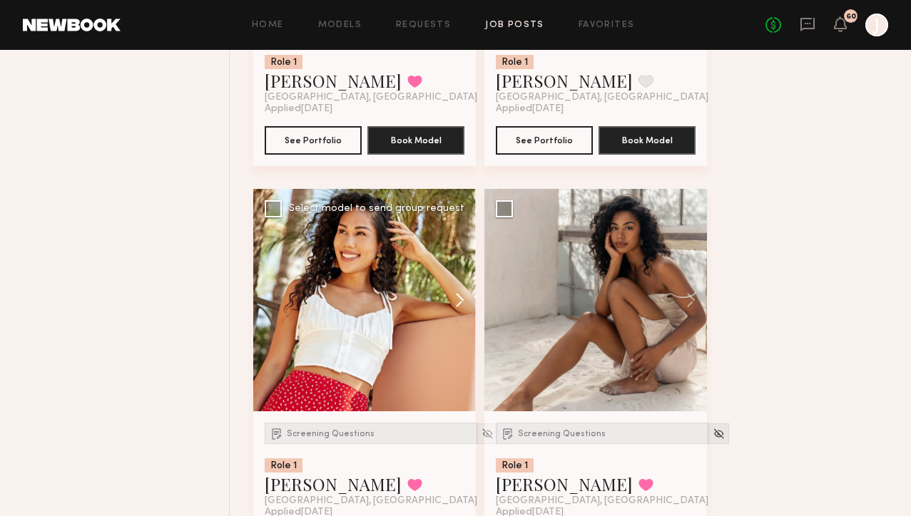
click at [460, 303] on button at bounding box center [453, 300] width 46 height 223
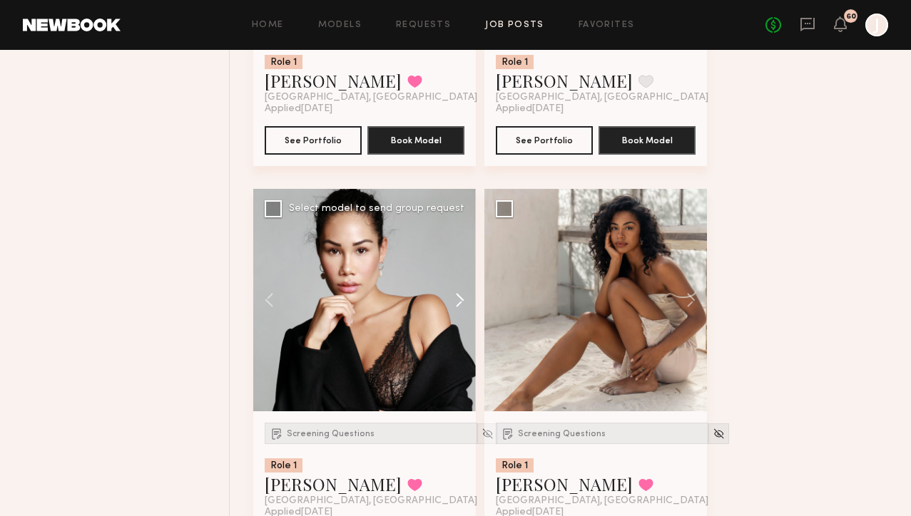
click at [460, 303] on button at bounding box center [453, 300] width 46 height 223
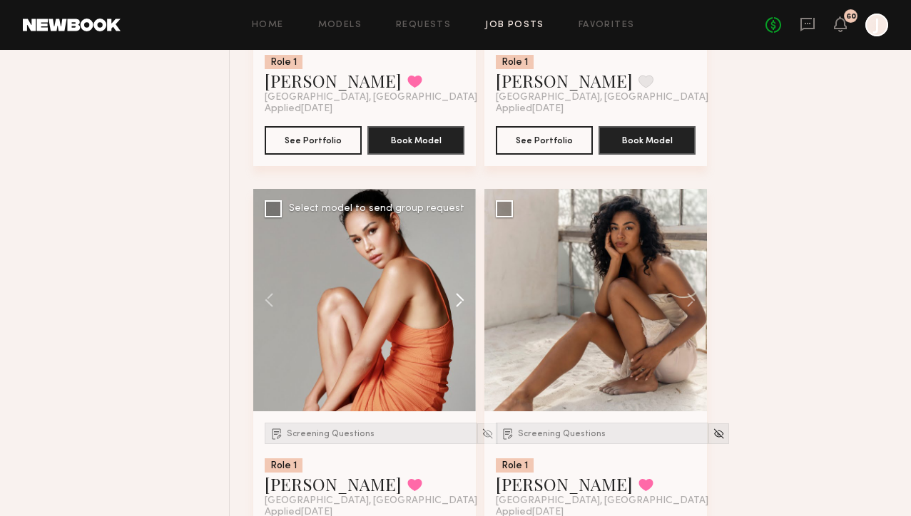
click at [460, 303] on button at bounding box center [453, 300] width 46 height 223
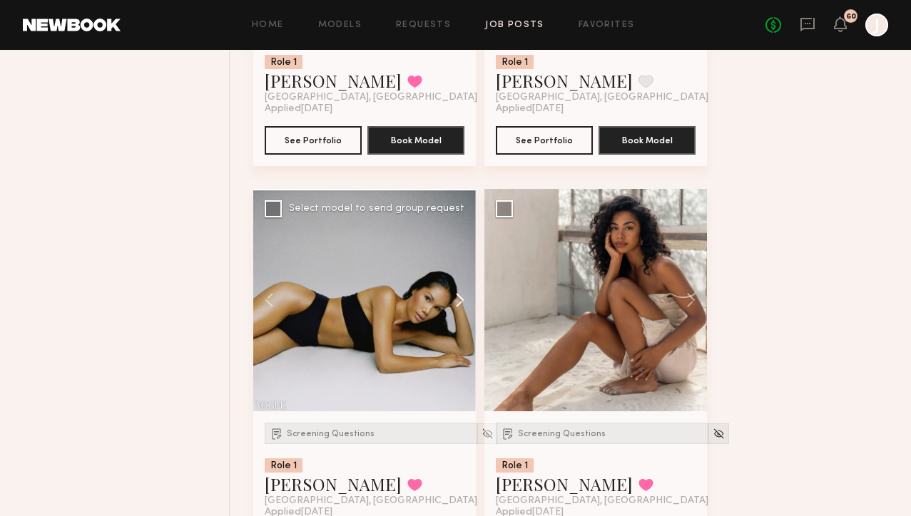
click at [460, 303] on button at bounding box center [453, 300] width 46 height 223
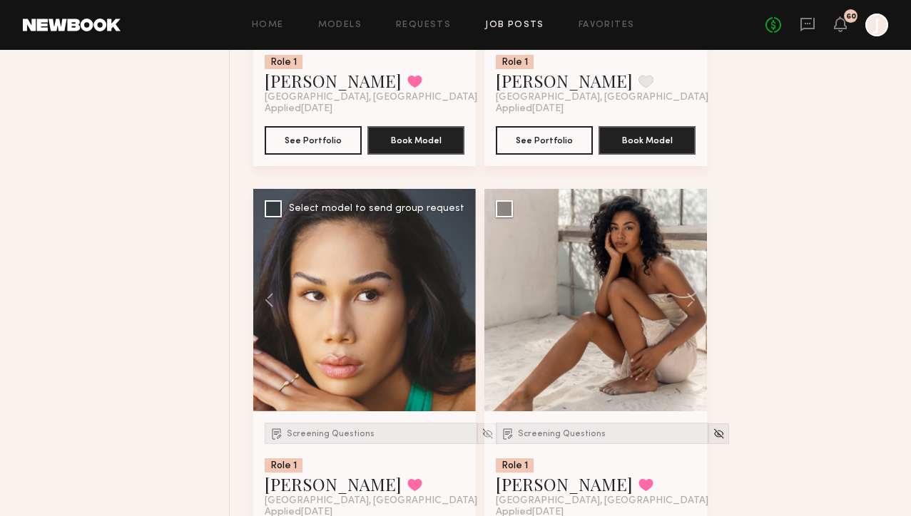
click at [460, 303] on div at bounding box center [364, 300] width 223 height 223
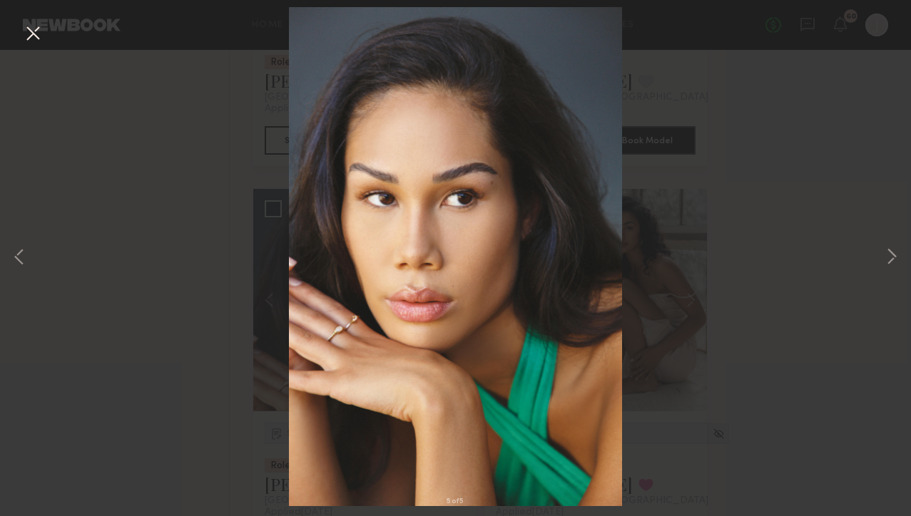
click at [38, 33] on button at bounding box center [32, 34] width 23 height 26
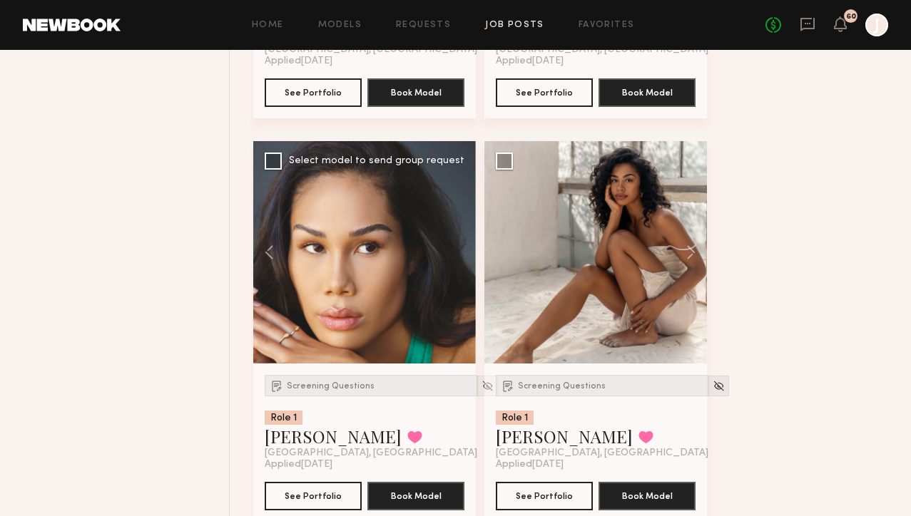
scroll to position [2944, 0]
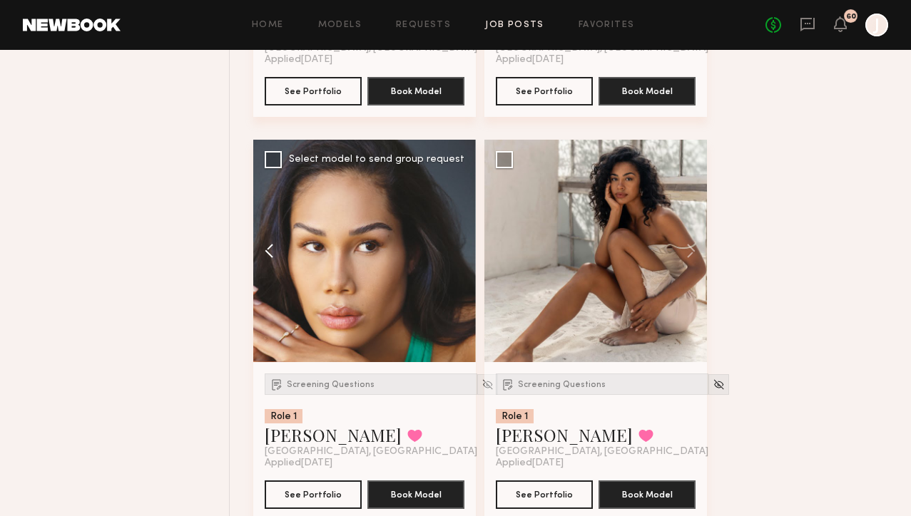
click at [266, 247] on button at bounding box center [276, 251] width 46 height 223
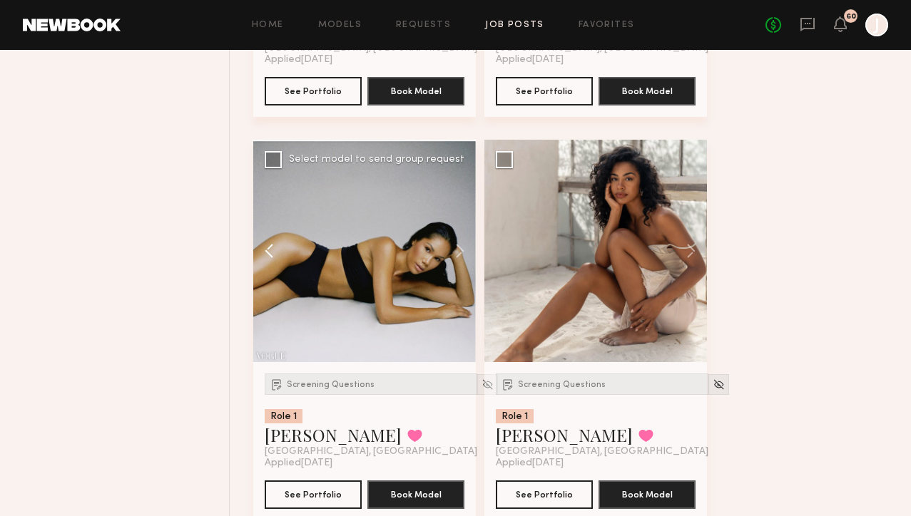
click at [267, 247] on button at bounding box center [276, 251] width 46 height 223
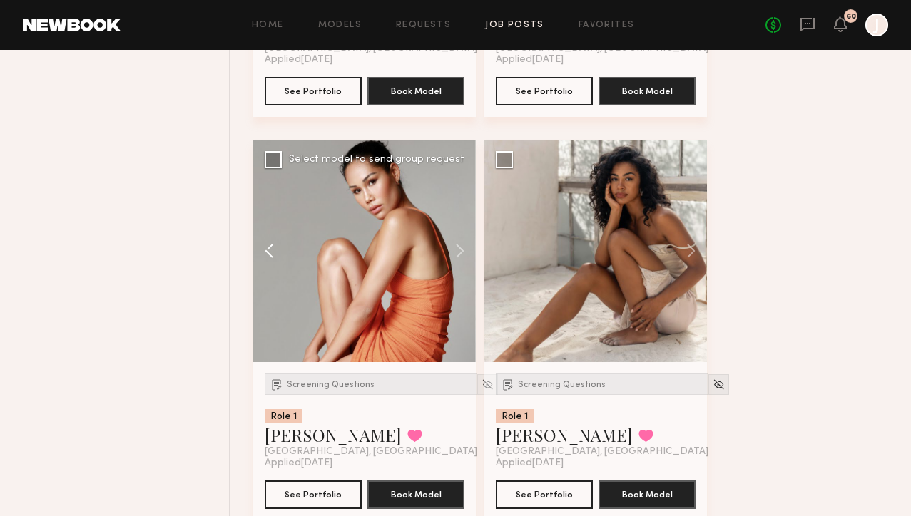
click at [267, 247] on button at bounding box center [276, 251] width 46 height 223
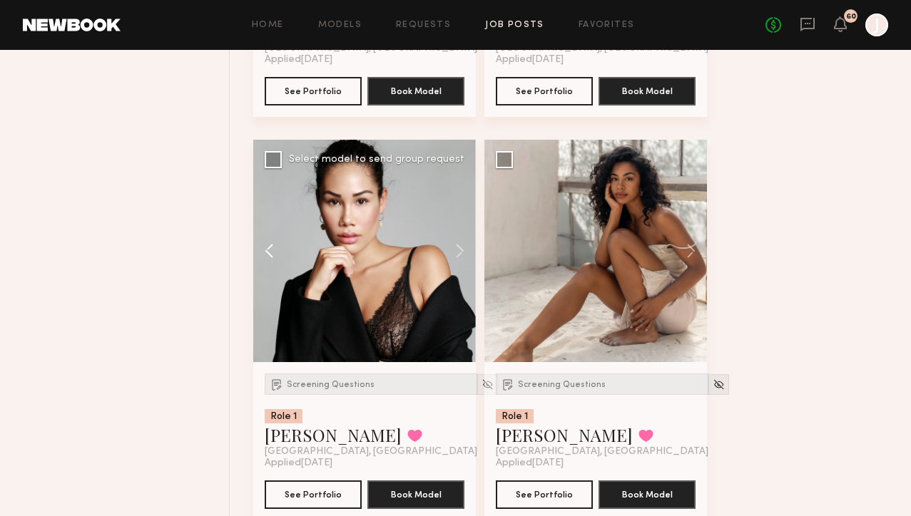
click at [267, 247] on button at bounding box center [276, 251] width 46 height 223
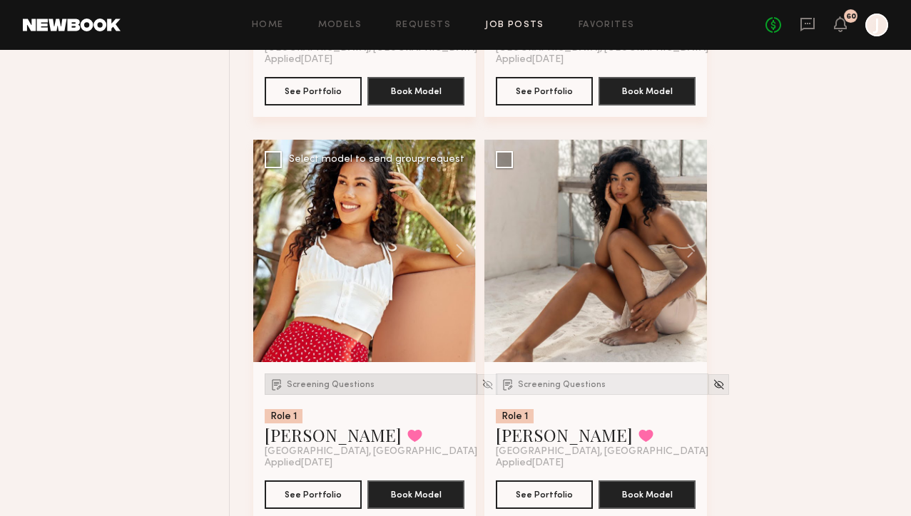
click at [302, 394] on div "Screening Questions" at bounding box center [371, 384] width 213 height 21
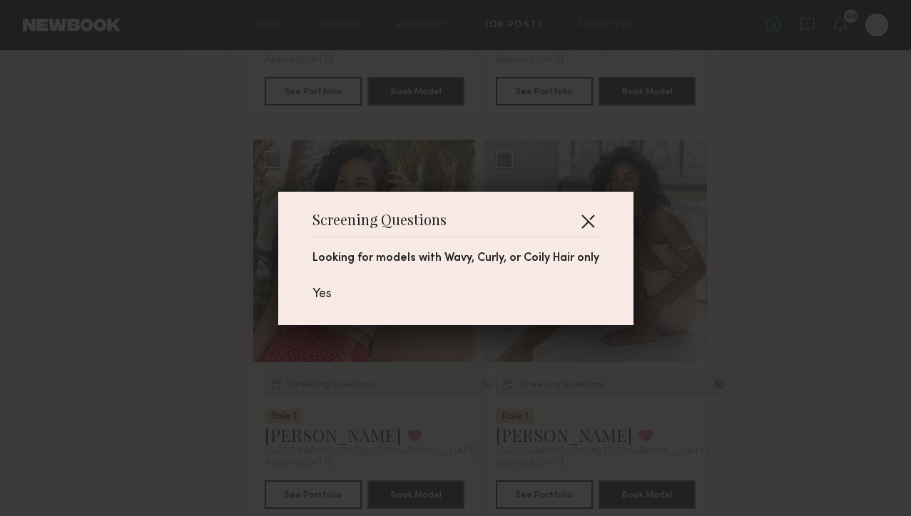
click at [591, 213] on button "button" at bounding box center [587, 221] width 23 height 23
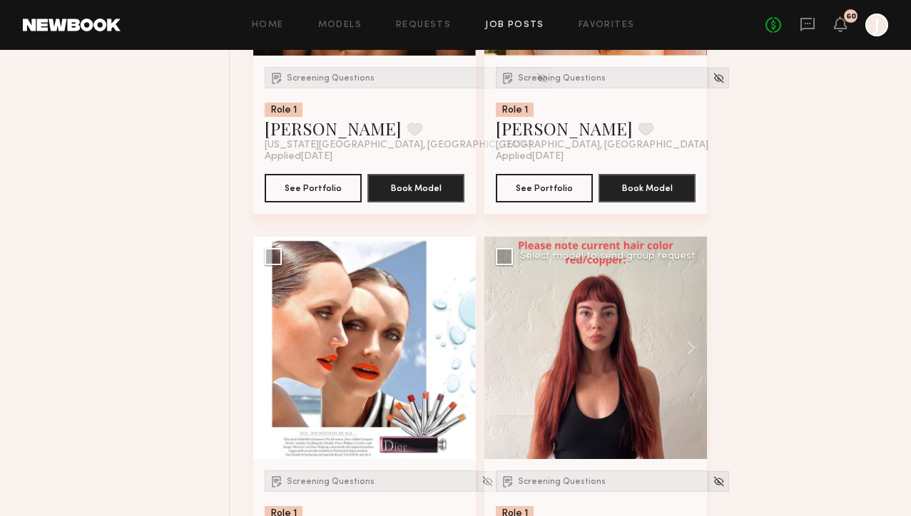
scroll to position [2219, 0]
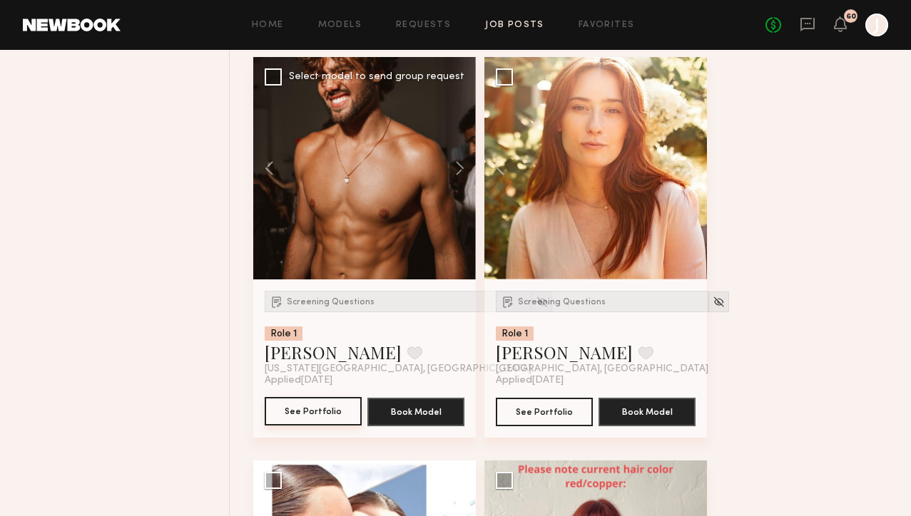
click at [320, 412] on button "See Portfolio" at bounding box center [313, 411] width 97 height 29
click at [336, 295] on div "Screening Questions" at bounding box center [398, 301] width 267 height 21
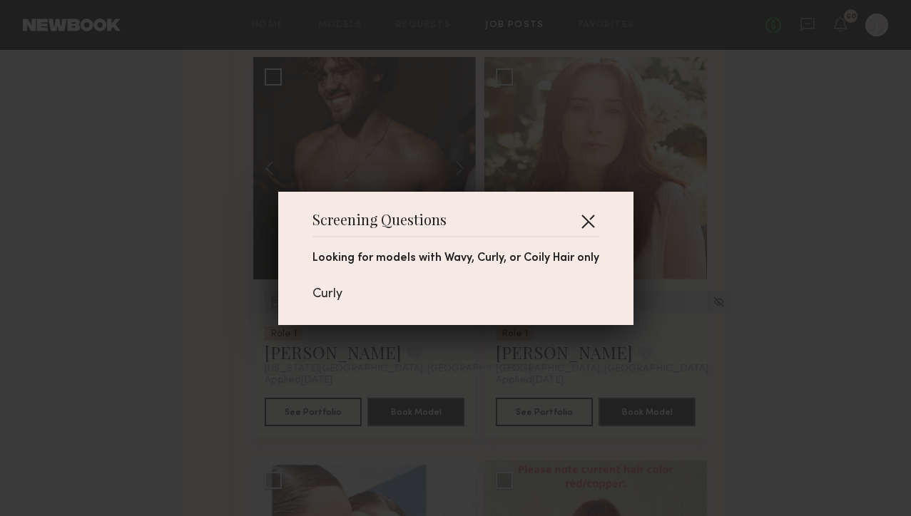
click at [593, 220] on button "button" at bounding box center [587, 221] width 23 height 23
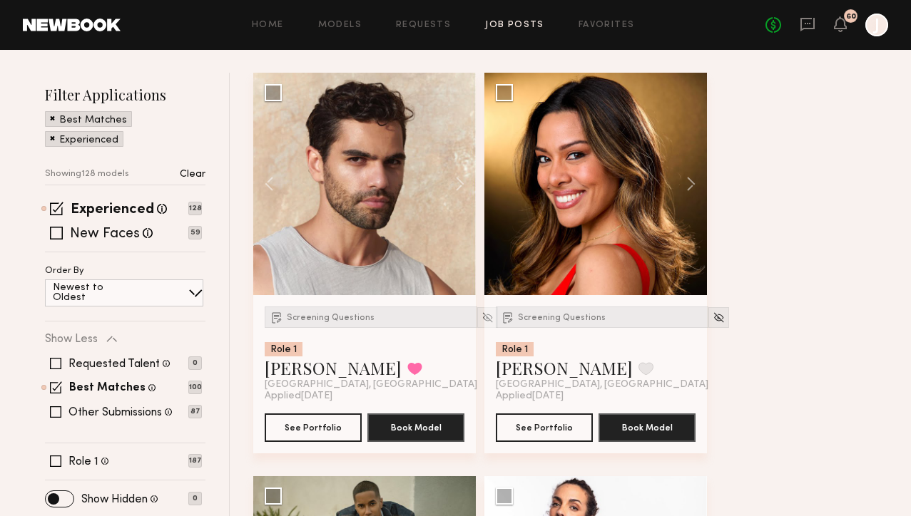
scroll to position [143, 0]
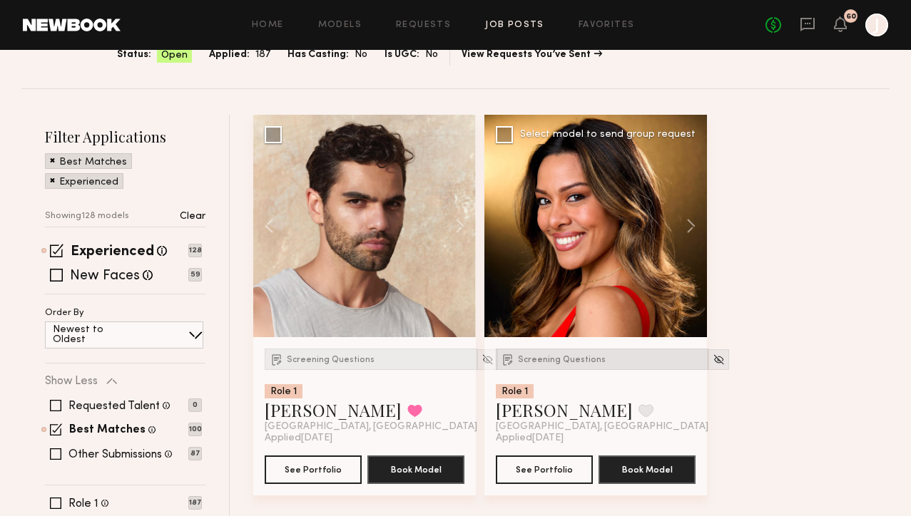
click at [528, 363] on span "Screening Questions" at bounding box center [562, 360] width 88 height 9
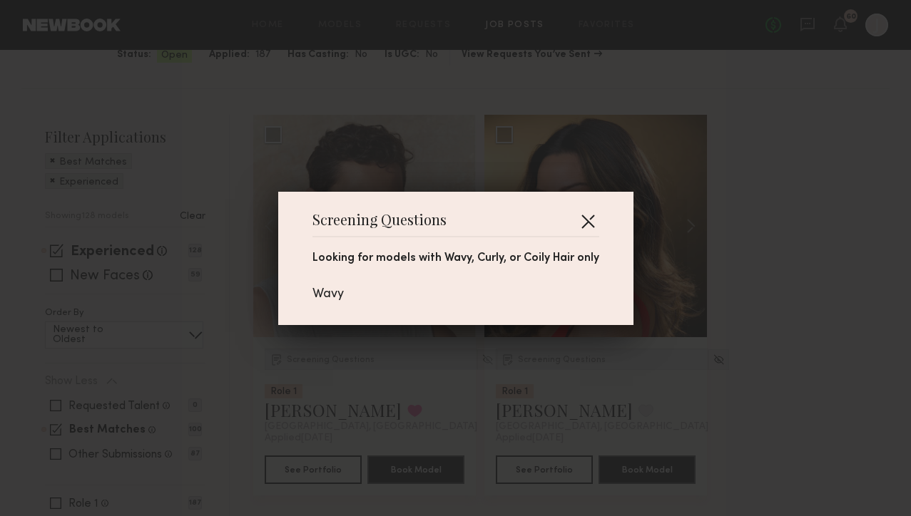
click at [582, 220] on button "button" at bounding box center [587, 221] width 23 height 23
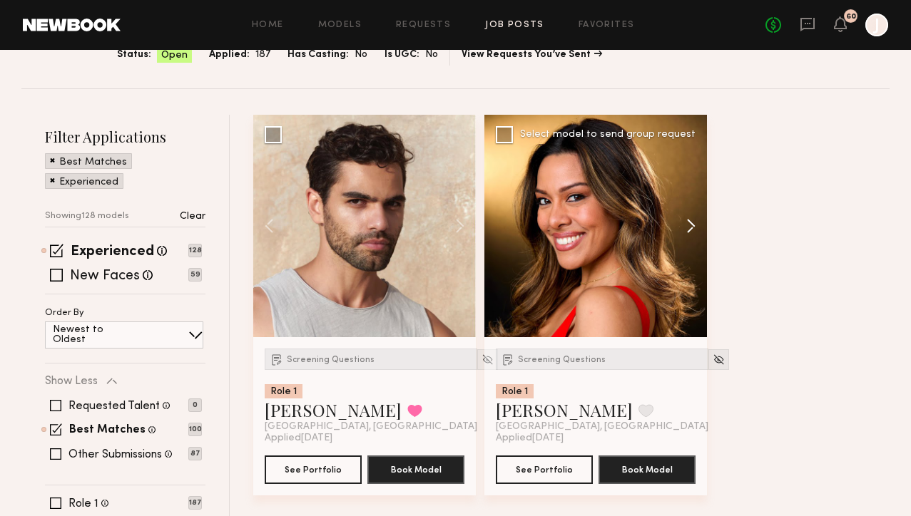
click at [698, 224] on button at bounding box center [684, 226] width 46 height 223
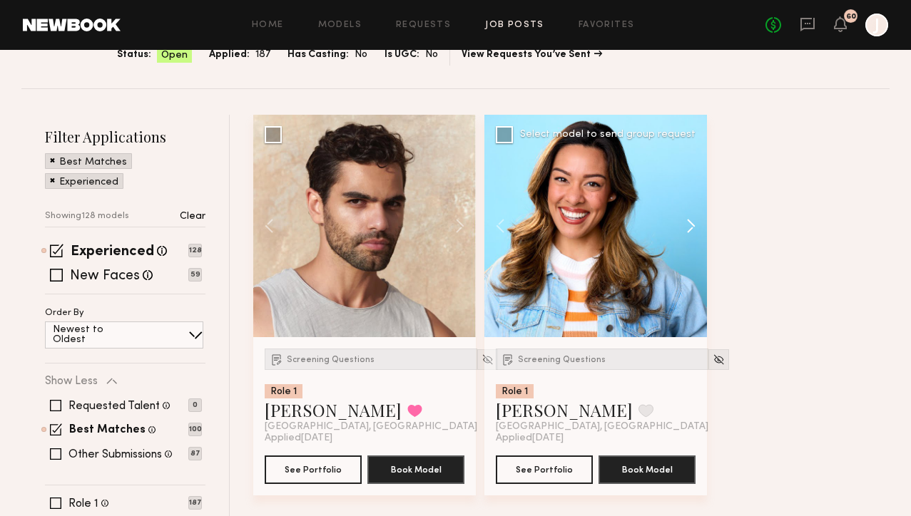
click at [692, 224] on button at bounding box center [684, 226] width 46 height 223
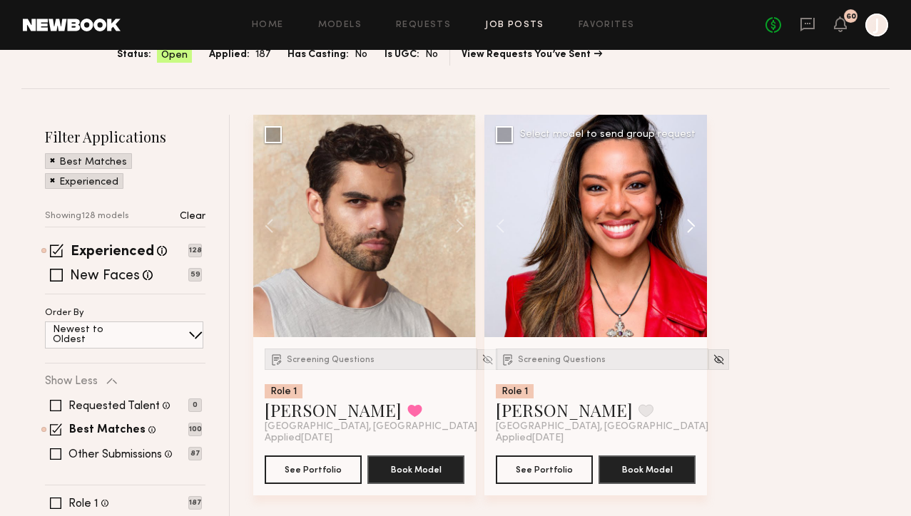
click at [692, 224] on button at bounding box center [684, 226] width 46 height 223
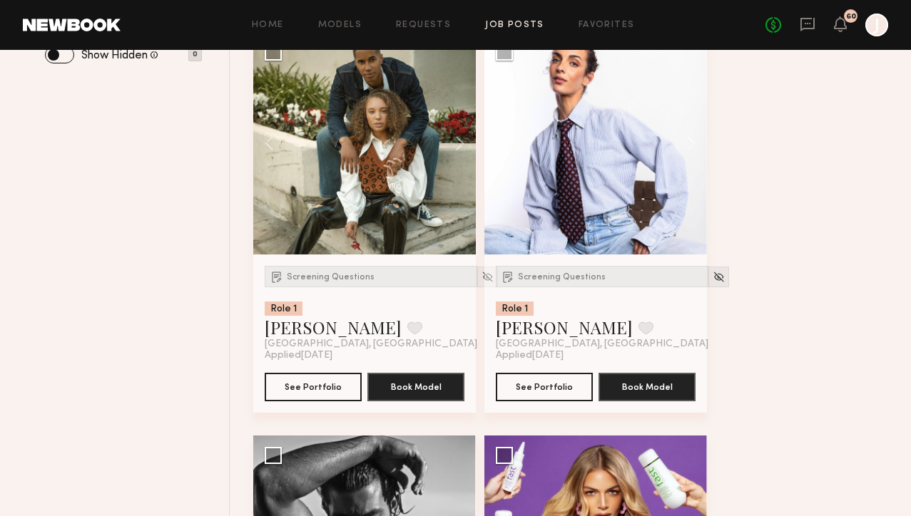
scroll to position [604, 0]
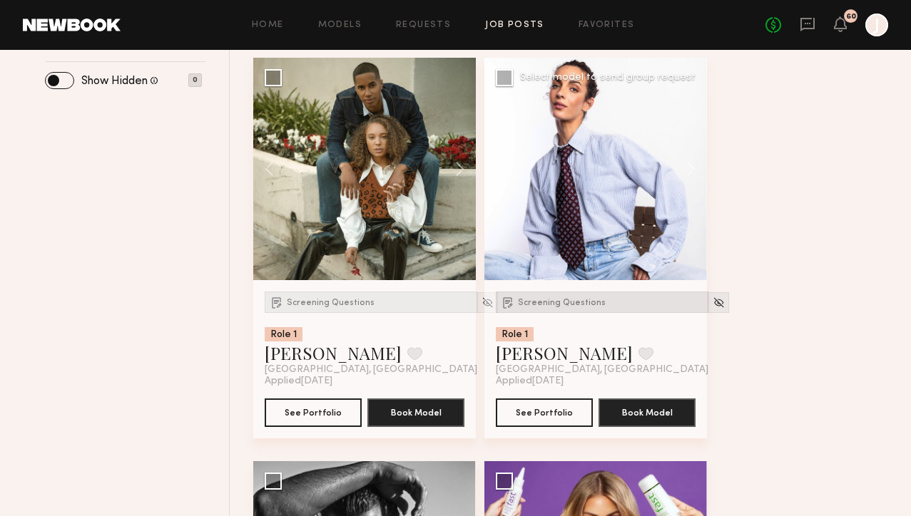
click at [568, 301] on span "Screening Questions" at bounding box center [562, 303] width 88 height 9
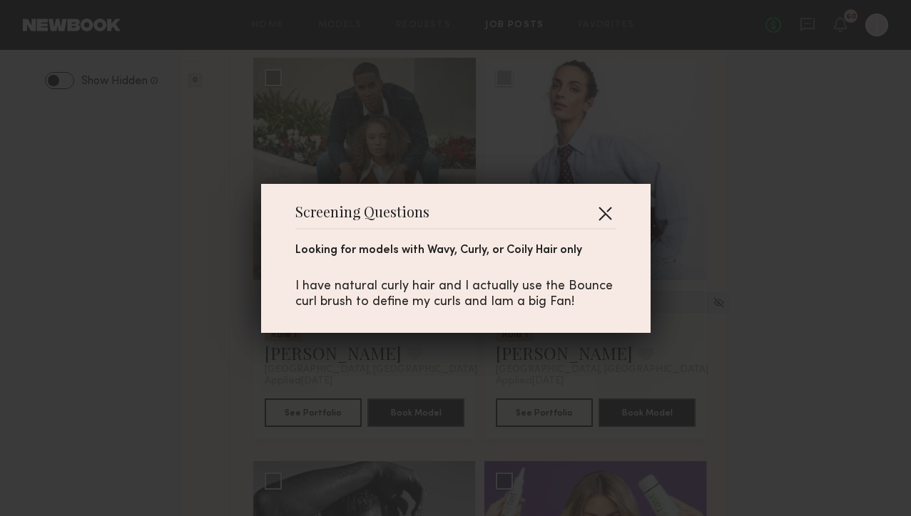
click at [601, 214] on button "button" at bounding box center [604, 213] width 23 height 23
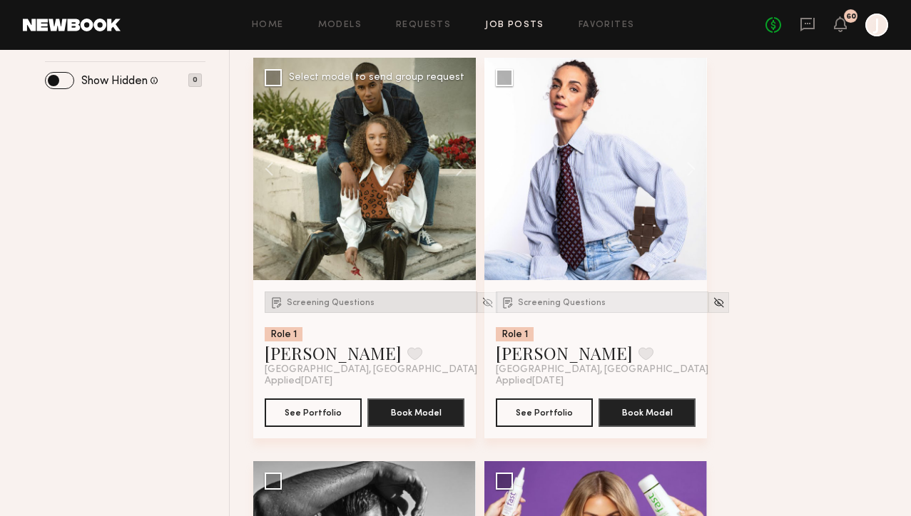
click at [337, 306] on span "Screening Questions" at bounding box center [331, 303] width 88 height 9
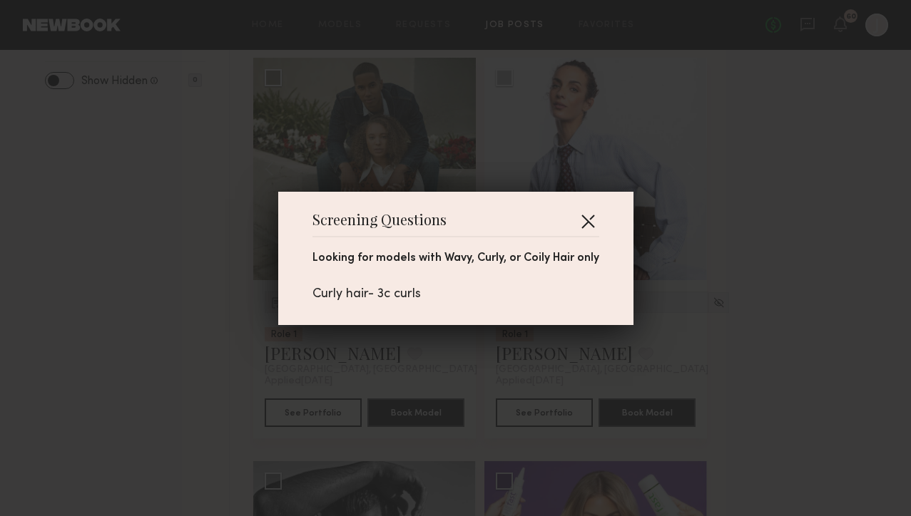
click at [580, 218] on button "button" at bounding box center [587, 221] width 23 height 23
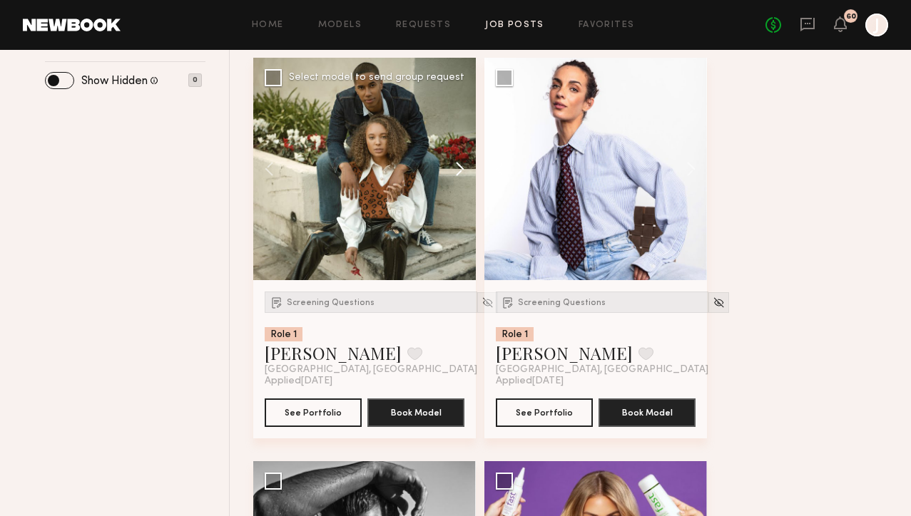
click at [464, 167] on button at bounding box center [453, 169] width 46 height 223
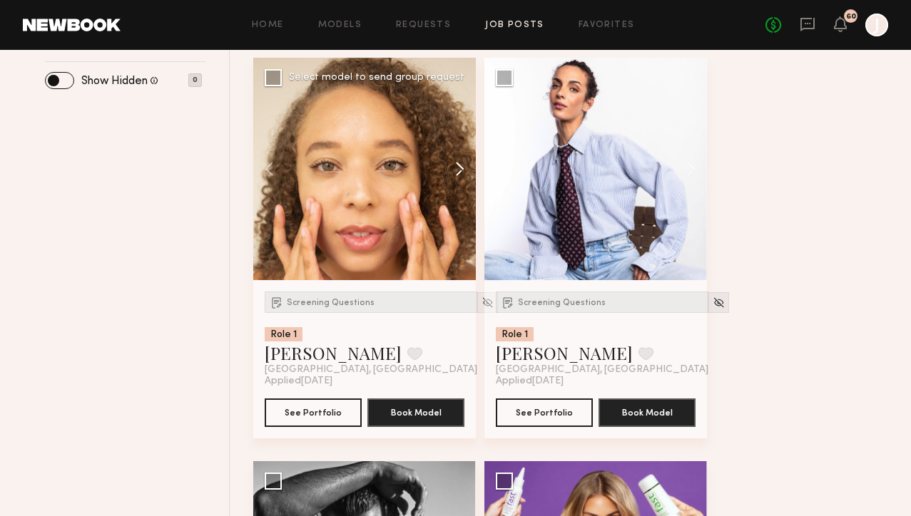
click at [463, 167] on button at bounding box center [453, 169] width 46 height 223
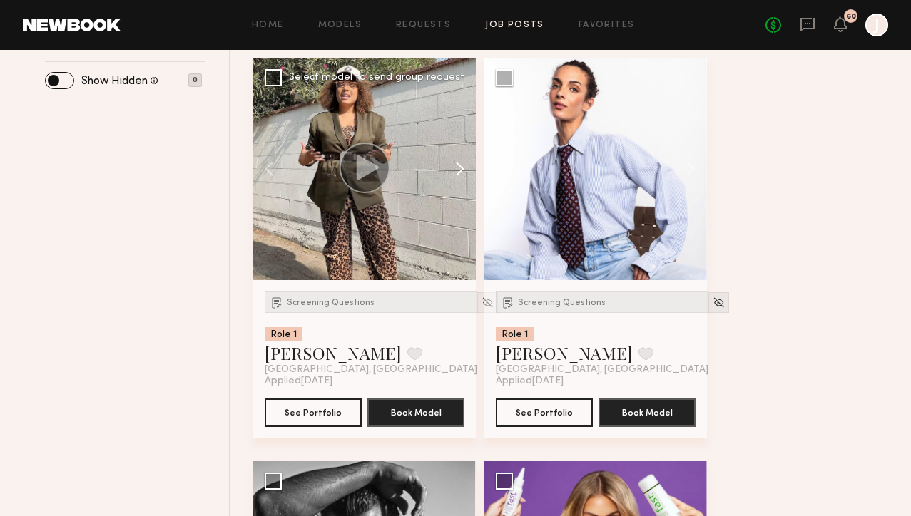
click at [464, 168] on button at bounding box center [453, 169] width 46 height 223
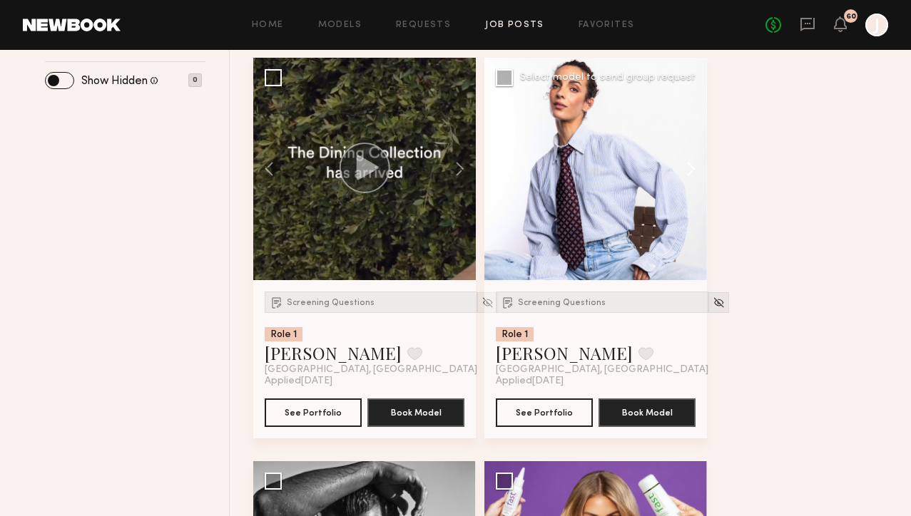
click at [695, 175] on button at bounding box center [684, 169] width 46 height 223
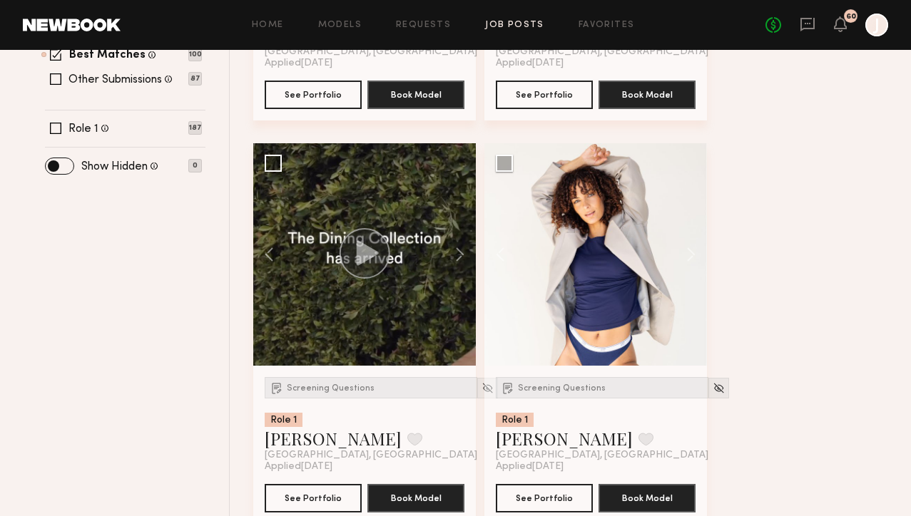
scroll to position [0, 0]
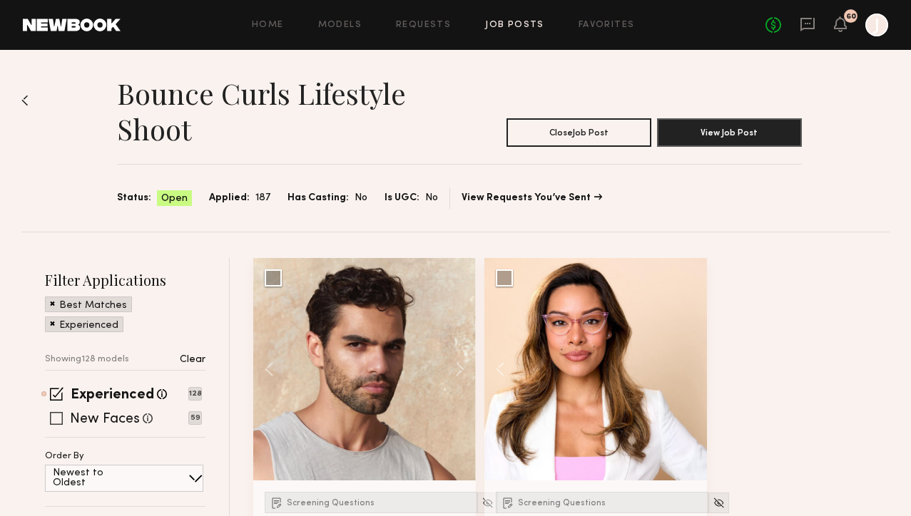
click at [51, 419] on span at bounding box center [56, 418] width 13 height 13
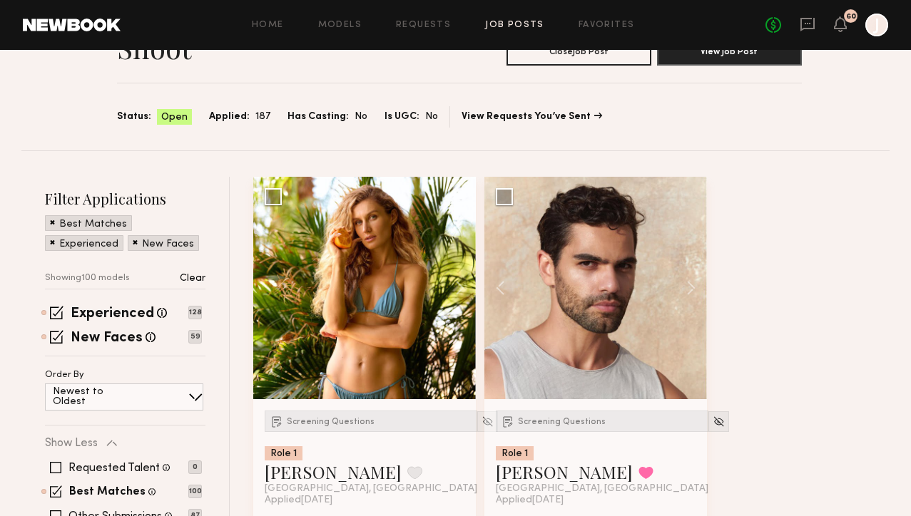
scroll to position [82, 0]
click at [460, 287] on button at bounding box center [453, 287] width 46 height 223
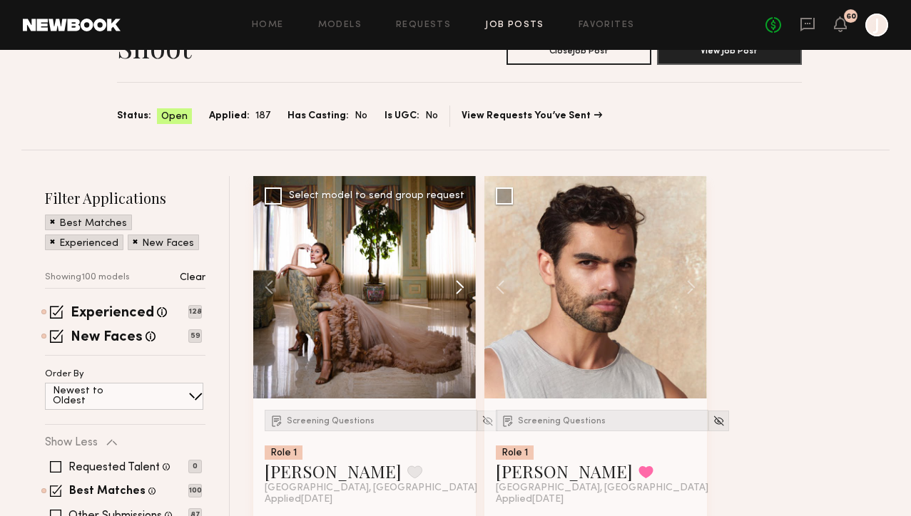
click at [460, 287] on button at bounding box center [453, 287] width 46 height 223
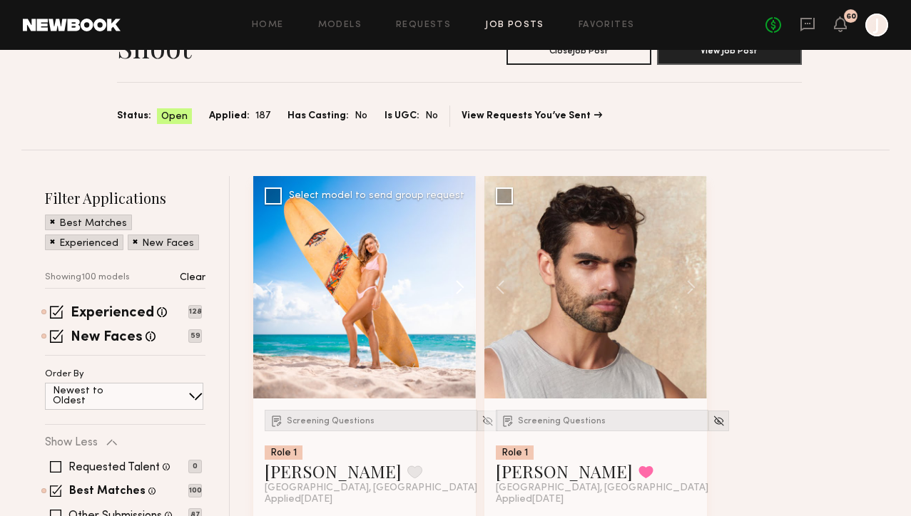
click at [460, 287] on button at bounding box center [453, 287] width 46 height 223
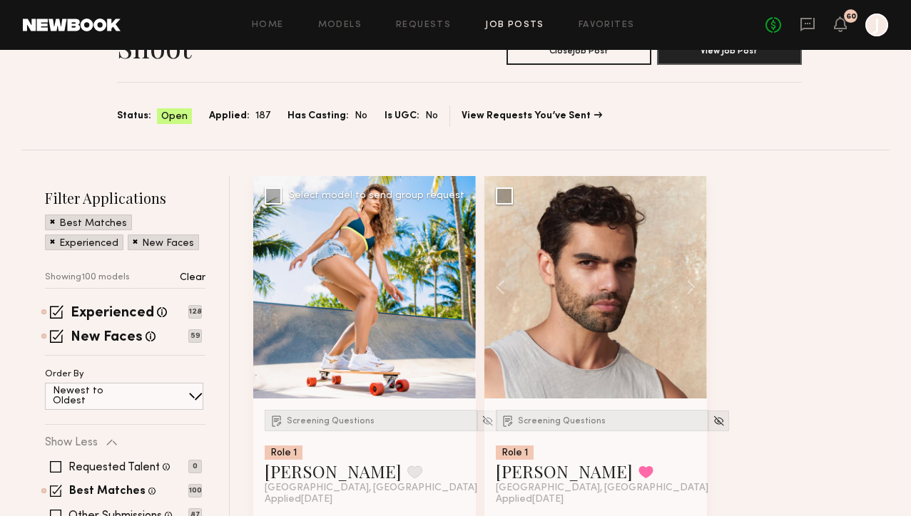
click at [460, 287] on div at bounding box center [364, 287] width 223 height 223
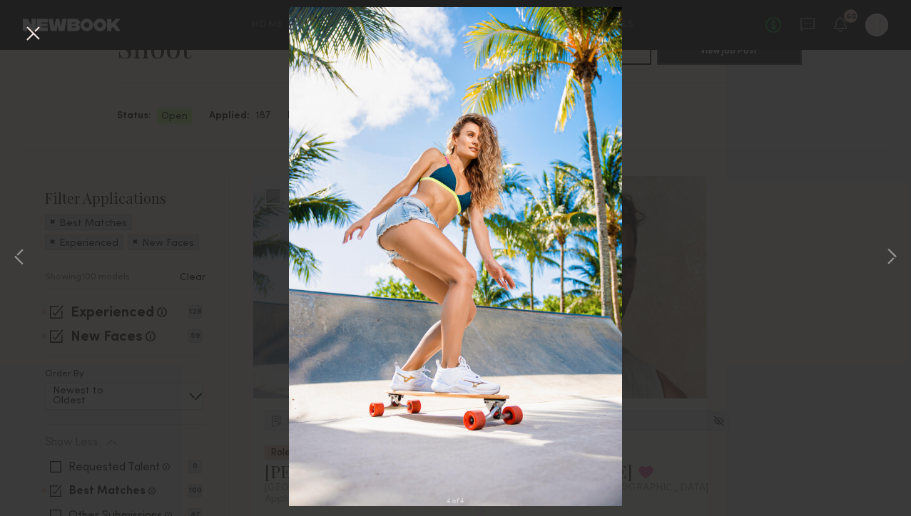
click at [39, 43] on button at bounding box center [32, 34] width 23 height 26
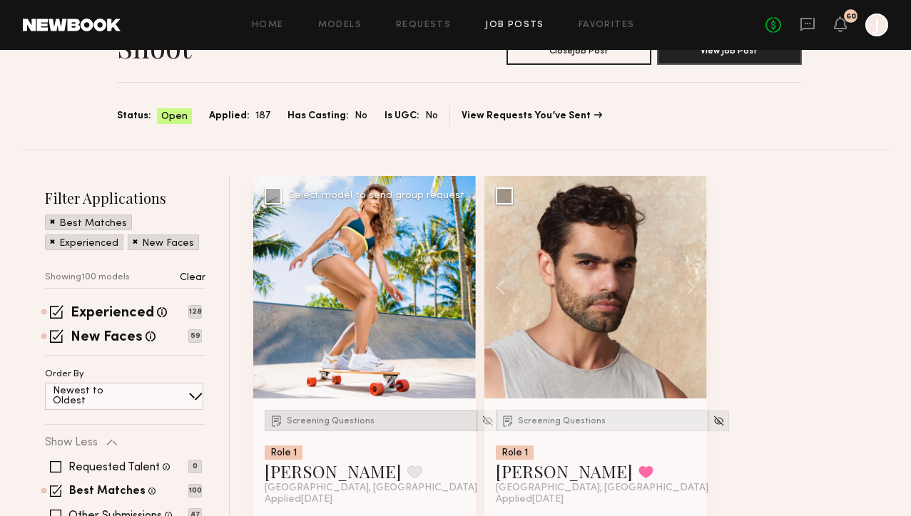
click at [297, 427] on div "Screening Questions" at bounding box center [371, 420] width 213 height 21
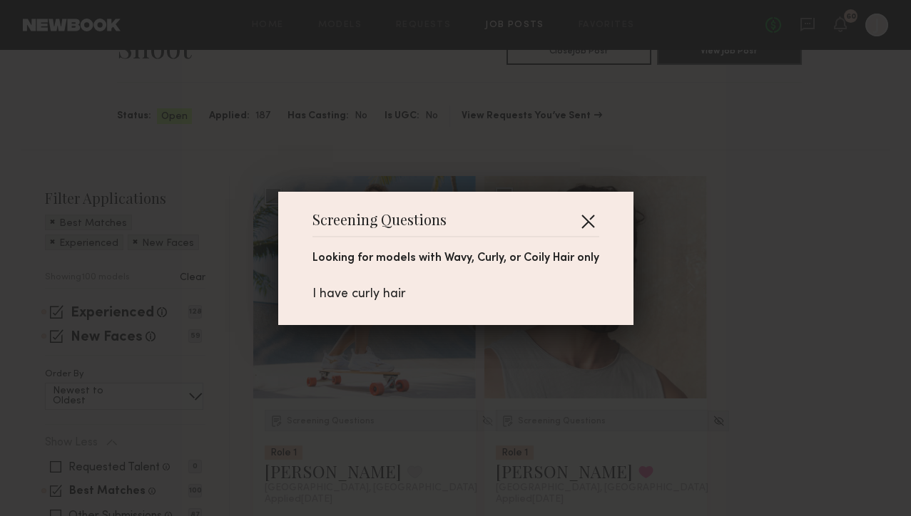
click at [591, 220] on button "button" at bounding box center [587, 221] width 23 height 23
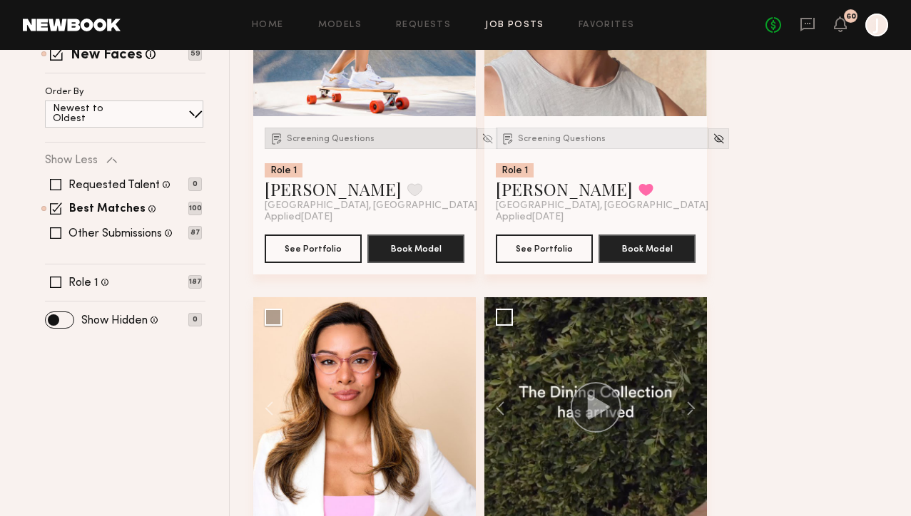
scroll to position [494, 0]
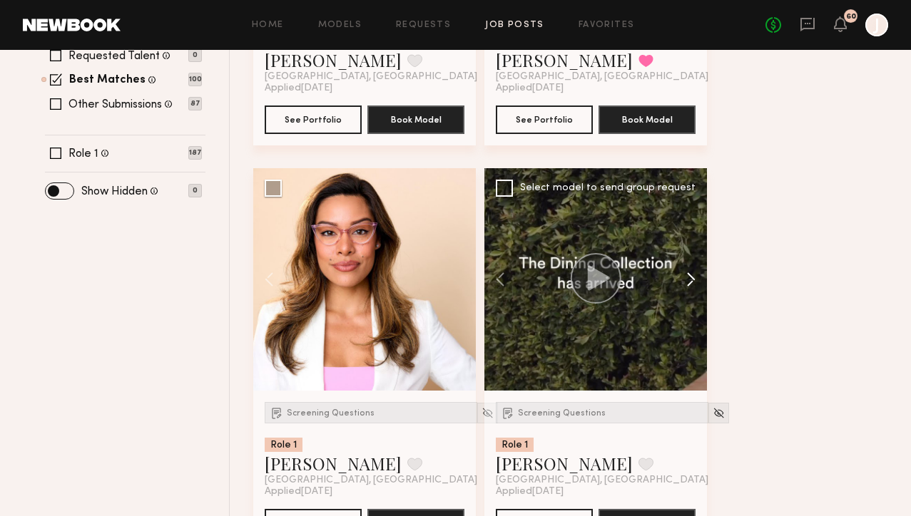
click at [695, 286] on button at bounding box center [684, 279] width 46 height 223
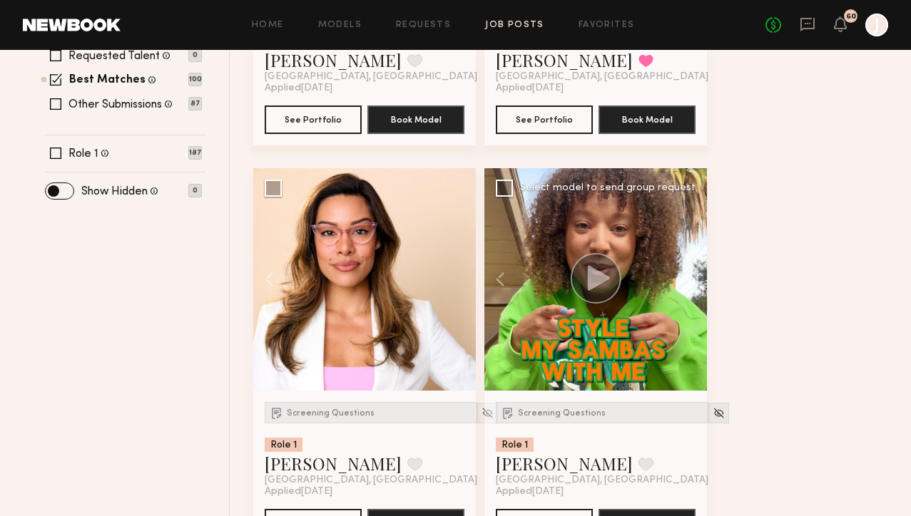
click at [695, 281] on button at bounding box center [684, 279] width 46 height 223
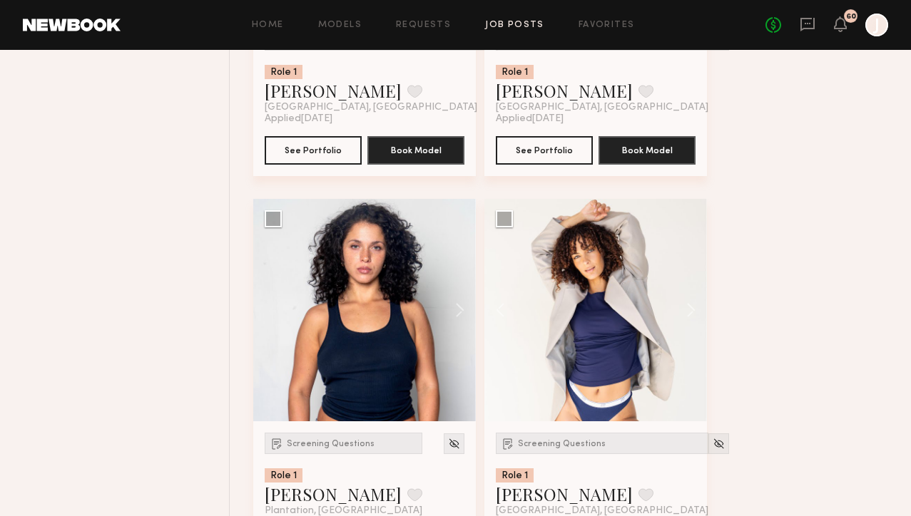
scroll to position [869, 0]
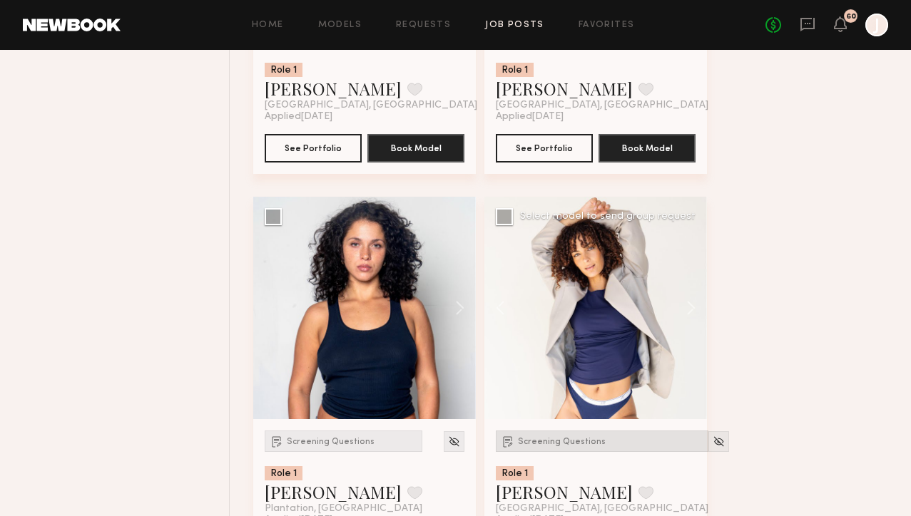
click at [569, 435] on div "Screening Questions" at bounding box center [602, 441] width 213 height 21
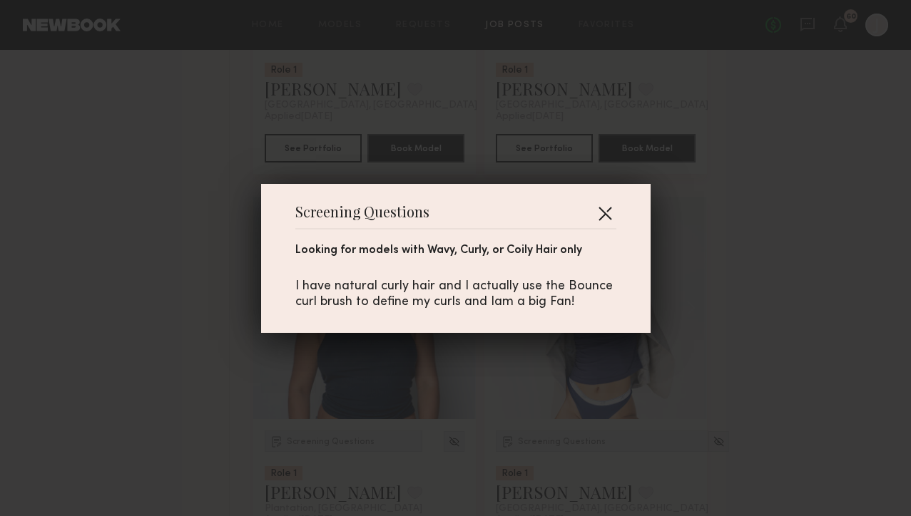
click at [604, 216] on button "button" at bounding box center [604, 213] width 23 height 23
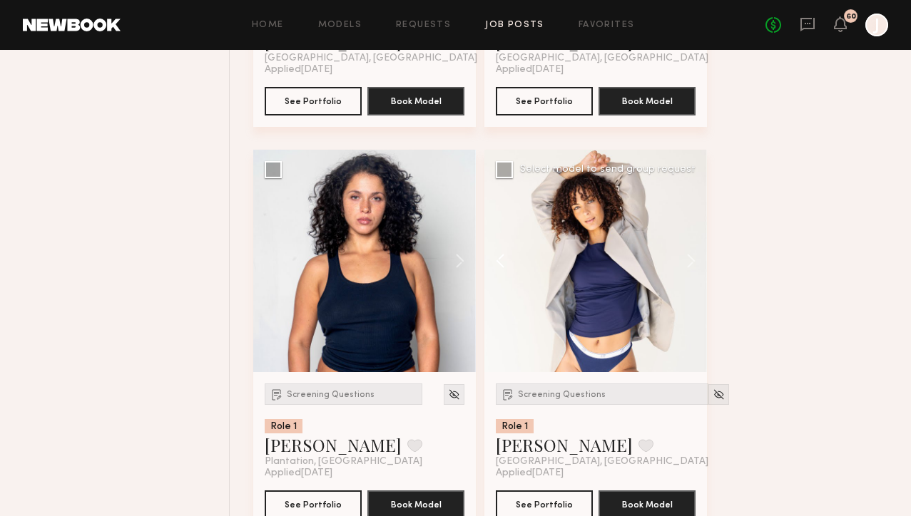
scroll to position [916, 0]
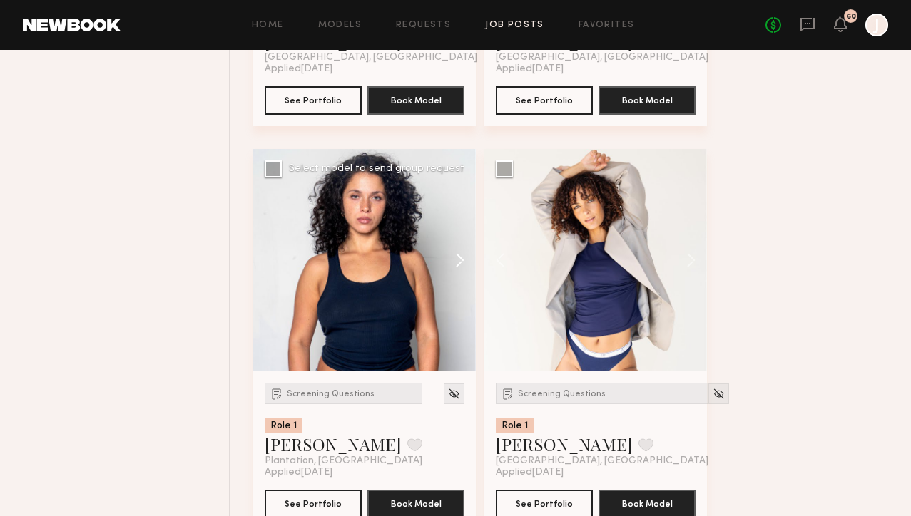
click at [461, 263] on button at bounding box center [453, 260] width 46 height 223
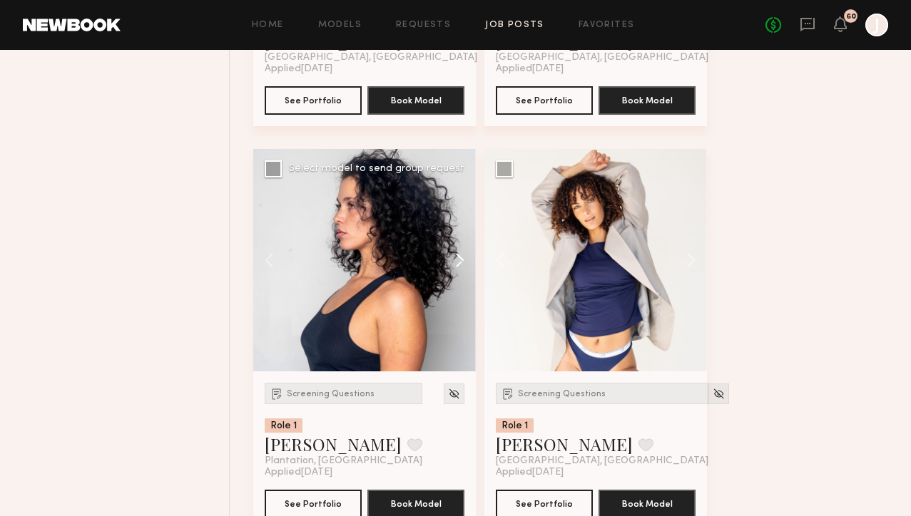
click at [461, 263] on button at bounding box center [453, 260] width 46 height 223
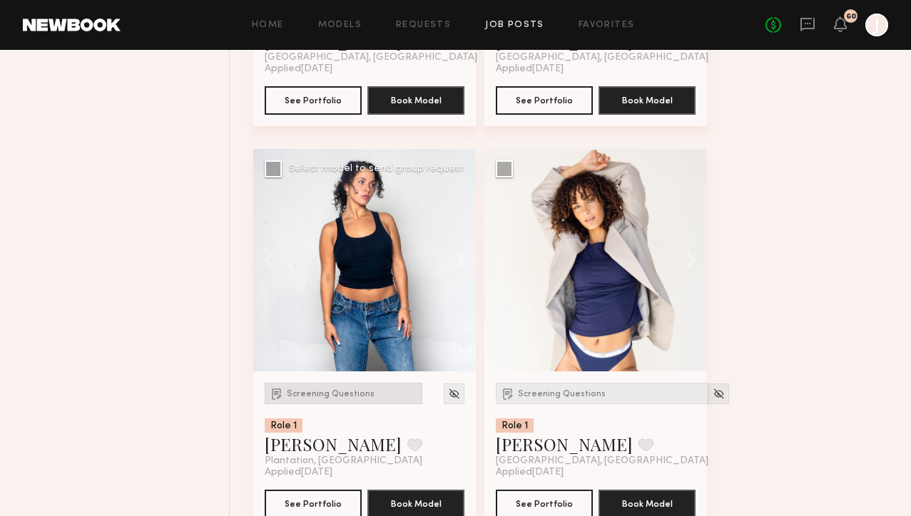
click at [347, 398] on span "Screening Questions" at bounding box center [331, 394] width 88 height 9
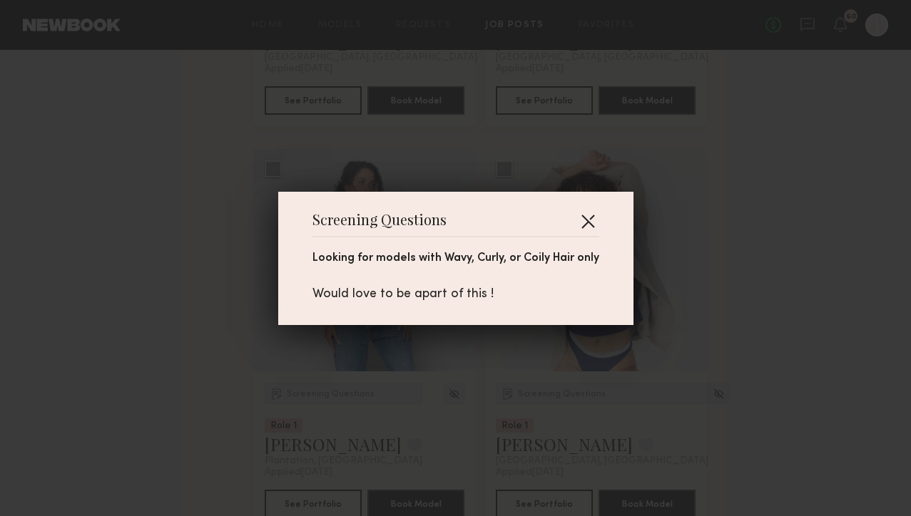
click at [591, 220] on button "button" at bounding box center [587, 221] width 23 height 23
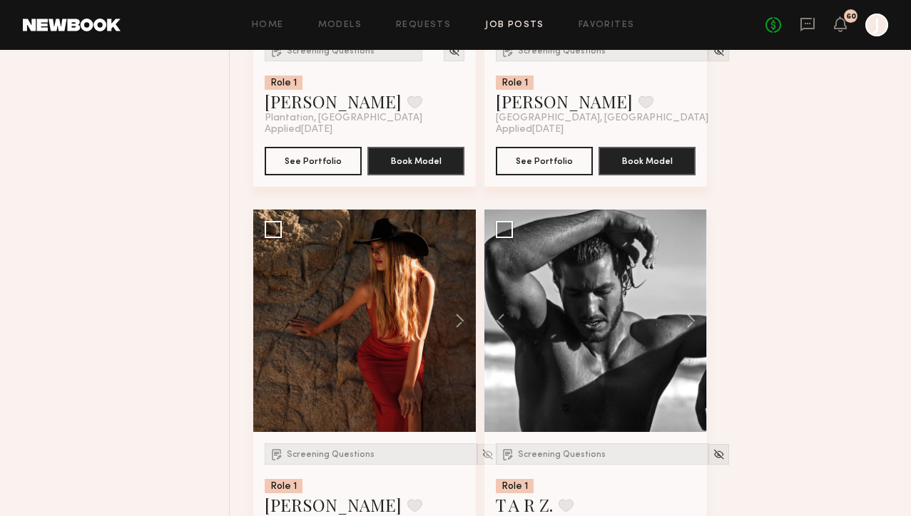
scroll to position [1297, 0]
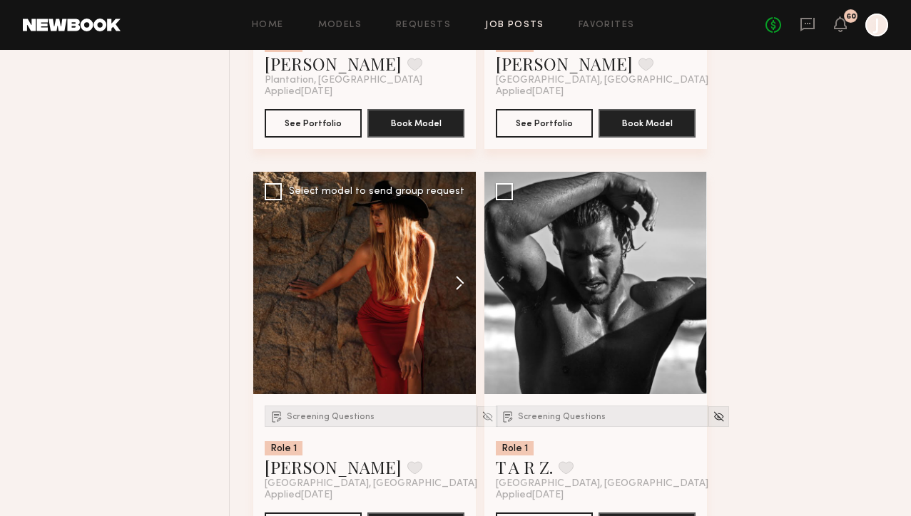
click at [461, 289] on button at bounding box center [453, 283] width 46 height 223
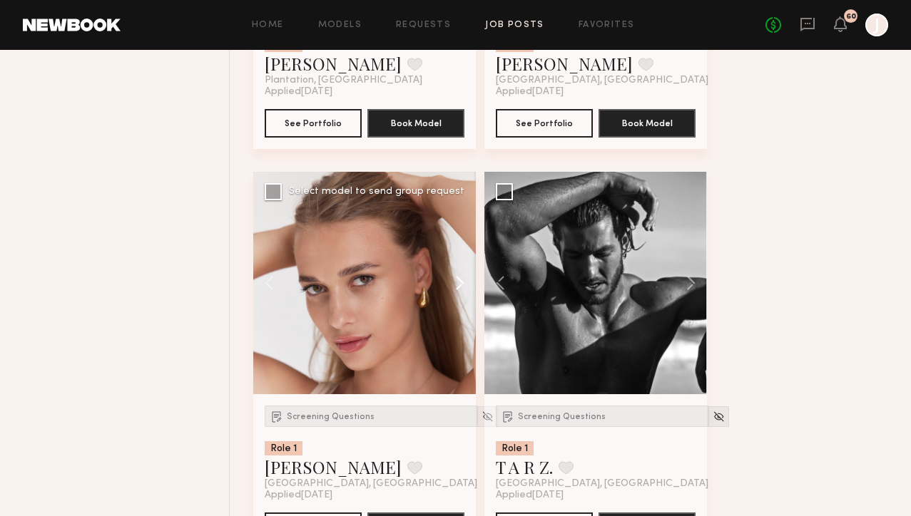
click at [461, 289] on button at bounding box center [453, 283] width 46 height 223
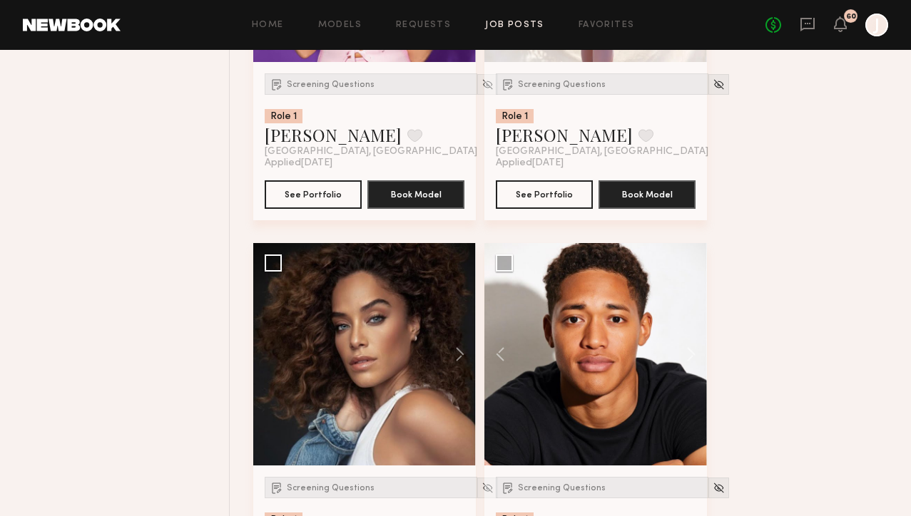
scroll to position [2137, 0]
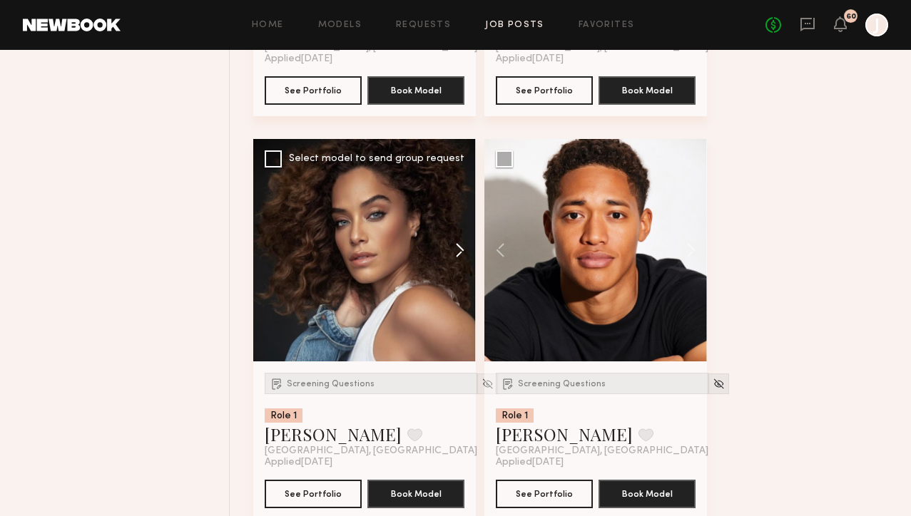
click at [461, 249] on button at bounding box center [453, 250] width 46 height 223
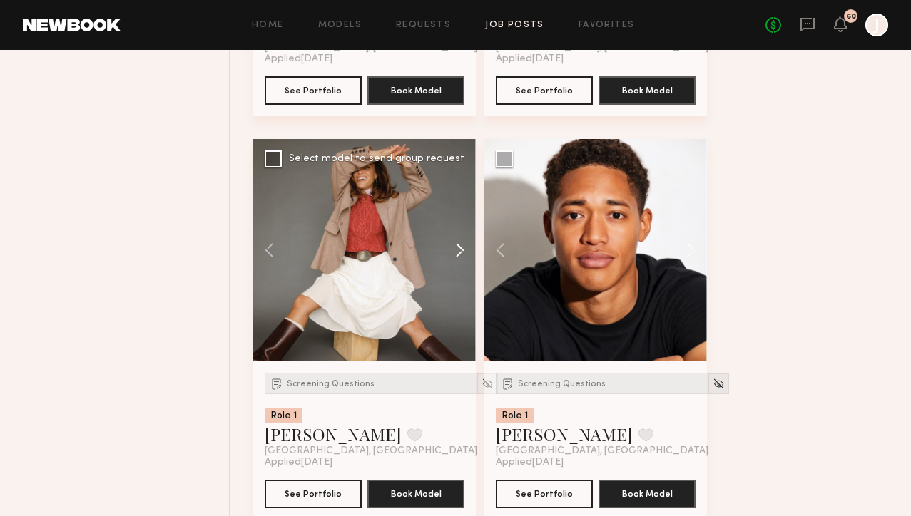
click at [461, 249] on button at bounding box center [453, 250] width 46 height 223
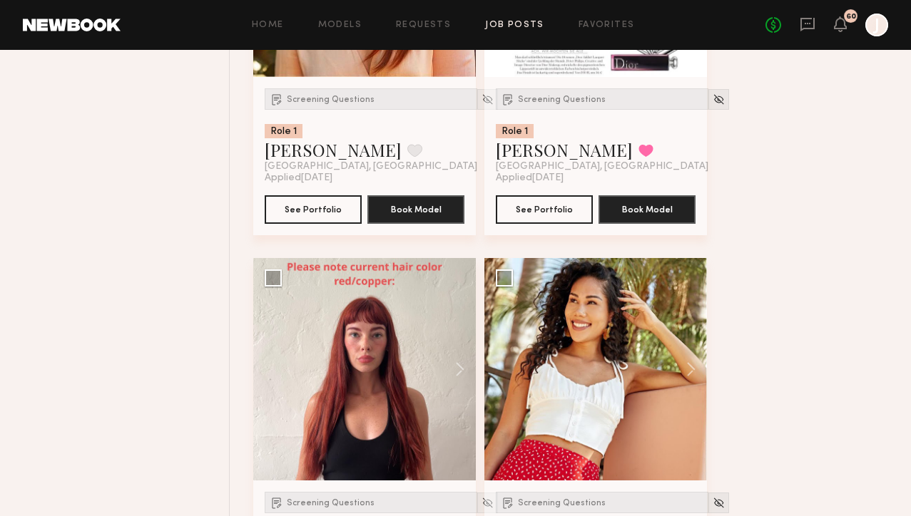
scroll to position [2926, 0]
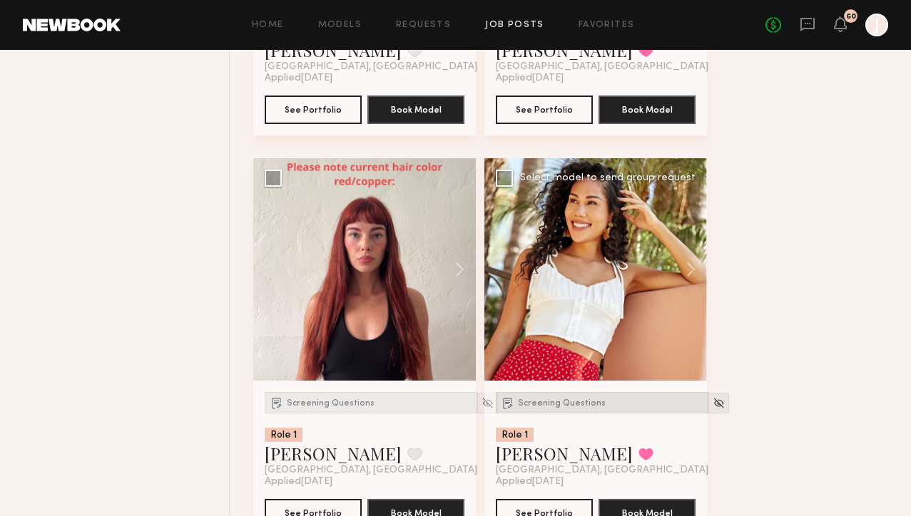
click at [541, 414] on div "Screening Questions" at bounding box center [602, 402] width 213 height 21
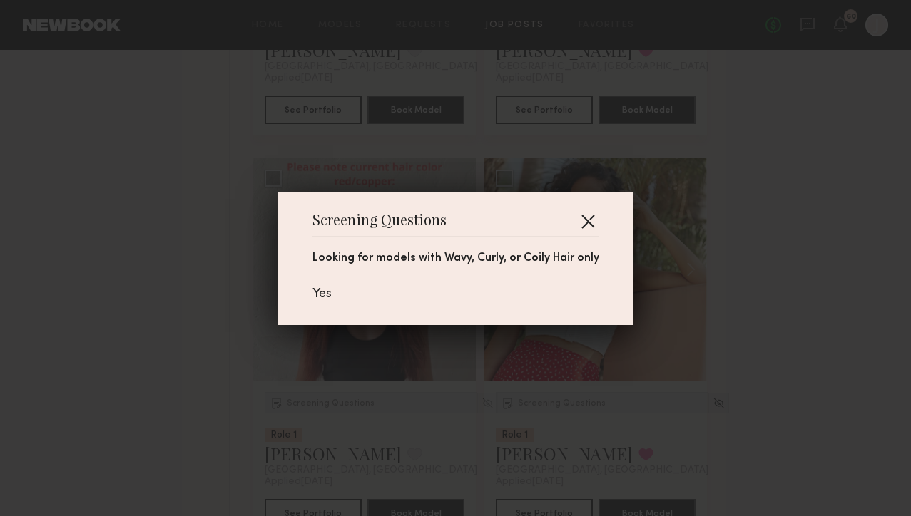
click at [587, 225] on button "button" at bounding box center [587, 221] width 23 height 23
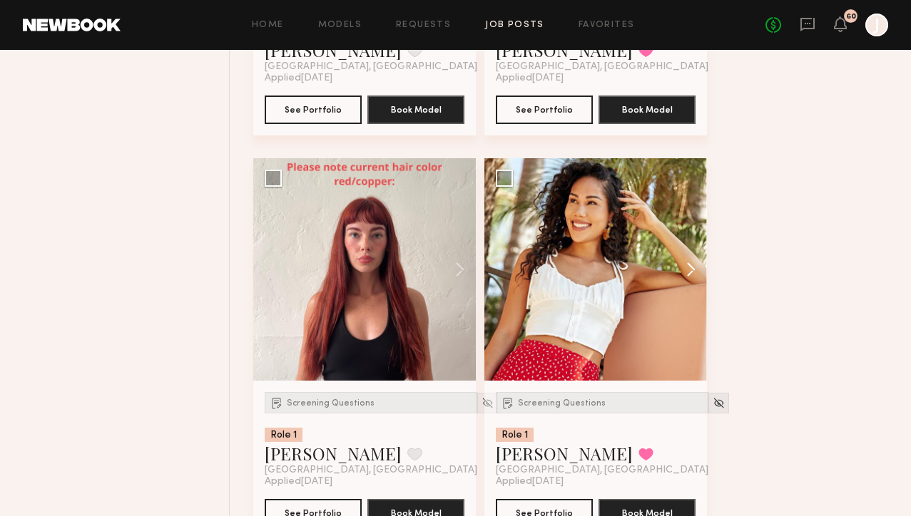
click at [687, 273] on button at bounding box center [684, 269] width 46 height 223
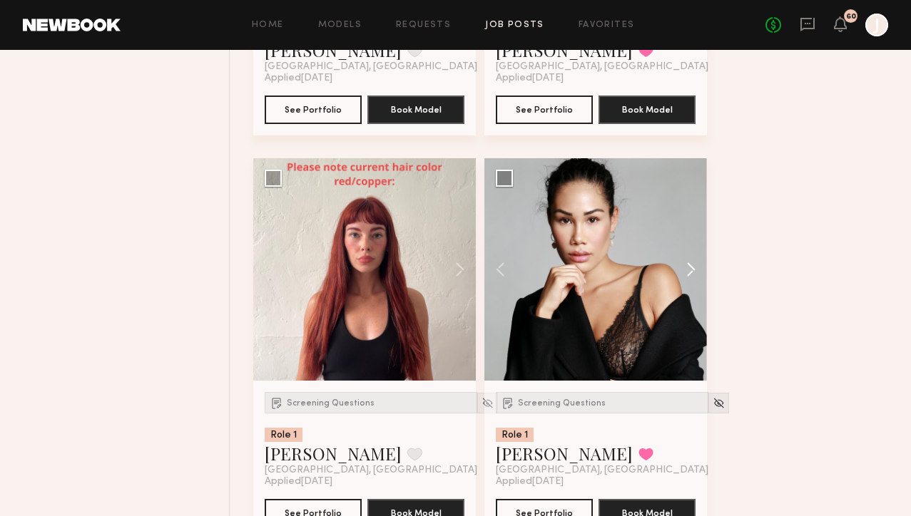
click at [687, 273] on button at bounding box center [684, 269] width 46 height 223
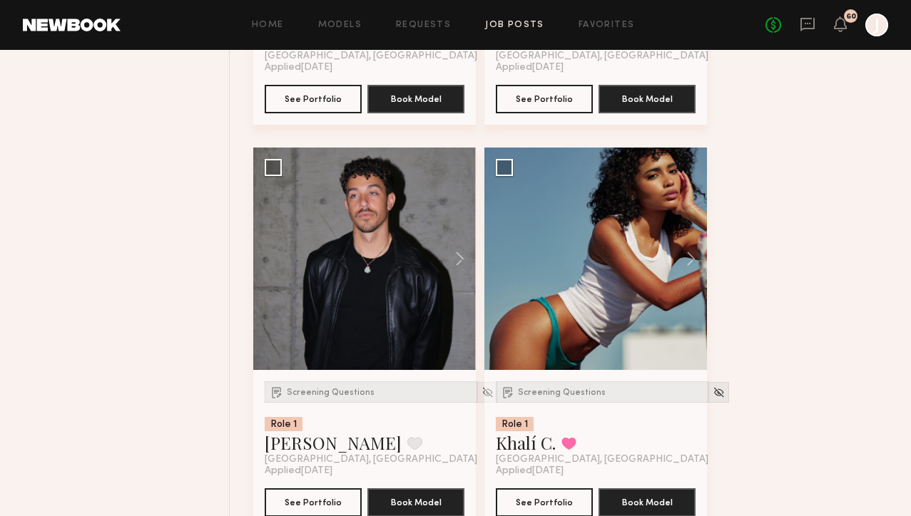
scroll to position [3347, 0]
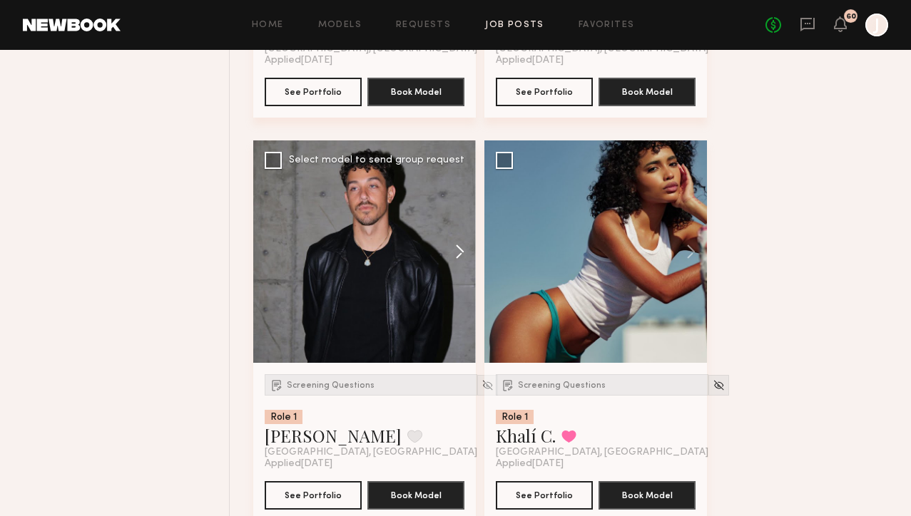
click at [466, 250] on button at bounding box center [453, 252] width 46 height 223
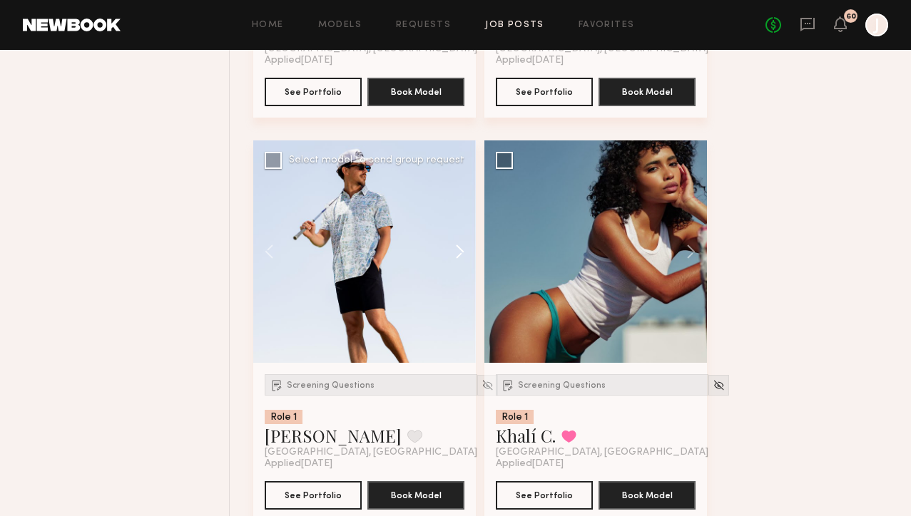
click at [465, 250] on button at bounding box center [453, 252] width 46 height 223
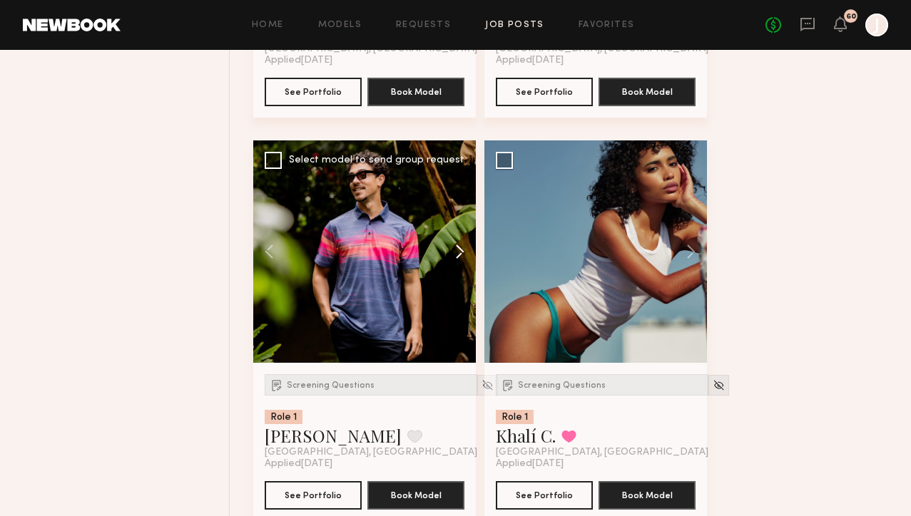
click at [465, 250] on button at bounding box center [453, 252] width 46 height 223
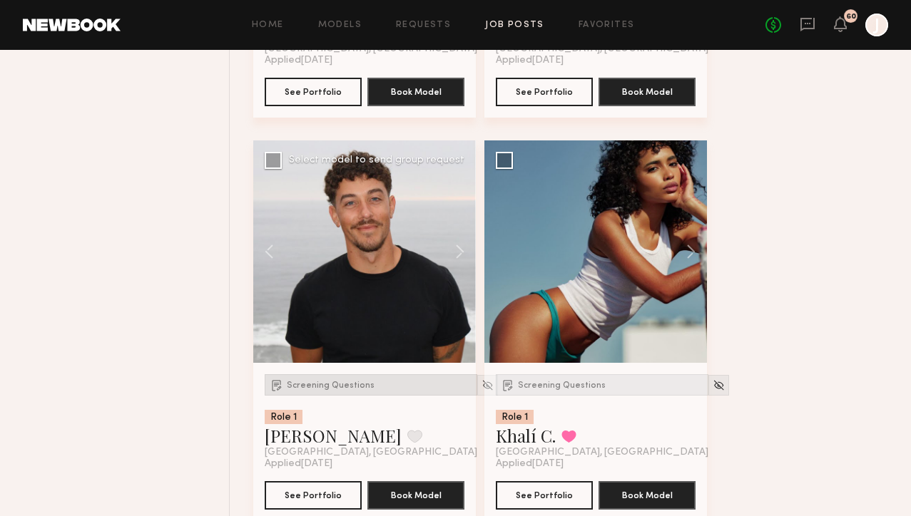
click at [342, 386] on span "Screening Questions" at bounding box center [331, 386] width 88 height 9
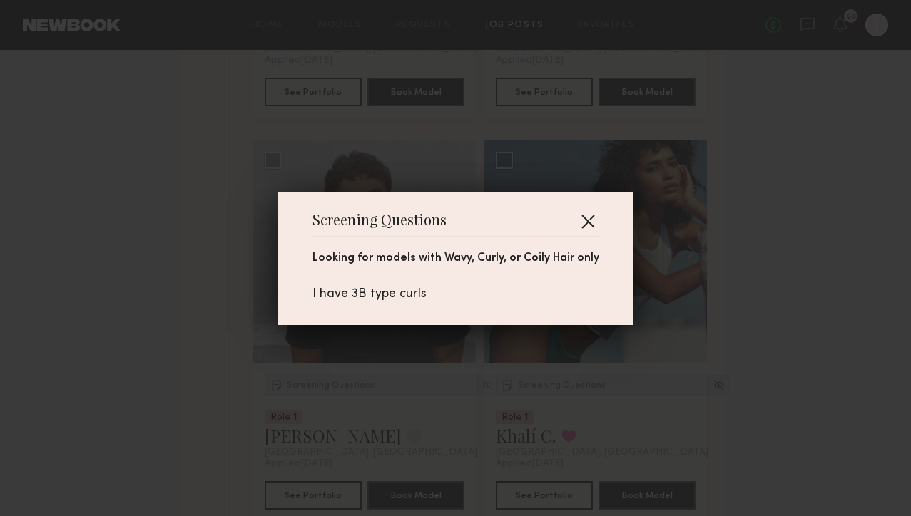
click at [586, 215] on button "button" at bounding box center [587, 221] width 23 height 23
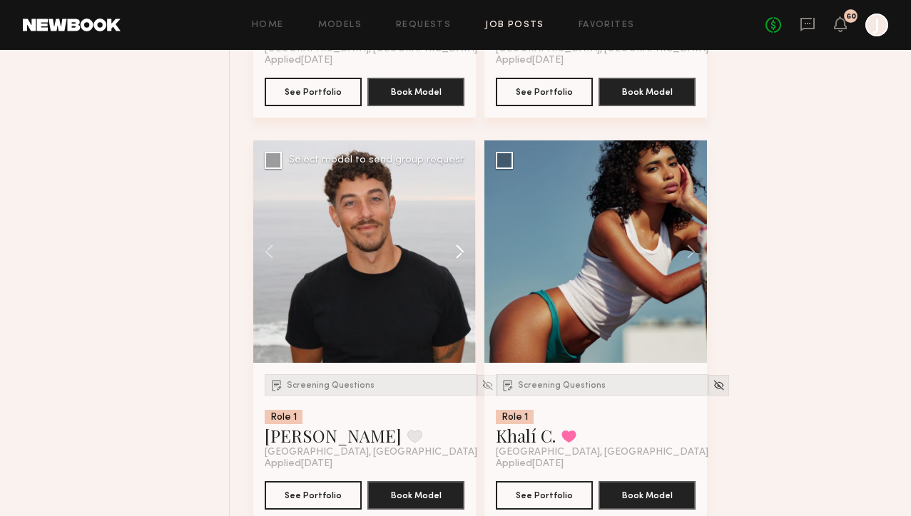
click at [464, 254] on button at bounding box center [453, 252] width 46 height 223
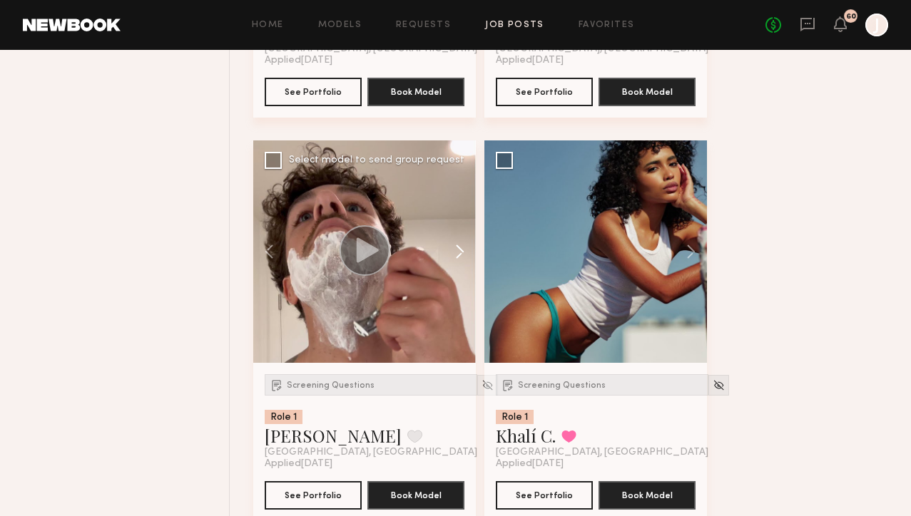
click at [462, 254] on button at bounding box center [453, 252] width 46 height 223
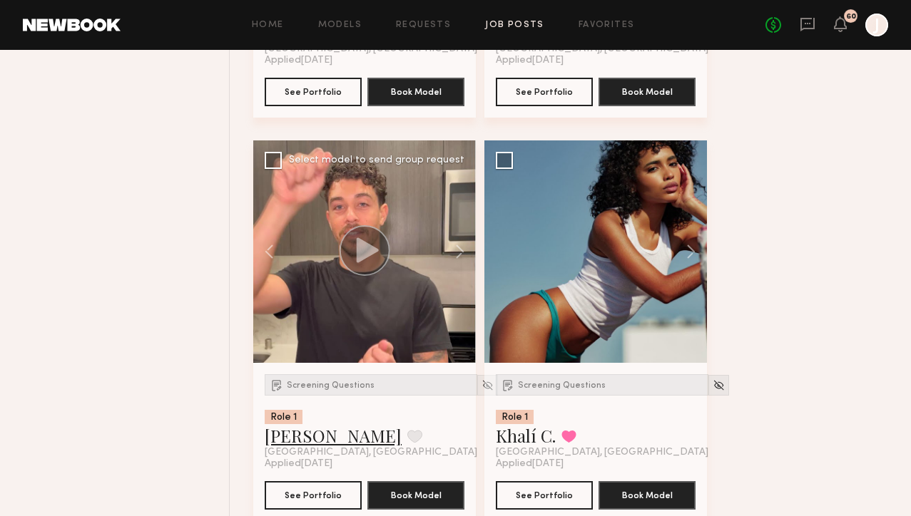
click at [292, 443] on link "Caleb L." at bounding box center [333, 435] width 137 height 23
click at [698, 254] on button at bounding box center [684, 252] width 46 height 223
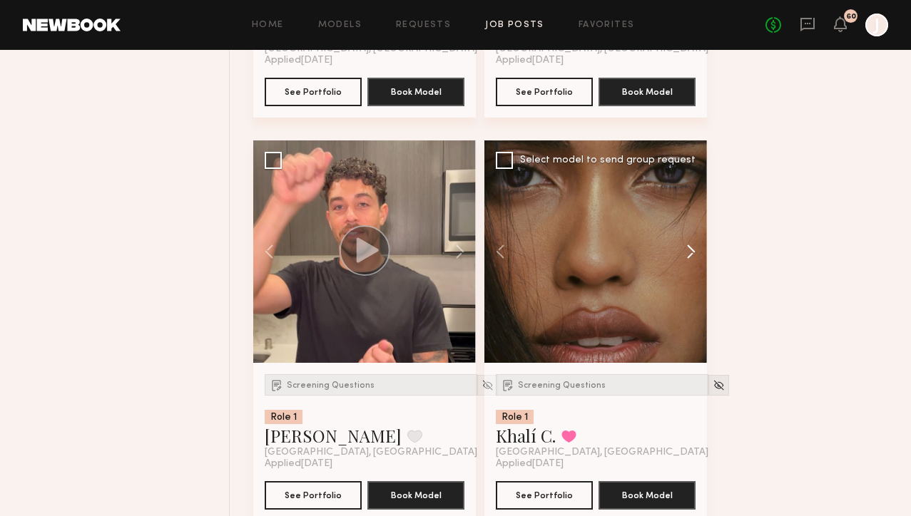
click at [695, 253] on button at bounding box center [684, 252] width 46 height 223
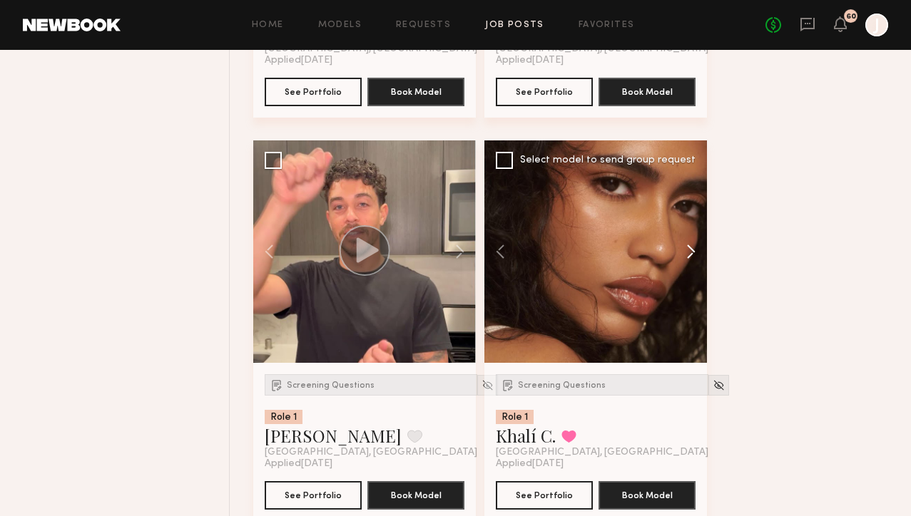
click at [695, 253] on button at bounding box center [684, 252] width 46 height 223
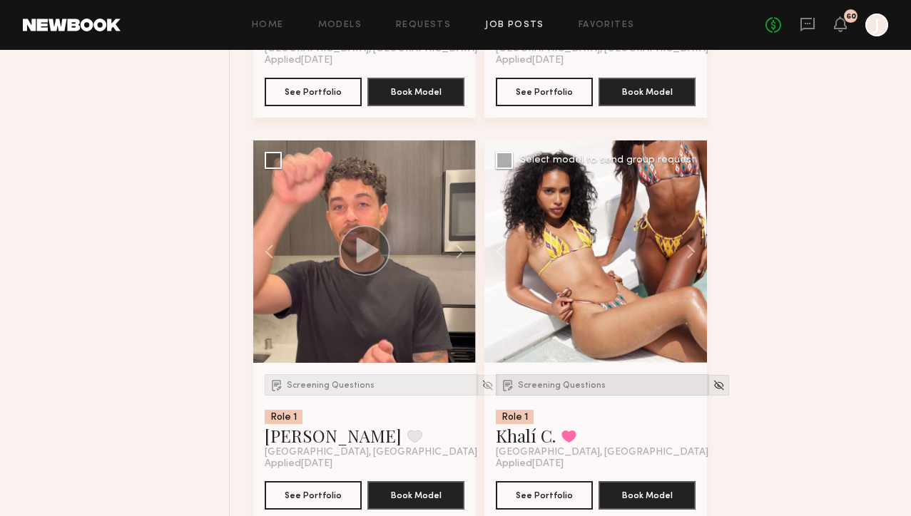
click at [545, 386] on span "Screening Questions" at bounding box center [562, 386] width 88 height 9
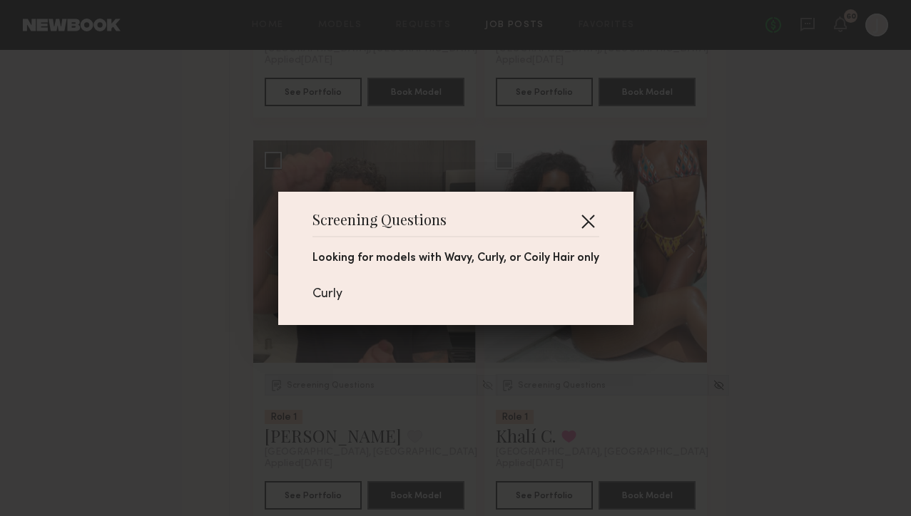
click at [590, 220] on button "button" at bounding box center [587, 221] width 23 height 23
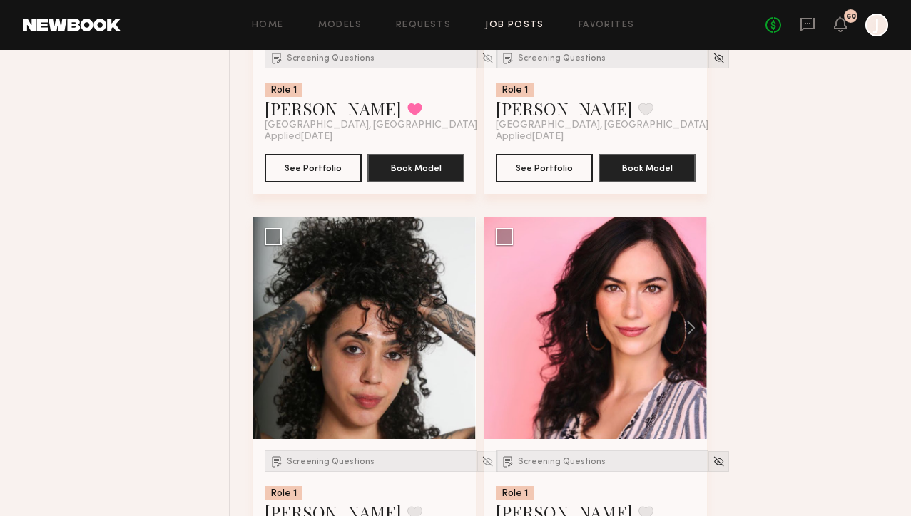
scroll to position [4191, 0]
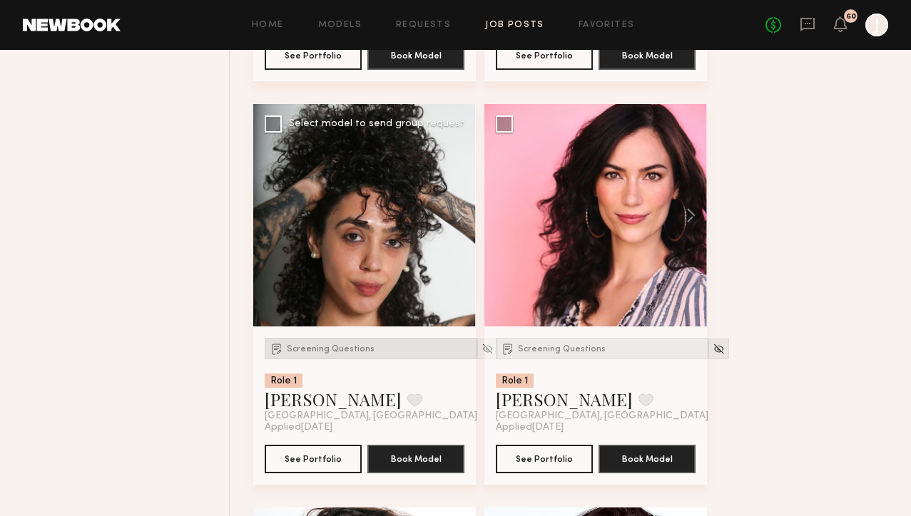
click at [267, 351] on div "Screening Questions" at bounding box center [371, 348] width 213 height 21
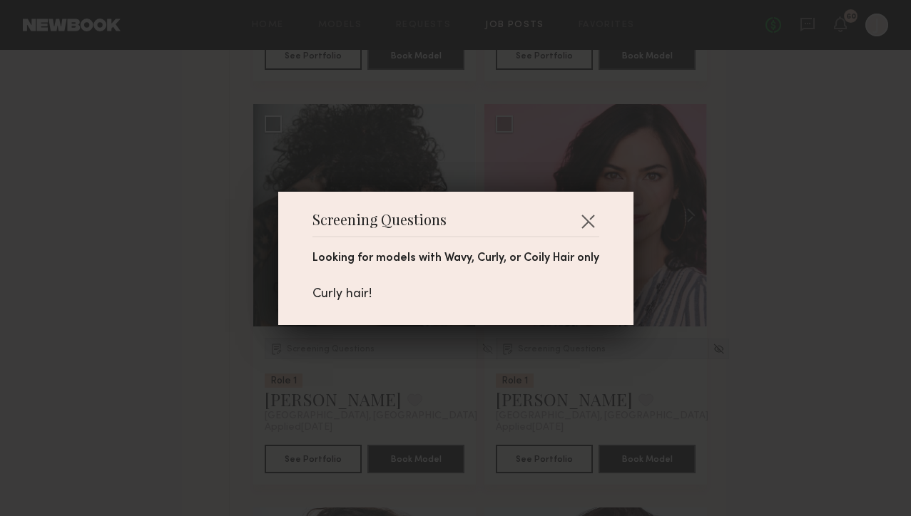
click at [598, 214] on div "Screening Questions Looking for models with Wavy, Curly, or Coily Hair only Cur…" at bounding box center [455, 258] width 355 height 133
click at [588, 218] on button "button" at bounding box center [587, 221] width 23 height 23
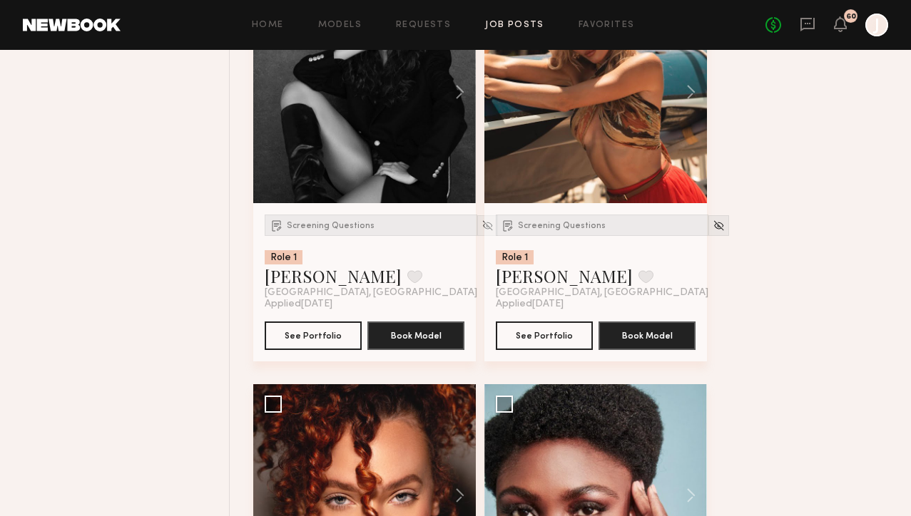
scroll to position [4991, 0]
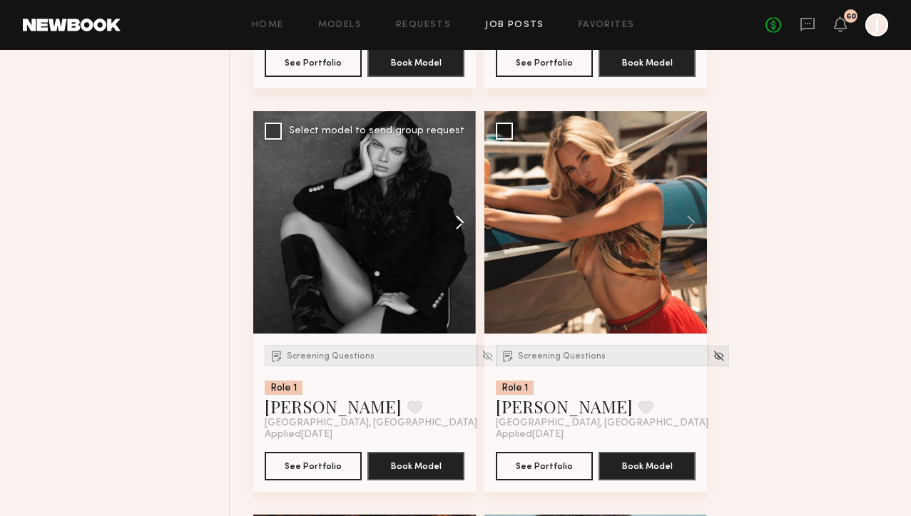
click at [458, 225] on button at bounding box center [453, 222] width 46 height 223
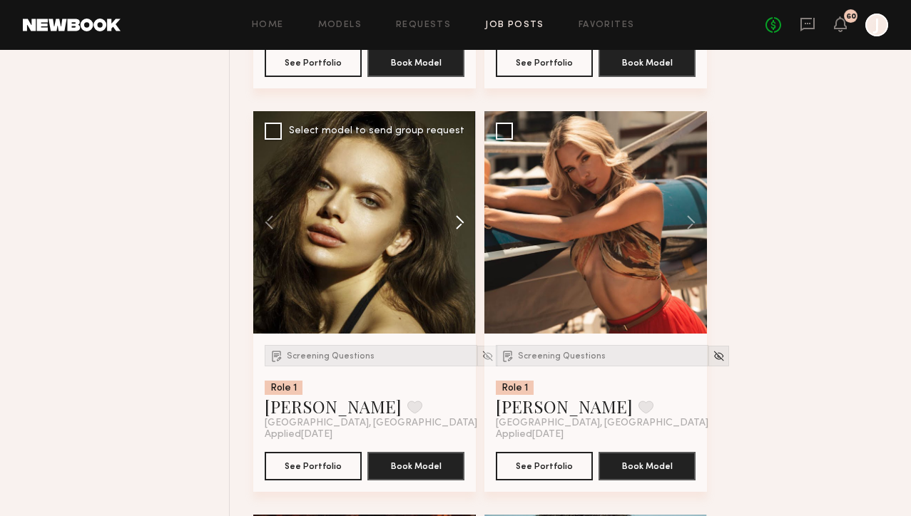
click at [459, 225] on button at bounding box center [453, 222] width 46 height 223
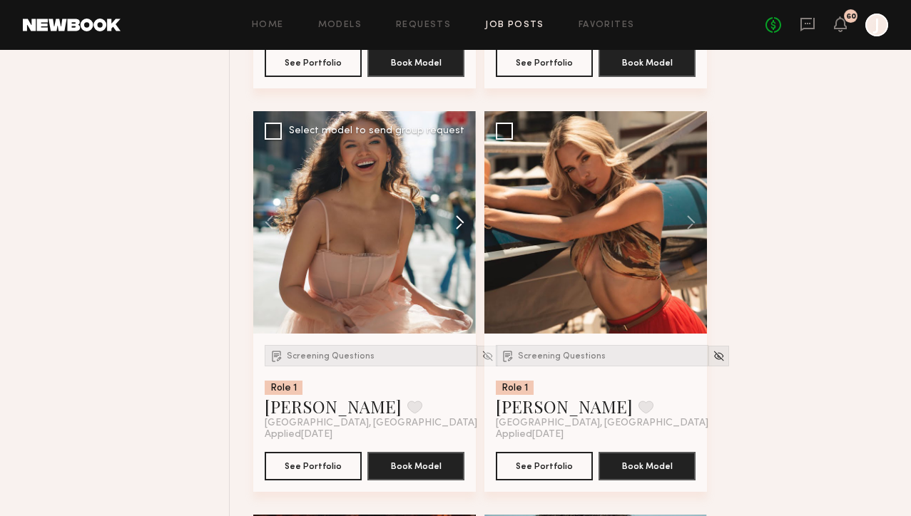
click at [459, 225] on button at bounding box center [453, 222] width 46 height 223
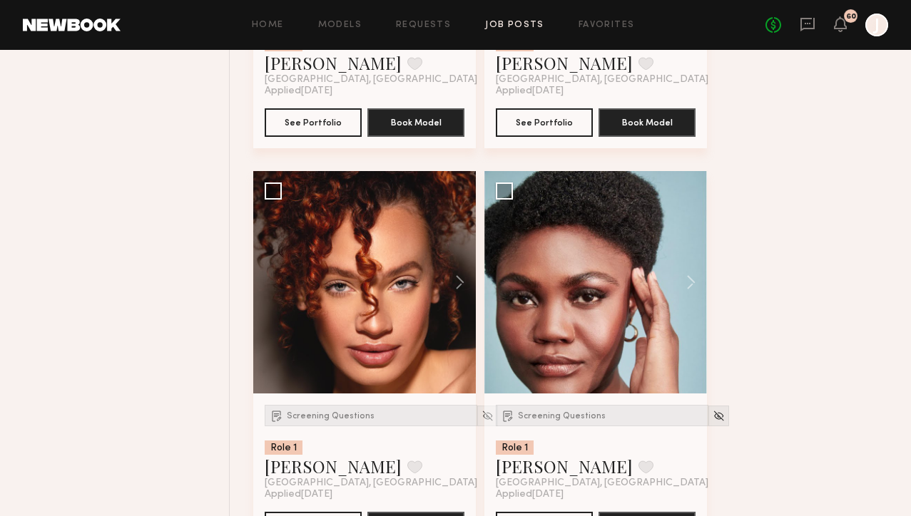
scroll to position [5383, 0]
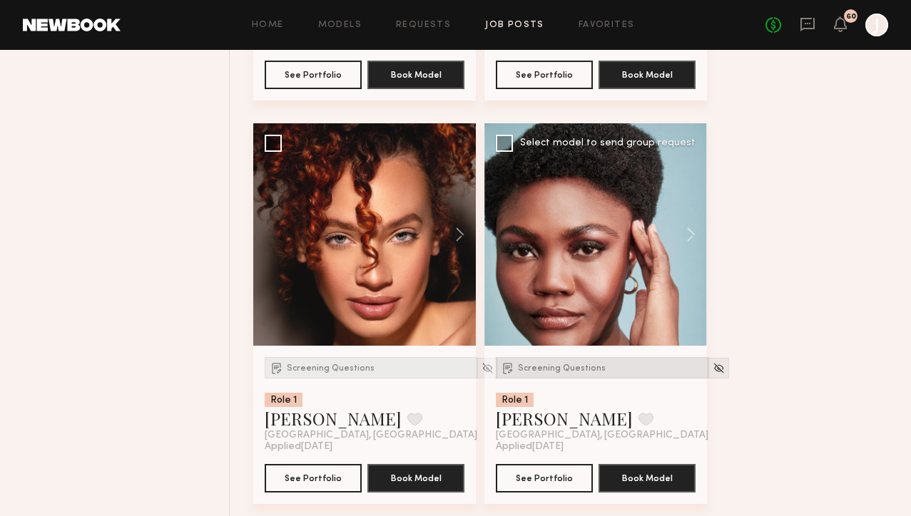
click at [523, 373] on span "Screening Questions" at bounding box center [562, 368] width 88 height 9
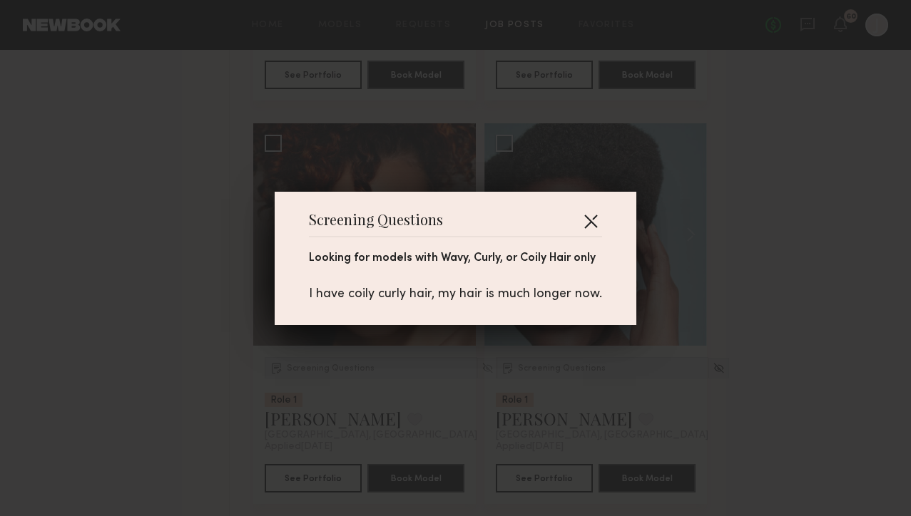
click at [591, 220] on button "button" at bounding box center [590, 221] width 23 height 23
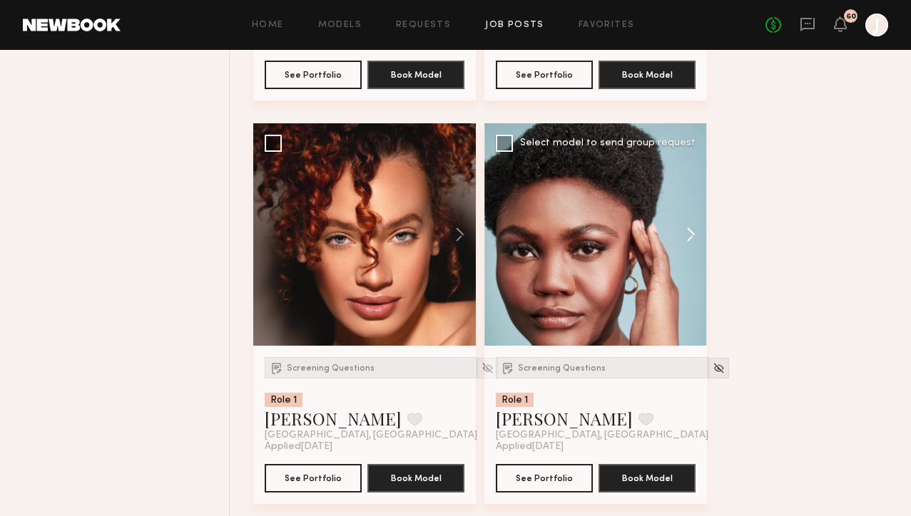
click at [689, 237] on button at bounding box center [684, 234] width 46 height 223
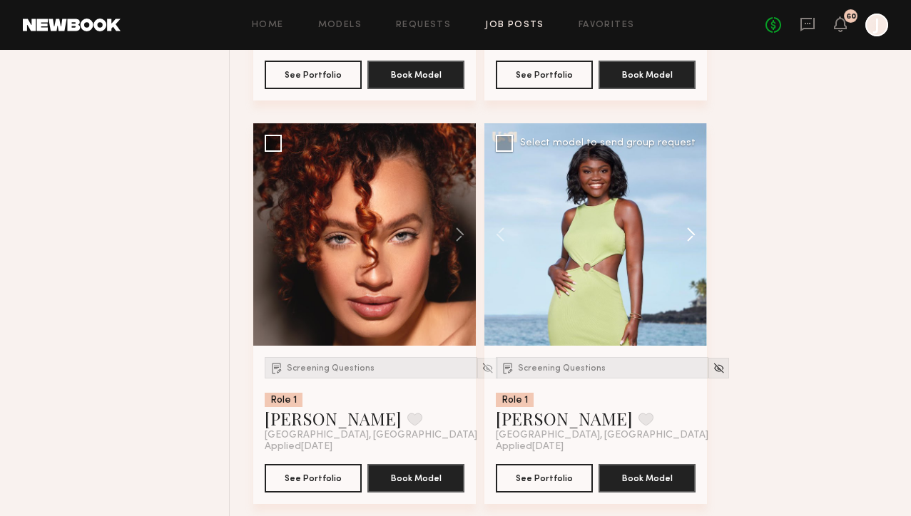
click at [690, 237] on button at bounding box center [684, 234] width 46 height 223
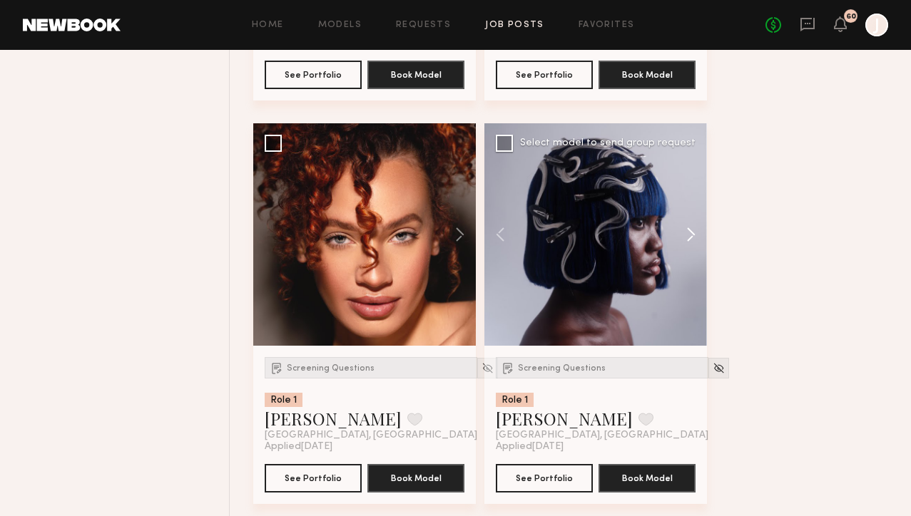
click at [690, 237] on button at bounding box center [684, 234] width 46 height 223
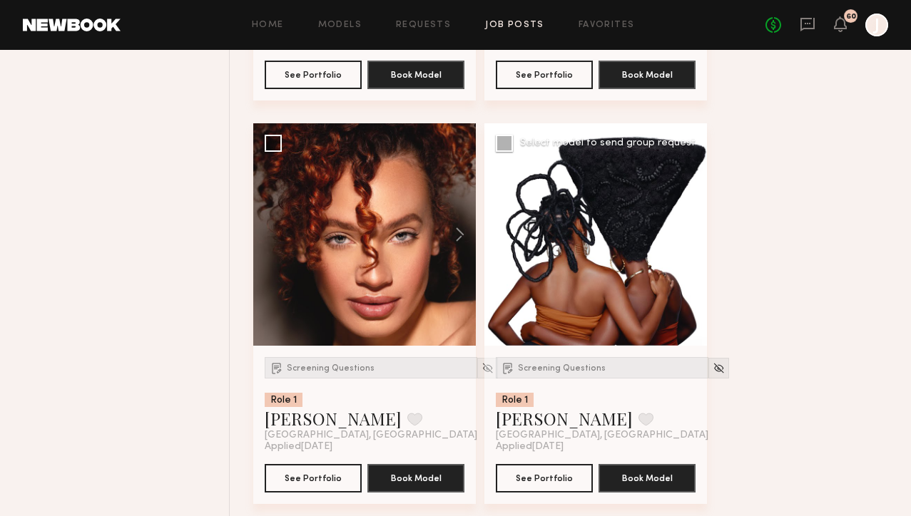
click at [689, 242] on button at bounding box center [684, 234] width 46 height 223
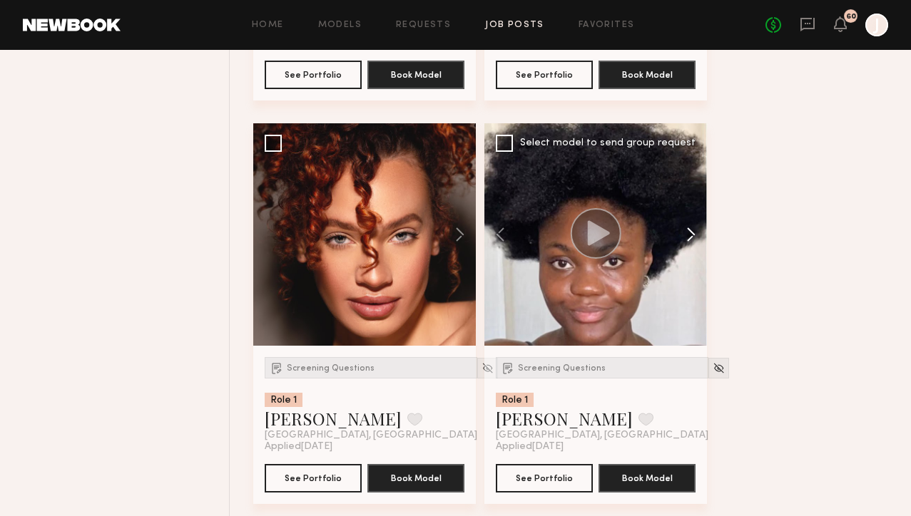
click at [689, 242] on button at bounding box center [684, 234] width 46 height 223
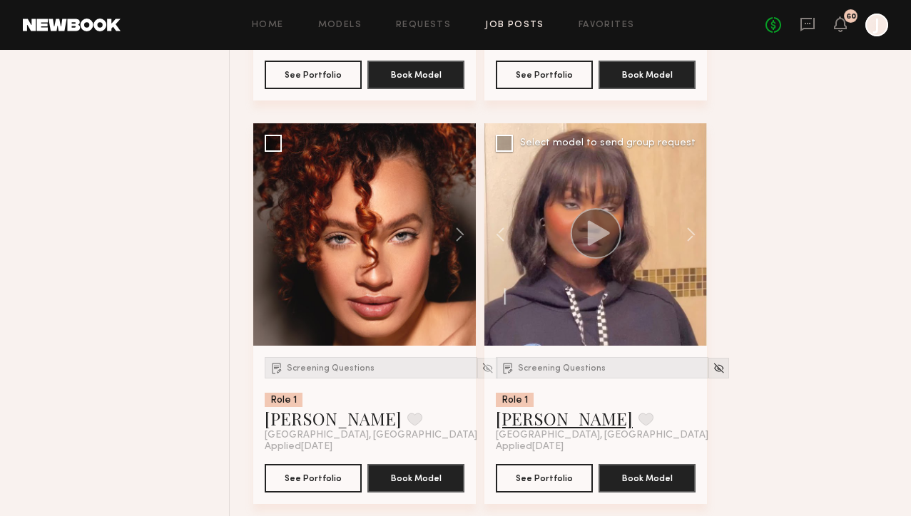
click at [533, 419] on link "Tamie L." at bounding box center [564, 418] width 137 height 23
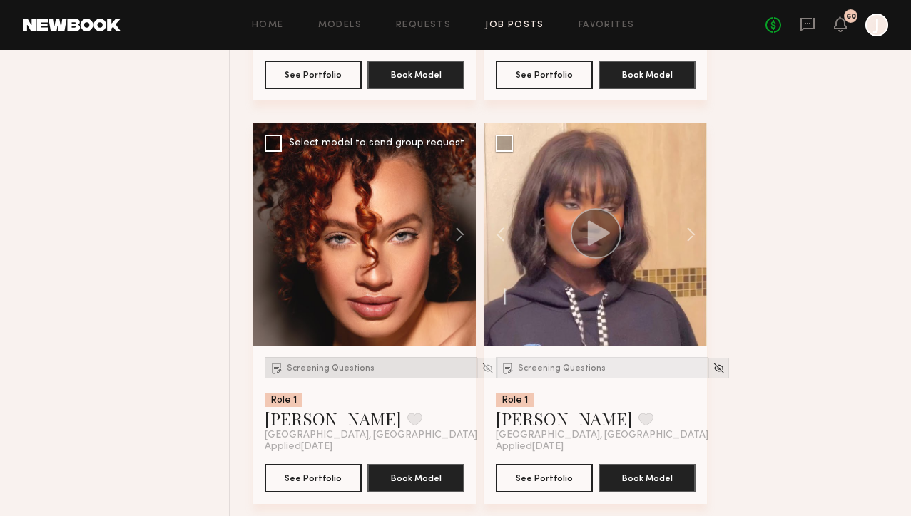
click at [327, 373] on span "Screening Questions" at bounding box center [331, 368] width 88 height 9
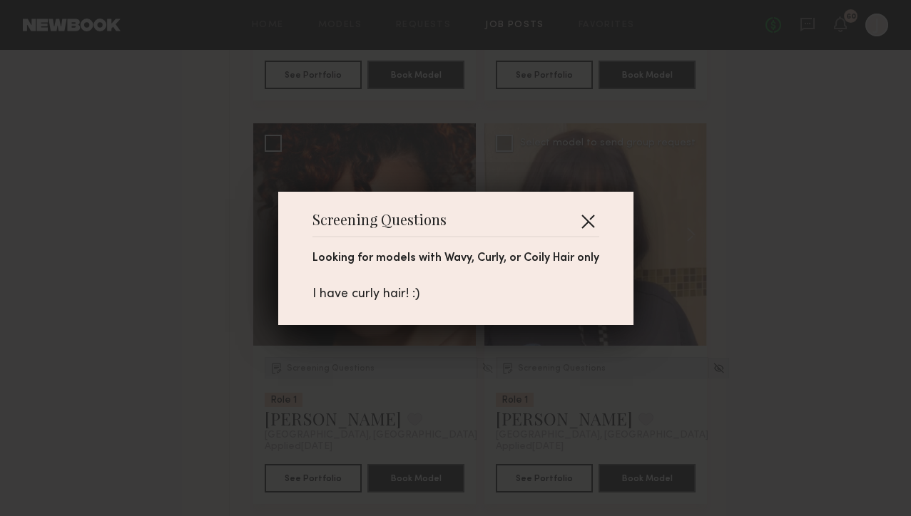
click at [587, 223] on button "button" at bounding box center [587, 221] width 23 height 23
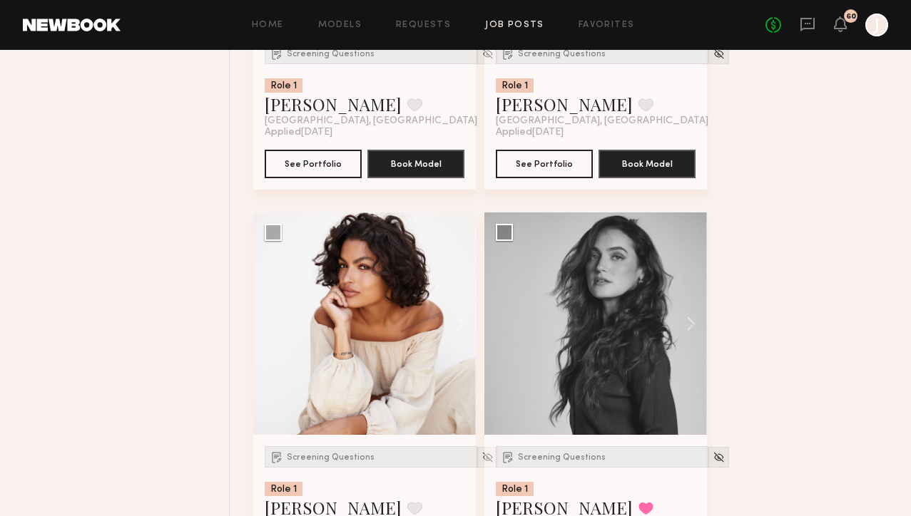
scroll to position [5741, 0]
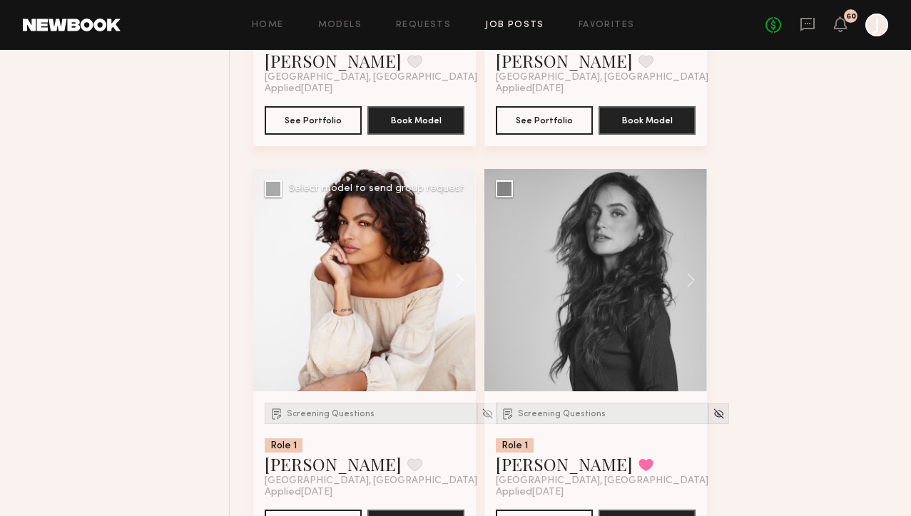
click at [462, 290] on button at bounding box center [453, 280] width 46 height 223
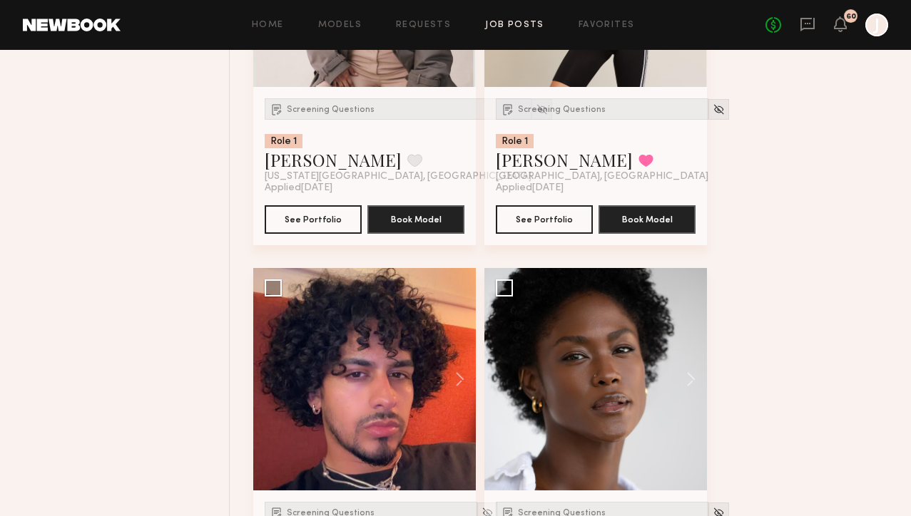
scroll to position [7061, 0]
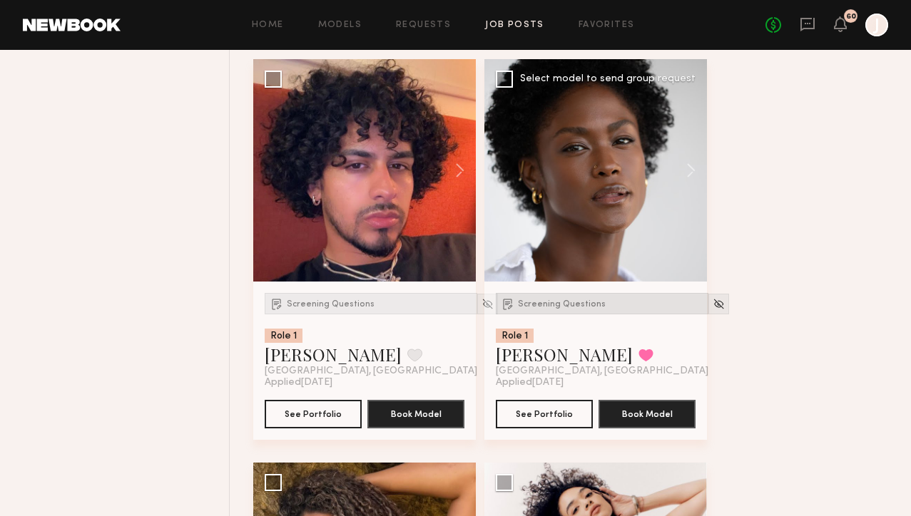
click at [536, 309] on span "Screening Questions" at bounding box center [562, 304] width 88 height 9
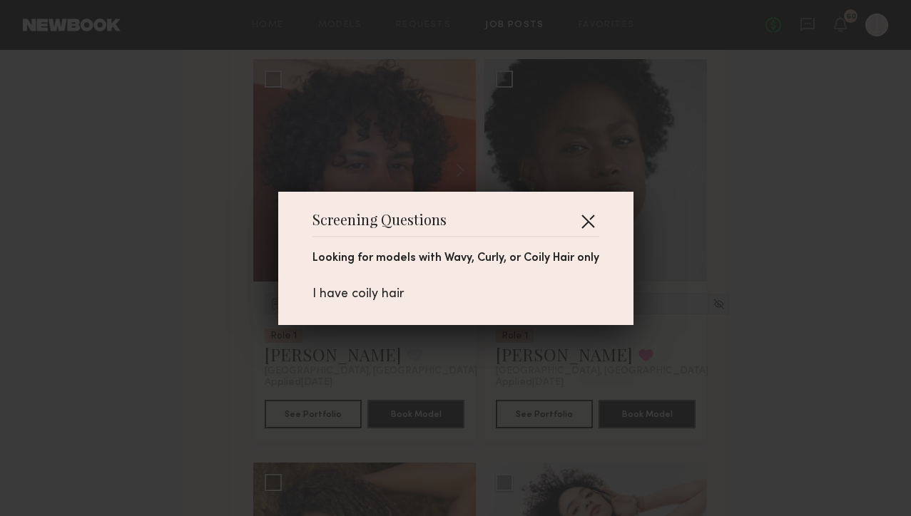
click at [592, 219] on button "button" at bounding box center [587, 221] width 23 height 23
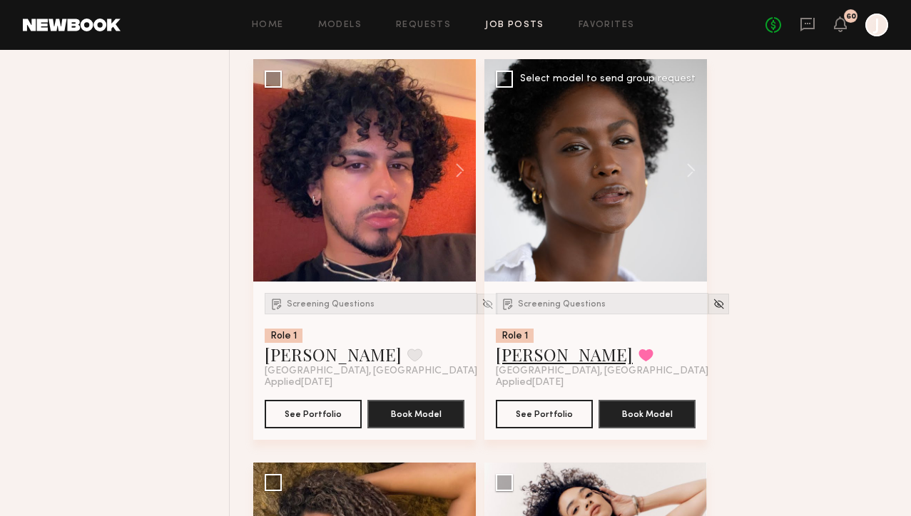
click at [524, 366] on link "Rose L." at bounding box center [564, 354] width 137 height 23
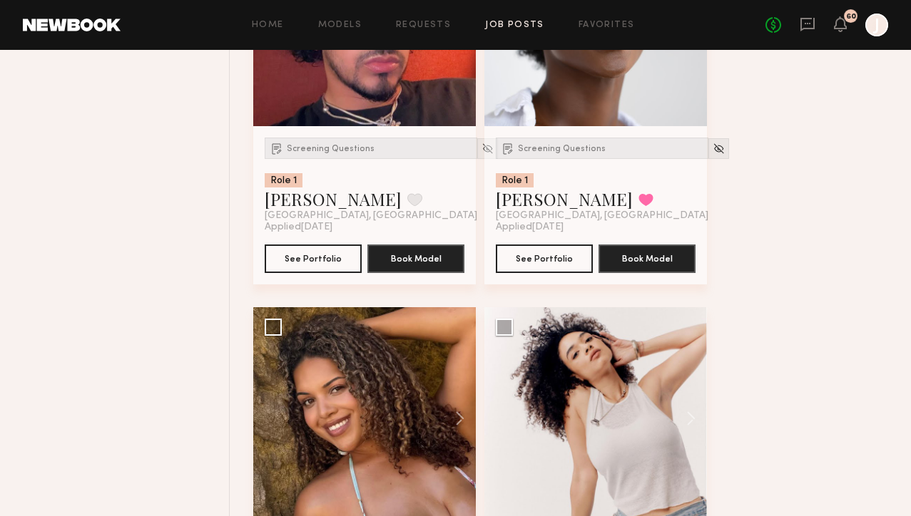
scroll to position [7335, 0]
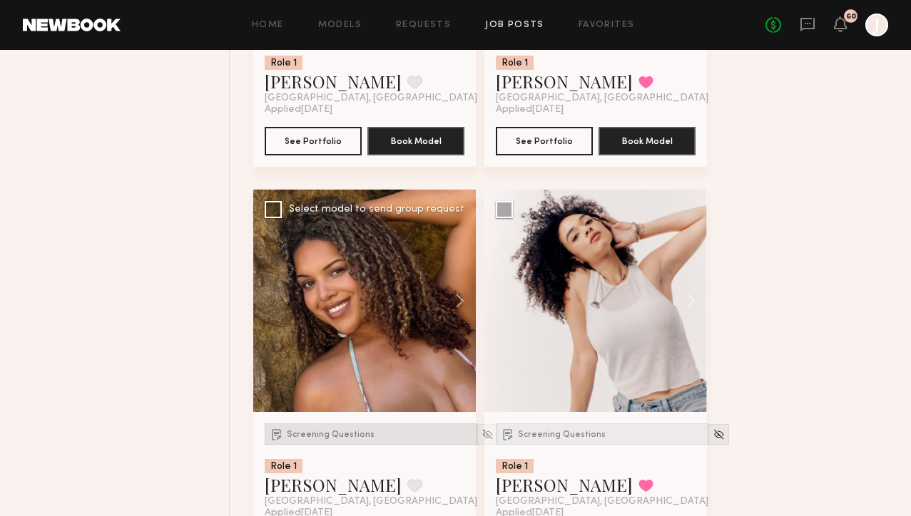
click at [322, 445] on div "Screening Questions" at bounding box center [371, 434] width 213 height 21
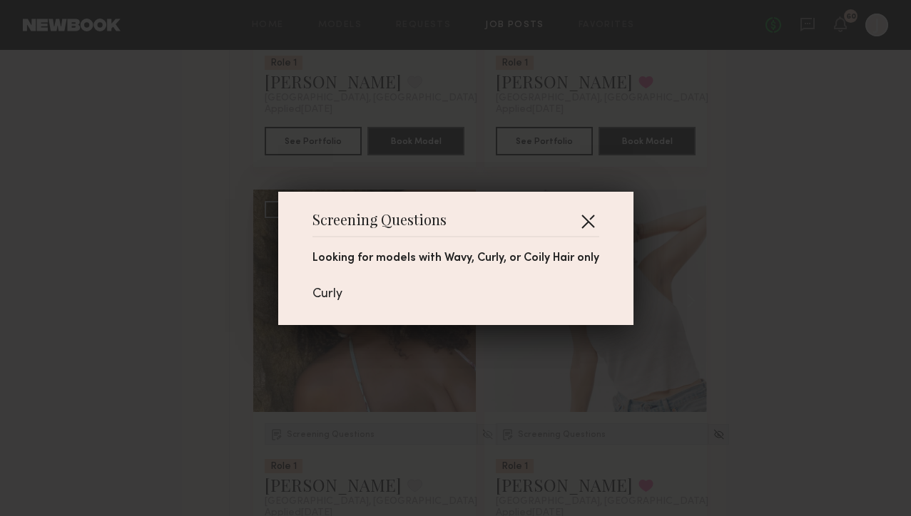
click at [581, 211] on button "button" at bounding box center [587, 221] width 23 height 23
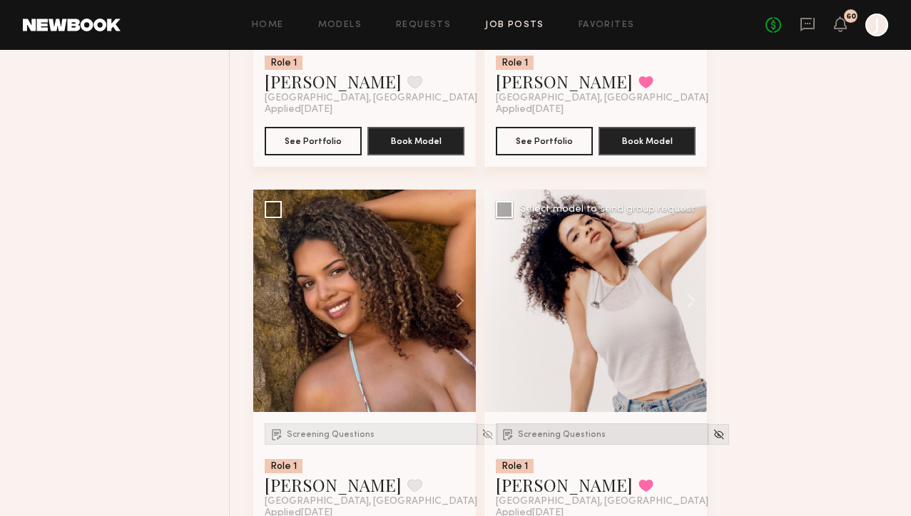
click at [546, 433] on div "Screening Questions" at bounding box center [602, 434] width 213 height 21
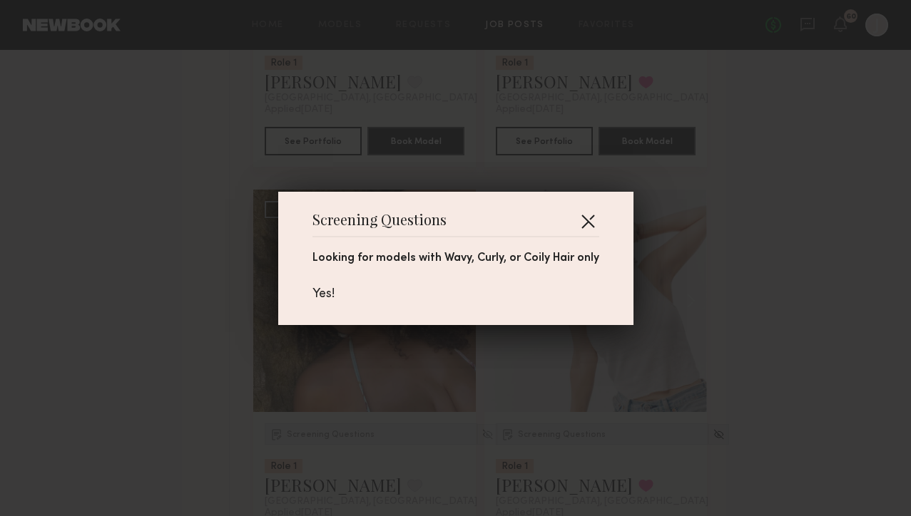
click at [586, 224] on button "button" at bounding box center [587, 221] width 23 height 23
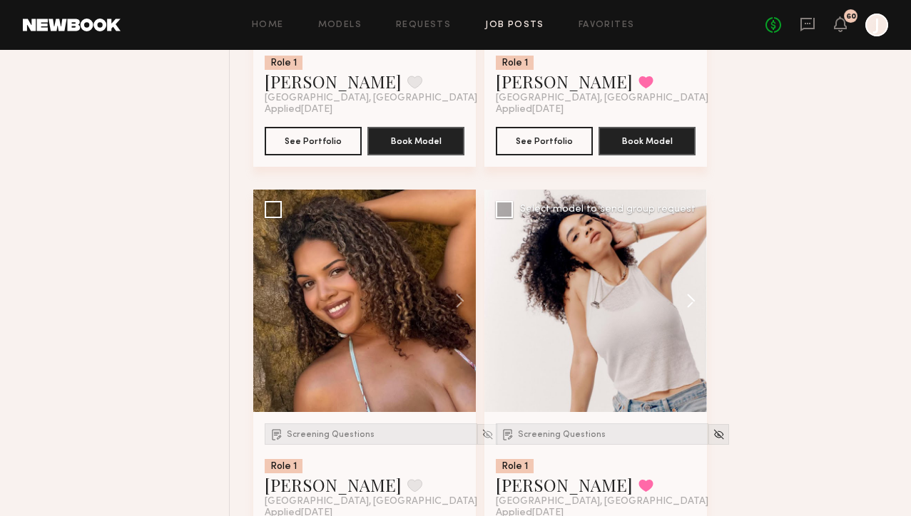
click at [693, 307] on button at bounding box center [684, 301] width 46 height 223
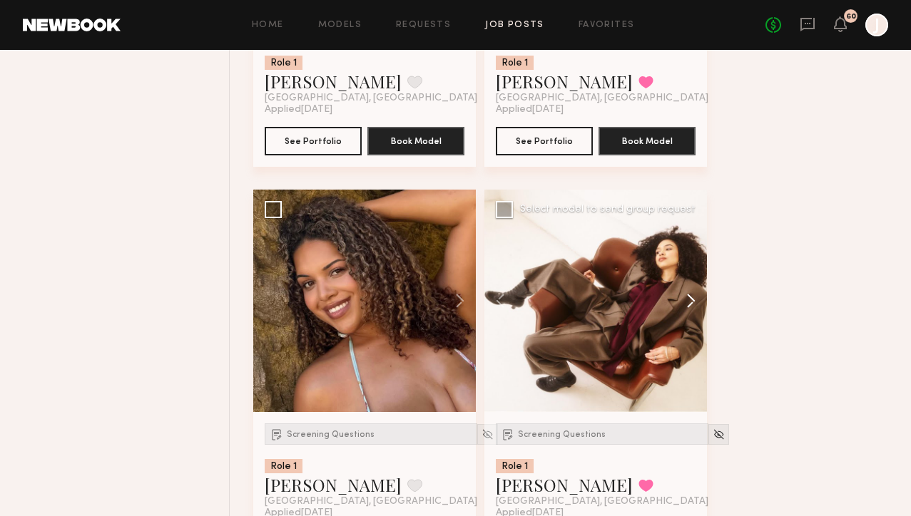
click at [694, 307] on button at bounding box center [684, 301] width 46 height 223
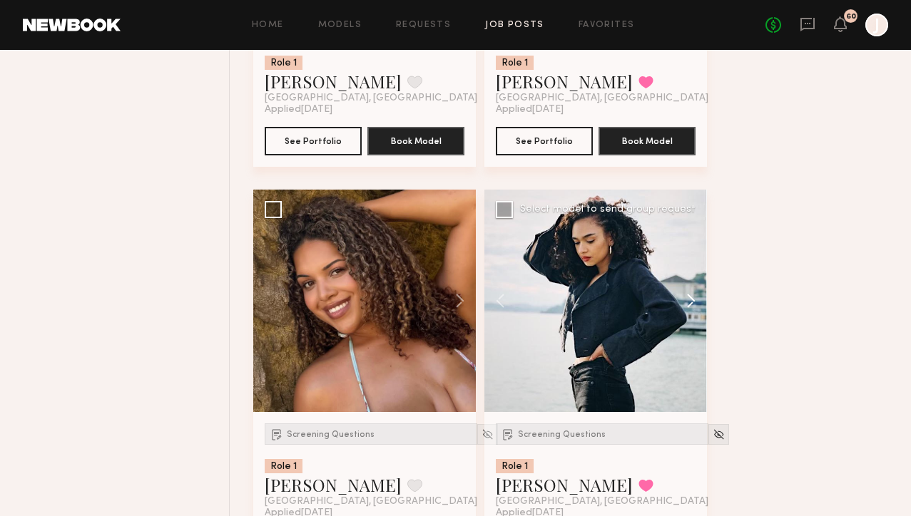
click at [693, 307] on button at bounding box center [684, 301] width 46 height 223
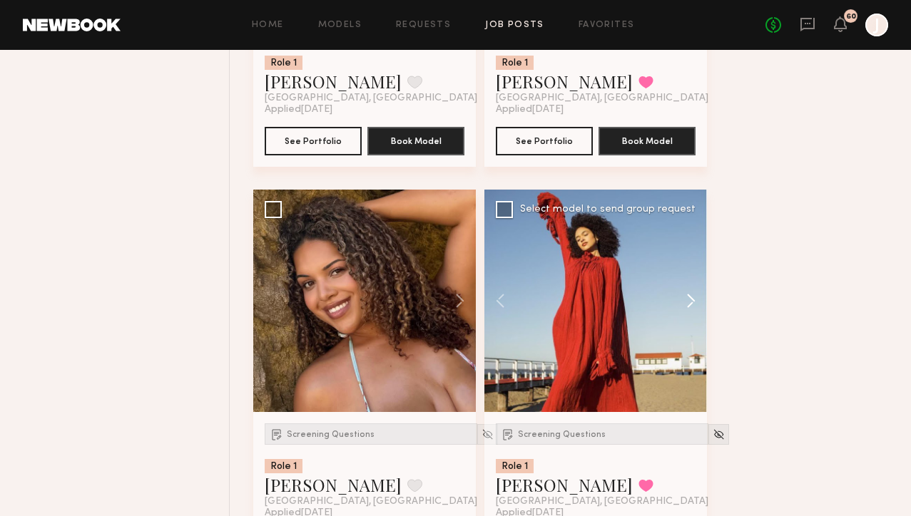
click at [693, 307] on button at bounding box center [684, 301] width 46 height 223
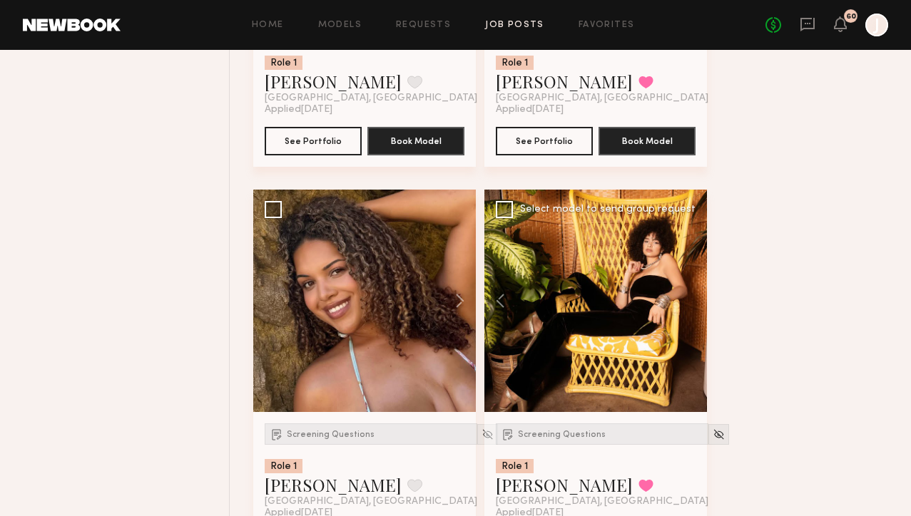
click at [693, 307] on div at bounding box center [595, 301] width 223 height 223
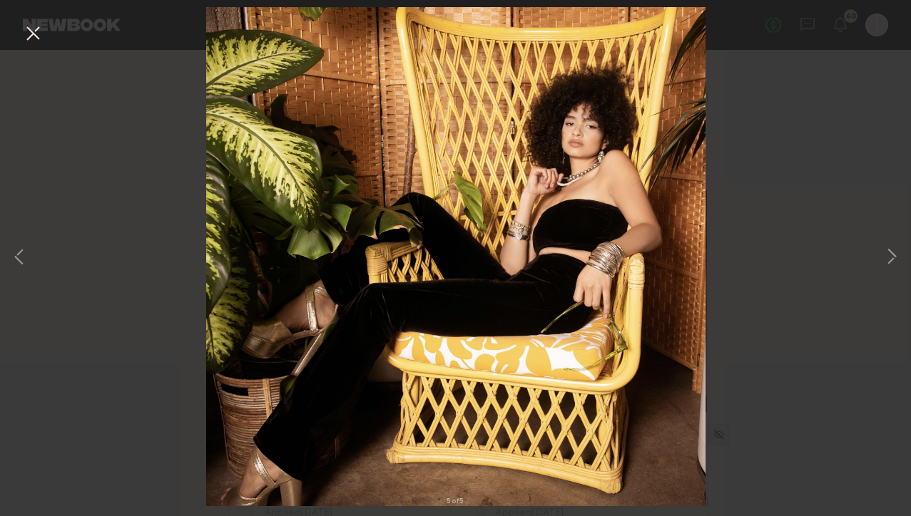
click at [26, 41] on button at bounding box center [32, 34] width 23 height 26
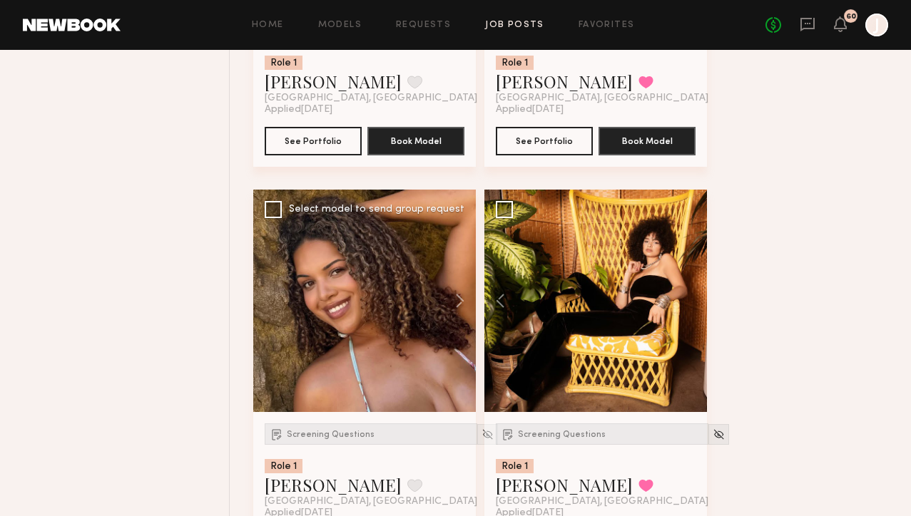
scroll to position [7606, 0]
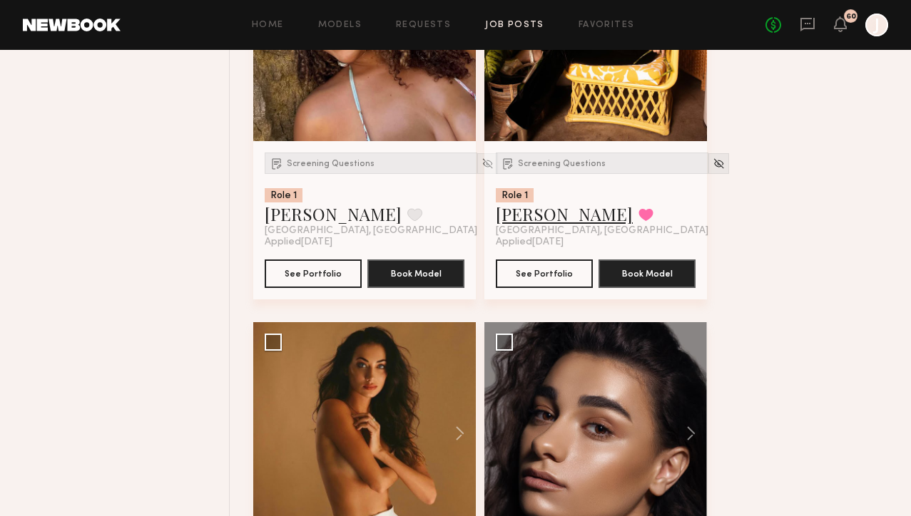
click at [520, 223] on link "Kaija S." at bounding box center [564, 214] width 137 height 23
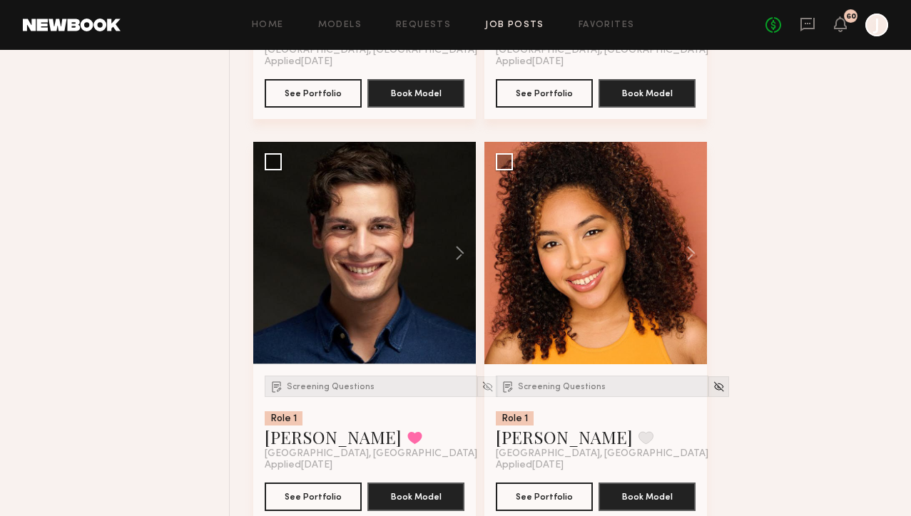
scroll to position [8717, 0]
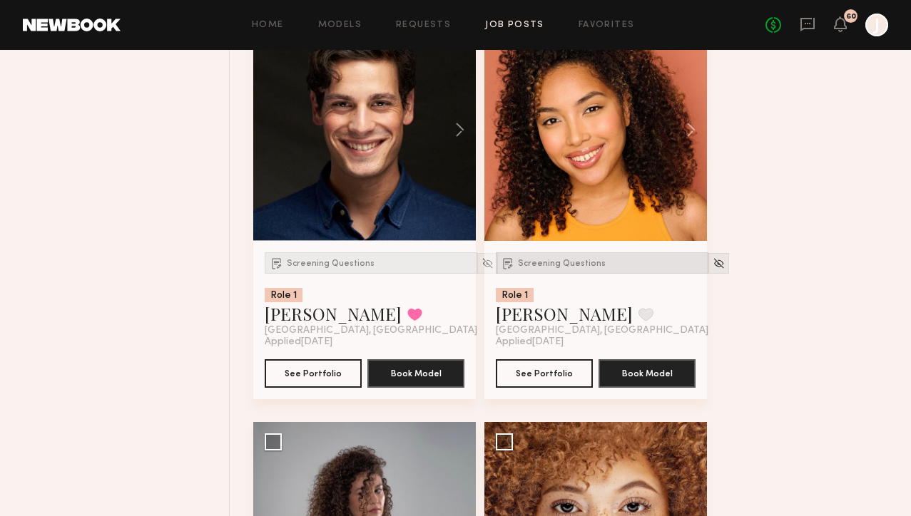
click at [546, 268] on span "Screening Questions" at bounding box center [562, 264] width 88 height 9
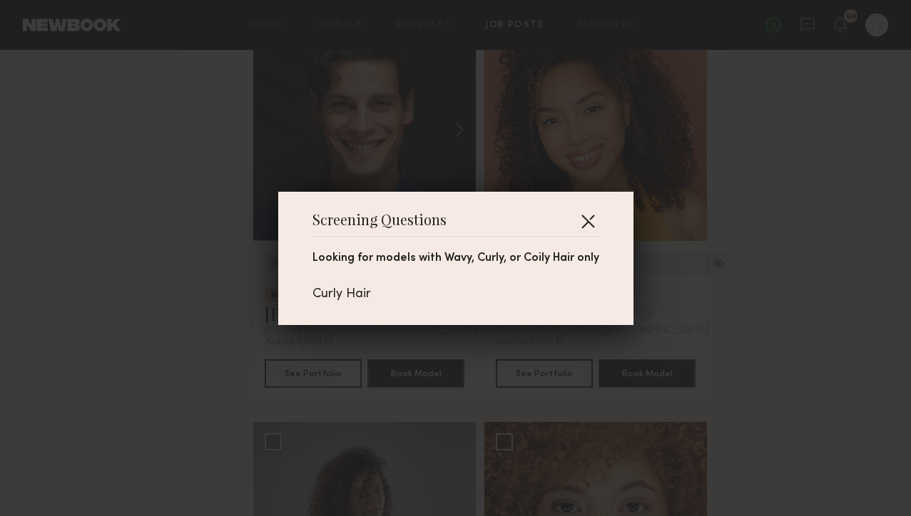
click at [581, 215] on button "button" at bounding box center [587, 221] width 23 height 23
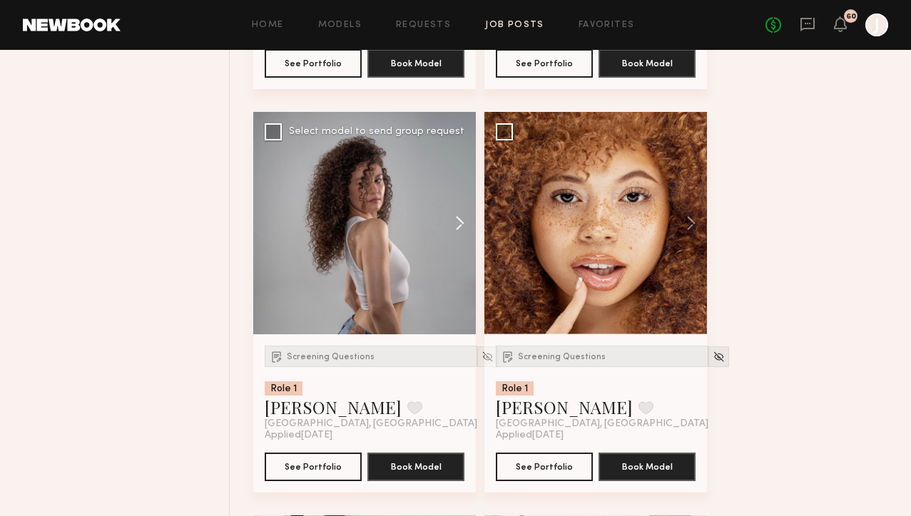
scroll to position [9029, 0]
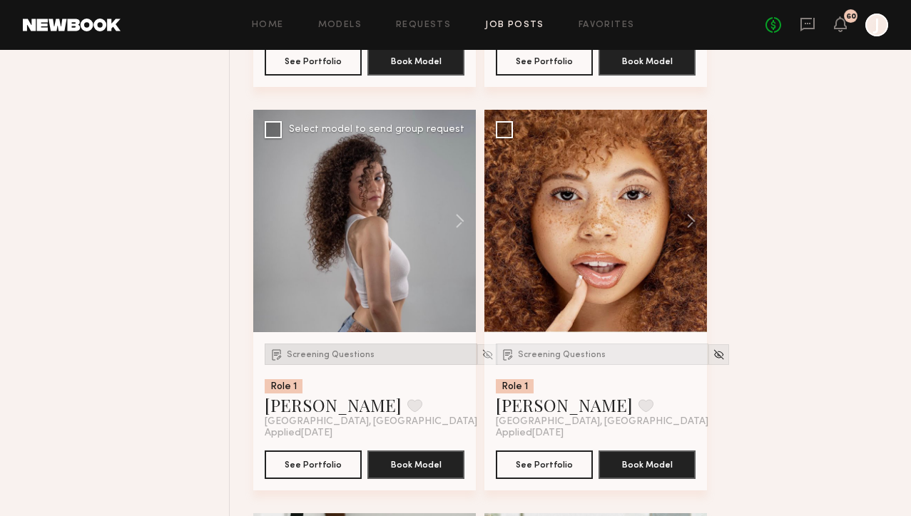
click at [347, 365] on div "Screening Questions" at bounding box center [371, 354] width 213 height 21
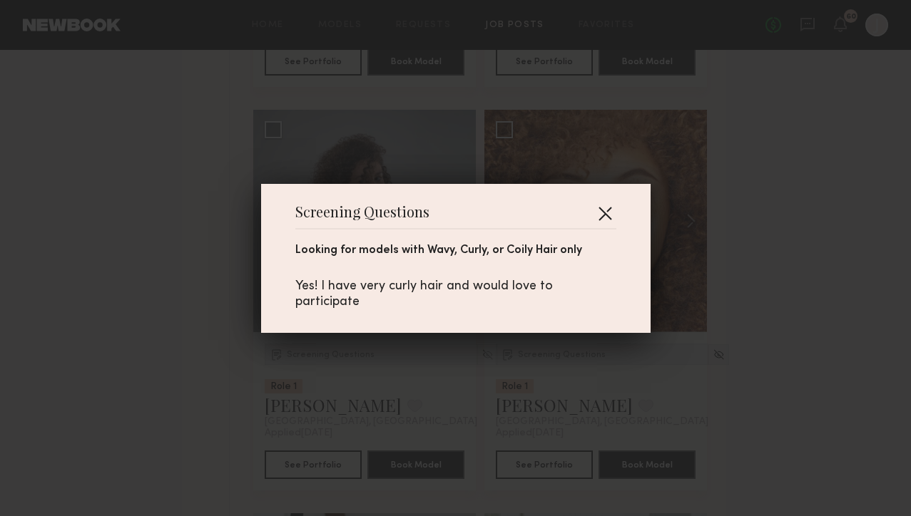
click at [601, 218] on button "button" at bounding box center [604, 213] width 23 height 23
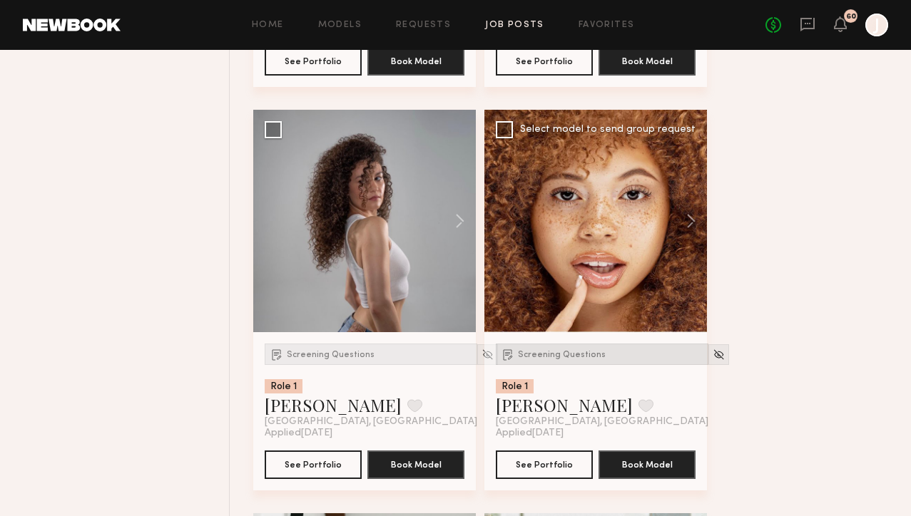
click at [536, 359] on span "Screening Questions" at bounding box center [562, 355] width 88 height 9
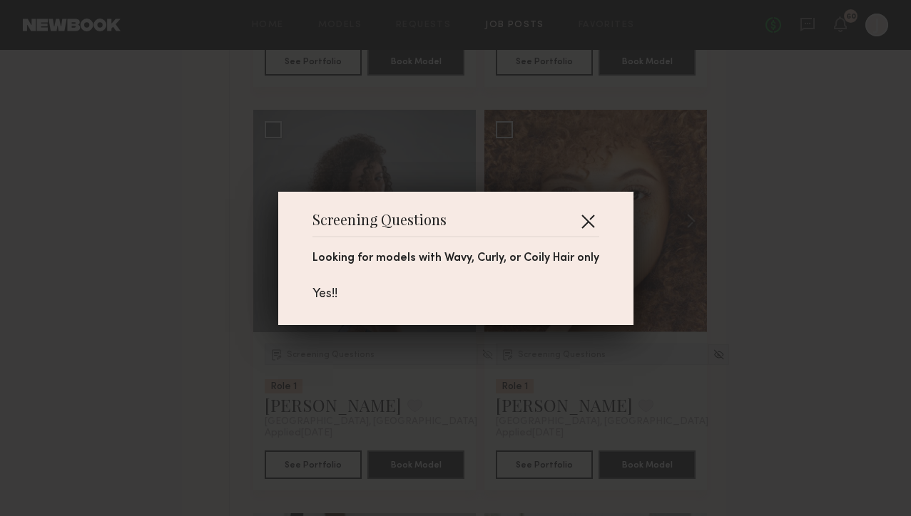
click at [588, 220] on button "button" at bounding box center [587, 221] width 23 height 23
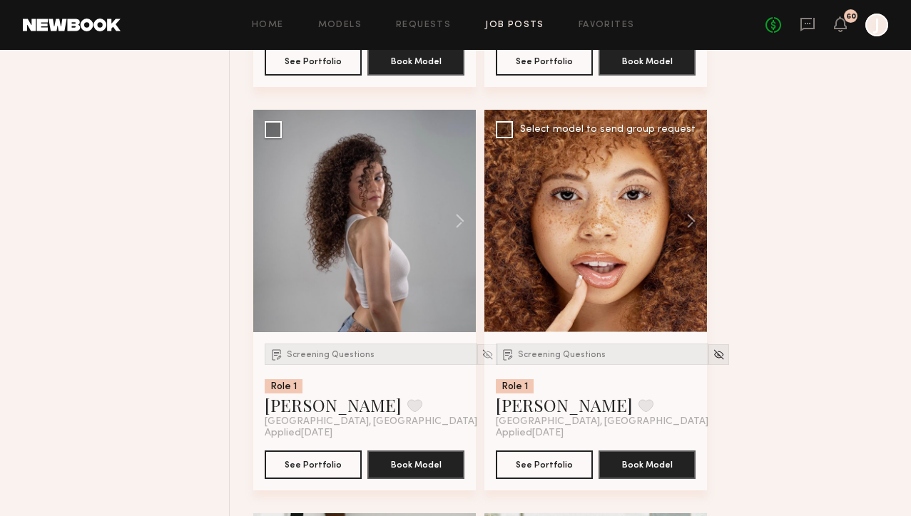
scroll to position [9403, 0]
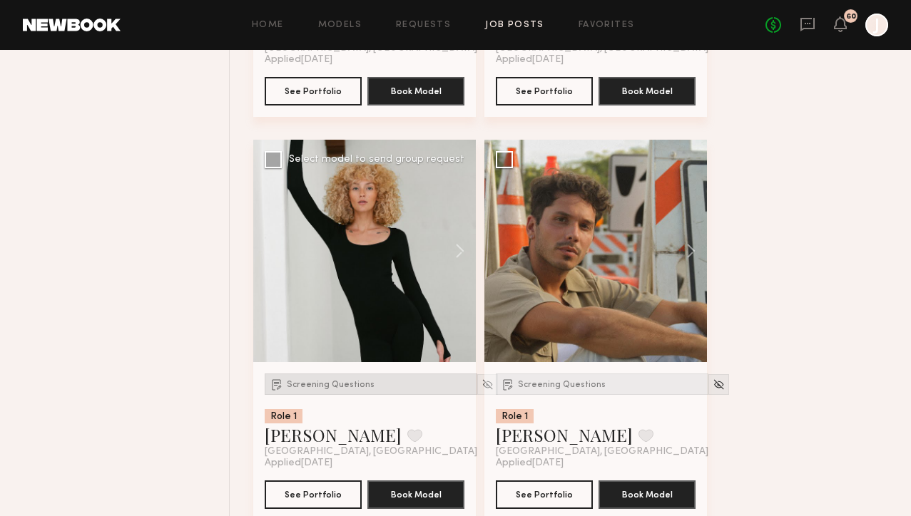
click at [349, 387] on div "Screening Questions" at bounding box center [371, 384] width 213 height 21
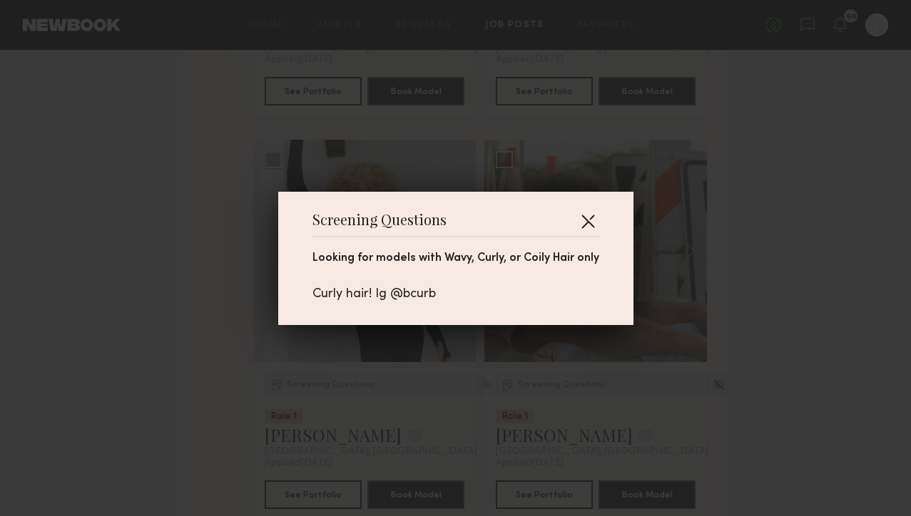
click at [585, 221] on button "button" at bounding box center [587, 221] width 23 height 23
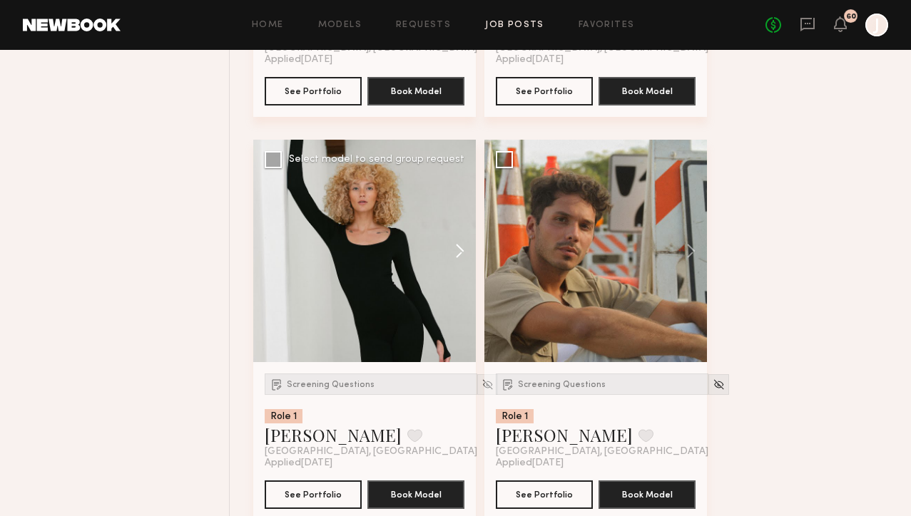
click at [455, 268] on button at bounding box center [453, 251] width 46 height 223
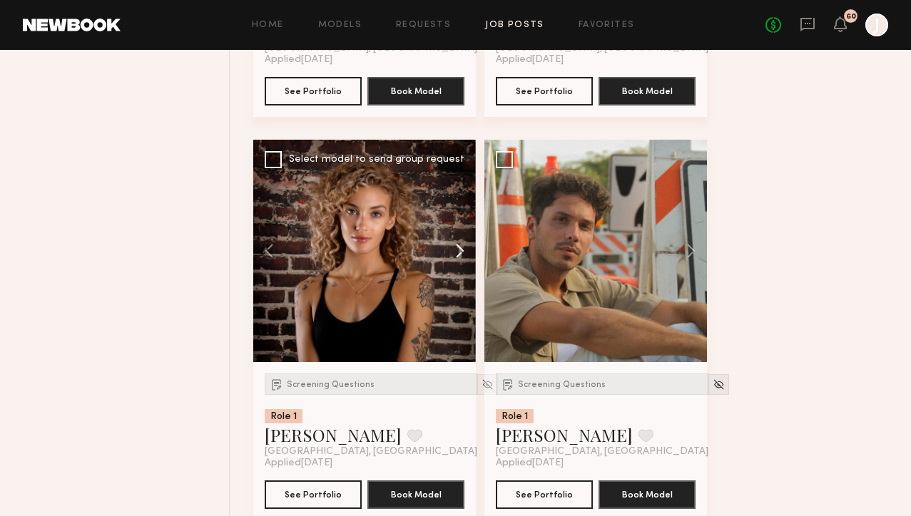
click at [455, 268] on button at bounding box center [453, 251] width 46 height 223
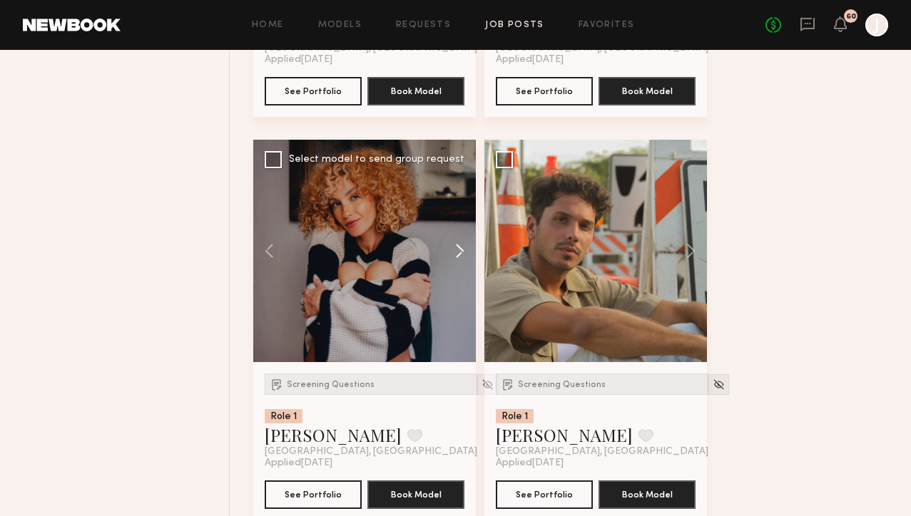
click at [455, 268] on button at bounding box center [453, 251] width 46 height 223
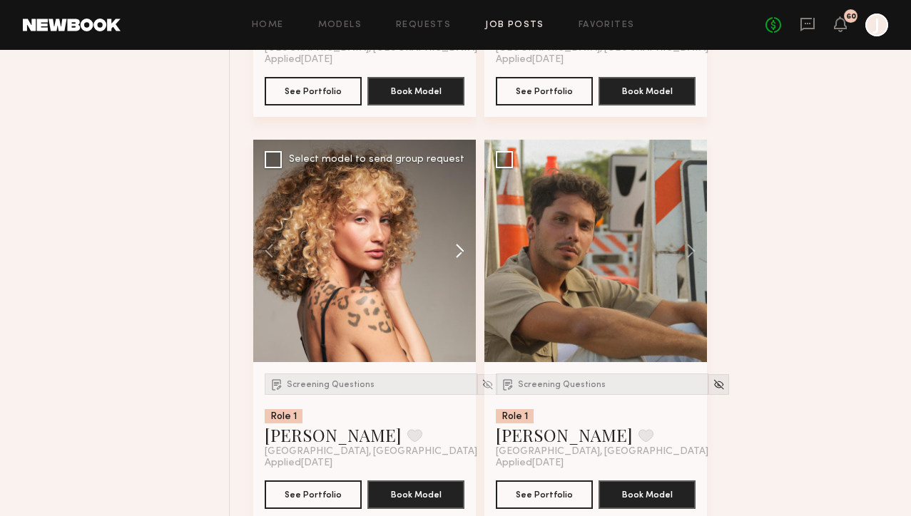
click at [456, 264] on button at bounding box center [453, 251] width 46 height 223
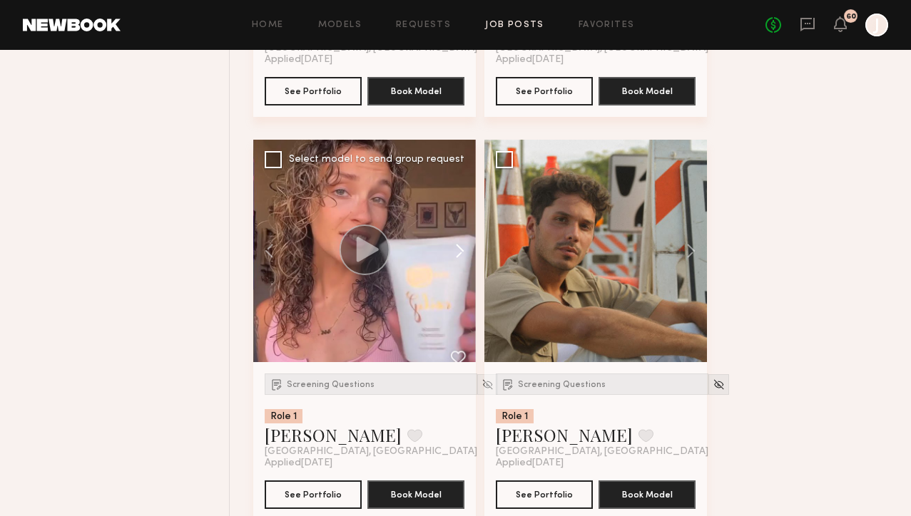
click at [456, 264] on button at bounding box center [453, 251] width 46 height 223
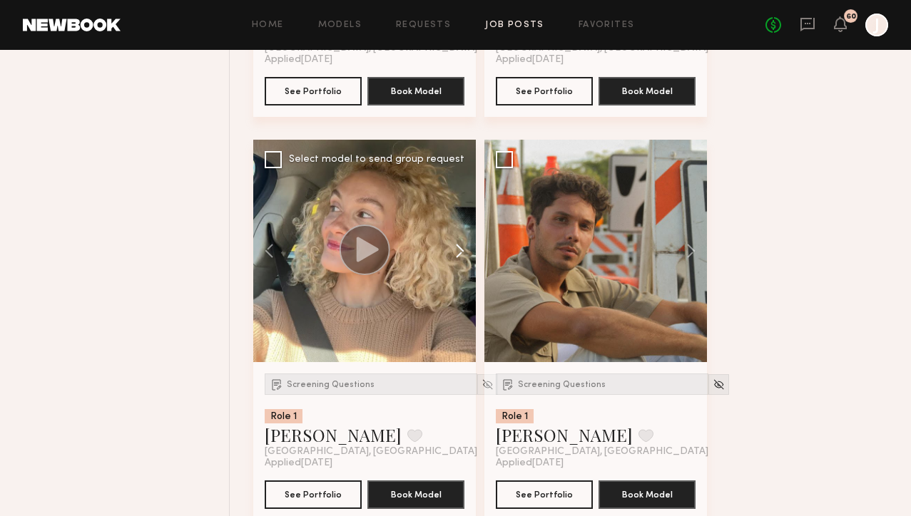
click at [459, 261] on button at bounding box center [453, 251] width 46 height 223
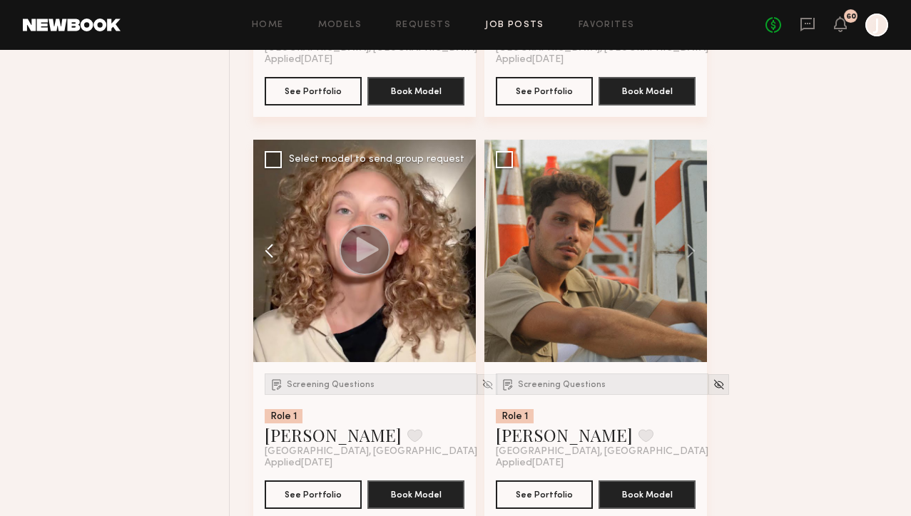
click at [273, 260] on button at bounding box center [276, 251] width 46 height 223
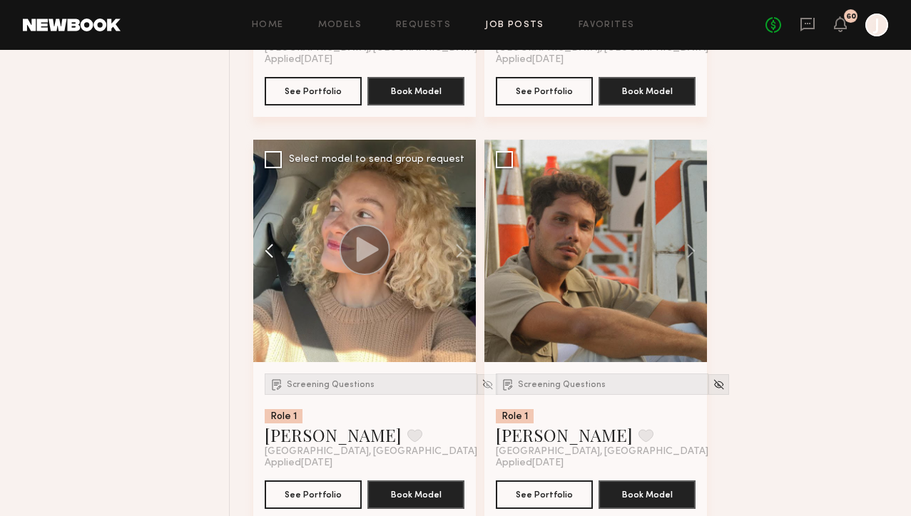
click at [273, 260] on button at bounding box center [276, 251] width 46 height 223
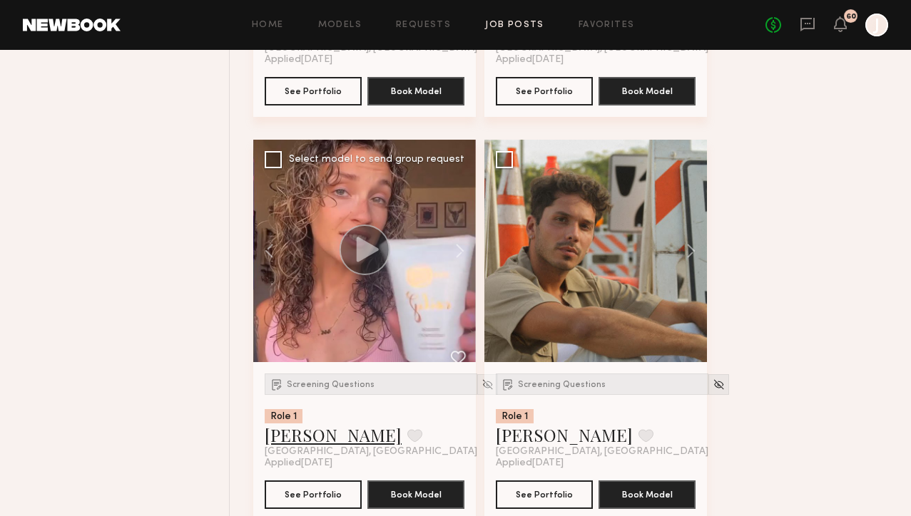
click at [302, 446] on link "Bailey C." at bounding box center [333, 435] width 137 height 23
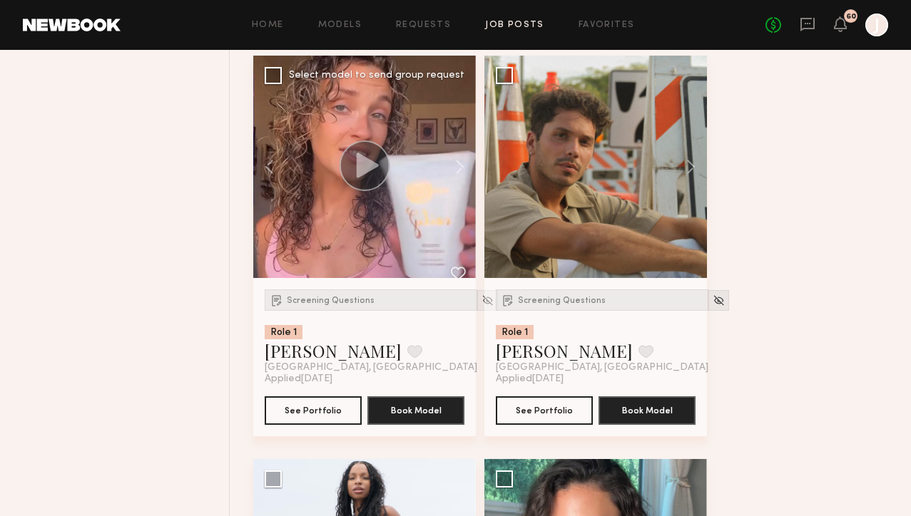
scroll to position [9488, 0]
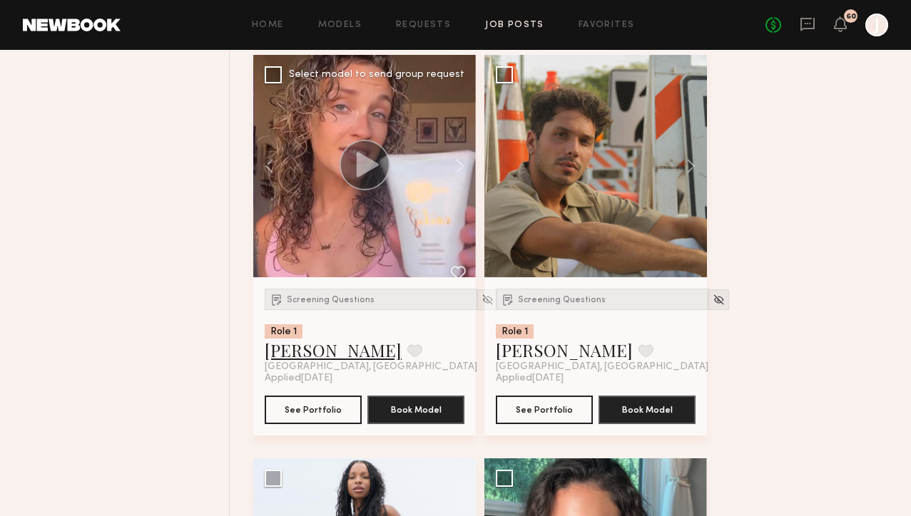
click at [308, 362] on link "Bailey C." at bounding box center [333, 350] width 137 height 23
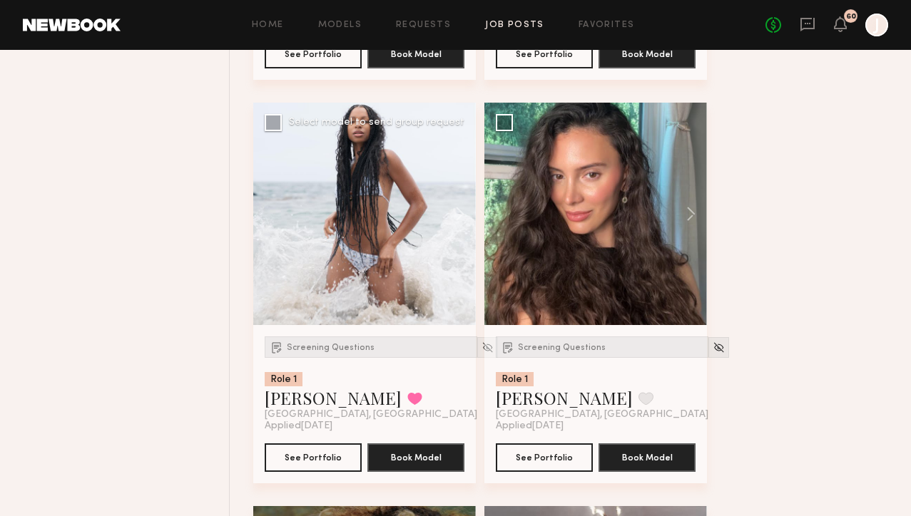
scroll to position [9891, 0]
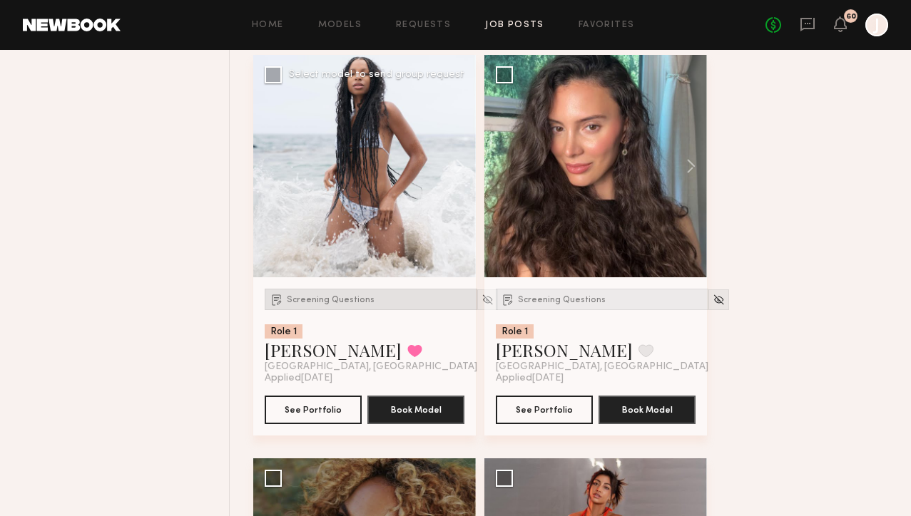
click at [342, 305] on span "Screening Questions" at bounding box center [331, 300] width 88 height 9
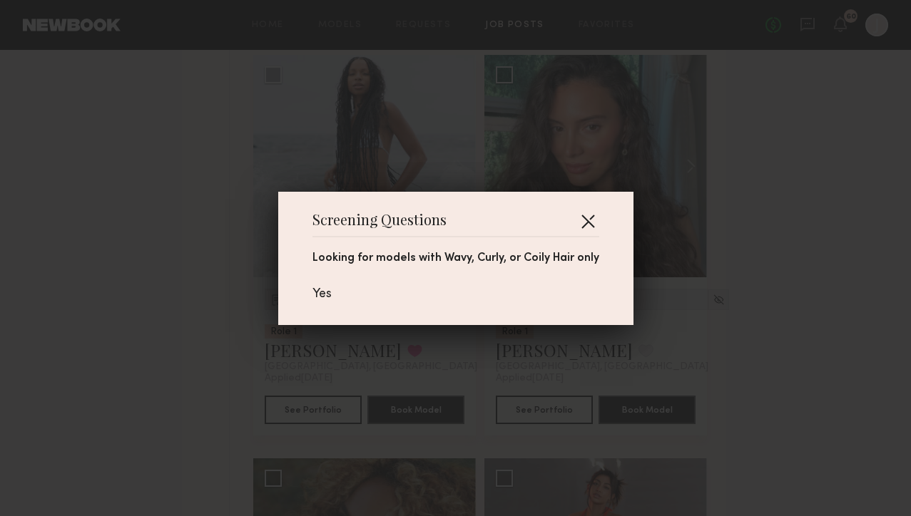
click at [588, 211] on button "button" at bounding box center [587, 221] width 23 height 23
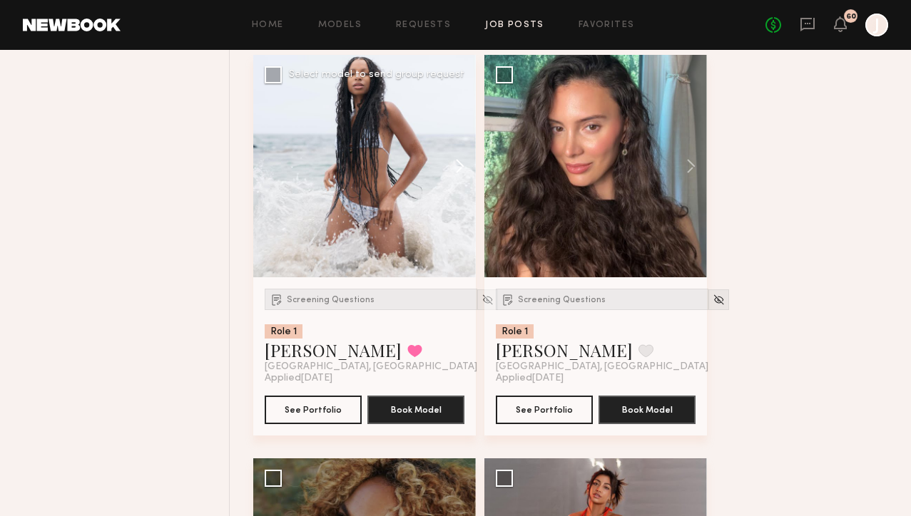
click at [462, 176] on button at bounding box center [453, 166] width 46 height 223
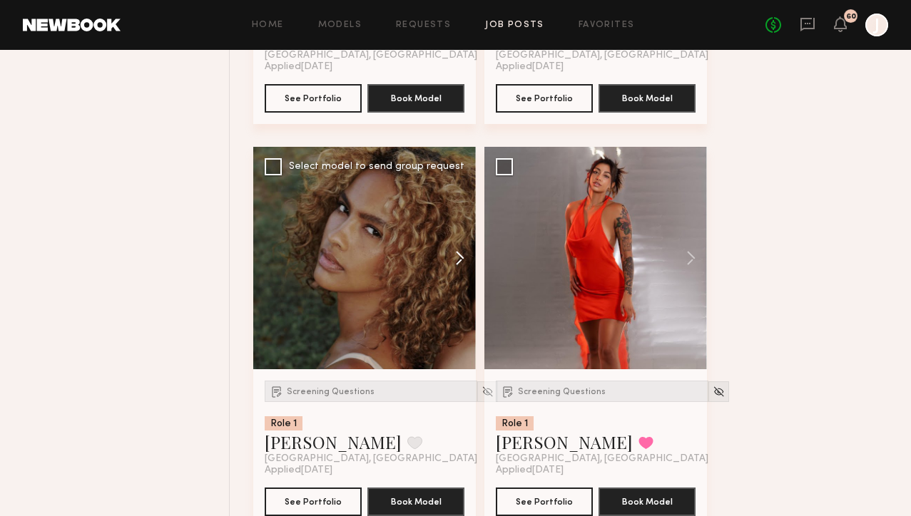
scroll to position [10202, 0]
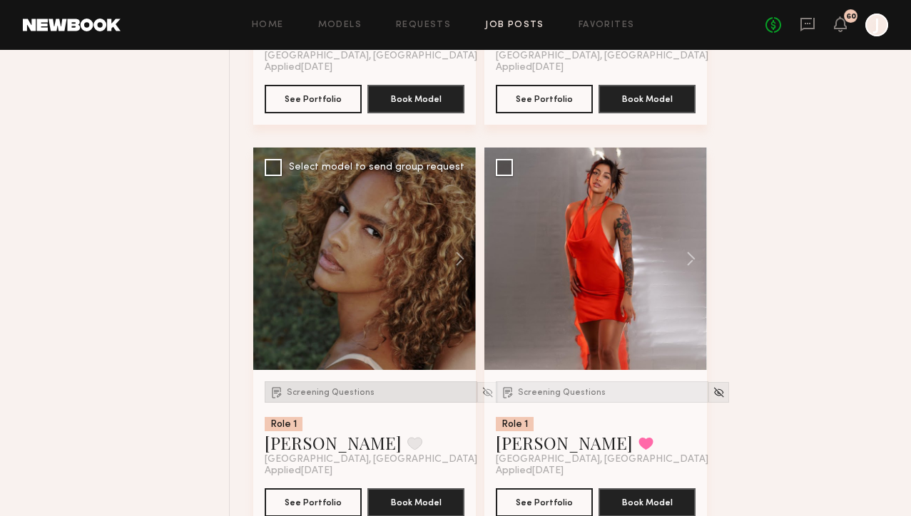
click at [360, 397] on span "Screening Questions" at bounding box center [331, 393] width 88 height 9
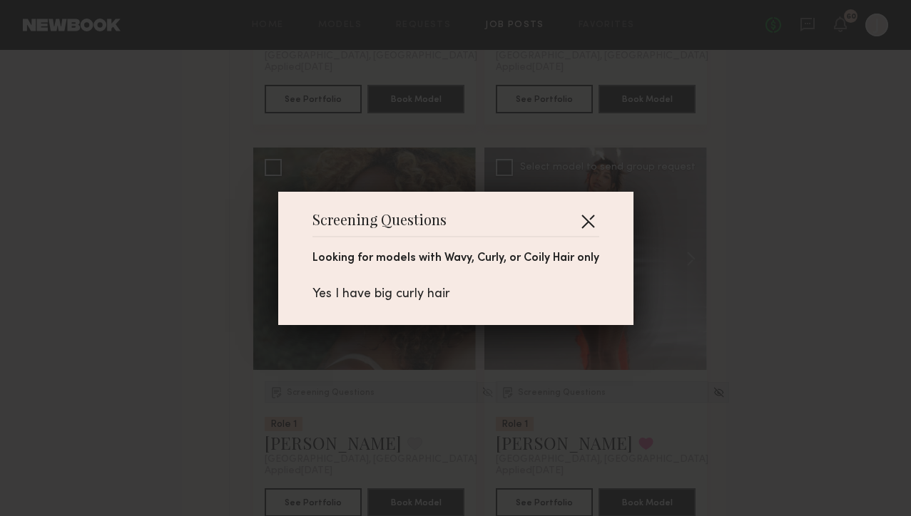
click at [591, 215] on button "button" at bounding box center [587, 221] width 23 height 23
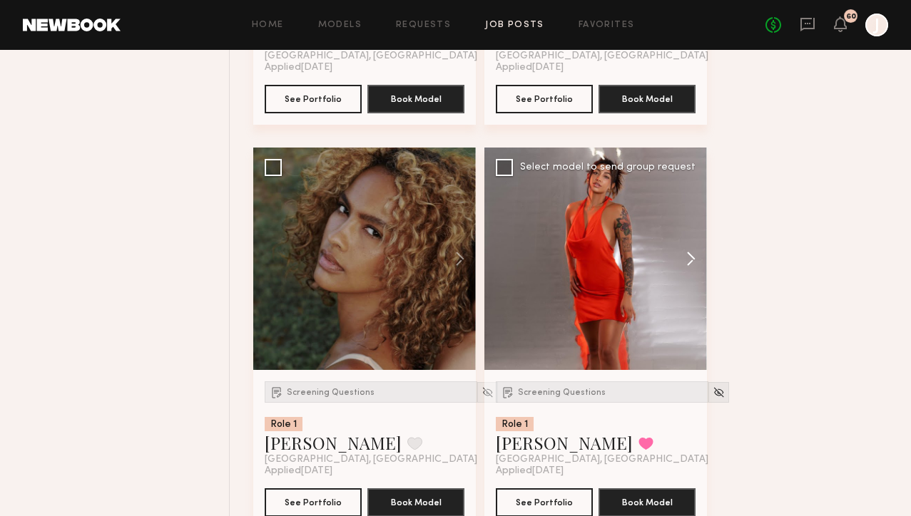
click at [696, 266] on button at bounding box center [684, 259] width 46 height 223
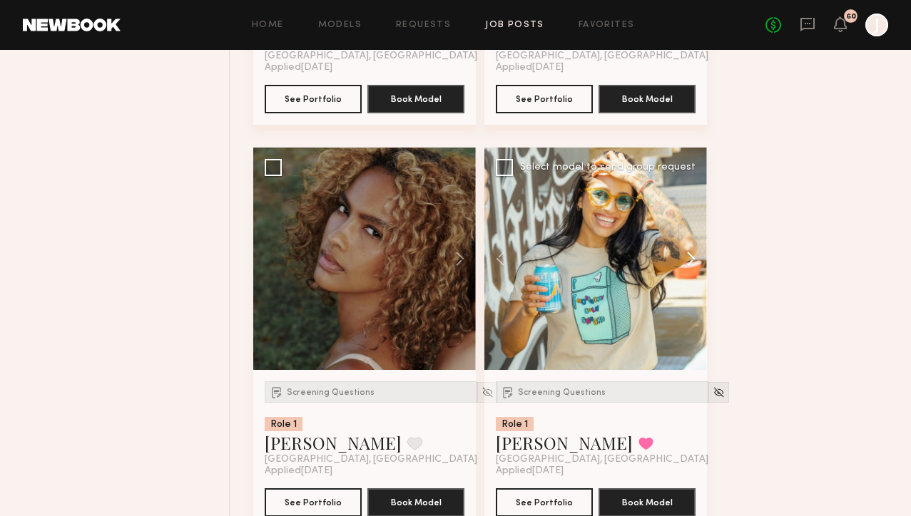
click at [696, 266] on button at bounding box center [684, 259] width 46 height 223
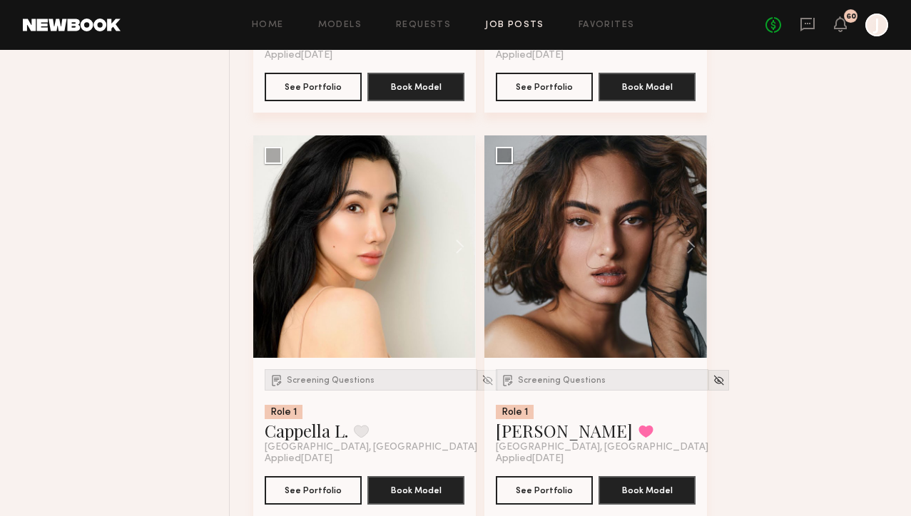
scroll to position [11360, 0]
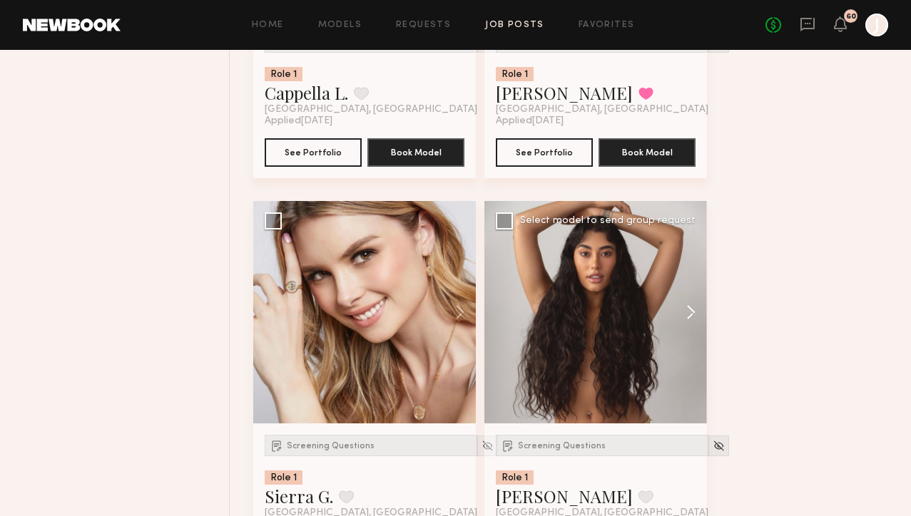
click at [691, 316] on button at bounding box center [684, 312] width 46 height 223
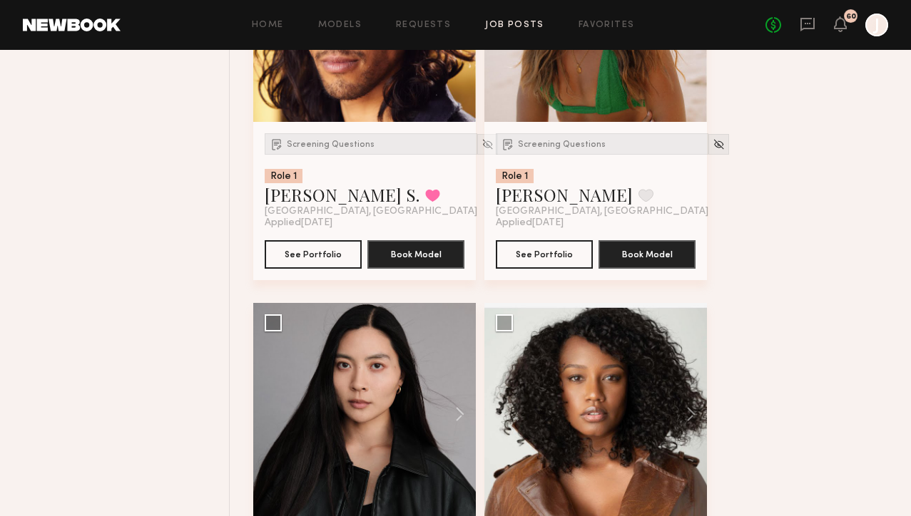
scroll to position [12292, 0]
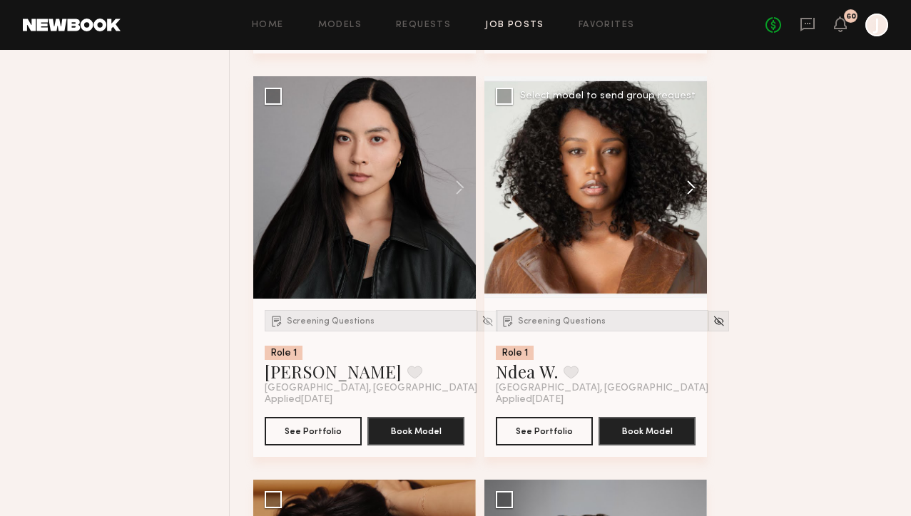
click at [693, 202] on button at bounding box center [684, 187] width 46 height 223
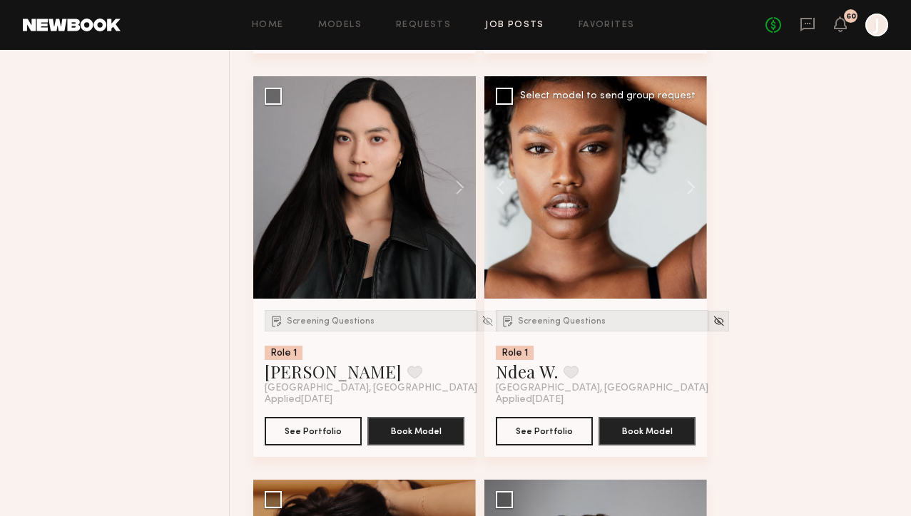
click at [576, 315] on div "Screening Questions Role 1 Ndea W. Favorite Los Angeles, CA Applied 09/11/2025 …" at bounding box center [595, 378] width 223 height 158
click at [571, 326] on div "Screening Questions" at bounding box center [602, 320] width 213 height 21
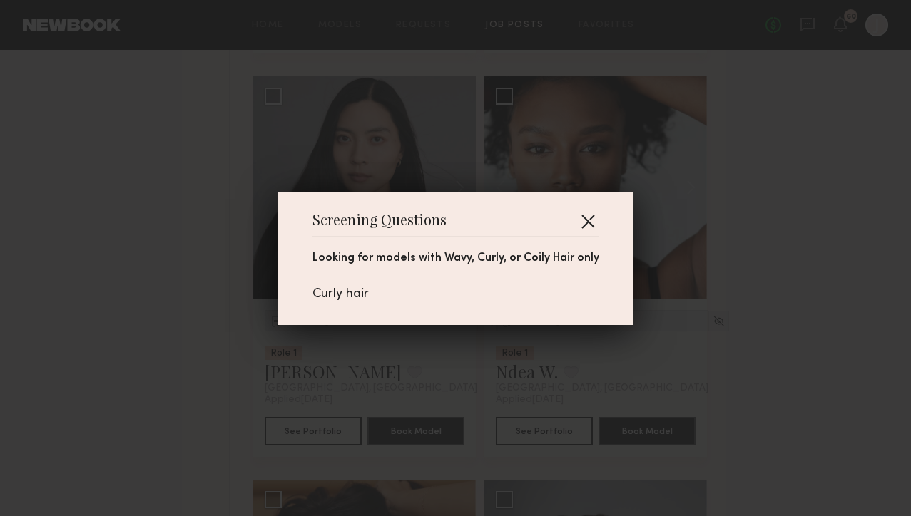
click at [586, 220] on button "button" at bounding box center [587, 221] width 23 height 23
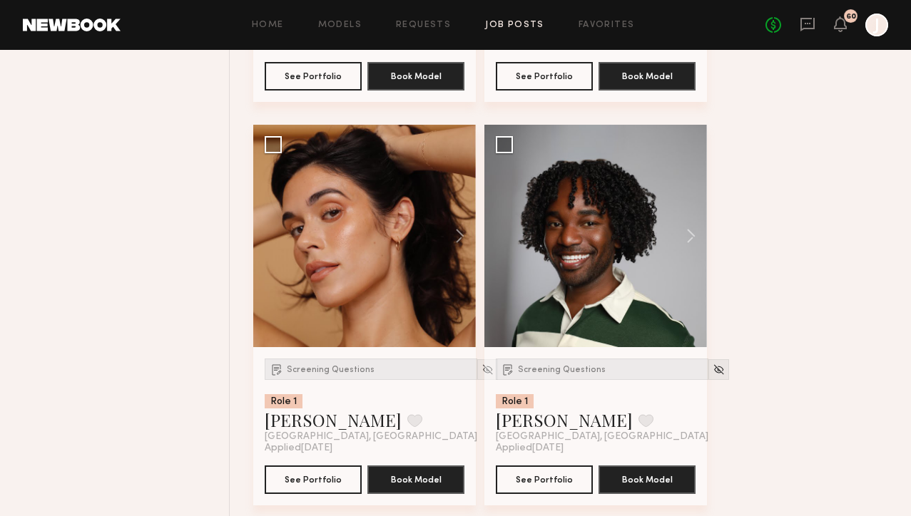
scroll to position [12669, 0]
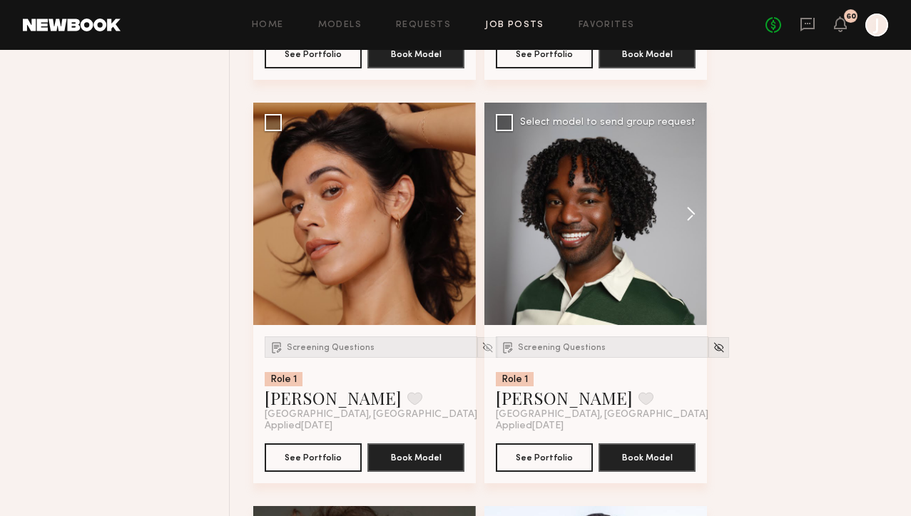
click at [698, 225] on button at bounding box center [684, 214] width 46 height 223
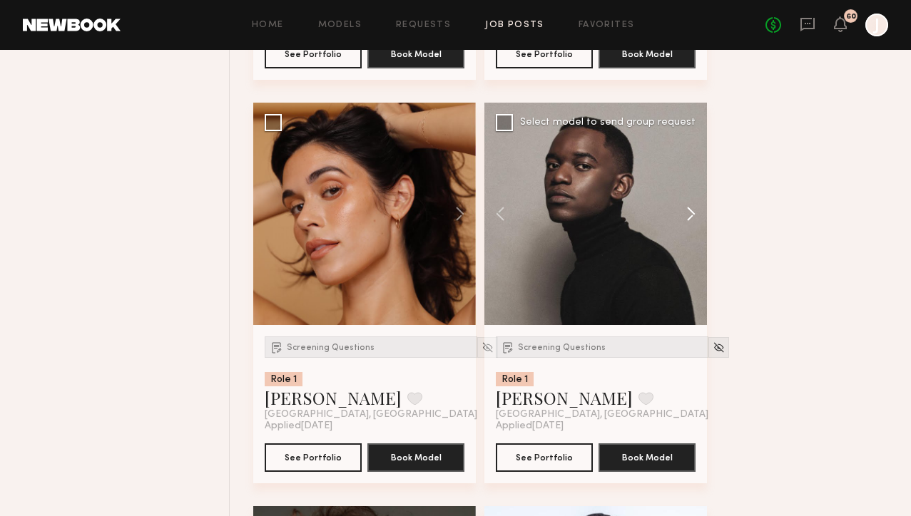
click at [693, 225] on button at bounding box center [684, 214] width 46 height 223
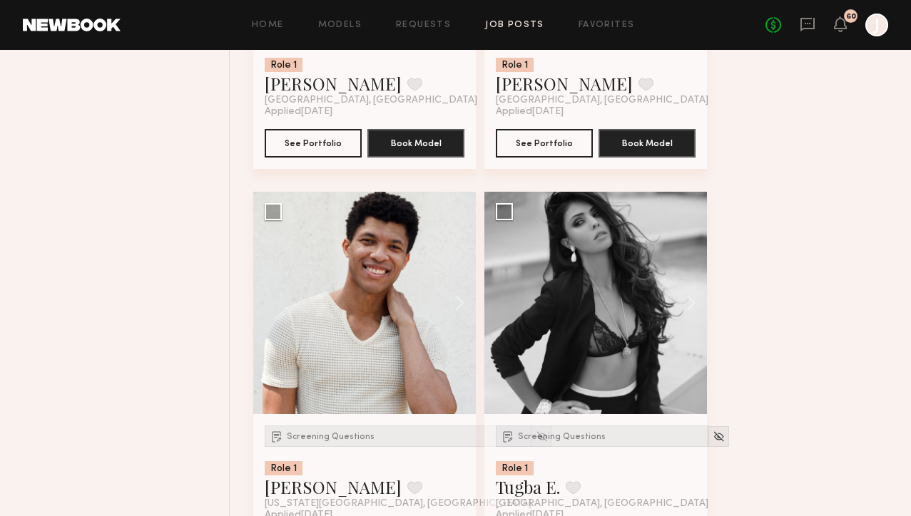
scroll to position [14198, 0]
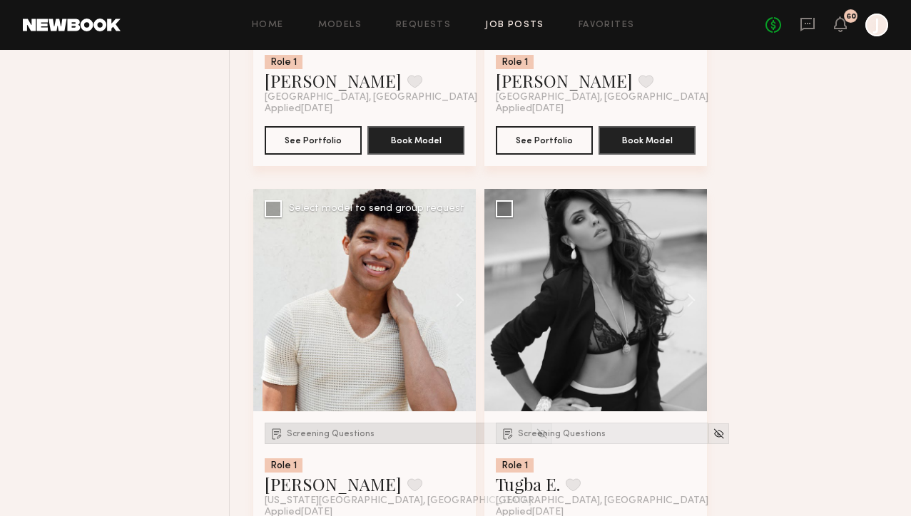
click at [347, 444] on div "Screening Questions" at bounding box center [398, 433] width 267 height 21
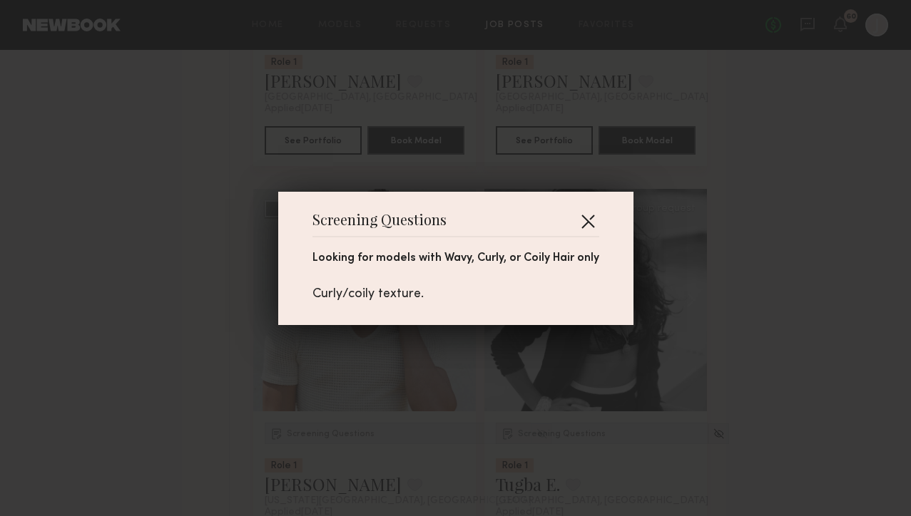
click at [591, 213] on button "button" at bounding box center [587, 221] width 23 height 23
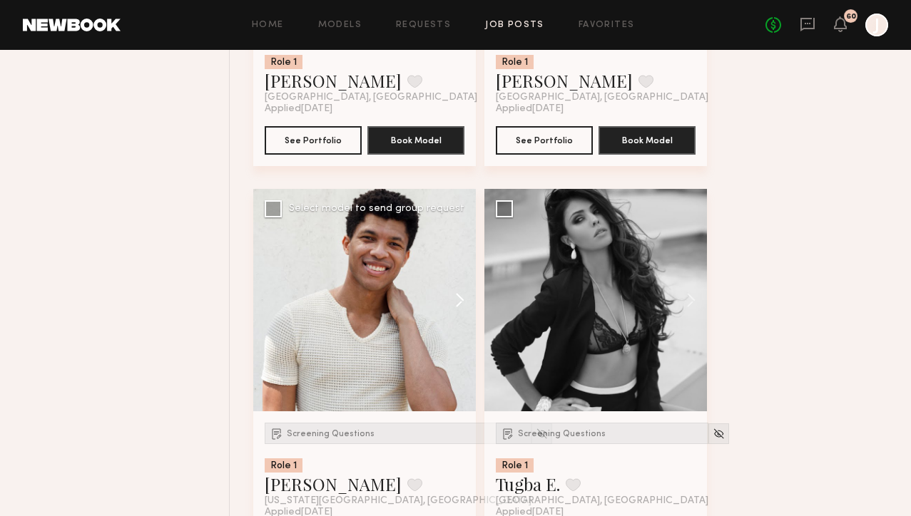
click at [456, 309] on button at bounding box center [453, 300] width 46 height 223
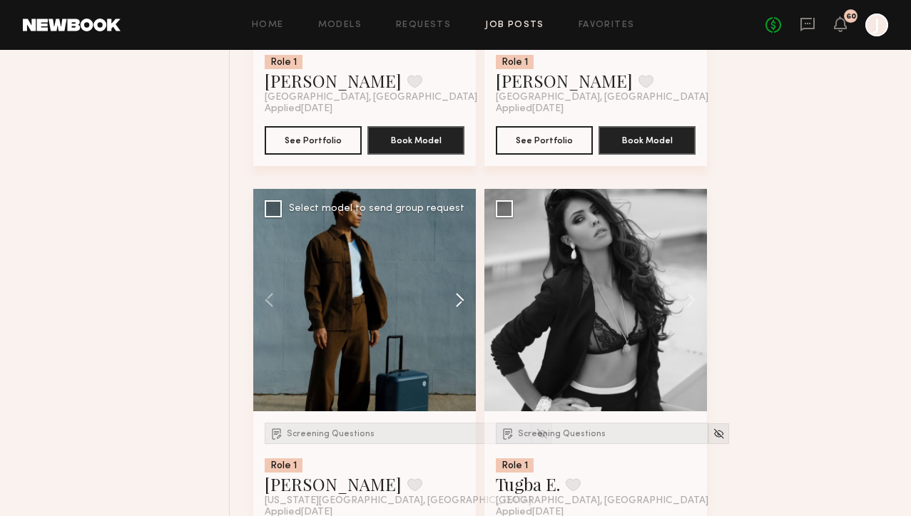
click at [457, 309] on button at bounding box center [453, 300] width 46 height 223
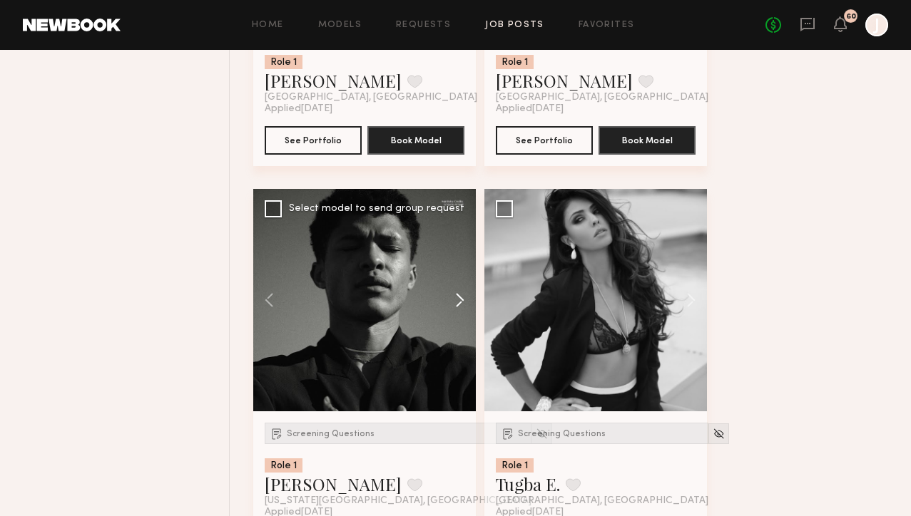
click at [458, 309] on button at bounding box center [453, 300] width 46 height 223
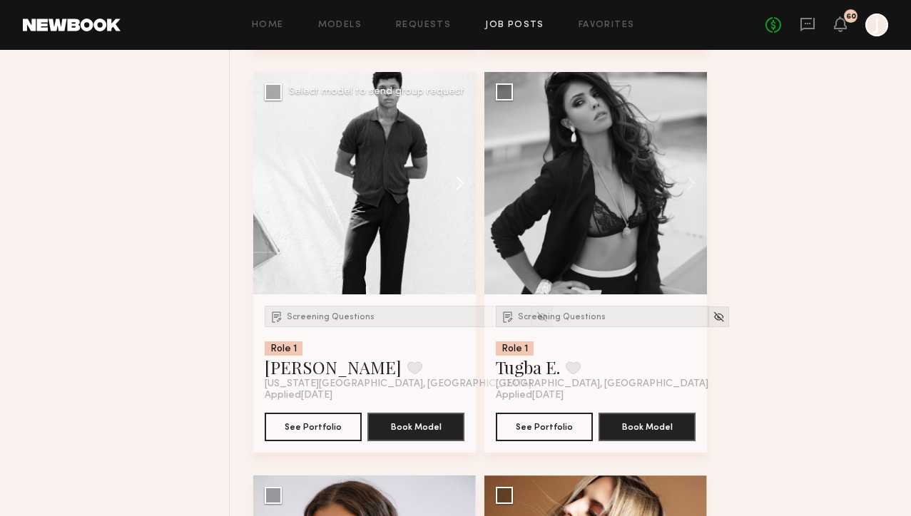
scroll to position [14316, 0]
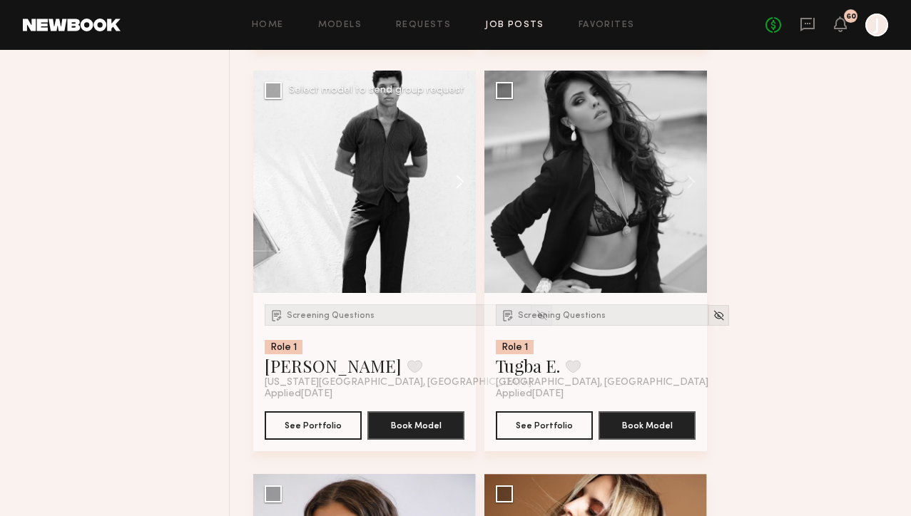
click at [462, 198] on button at bounding box center [453, 182] width 46 height 223
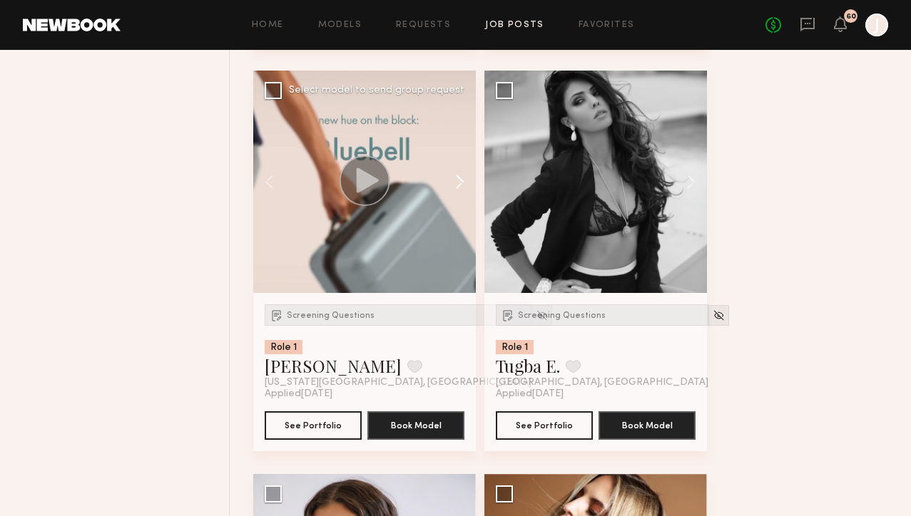
click at [462, 198] on button at bounding box center [453, 182] width 46 height 223
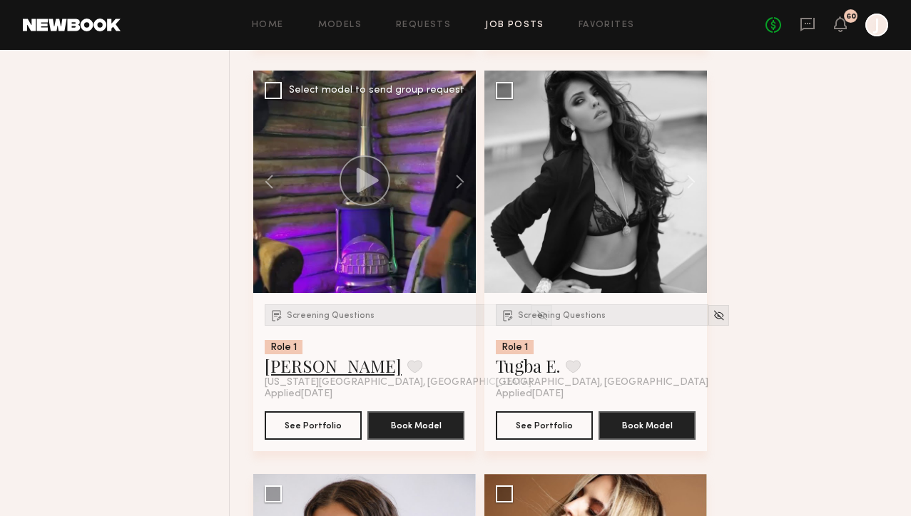
click at [316, 377] on link "Vincent T." at bounding box center [333, 365] width 137 height 23
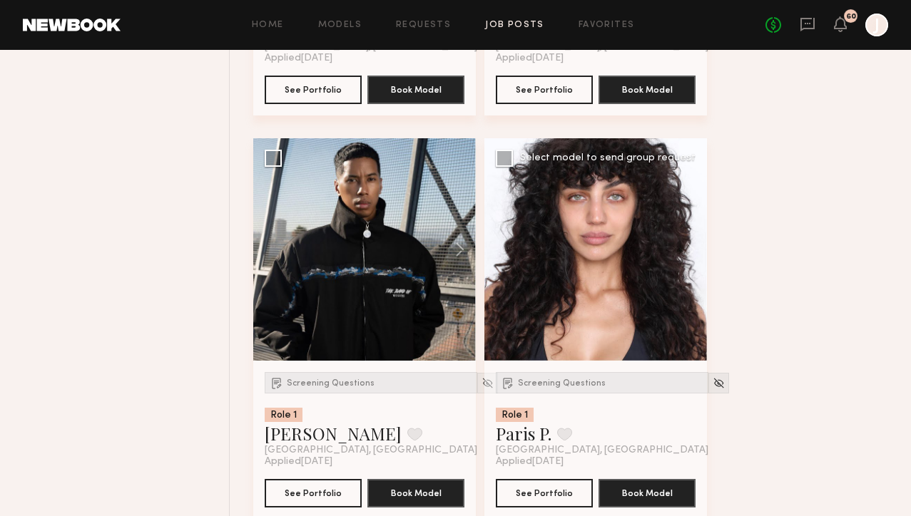
scroll to position [15057, 0]
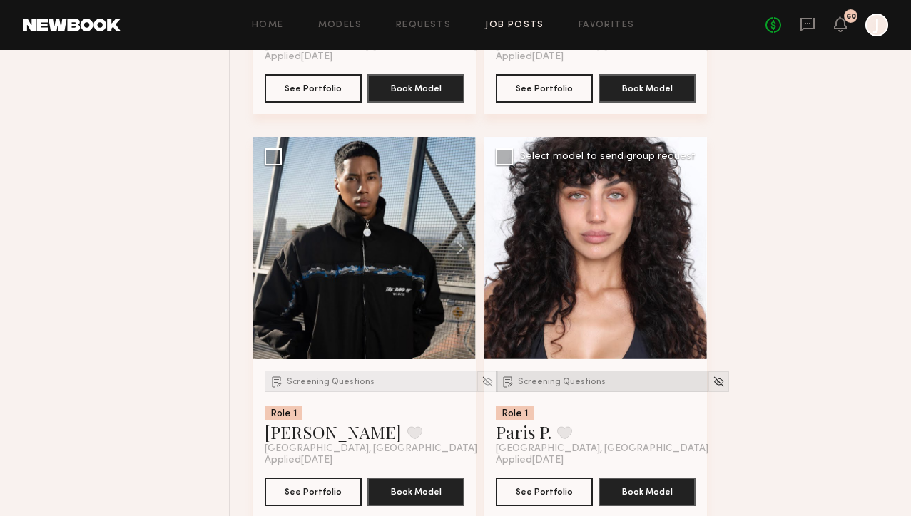
click at [511, 389] on img at bounding box center [508, 381] width 14 height 14
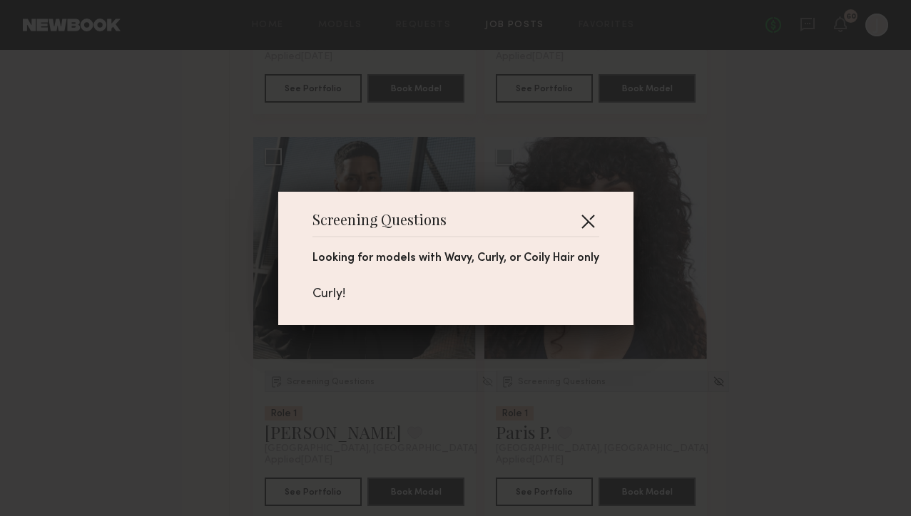
click at [593, 216] on button "button" at bounding box center [587, 221] width 23 height 23
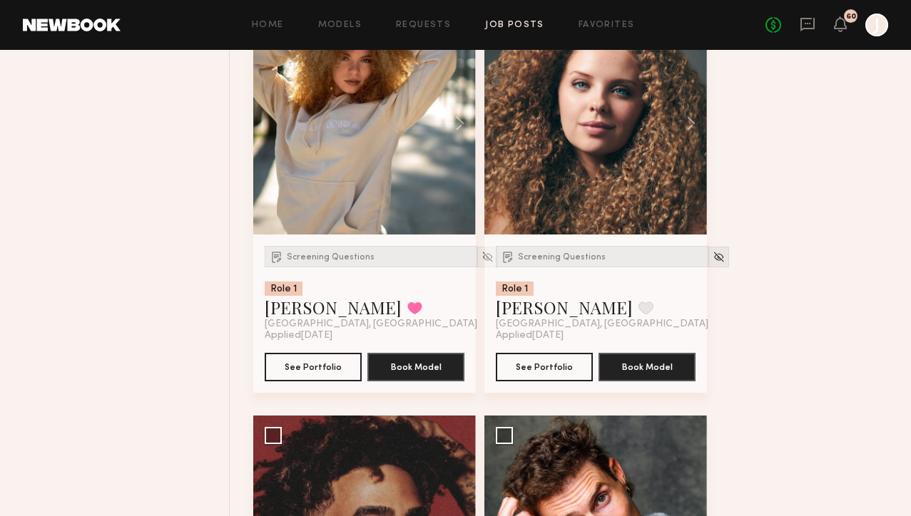
scroll to position [15587, 0]
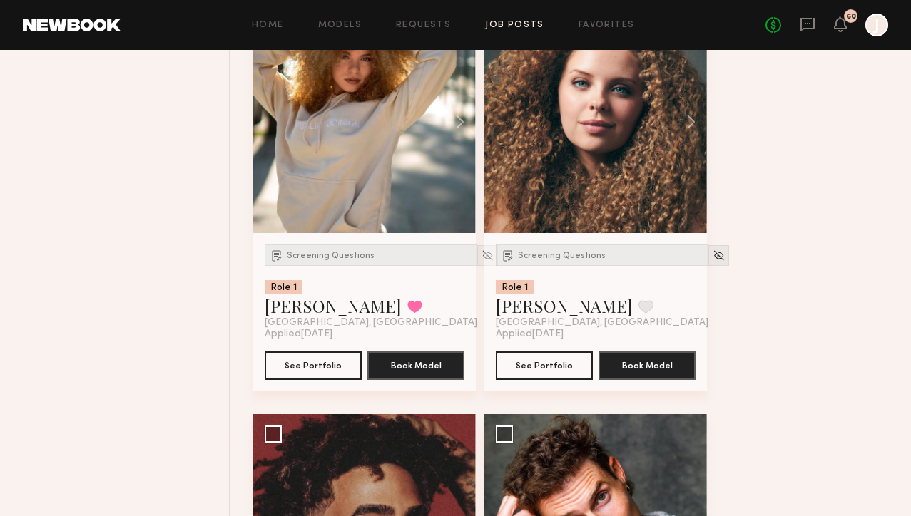
click at [536, 249] on div "Screening Questions Role 1 Bianca C. Favorite Los Angeles, CA Applied 09/11/202…" at bounding box center [595, 312] width 223 height 158
click at [523, 260] on span "Screening Questions" at bounding box center [562, 256] width 88 height 9
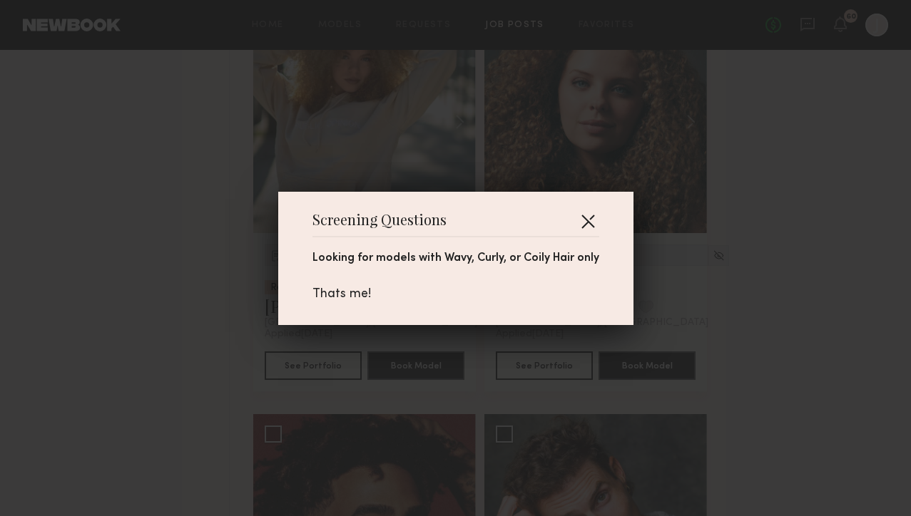
click at [578, 221] on button "button" at bounding box center [587, 221] width 23 height 23
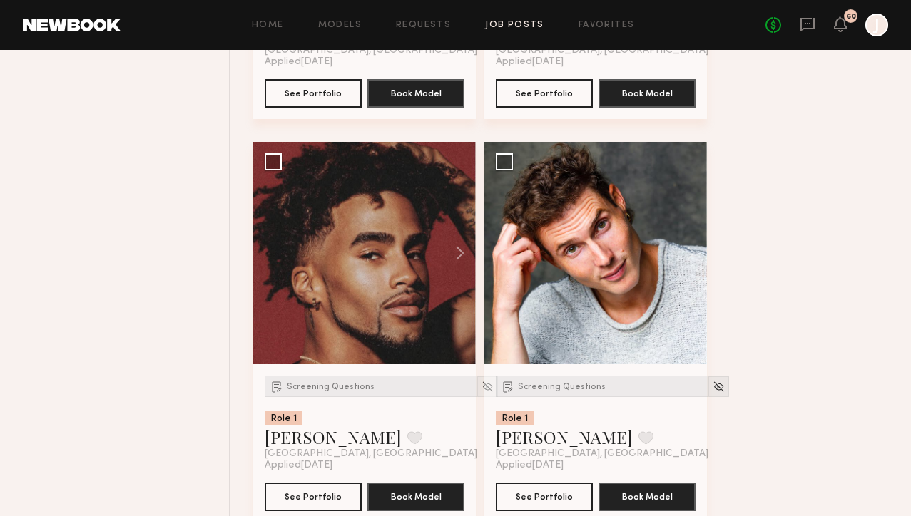
scroll to position [15867, 0]
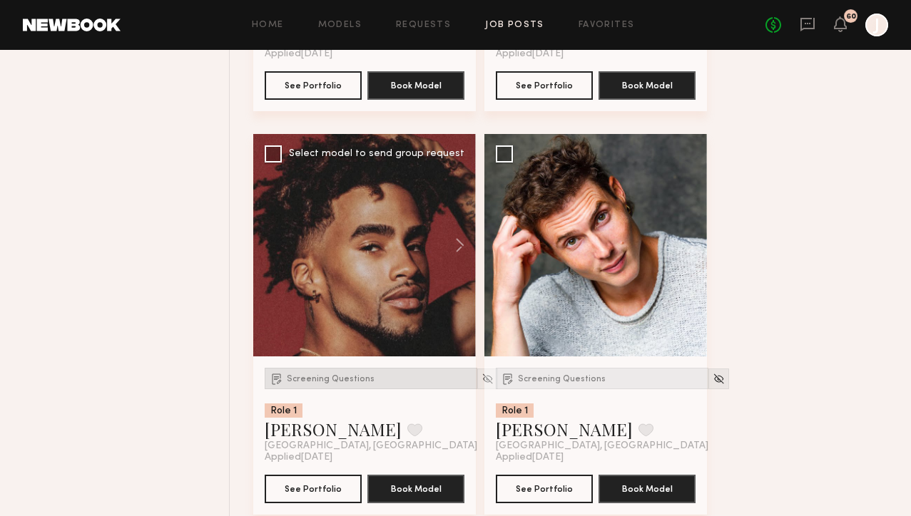
click at [345, 386] on div "Screening Questions" at bounding box center [371, 378] width 213 height 21
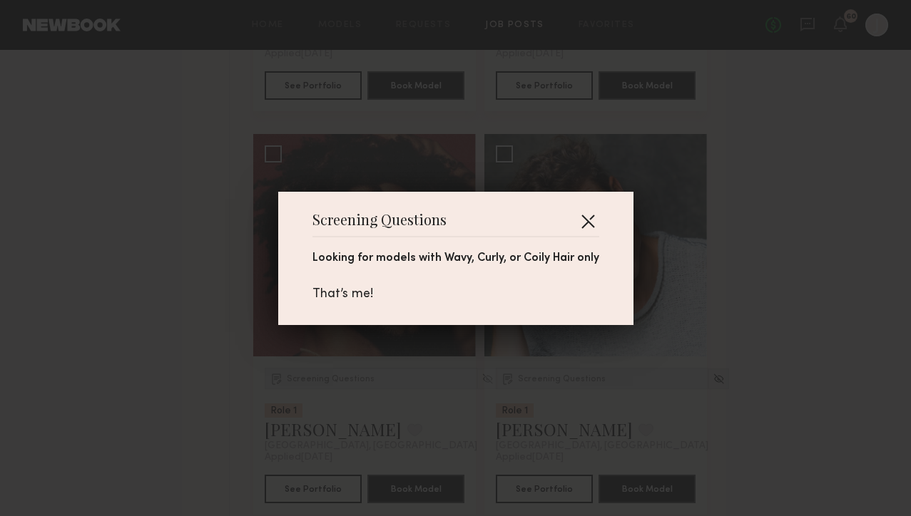
click at [581, 215] on button "button" at bounding box center [587, 221] width 23 height 23
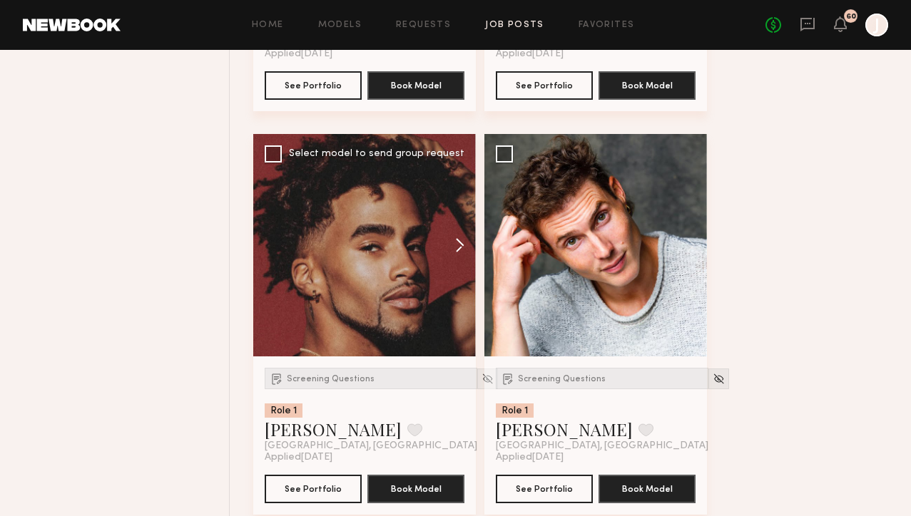
click at [447, 268] on button at bounding box center [453, 245] width 46 height 223
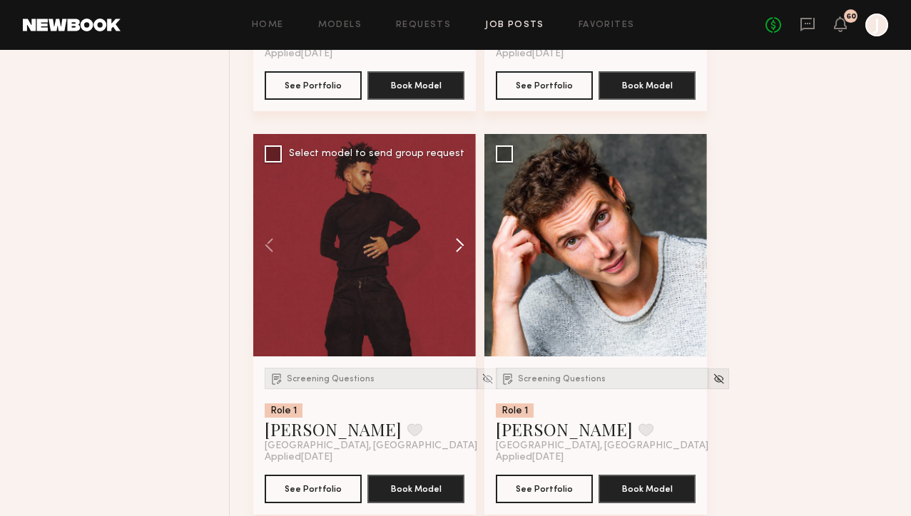
click at [457, 262] on button at bounding box center [453, 245] width 46 height 223
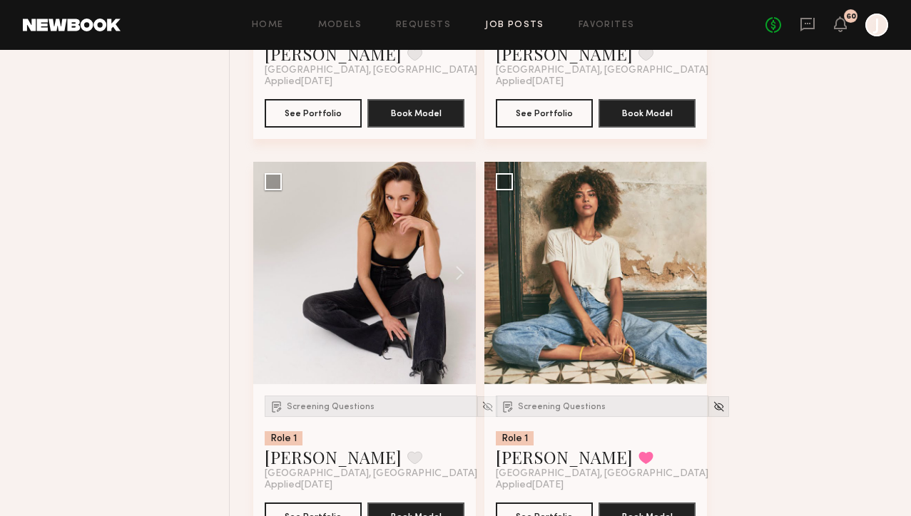
scroll to position [16327, 0]
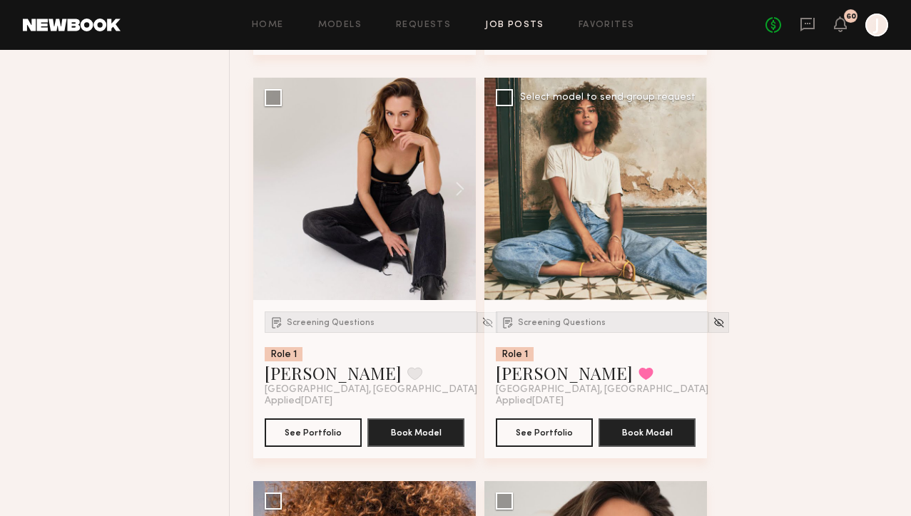
click at [527, 317] on div "Screening Questions Role 1 Monica M. Favorited Los Angeles, CA Applied 09/11/20…" at bounding box center [595, 379] width 223 height 158
click at [520, 327] on span "Screening Questions" at bounding box center [562, 323] width 88 height 9
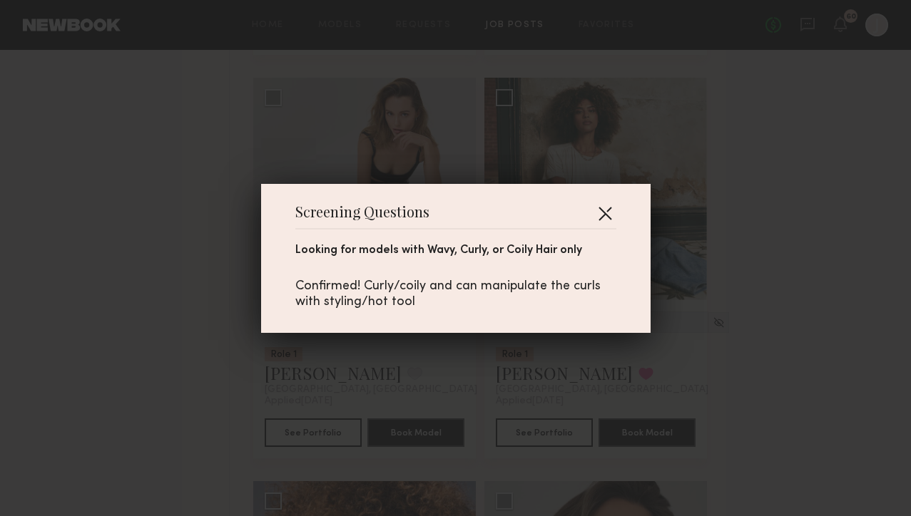
click at [609, 214] on button "button" at bounding box center [604, 213] width 23 height 23
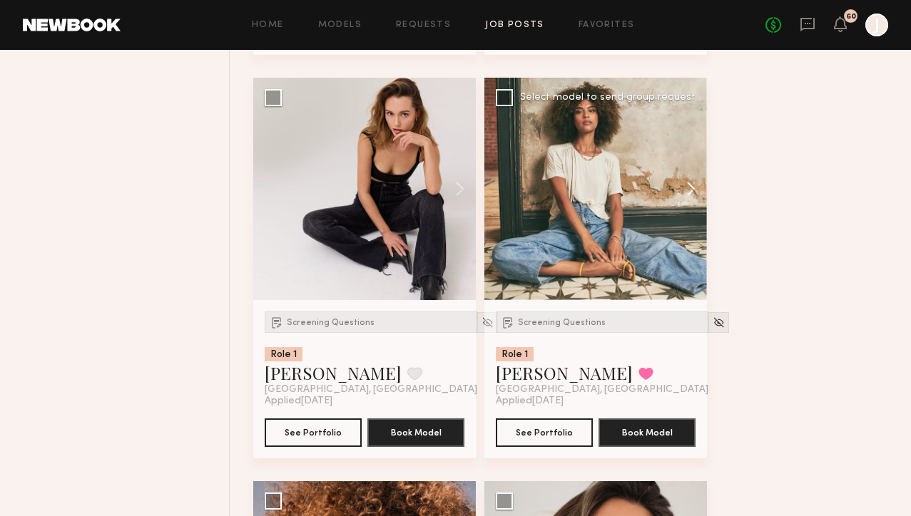
click at [690, 204] on button at bounding box center [684, 189] width 46 height 223
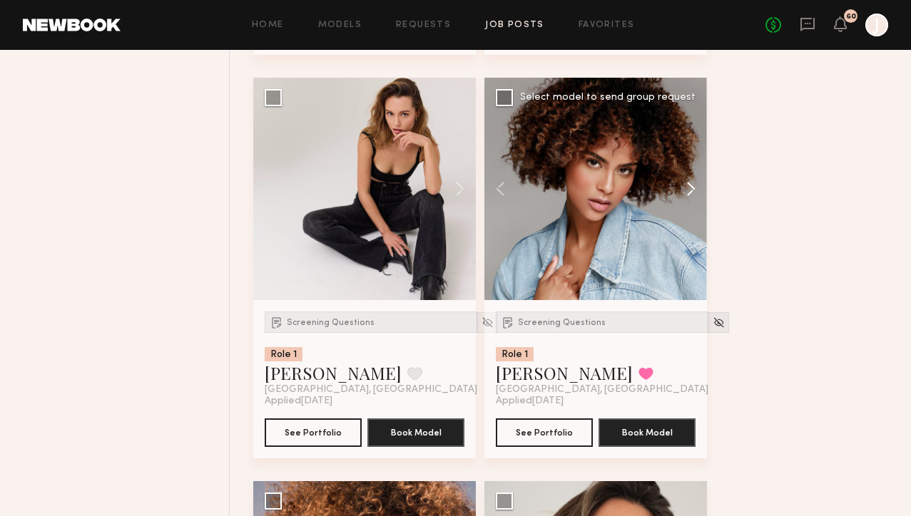
click at [690, 204] on button at bounding box center [684, 189] width 46 height 223
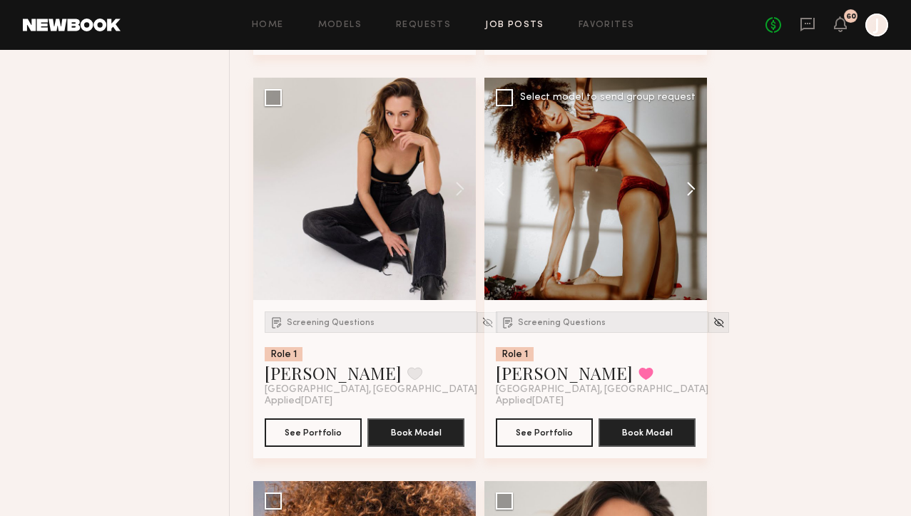
click at [690, 204] on button at bounding box center [684, 189] width 46 height 223
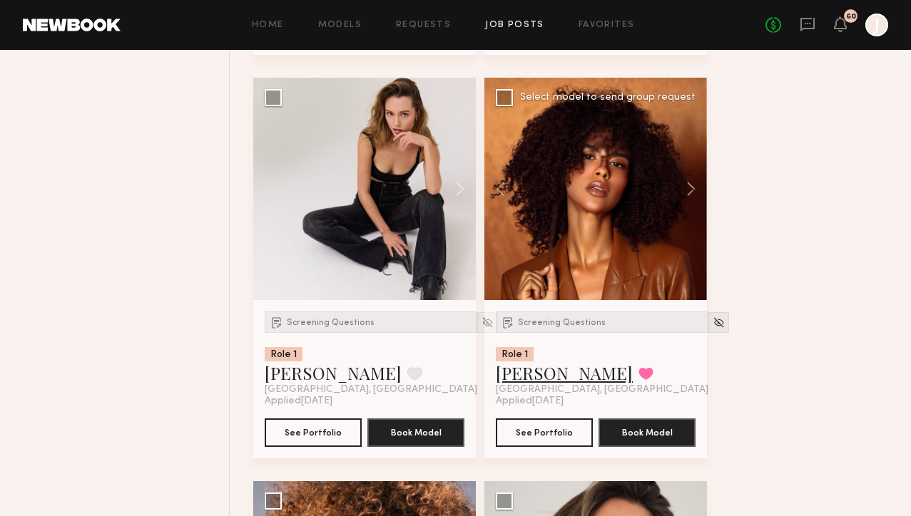
click at [545, 384] on link "[PERSON_NAME]" at bounding box center [564, 373] width 137 height 23
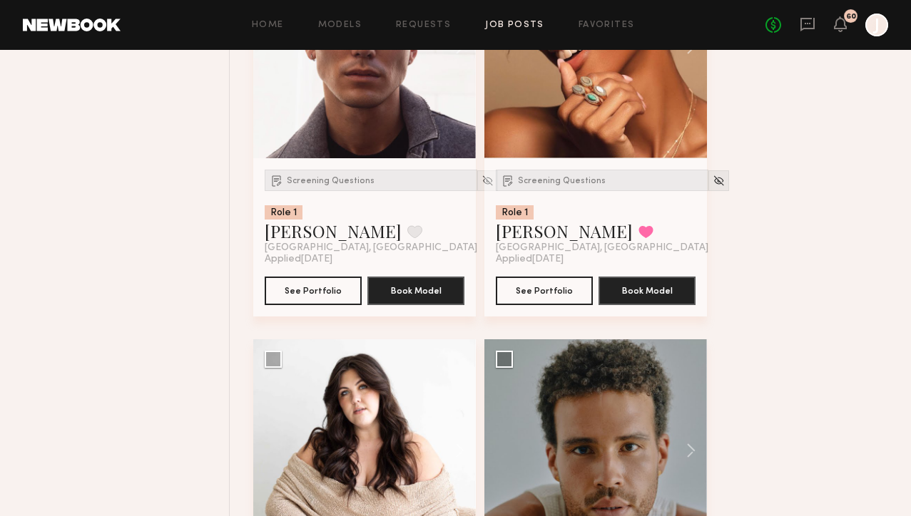
scroll to position [17309, 0]
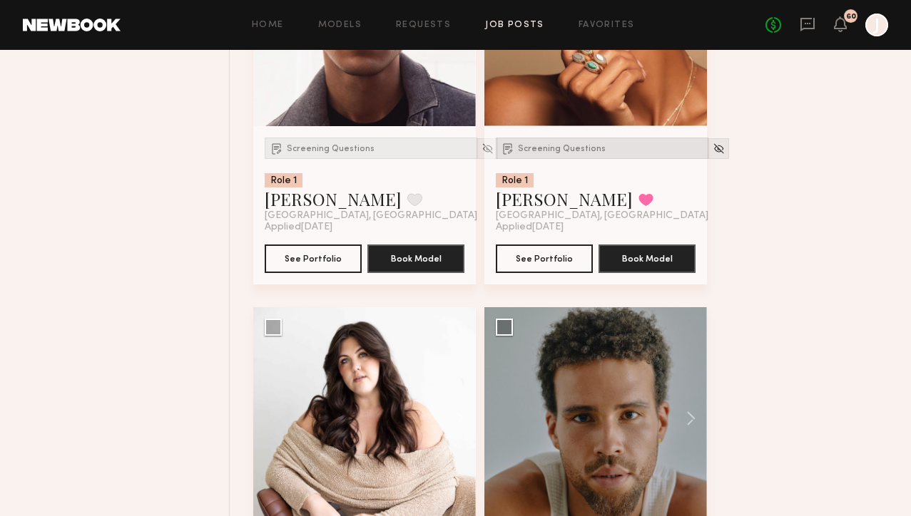
click at [540, 154] on div "Screening Questions" at bounding box center [602, 148] width 213 height 21
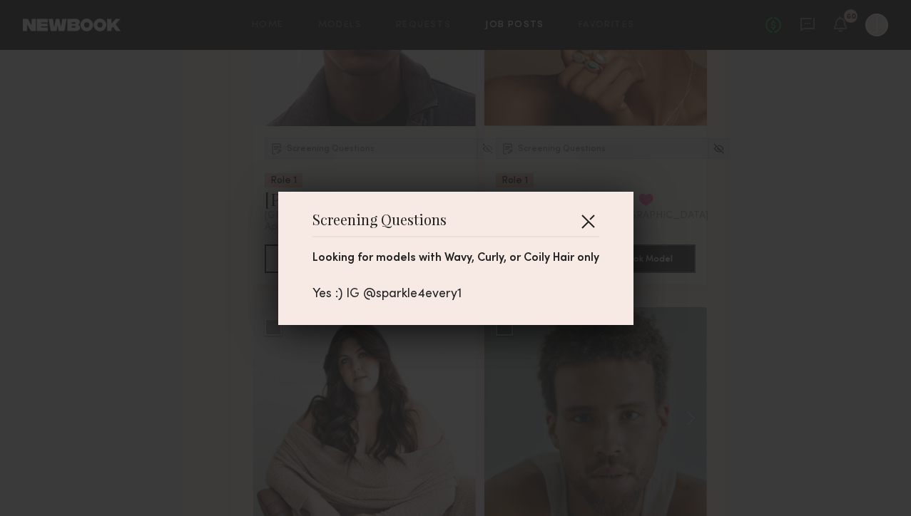
click at [589, 219] on button "button" at bounding box center [587, 221] width 23 height 23
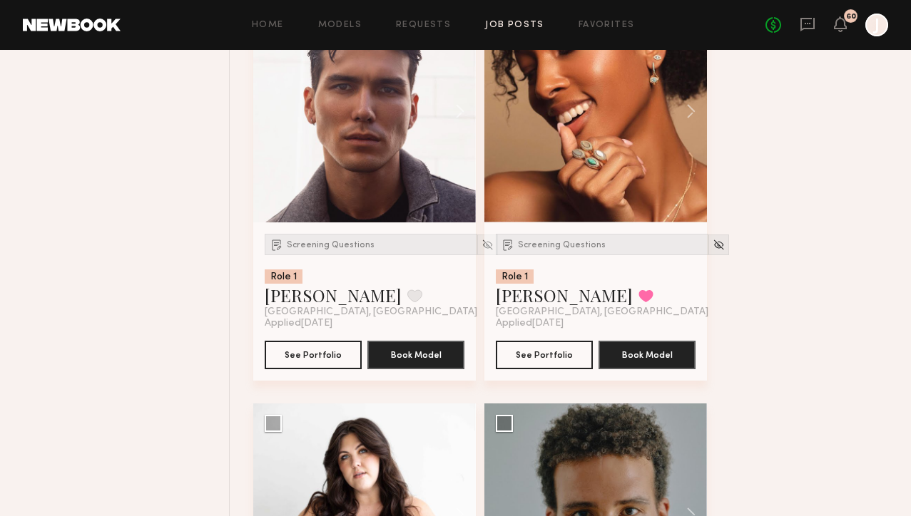
scroll to position [17123, 0]
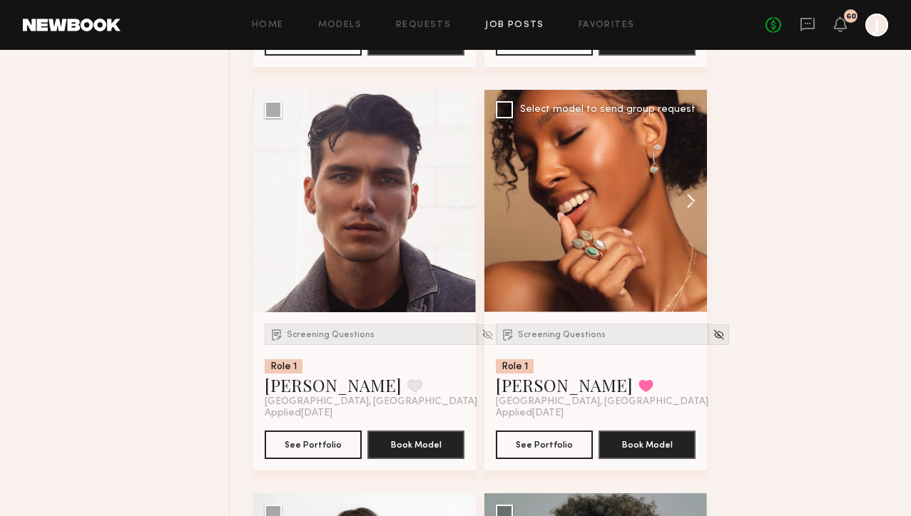
click at [682, 218] on button at bounding box center [684, 201] width 46 height 223
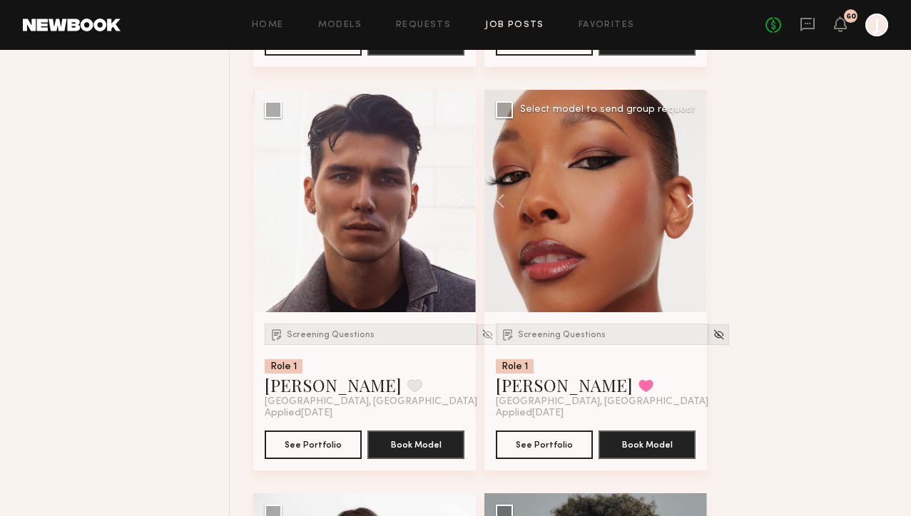
click at [684, 218] on button at bounding box center [684, 201] width 46 height 223
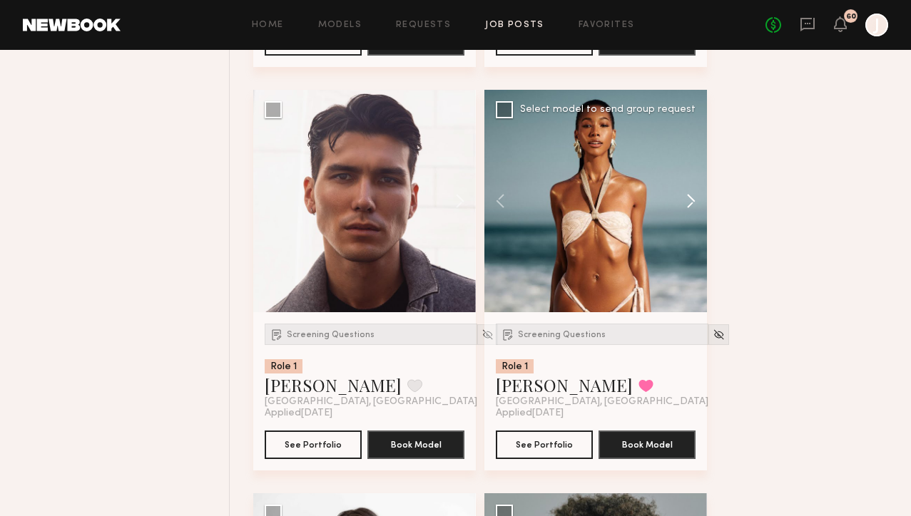
click at [685, 218] on button at bounding box center [684, 201] width 46 height 223
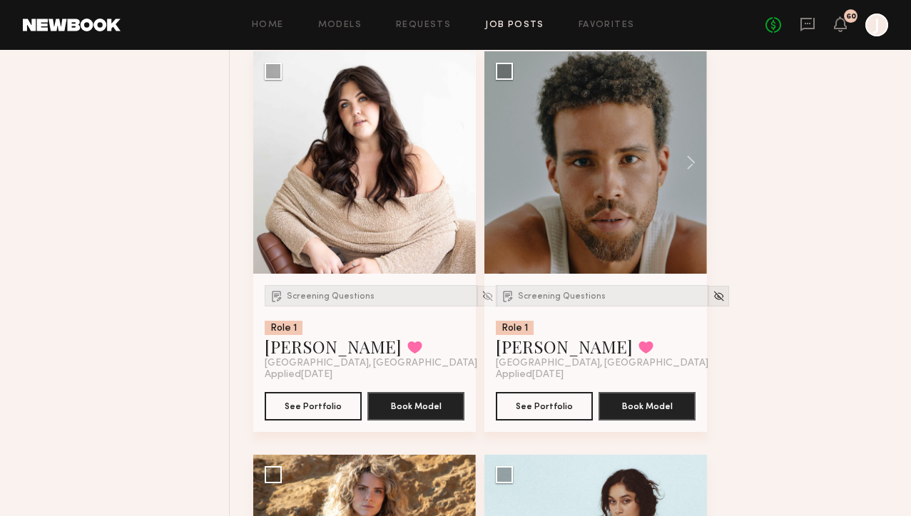
scroll to position [17516, 0]
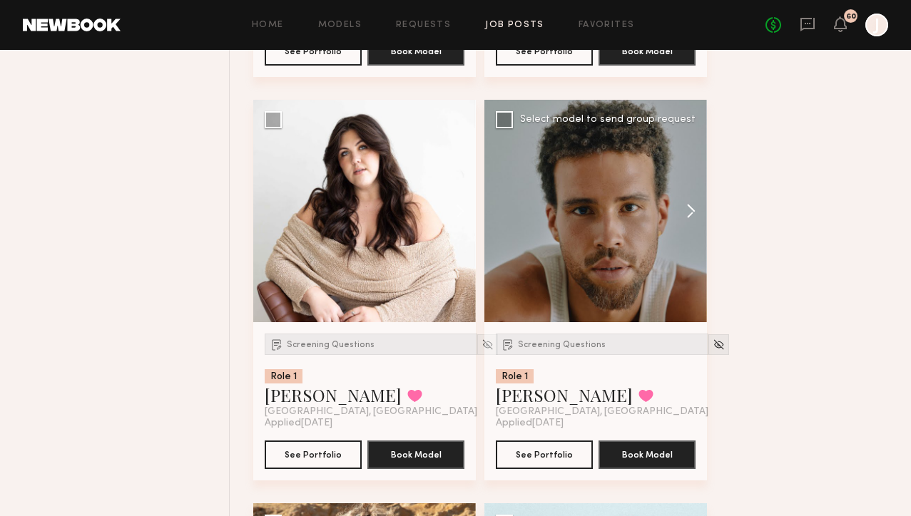
click at [693, 228] on button at bounding box center [684, 211] width 46 height 223
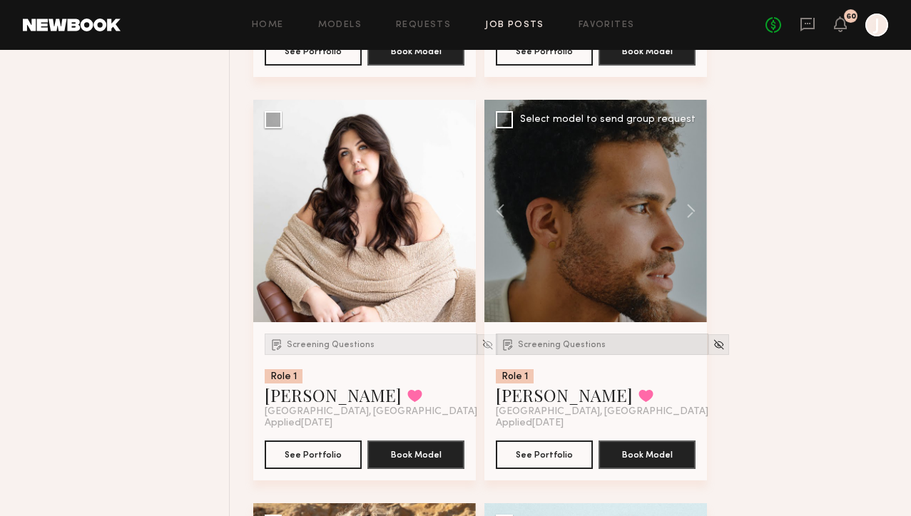
click at [547, 355] on div "Screening Questions" at bounding box center [602, 344] width 213 height 21
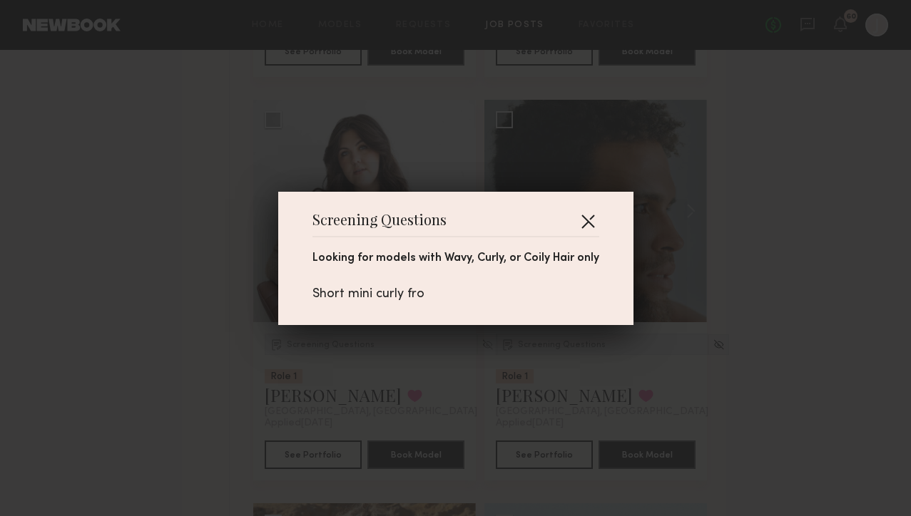
click at [593, 217] on button "button" at bounding box center [587, 221] width 23 height 23
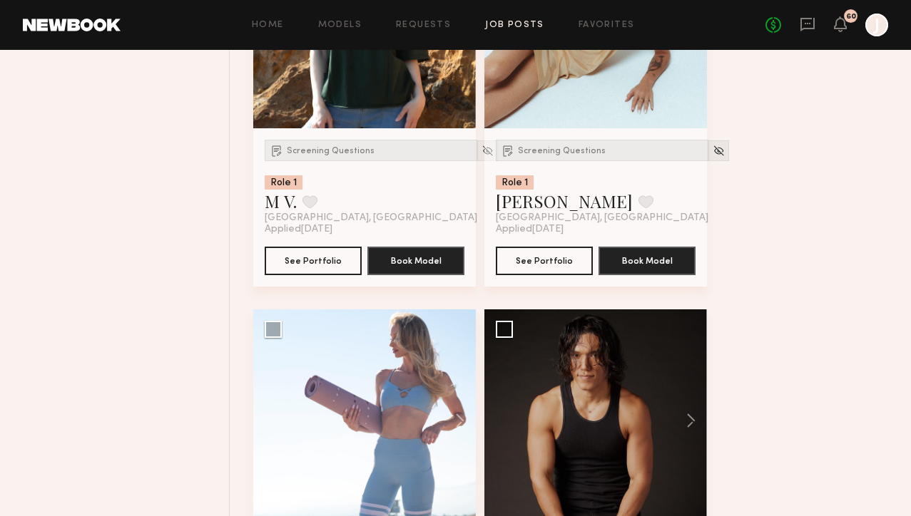
scroll to position [18279, 0]
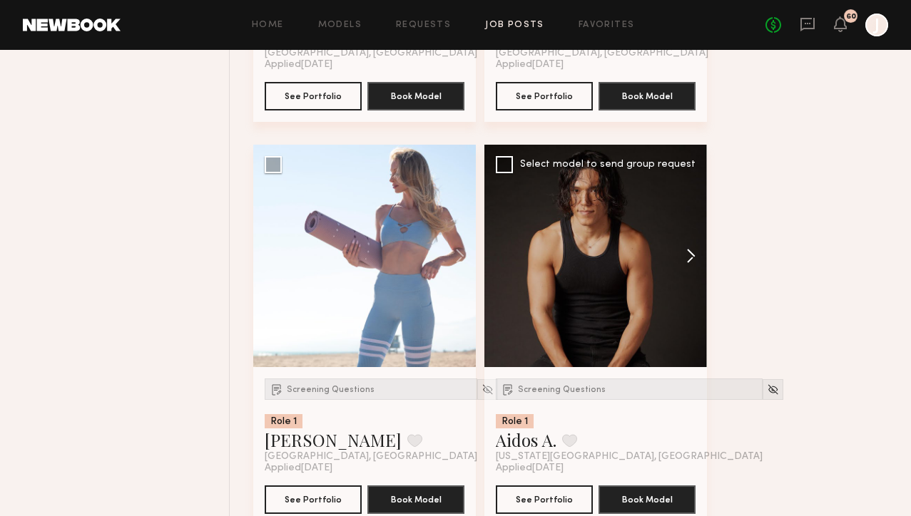
click at [676, 270] on button at bounding box center [684, 256] width 46 height 223
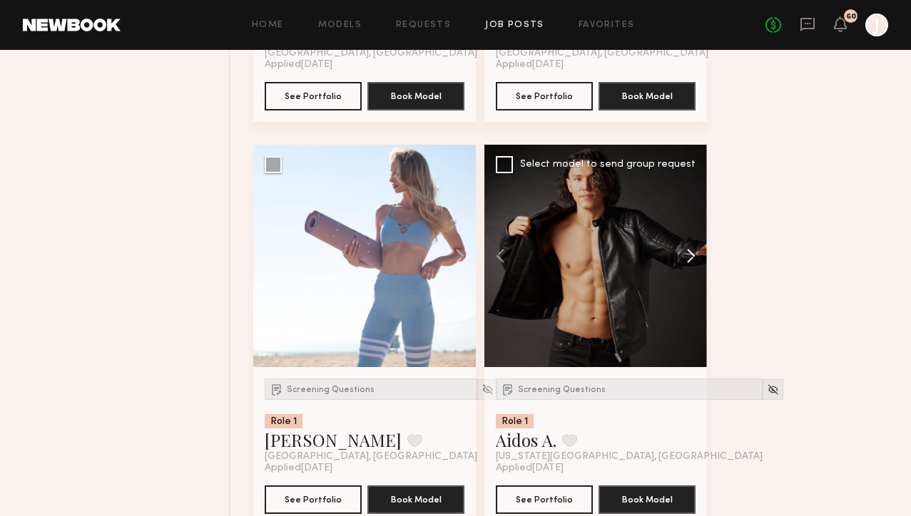
click at [681, 270] on button at bounding box center [684, 256] width 46 height 223
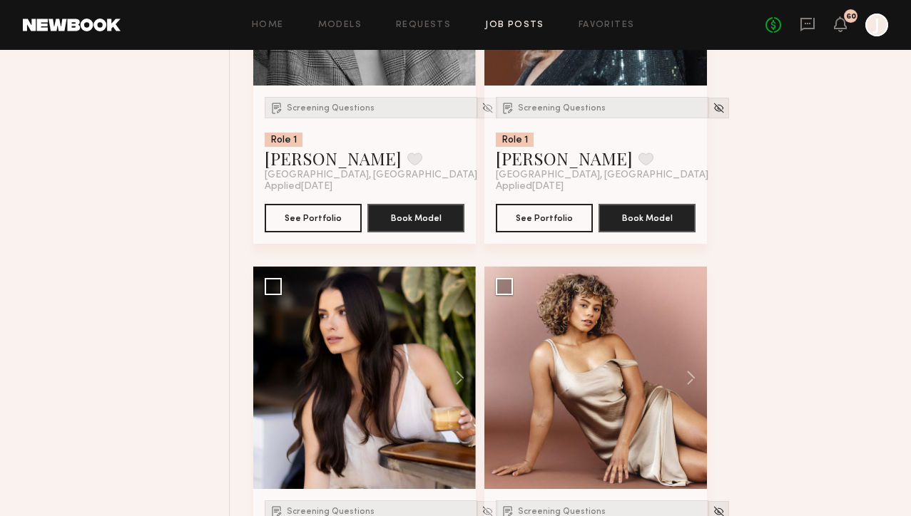
scroll to position [19127, 0]
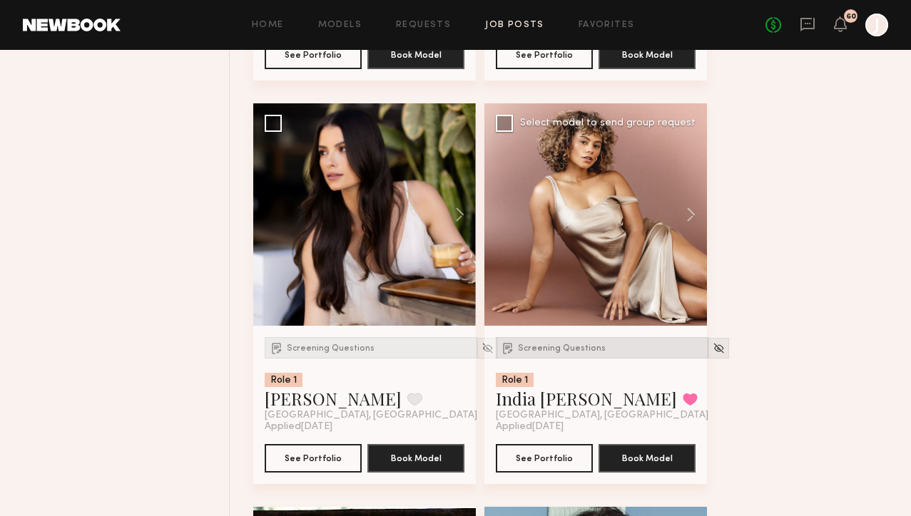
click at [542, 353] on span "Screening Questions" at bounding box center [562, 348] width 88 height 9
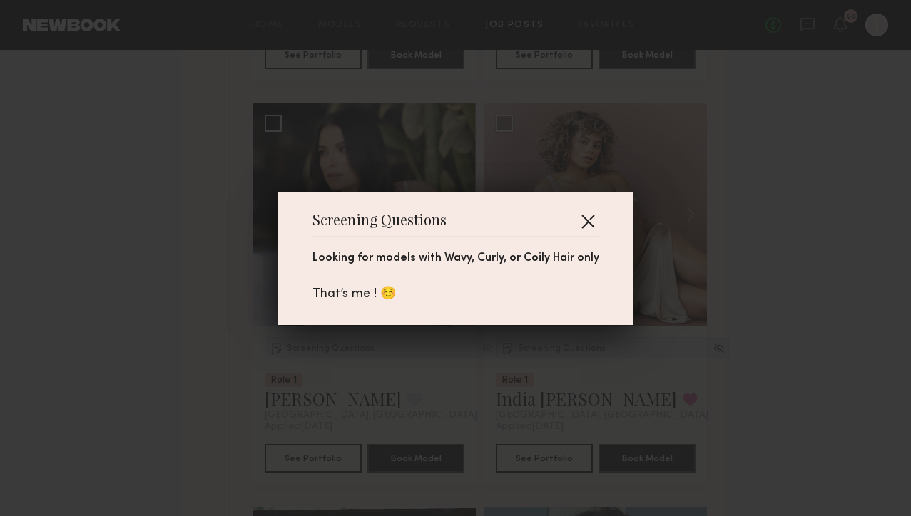
click at [586, 218] on button "button" at bounding box center [587, 221] width 23 height 23
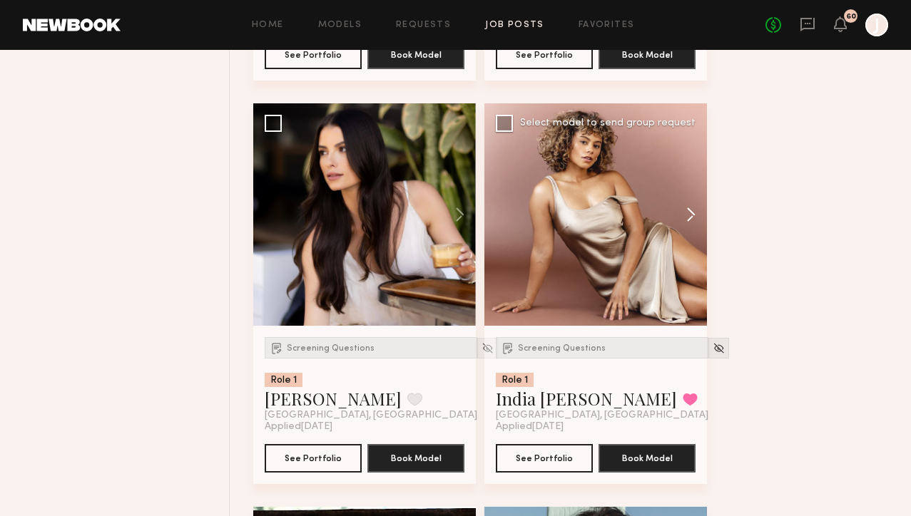
click at [688, 231] on button at bounding box center [684, 214] width 46 height 223
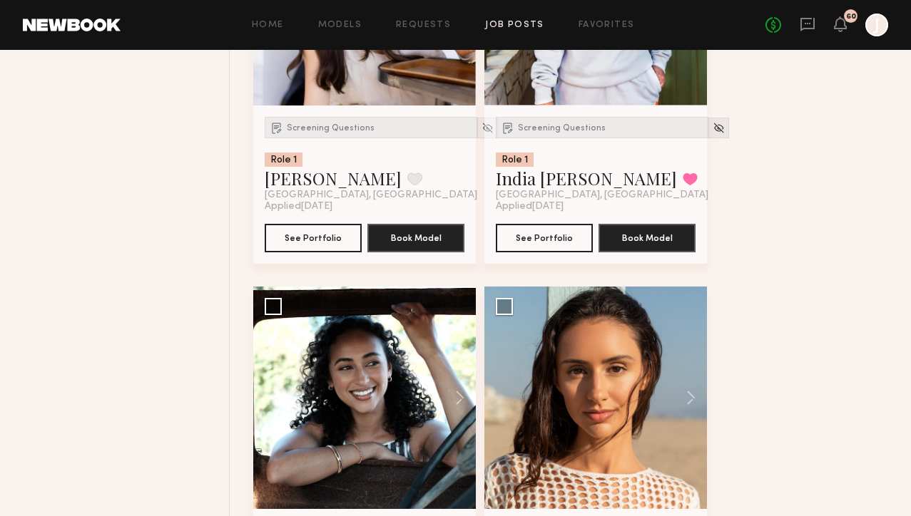
scroll to position [19567, 0]
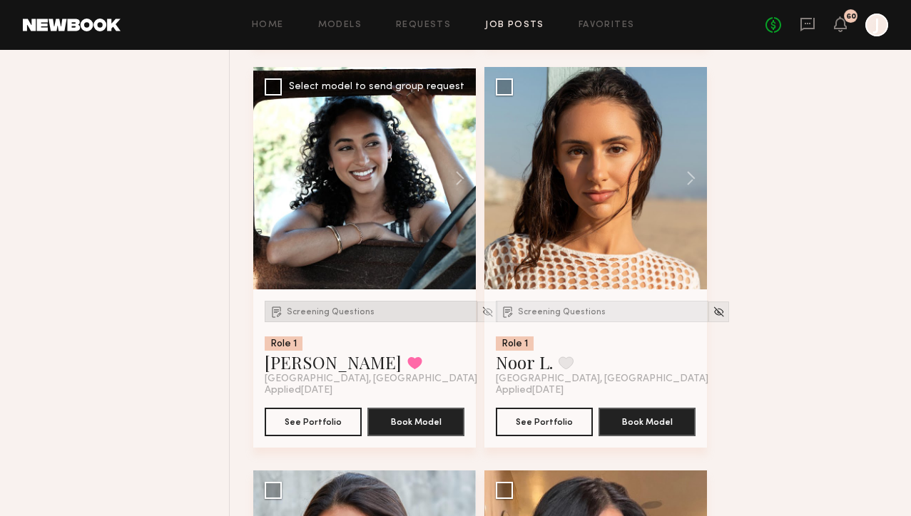
click at [313, 322] on div "Screening Questions" at bounding box center [371, 311] width 213 height 21
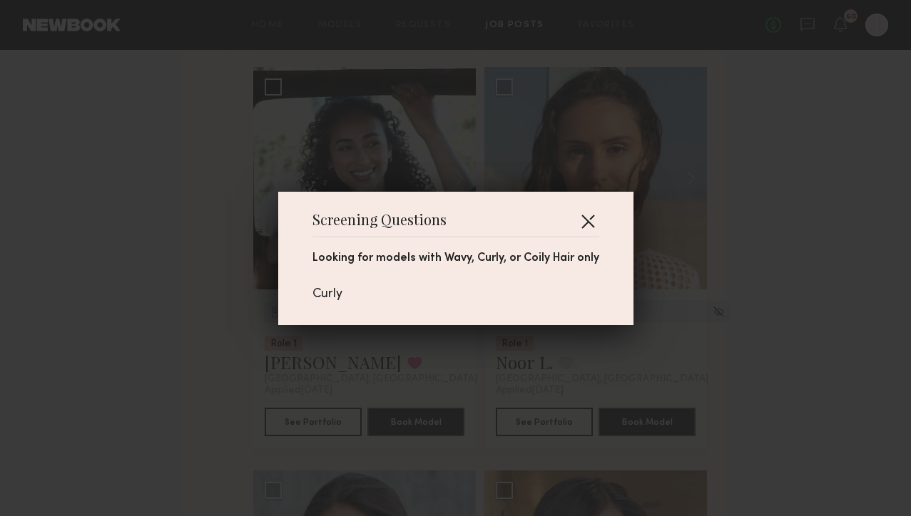
click at [592, 220] on button "button" at bounding box center [587, 221] width 23 height 23
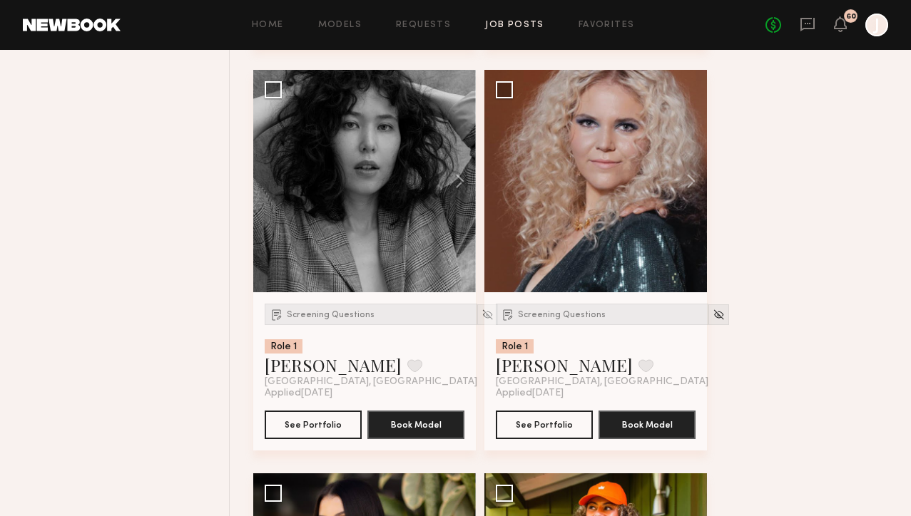
scroll to position [18685, 0]
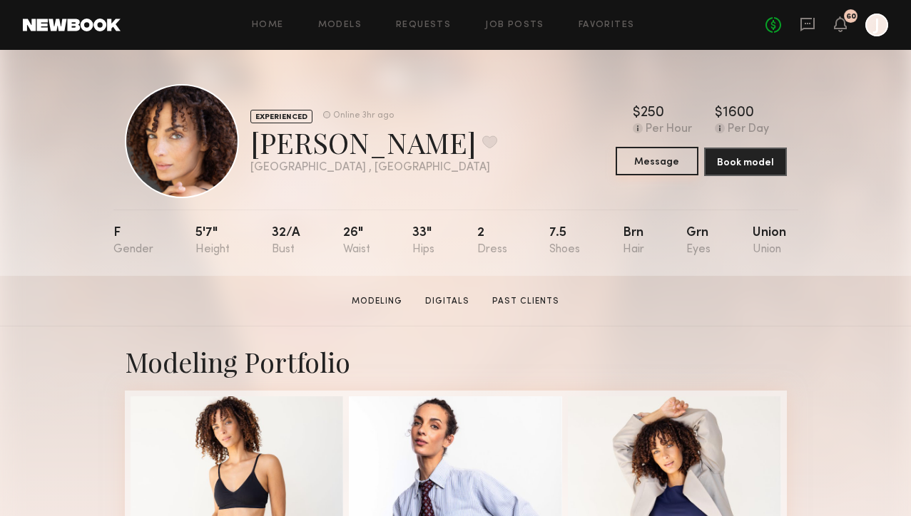
click at [661, 160] on button "Message" at bounding box center [656, 161] width 83 height 29
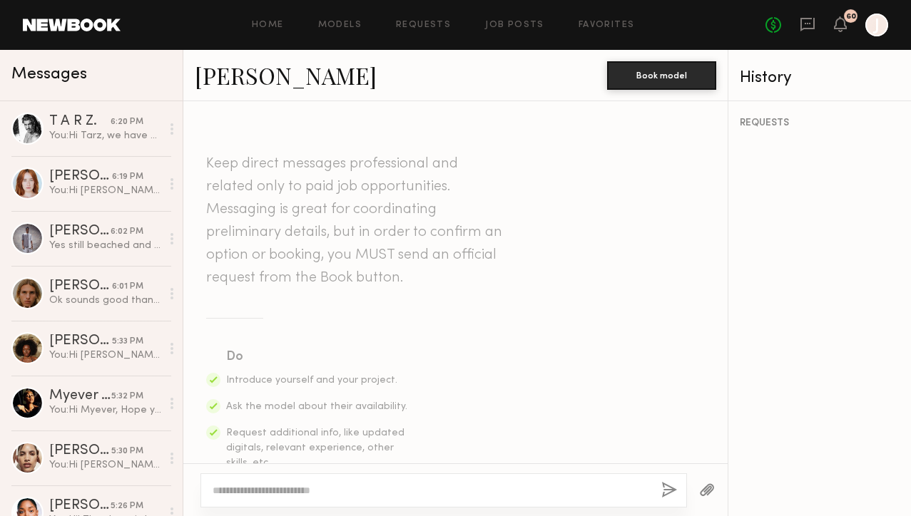
click at [367, 495] on textarea at bounding box center [431, 491] width 437 height 14
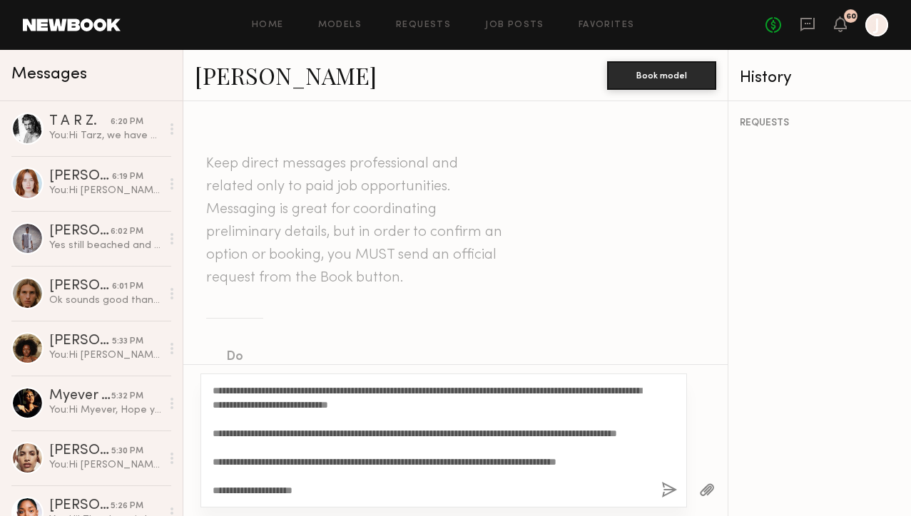
drag, startPoint x: 263, startPoint y: 394, endPoint x: 226, endPoint y: 392, distance: 37.1
click at [226, 392] on textarea "**********" at bounding box center [431, 441] width 437 height 114
type textarea "**********"
click at [668, 491] on button "button" at bounding box center [669, 491] width 16 height 18
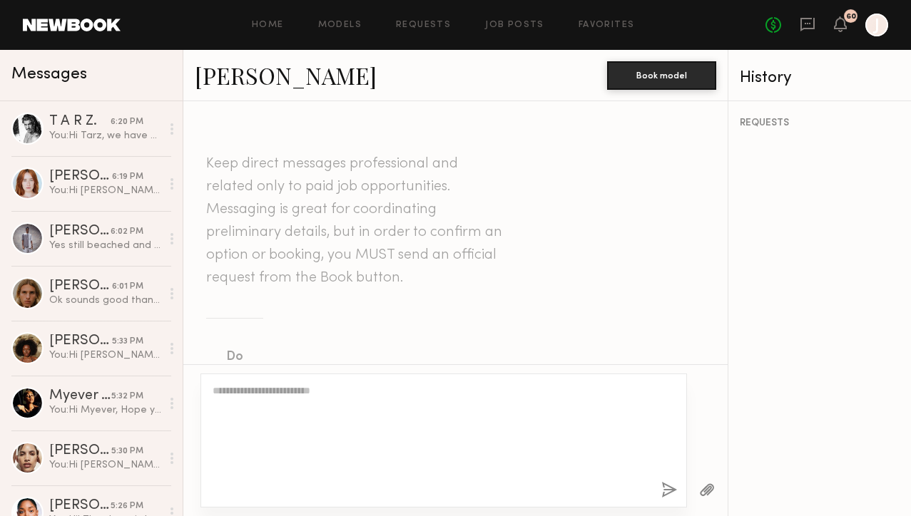
scroll to position [827, 0]
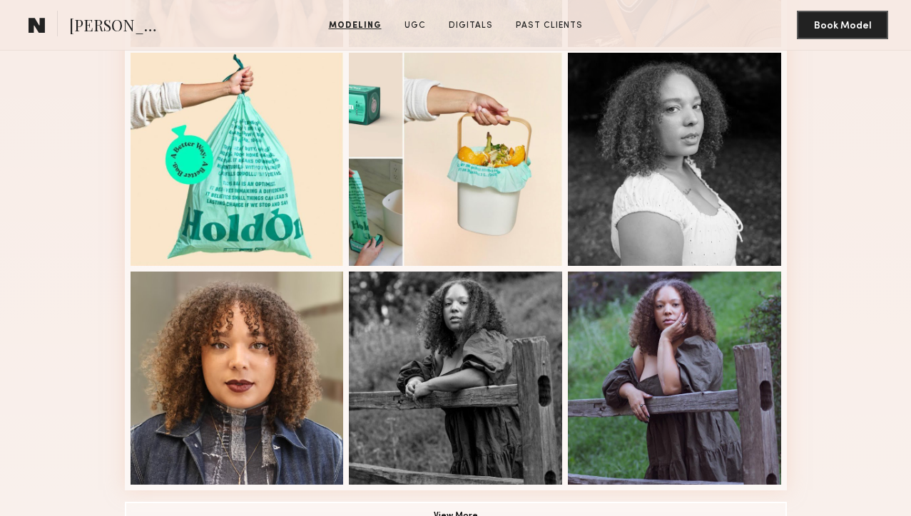
scroll to position [782, 0]
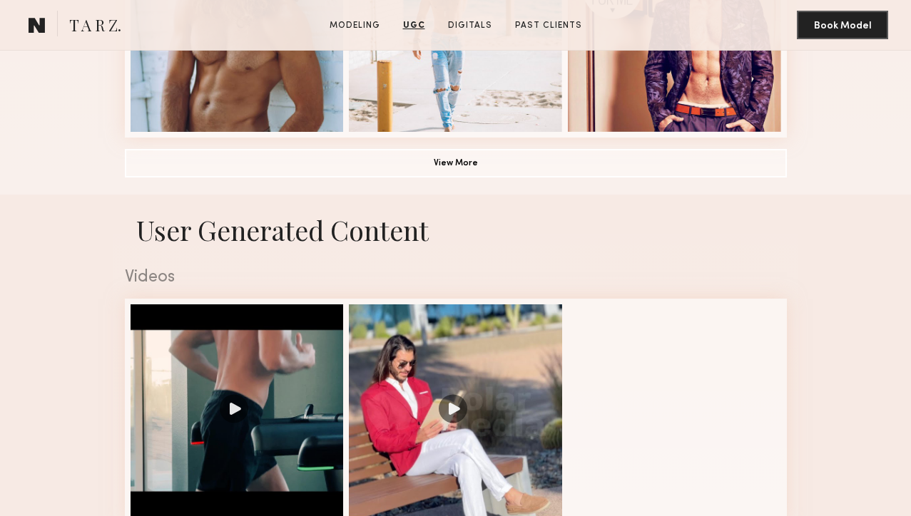
scroll to position [986, 0]
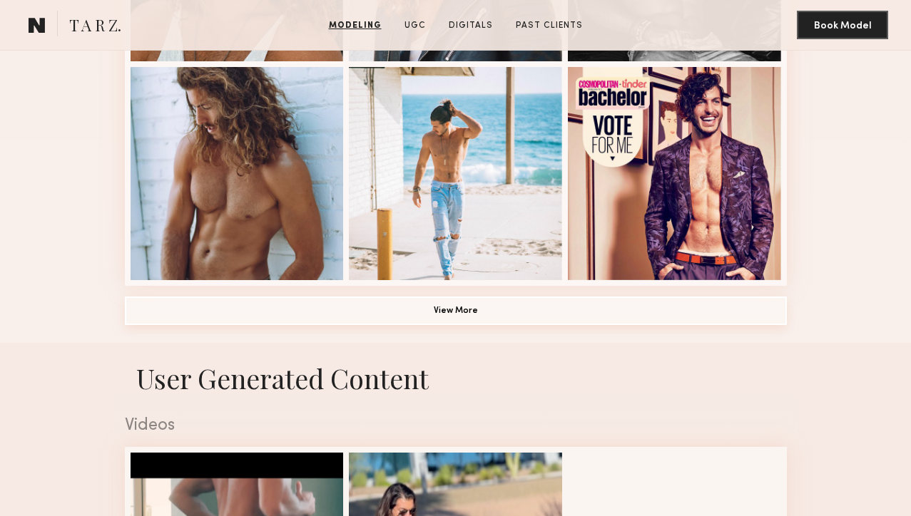
click at [466, 307] on button "View More" at bounding box center [456, 311] width 662 height 29
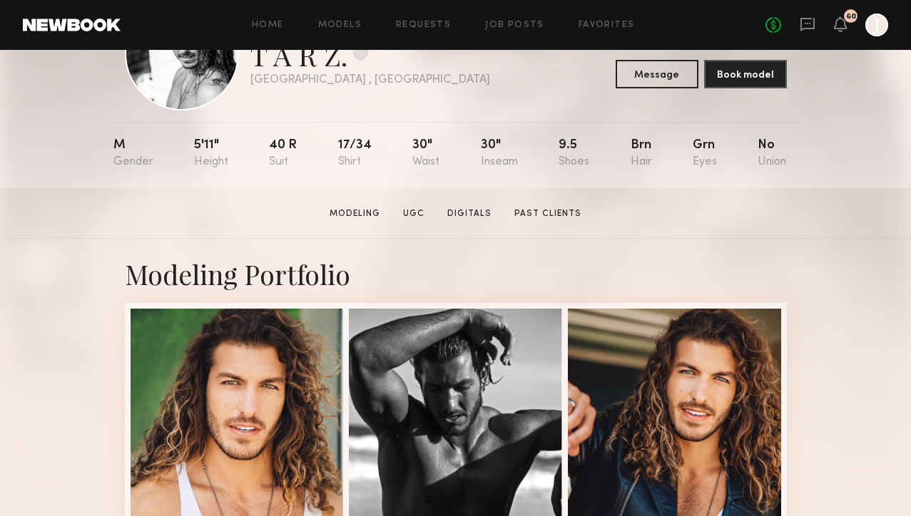
scroll to position [0, 0]
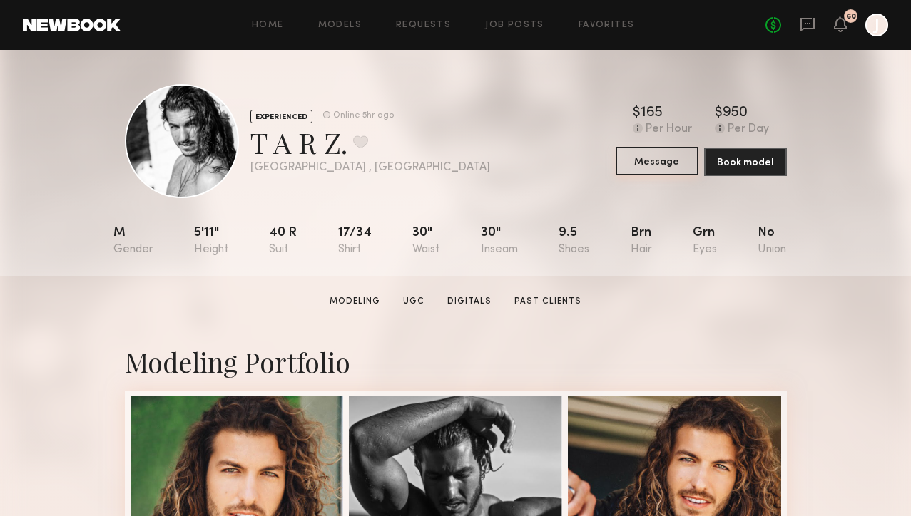
click at [633, 168] on button "Message" at bounding box center [656, 161] width 83 height 29
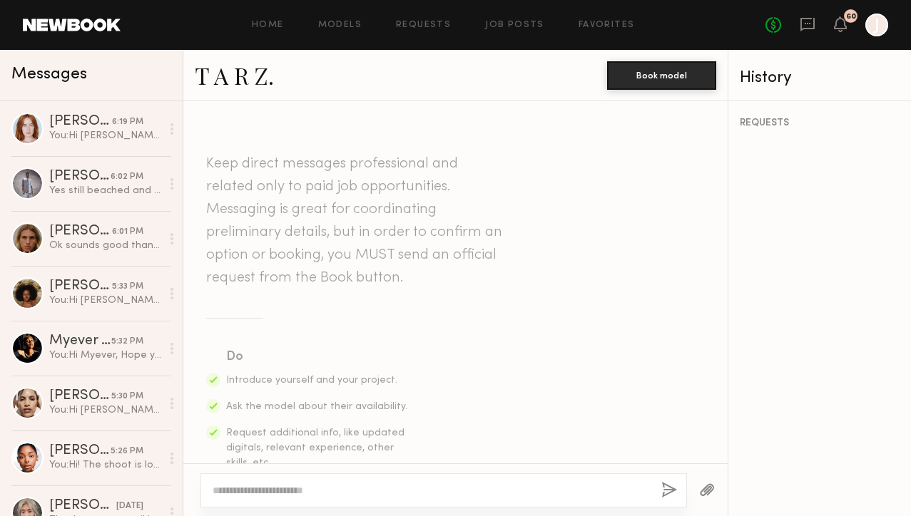
click at [328, 484] on textarea at bounding box center [431, 491] width 437 height 14
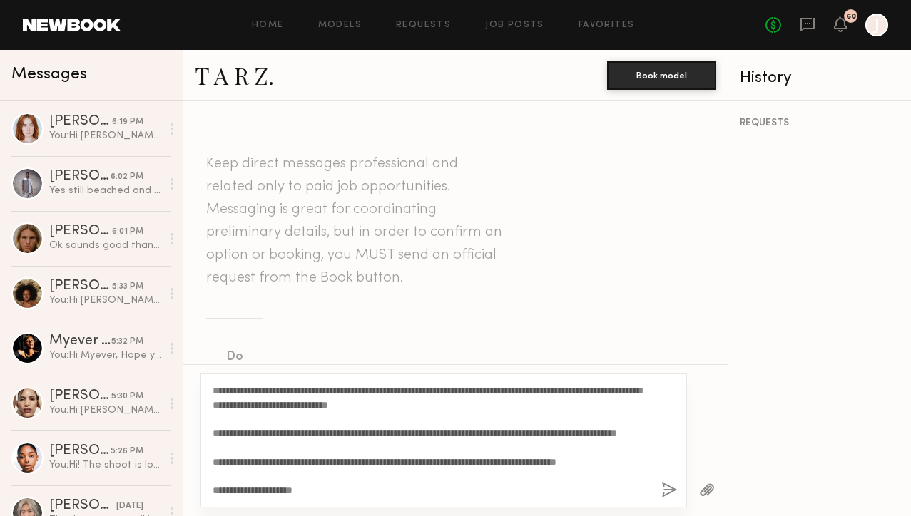
drag, startPoint x: 261, startPoint y: 389, endPoint x: 225, endPoint y: 390, distance: 35.7
click at [225, 390] on textarea "**********" at bounding box center [431, 441] width 437 height 114
type textarea "**********"
click at [673, 489] on button "button" at bounding box center [669, 491] width 16 height 18
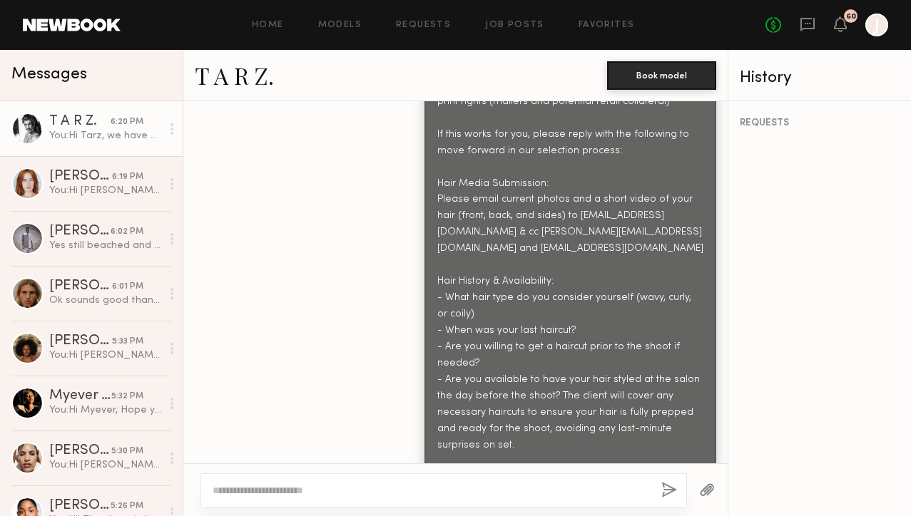
scroll to position [916, 0]
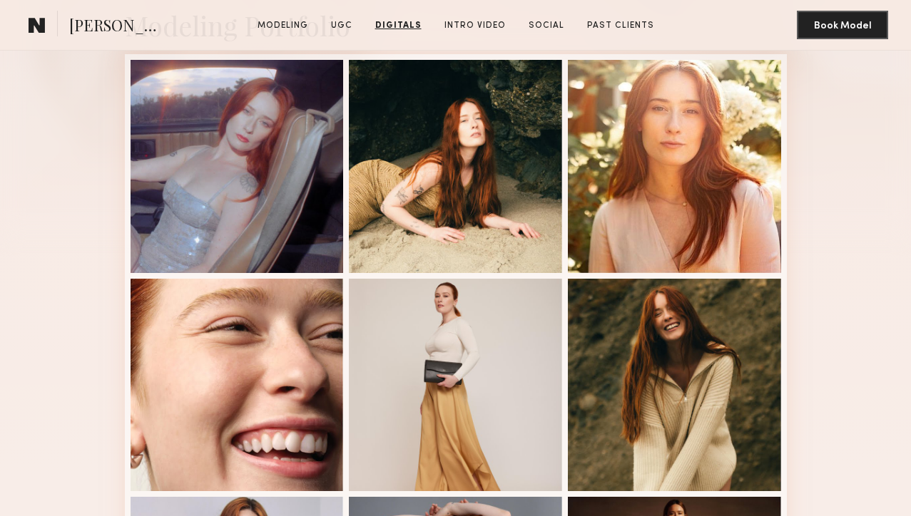
scroll to position [91, 0]
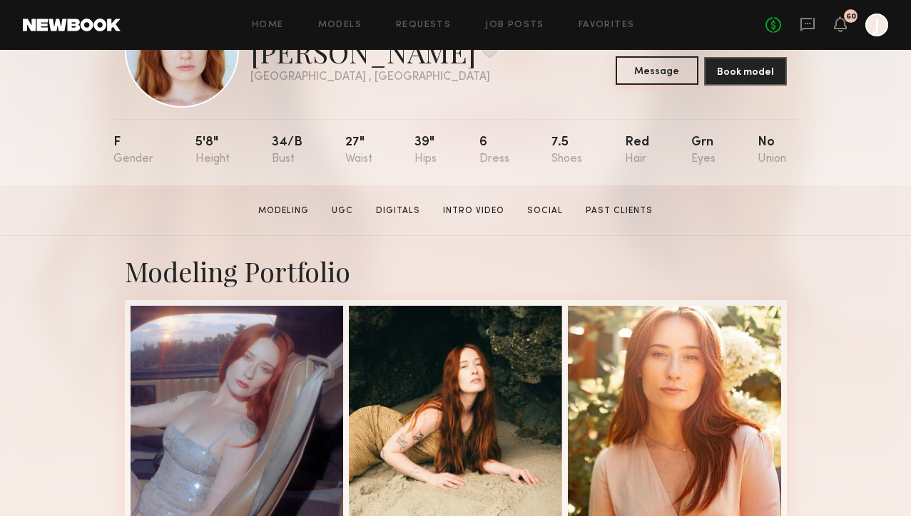
click at [635, 83] on button "Message" at bounding box center [656, 70] width 83 height 29
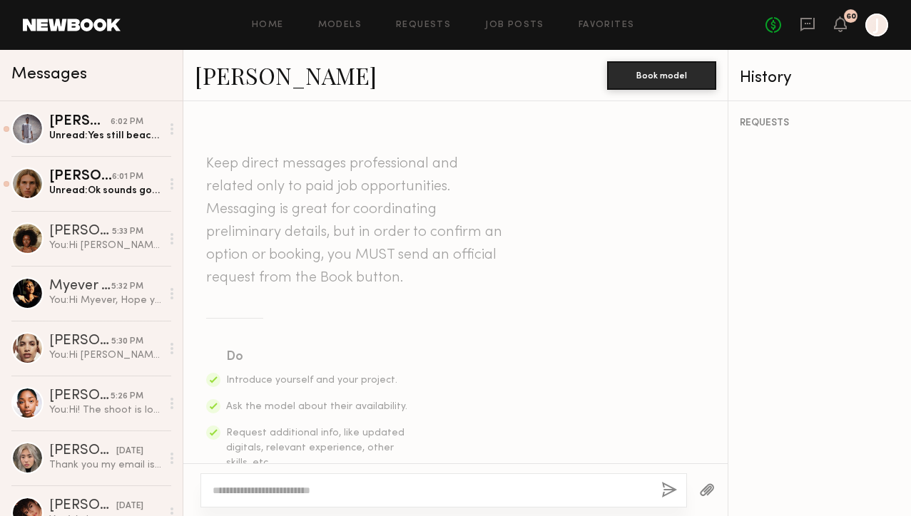
click at [259, 489] on textarea at bounding box center [431, 491] width 437 height 14
type textarea "**********"
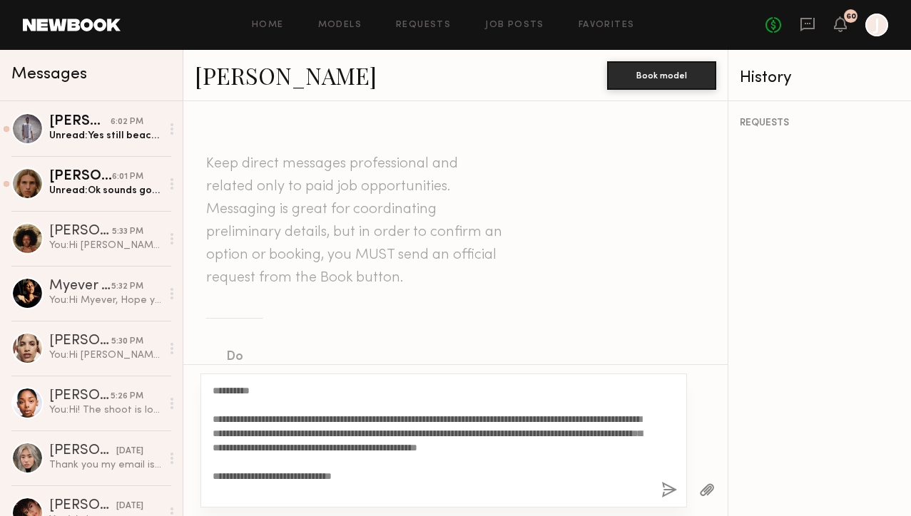
drag, startPoint x: 240, startPoint y: 486, endPoint x: 213, endPoint y: 357, distance: 132.7
click at [213, 357] on div "**********" at bounding box center [455, 308] width 544 height 415
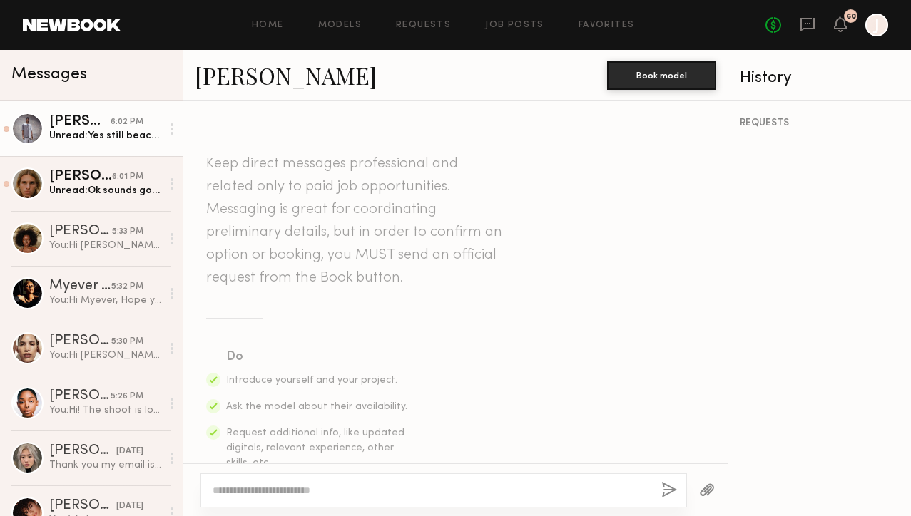
click at [129, 138] on div "Unread: Yes still beached and blonde brows :)" at bounding box center [105, 136] width 112 height 14
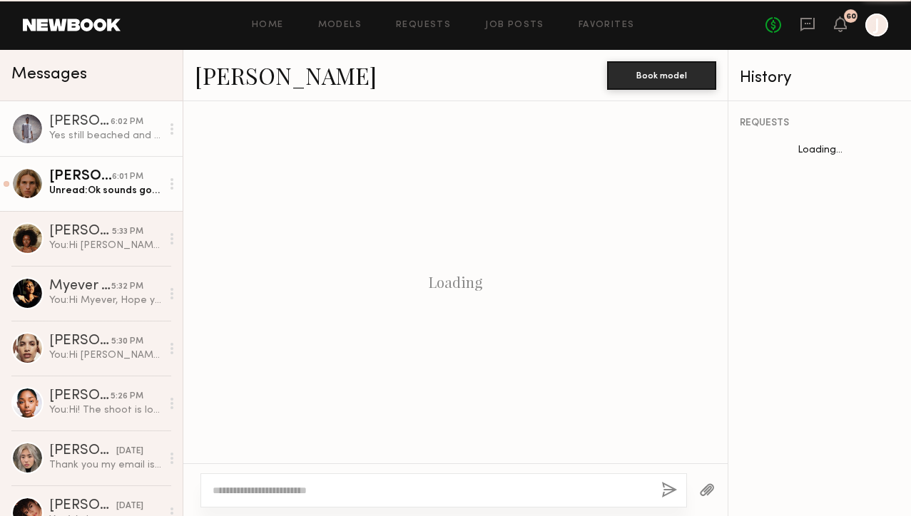
scroll to position [1545, 0]
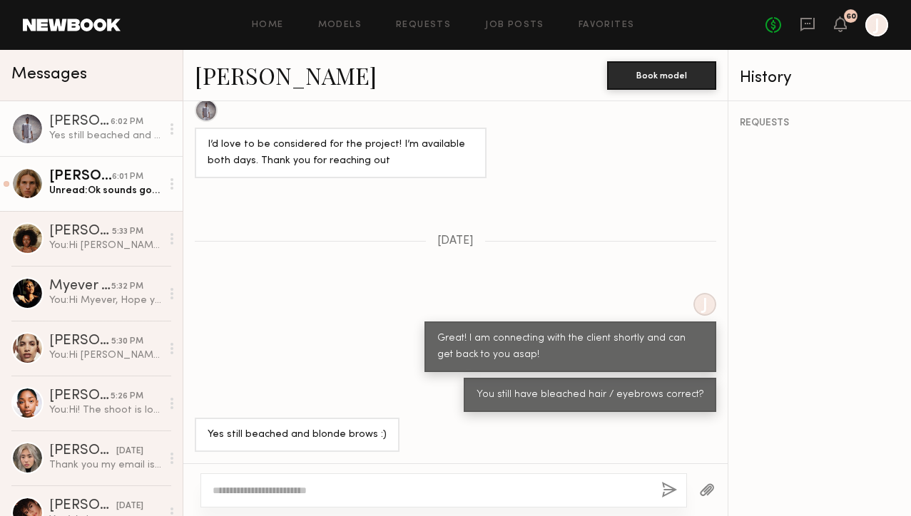
click at [111, 165] on link "Neil M. 6:01 PM Unread: Ok sounds good thank you so much!" at bounding box center [91, 183] width 183 height 55
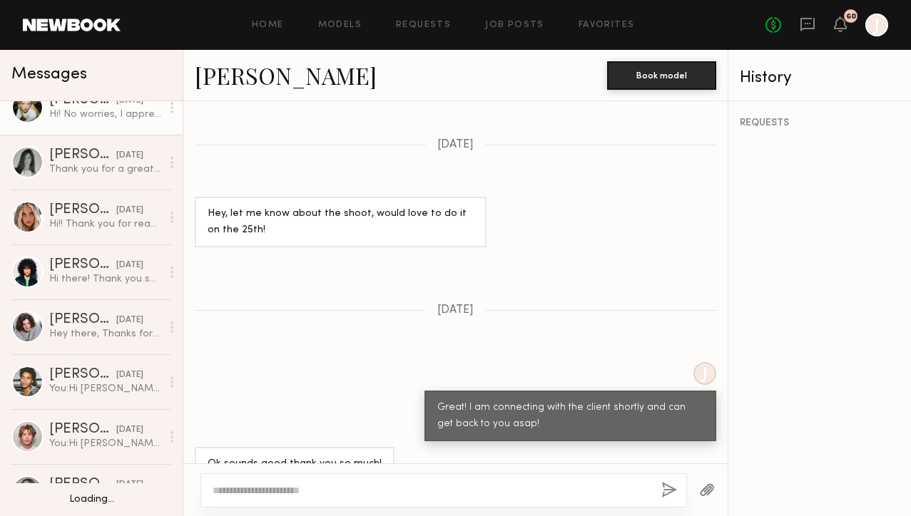
scroll to position [1320, 0]
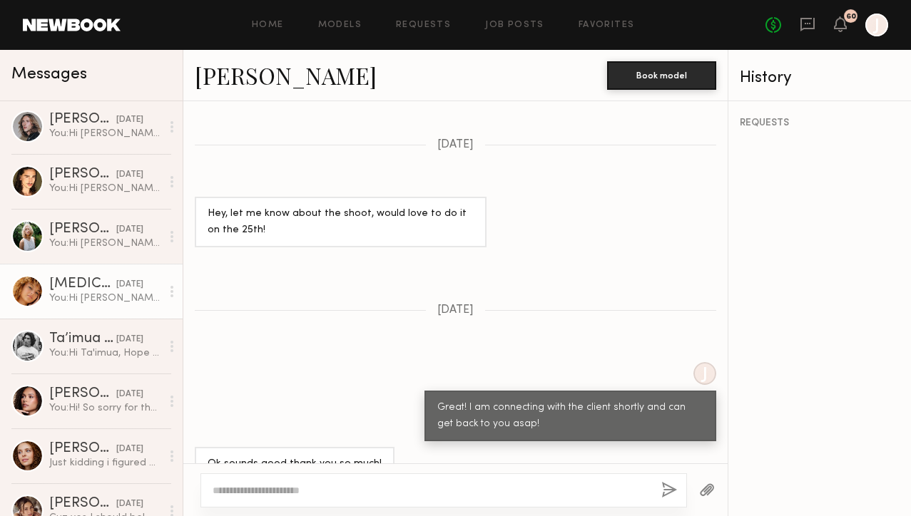
click at [96, 296] on div "You: Hi Yasmin, Hope you're well! Apologies for the delay in reaching out on th…" at bounding box center [105, 299] width 112 height 14
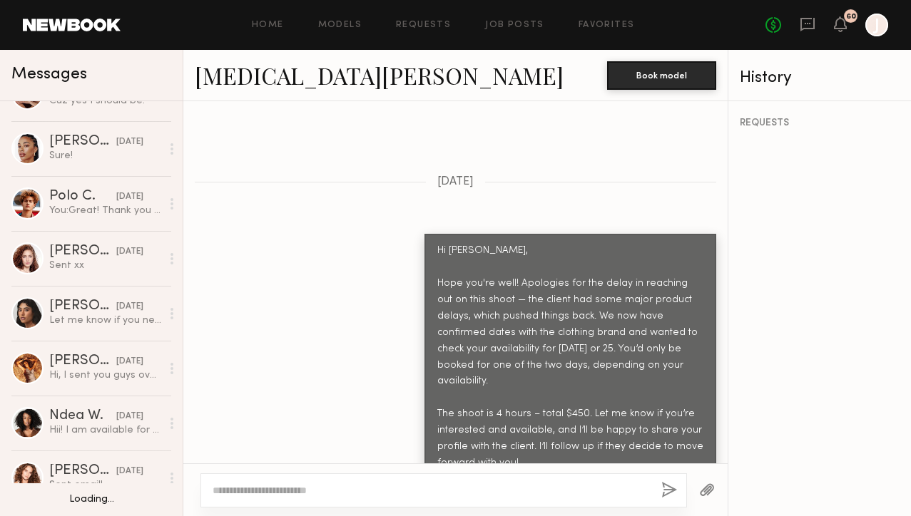
scroll to position [1864, 0]
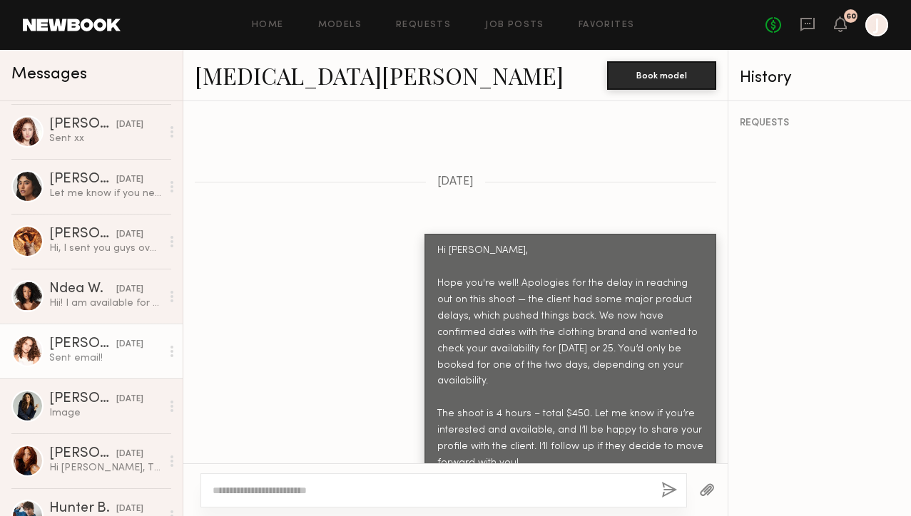
click at [90, 345] on div "Jeanette S." at bounding box center [82, 344] width 67 height 14
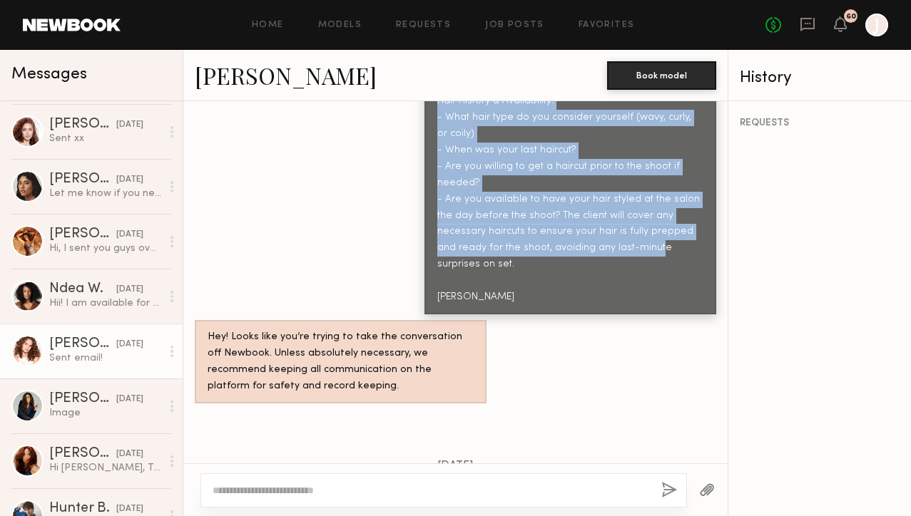
scroll to position [1706, 0]
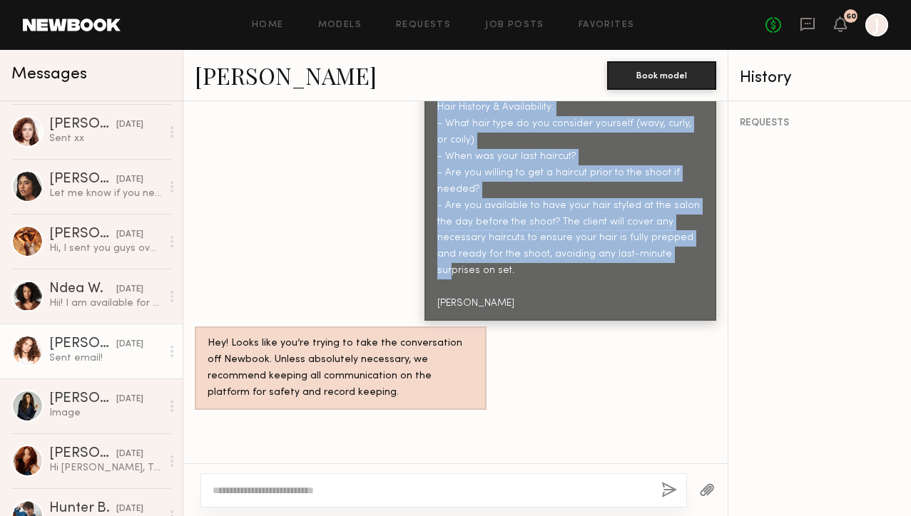
drag, startPoint x: 437, startPoint y: 224, endPoint x: 508, endPoint y: 245, distance: 73.8
click at [508, 245] on div "Hi Jeanette, we have an upcoming Bounce Curls photoshoot and I’d love to check …" at bounding box center [570, 75] width 266 height 475
copy div "Hi Jeanette, we have an upcoming Bounce Curls photoshoot and I’d love to check …"
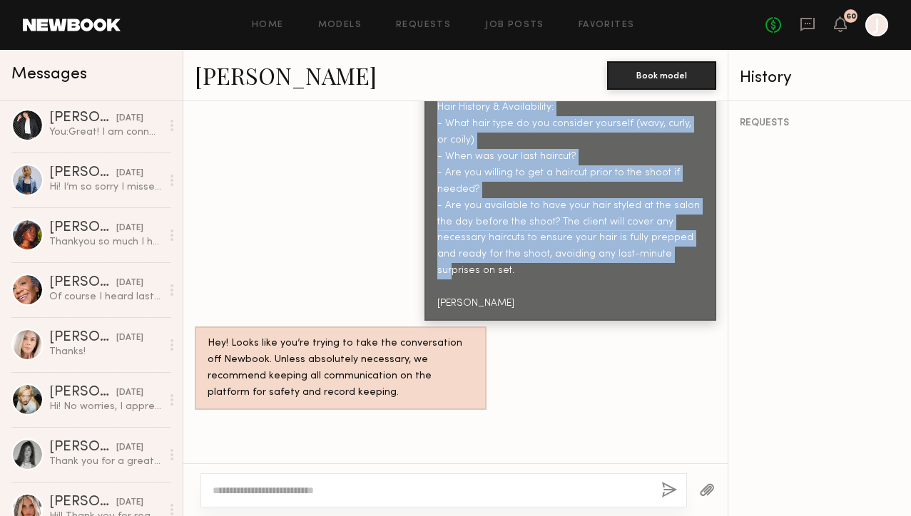
scroll to position [0, 0]
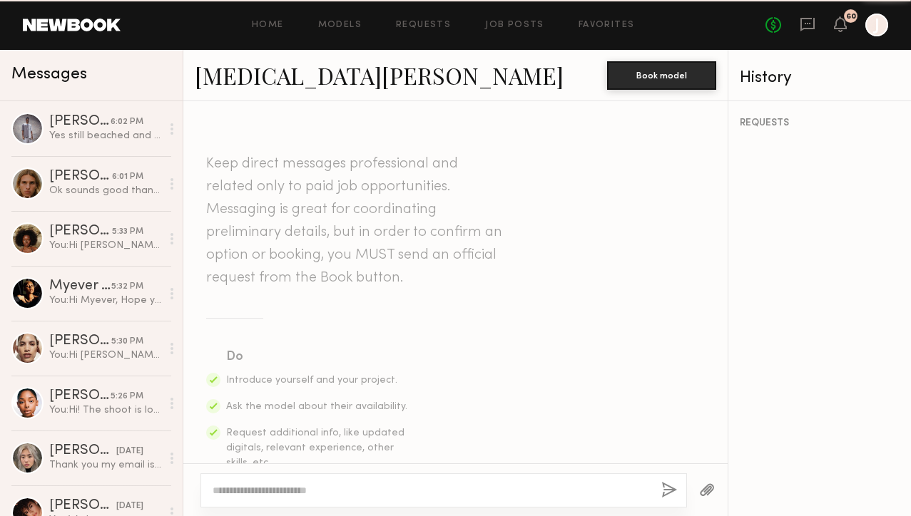
scroll to position [1454, 0]
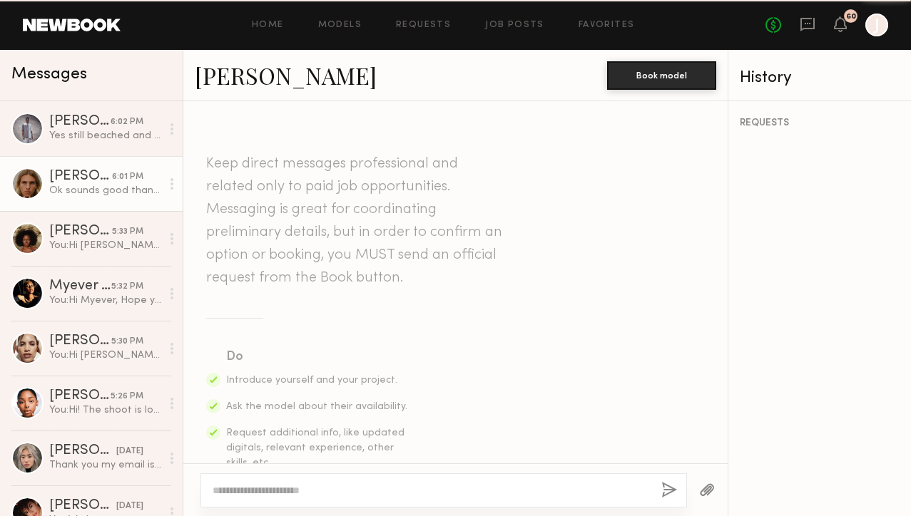
scroll to position [1262, 0]
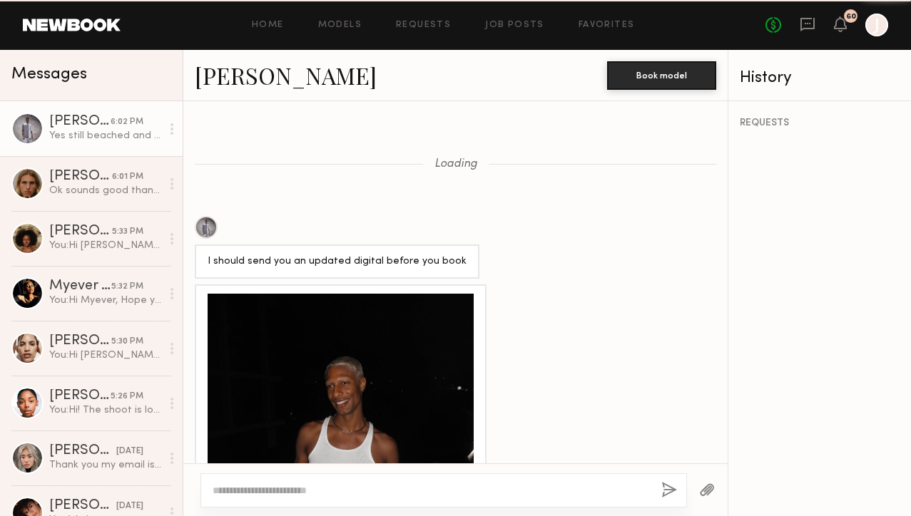
scroll to position [1545, 0]
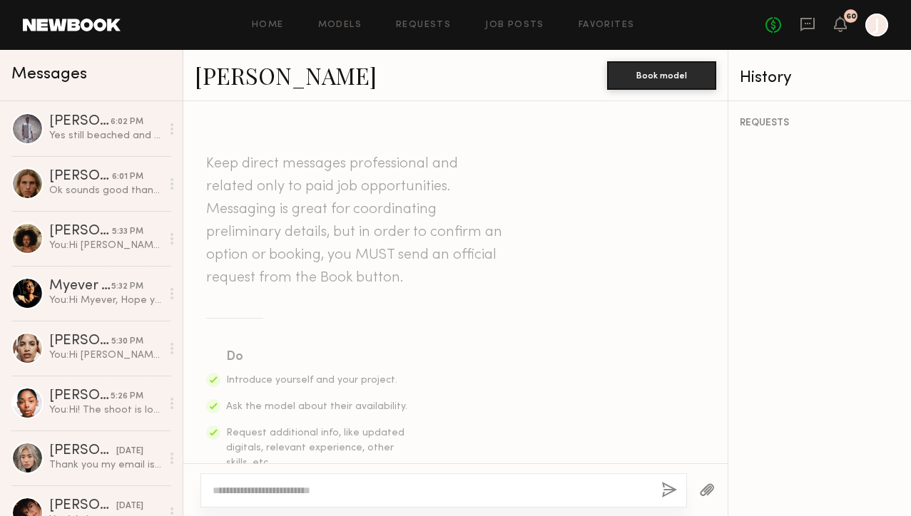
click at [302, 491] on textarea at bounding box center [431, 491] width 437 height 14
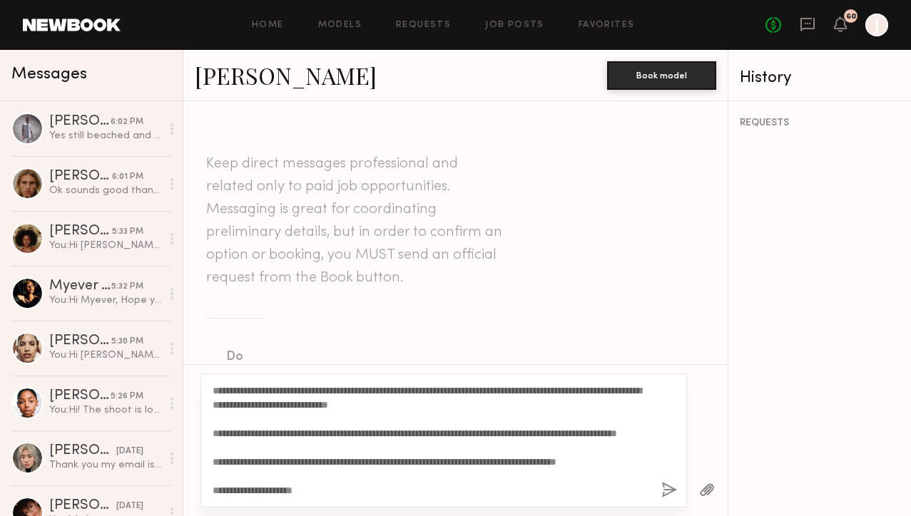
click at [235, 70] on link "[PERSON_NAME]" at bounding box center [286, 75] width 182 height 31
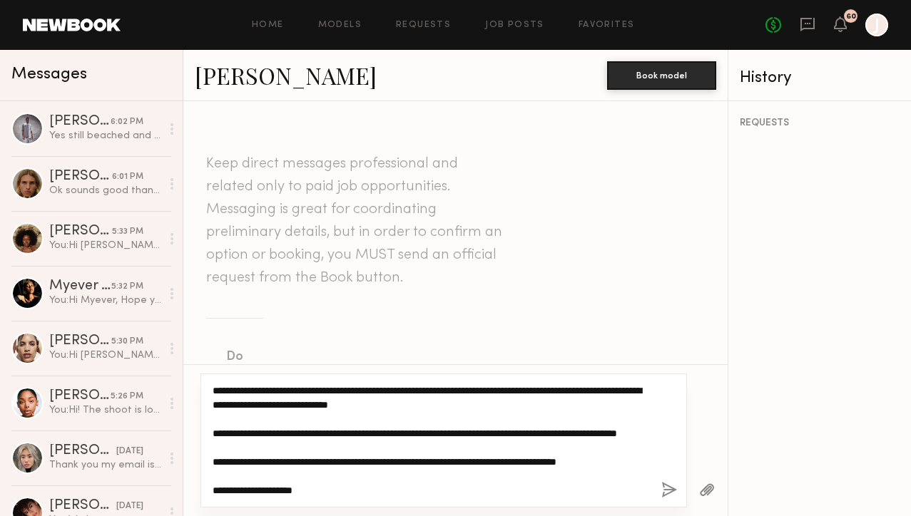
drag, startPoint x: 262, startPoint y: 392, endPoint x: 232, endPoint y: 392, distance: 30.7
click at [232, 392] on textarea "**********" at bounding box center [431, 441] width 437 height 114
type textarea "**********"
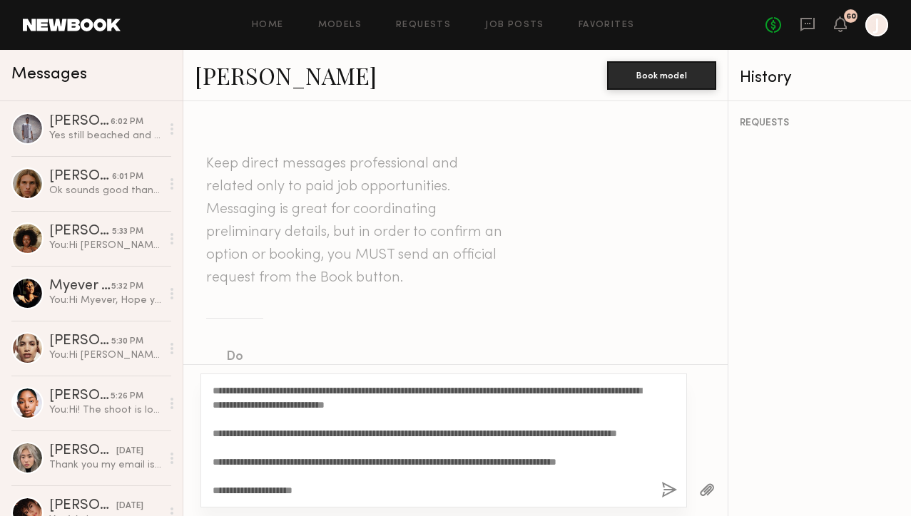
click at [668, 489] on button "button" at bounding box center [669, 491] width 16 height 18
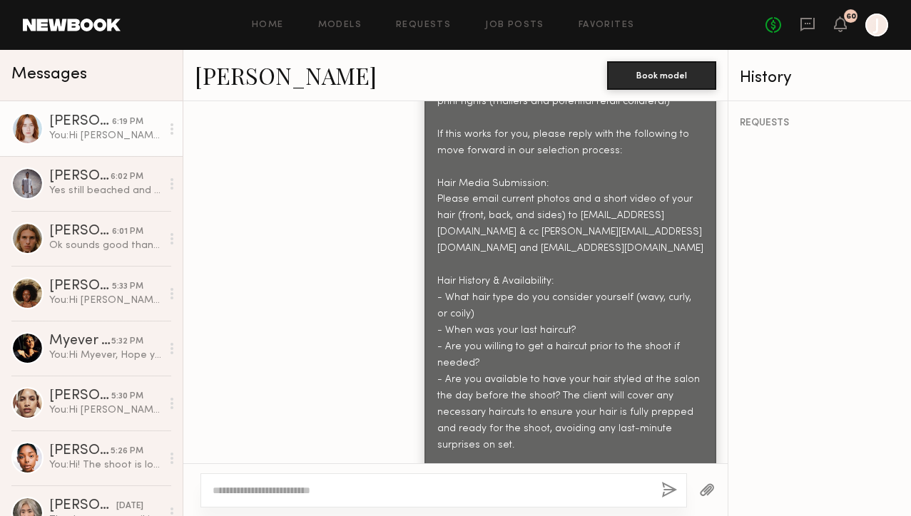
scroll to position [916, 0]
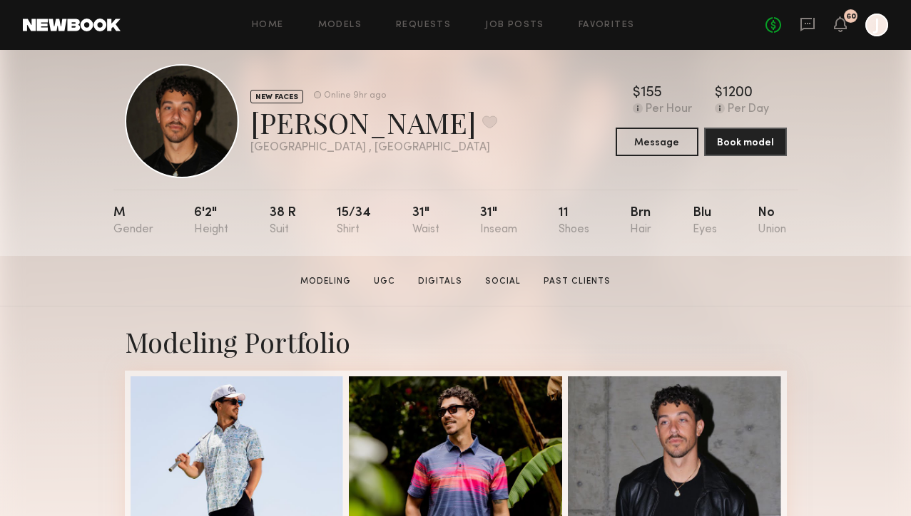
scroll to position [24, 0]
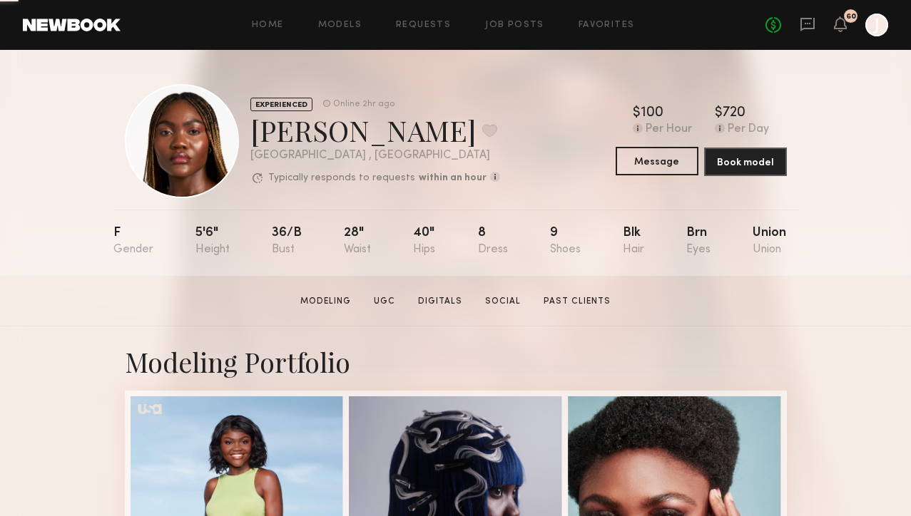
click at [661, 165] on button "Message" at bounding box center [656, 161] width 83 height 29
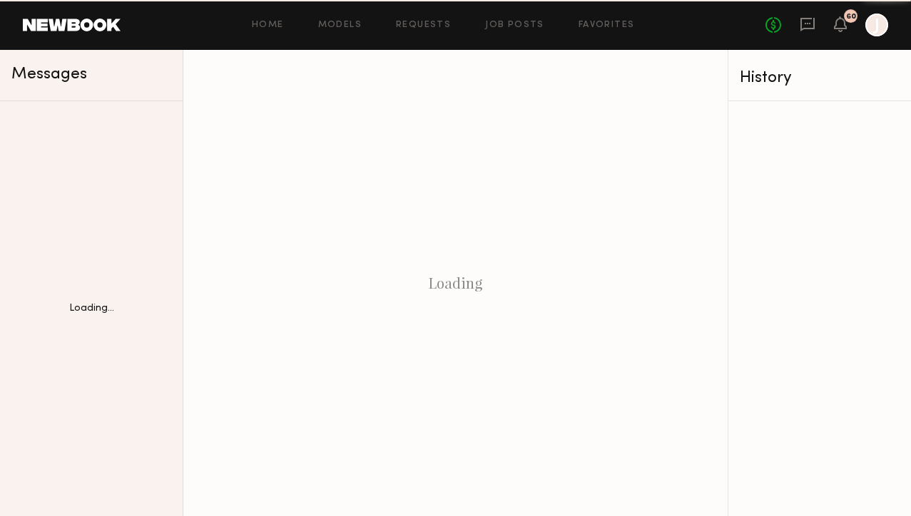
click at [635, 165] on div "Loading" at bounding box center [455, 283] width 544 height 466
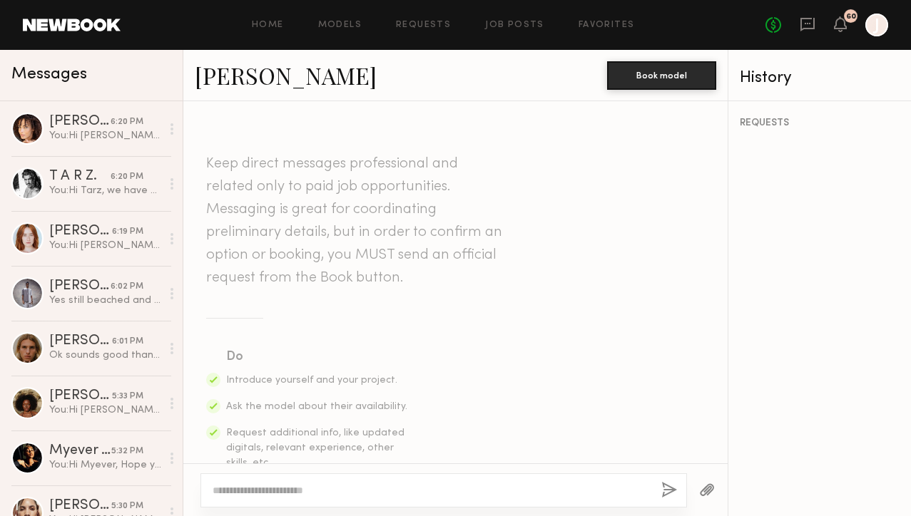
scroll to position [605, 0]
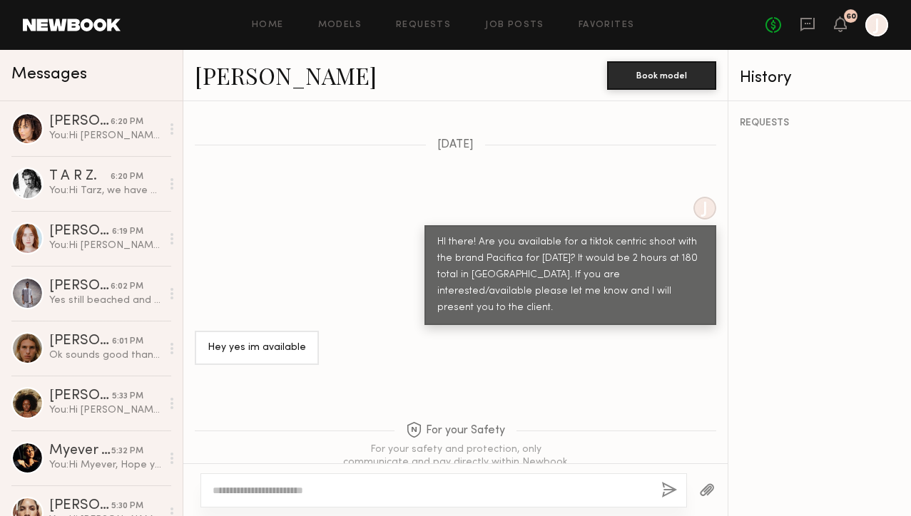
click at [372, 491] on textarea at bounding box center [431, 491] width 437 height 14
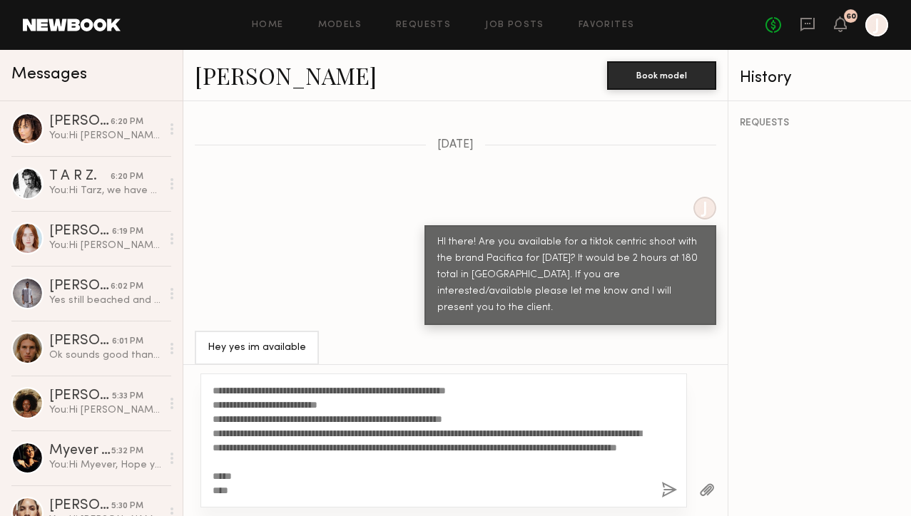
scroll to position [0, 0]
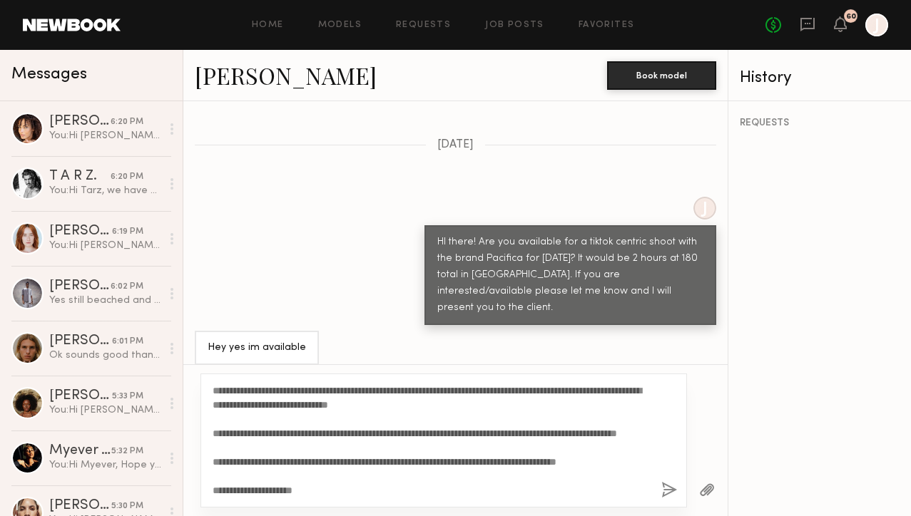
drag, startPoint x: 260, startPoint y: 391, endPoint x: 225, endPoint y: 392, distance: 35.0
click at [225, 392] on textarea "**********" at bounding box center [431, 441] width 437 height 114
type textarea "**********"
click at [666, 486] on button "button" at bounding box center [669, 491] width 16 height 18
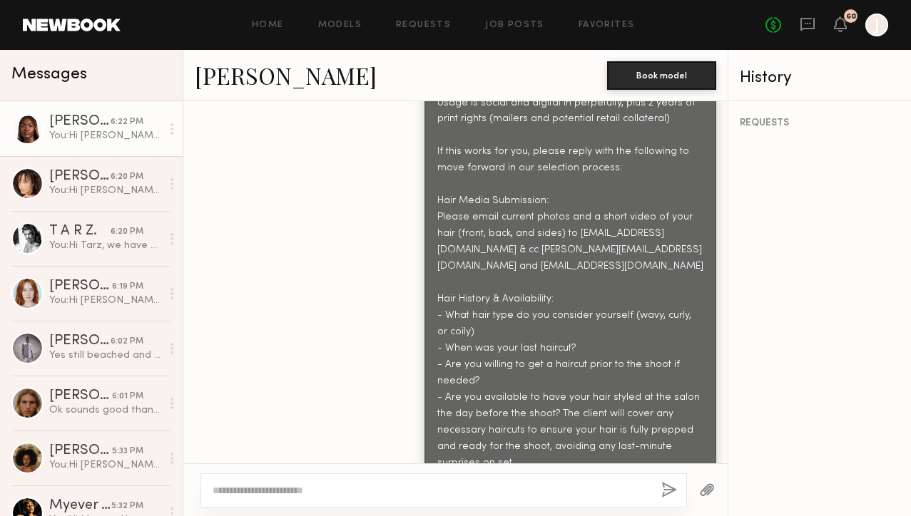
scroll to position [1421, 0]
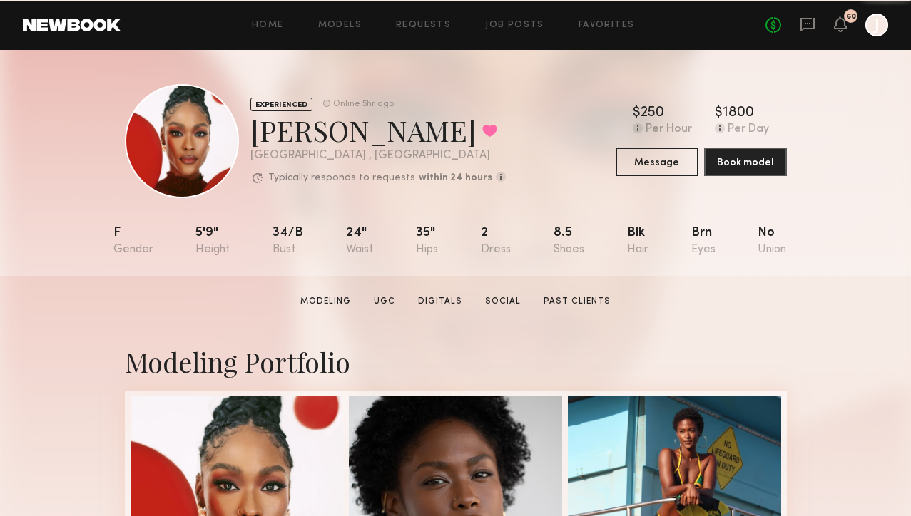
click at [652, 162] on button "Message" at bounding box center [656, 162] width 83 height 29
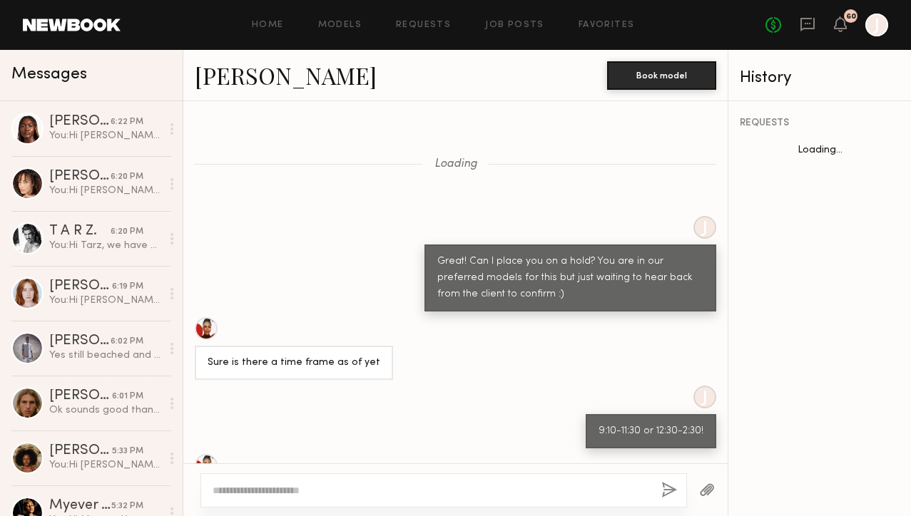
scroll to position [703, 0]
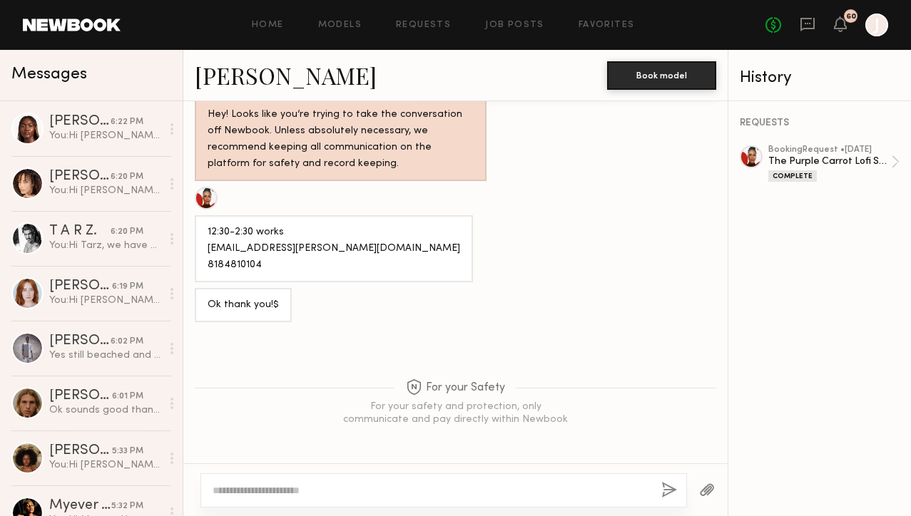
click at [399, 494] on textarea at bounding box center [431, 491] width 437 height 14
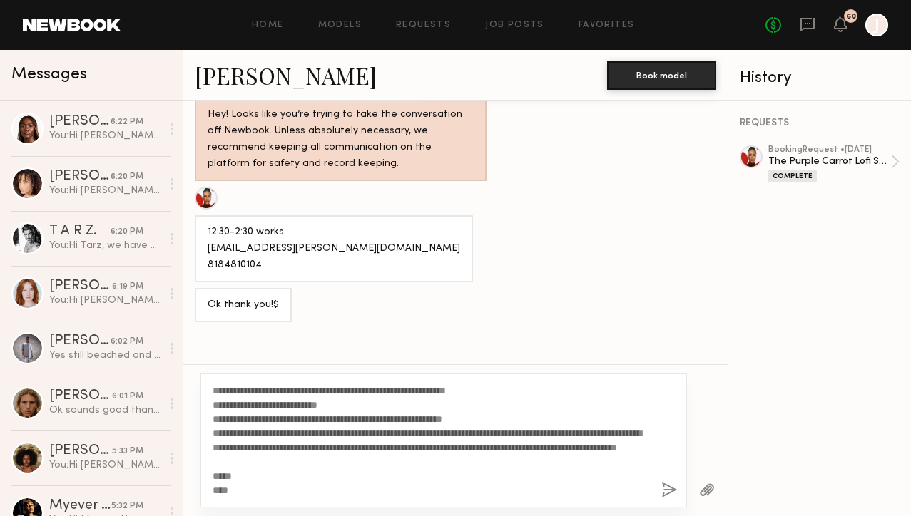
scroll to position [0, 0]
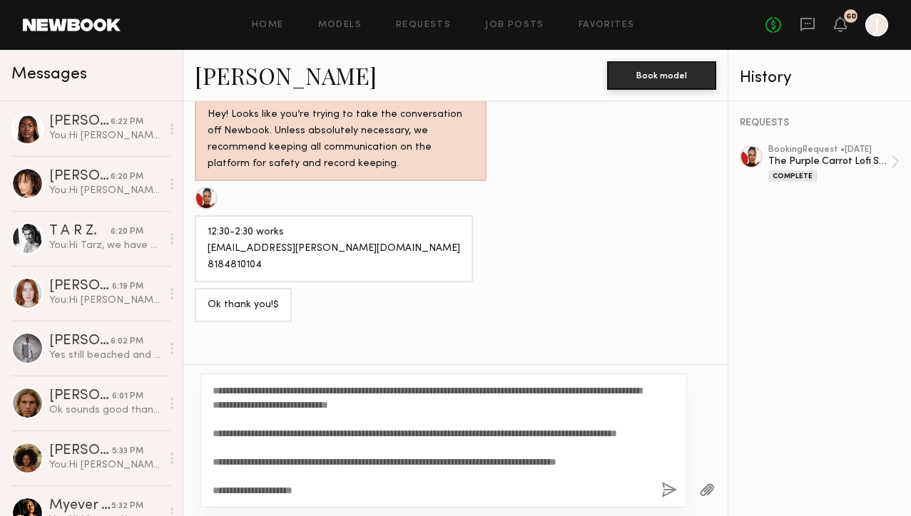
drag, startPoint x: 261, startPoint y: 392, endPoint x: 225, endPoint y: 392, distance: 36.4
click at [225, 392] on textarea "**********" at bounding box center [431, 441] width 437 height 114
type textarea "**********"
click at [668, 484] on button "button" at bounding box center [669, 491] width 16 height 18
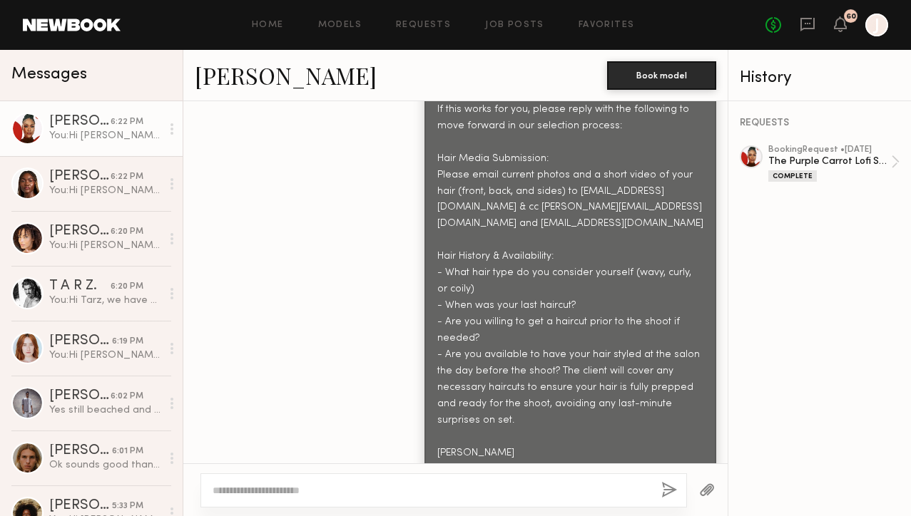
scroll to position [1491, 0]
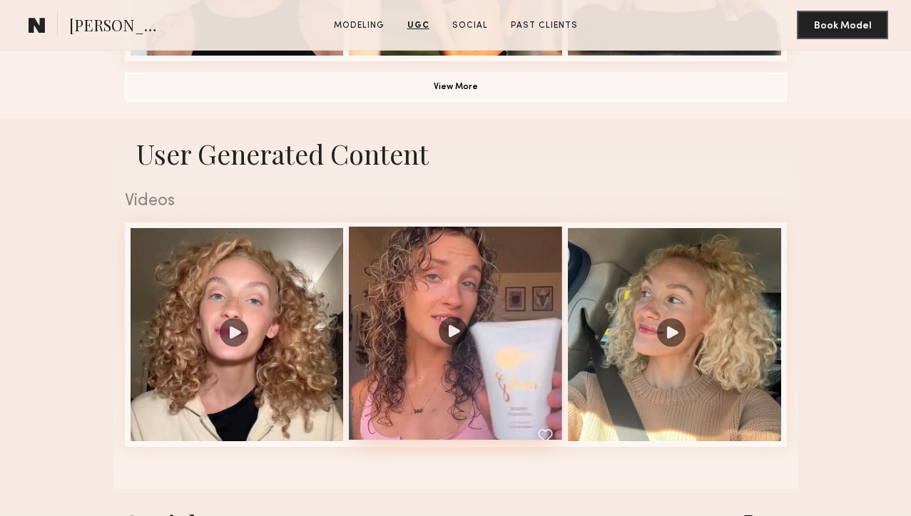
scroll to position [241, 0]
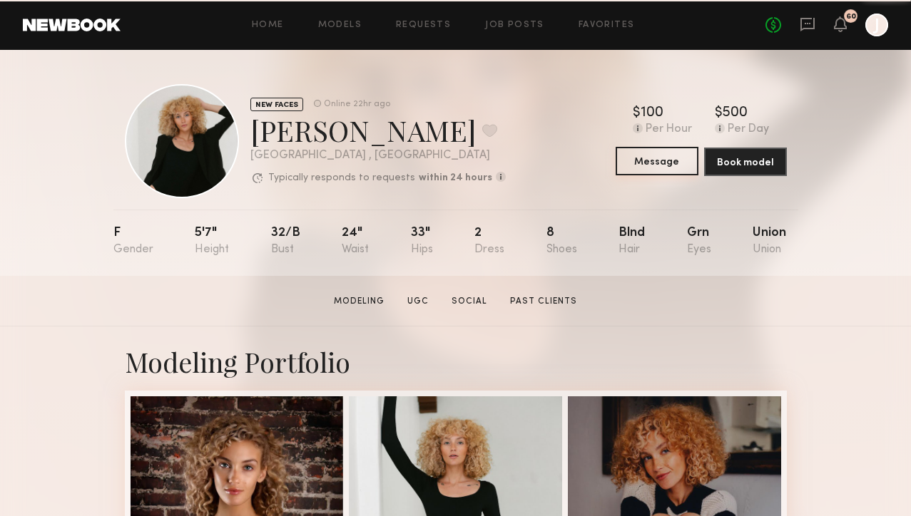
click at [660, 164] on button "Message" at bounding box center [656, 161] width 83 height 29
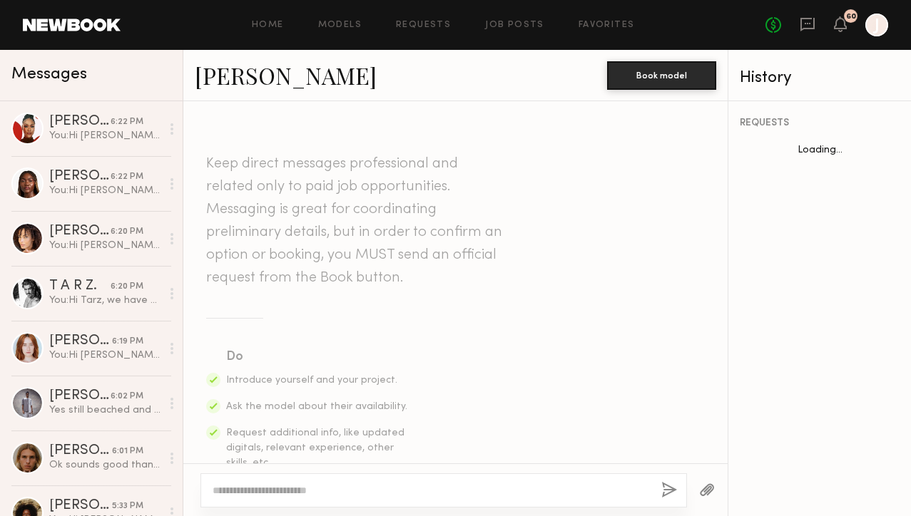
scroll to position [772, 0]
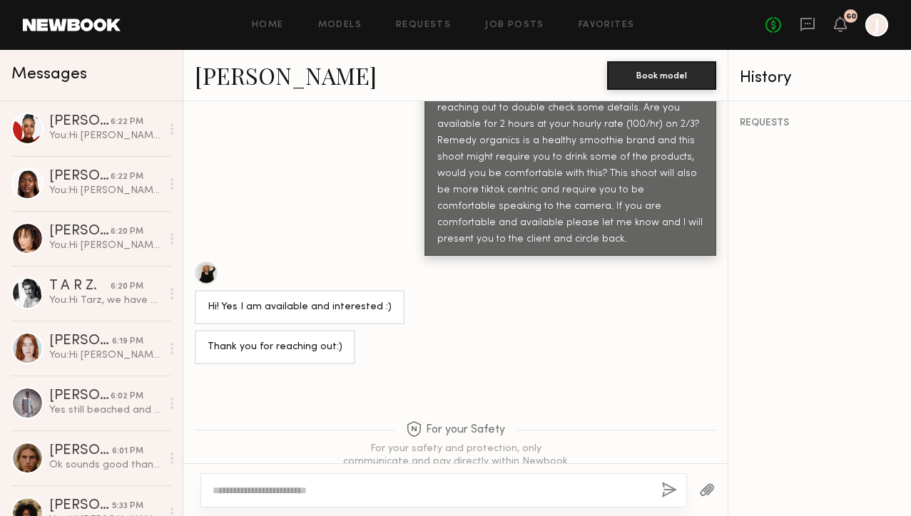
click at [418, 491] on textarea at bounding box center [431, 491] width 437 height 14
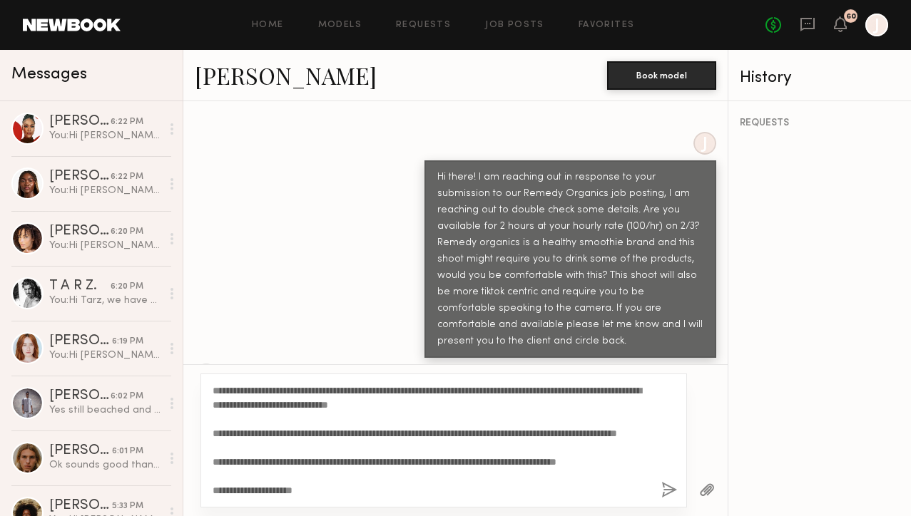
scroll to position [598, 0]
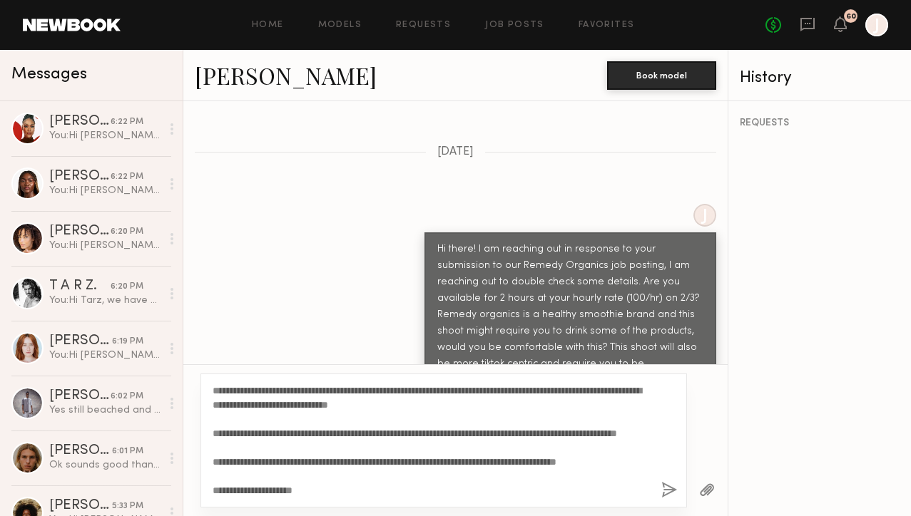
drag, startPoint x: 260, startPoint y: 389, endPoint x: 224, endPoint y: 389, distance: 36.4
click at [224, 389] on textarea "**********" at bounding box center [431, 441] width 437 height 114
type textarea "**********"
click at [665, 488] on button "button" at bounding box center [669, 491] width 16 height 18
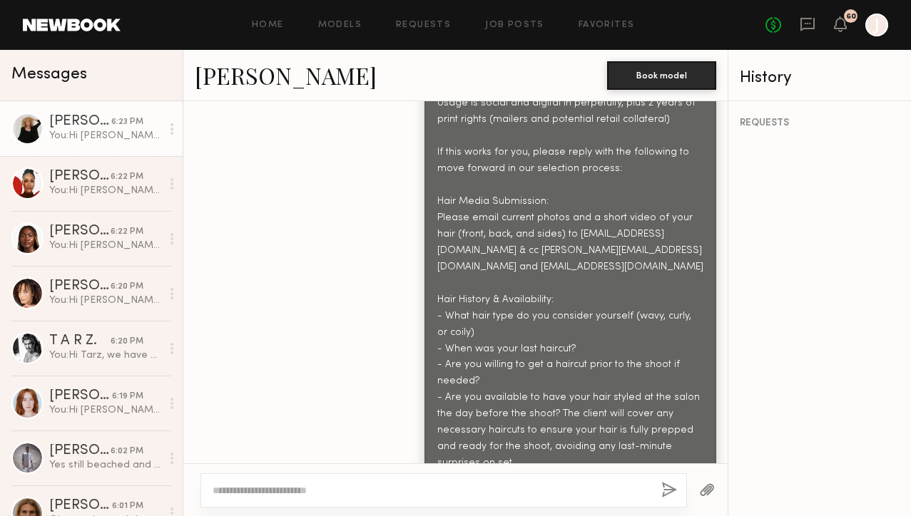
scroll to position [1559, 0]
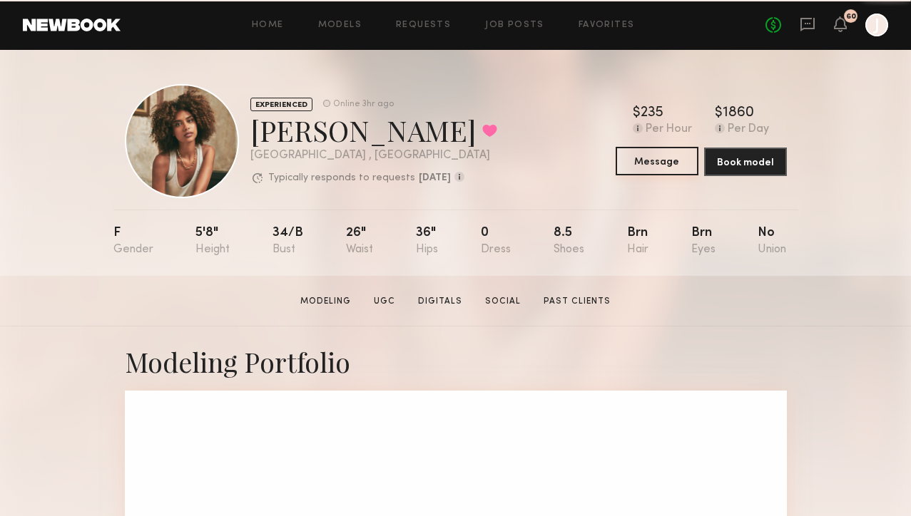
click at [643, 169] on button "Message" at bounding box center [656, 161] width 83 height 29
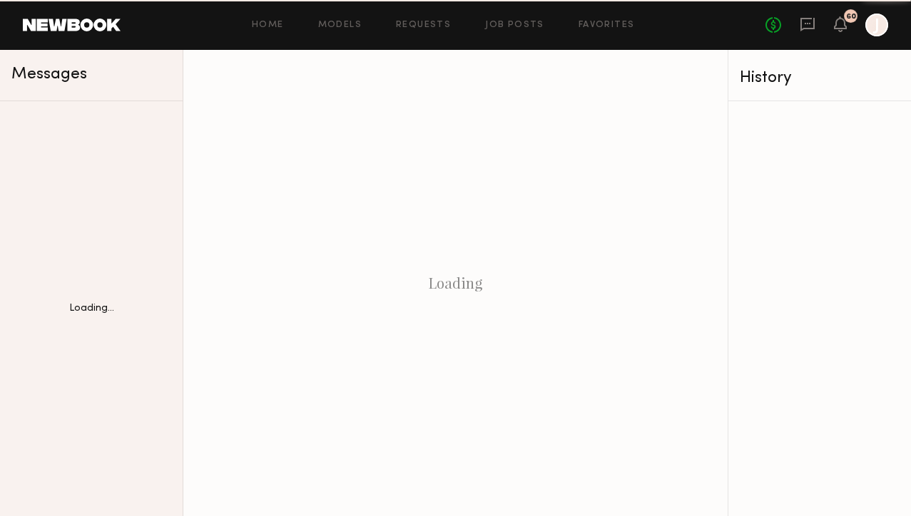
click at [637, 165] on div "Loading" at bounding box center [455, 283] width 544 height 466
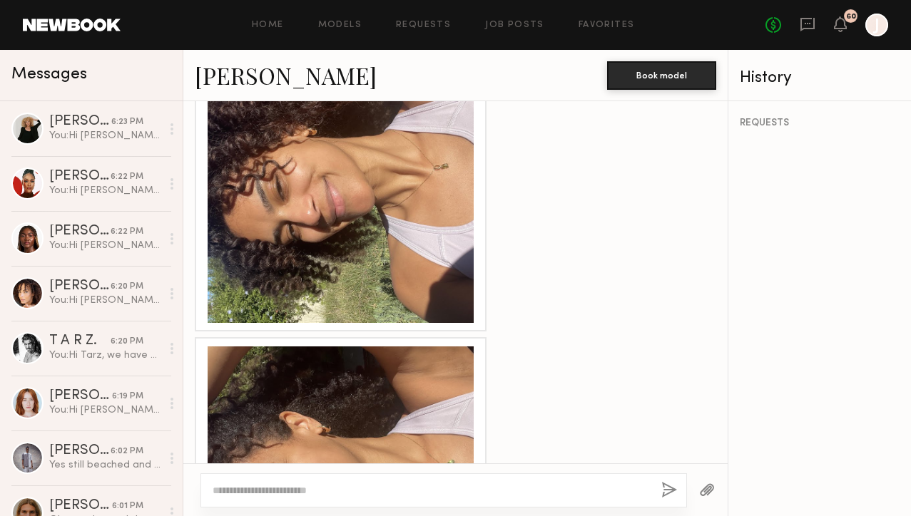
scroll to position [1064, 0]
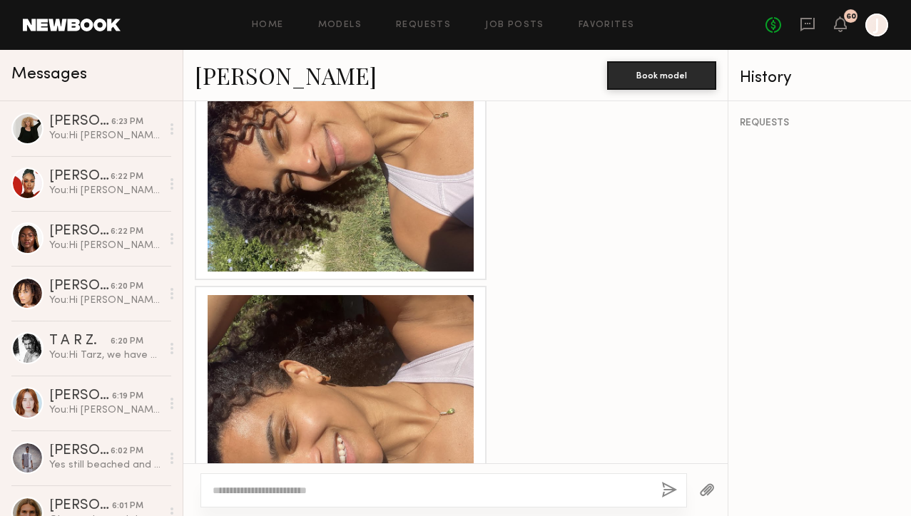
click at [383, 488] on textarea at bounding box center [431, 491] width 437 height 14
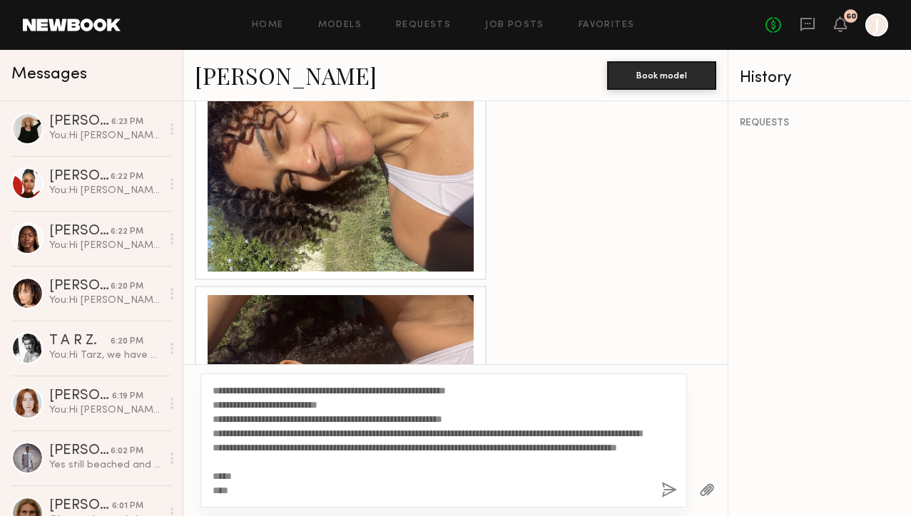
scroll to position [0, 0]
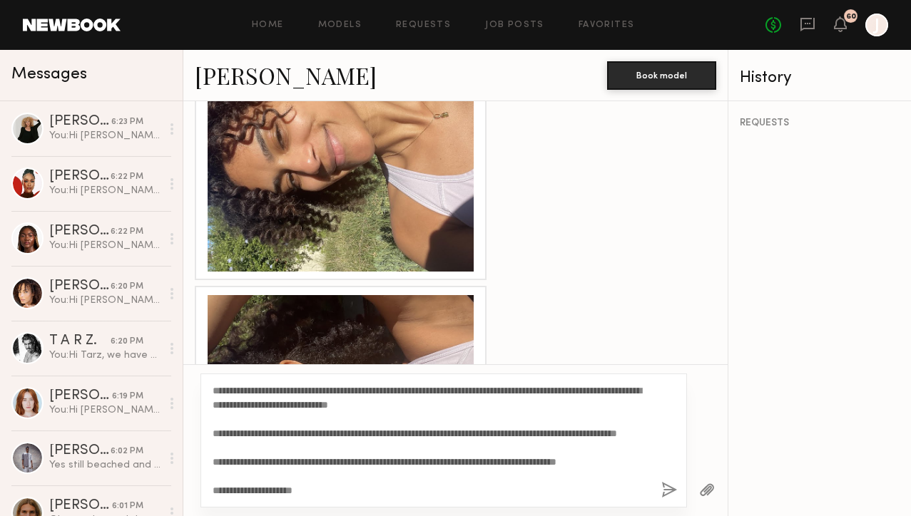
drag, startPoint x: 261, startPoint y: 392, endPoint x: 224, endPoint y: 392, distance: 37.1
click at [224, 392] on textarea "**********" at bounding box center [431, 441] width 437 height 114
type textarea "**********"
click at [670, 491] on button "button" at bounding box center [669, 491] width 16 height 18
